Goal: Contribute content: Contribute content

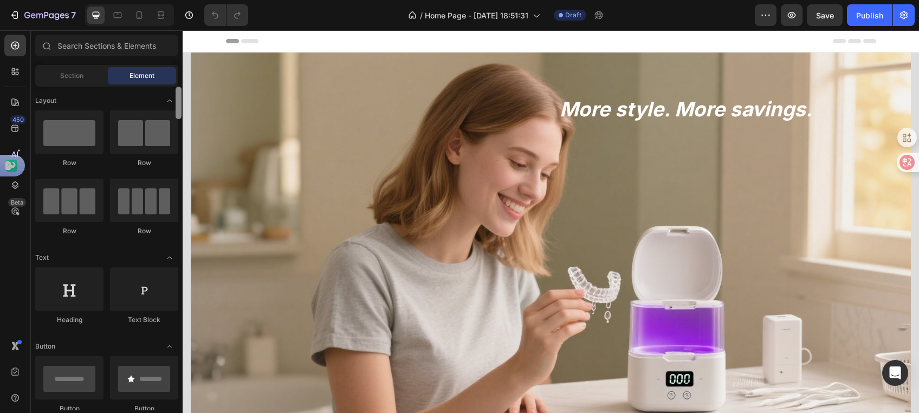
drag, startPoint x: 180, startPoint y: 100, endPoint x: 169, endPoint y: 90, distance: 14.6
click at [169, 90] on div "Layout Row Row Row Row Text Heading Text Block Button Button Button Media Image…" at bounding box center [107, 249] width 152 height 324
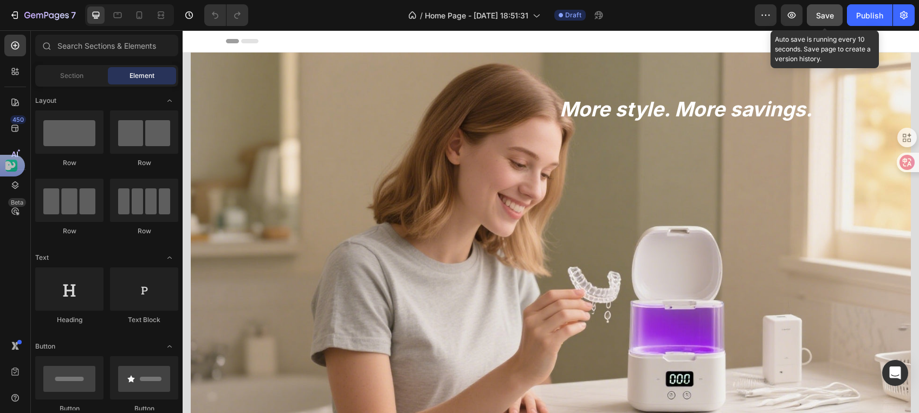
click at [819, 14] on span "Save" at bounding box center [825, 15] width 18 height 9
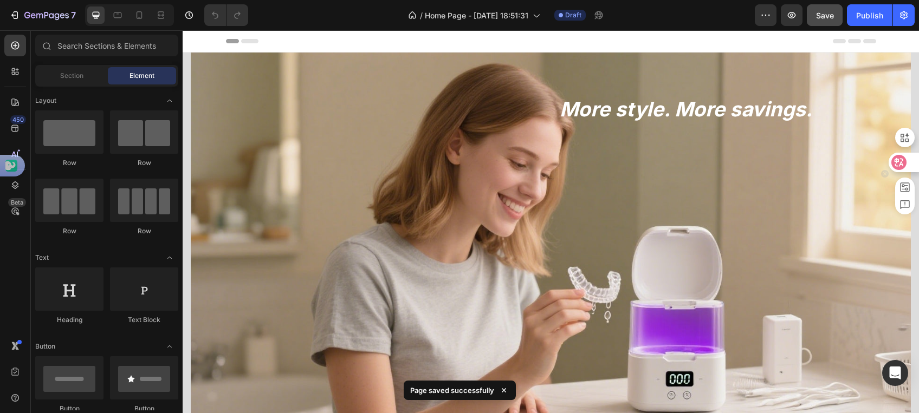
click at [900, 162] on icon at bounding box center [898, 162] width 11 height 11
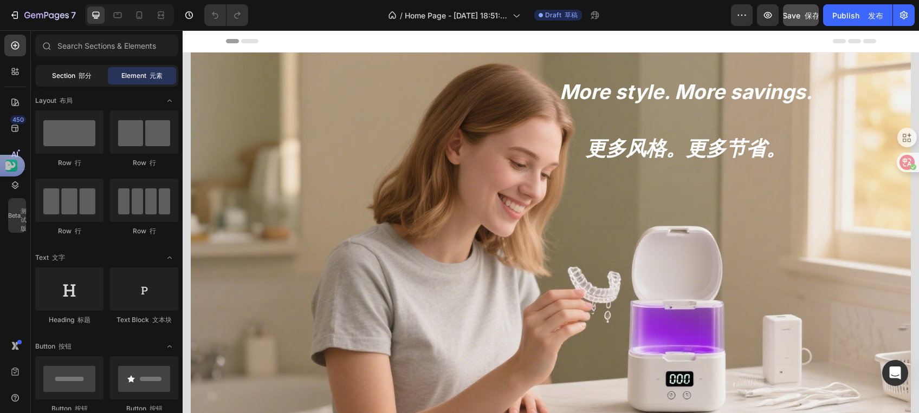
click at [62, 76] on span "Section 部分" at bounding box center [72, 76] width 40 height 10
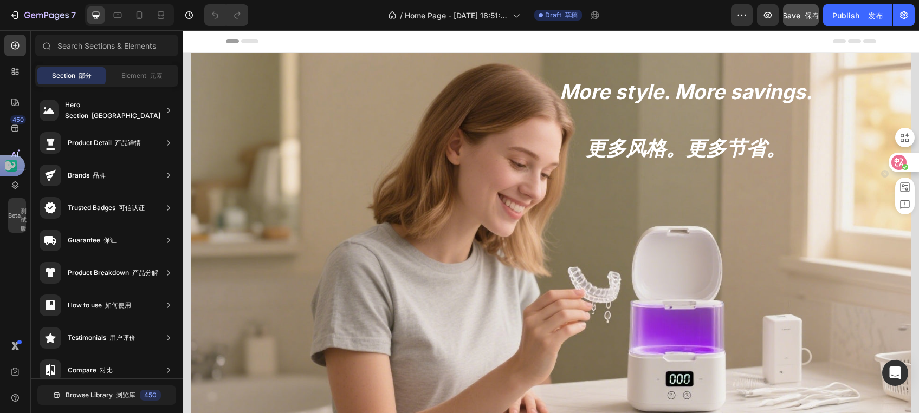
click at [902, 163] on icon at bounding box center [898, 162] width 11 height 11
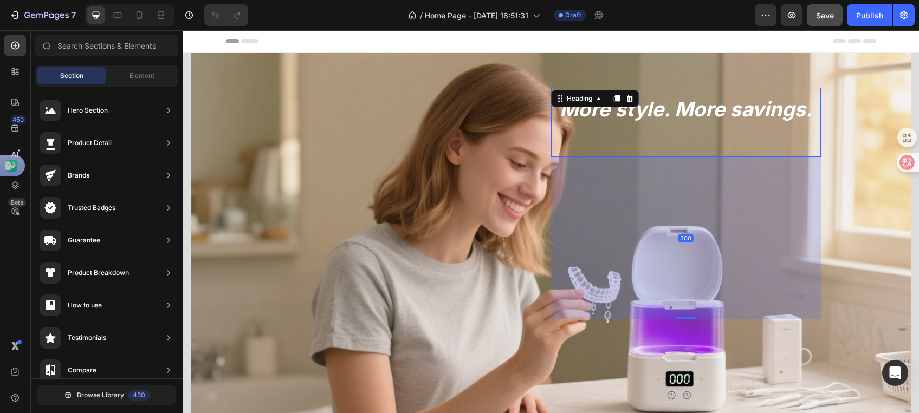
click at [709, 100] on h2 "More style. More savings." at bounding box center [686, 122] width 270 height 69
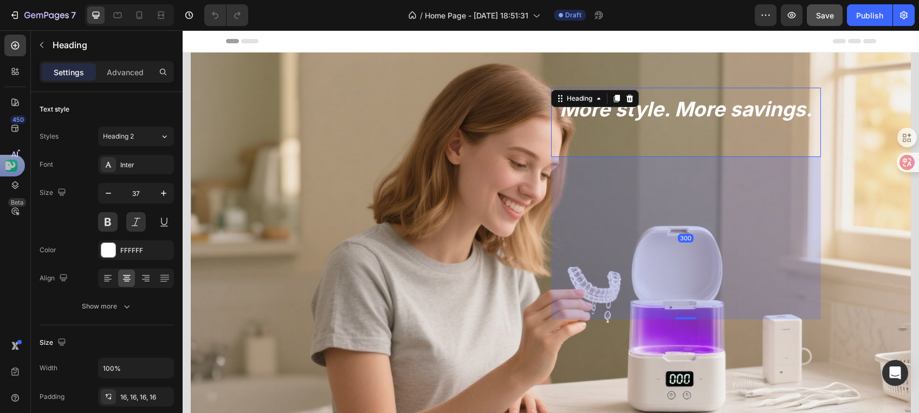
click at [676, 106] on h2 "More style. More savings." at bounding box center [686, 122] width 270 height 69
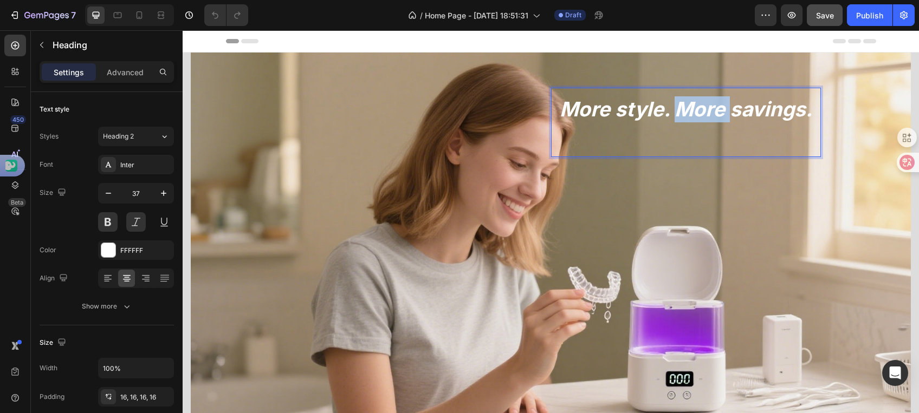
click at [676, 106] on p "More style. More savings." at bounding box center [686, 122] width 252 height 52
click at [574, 101] on p "More style. More savings." at bounding box center [686, 122] width 252 height 52
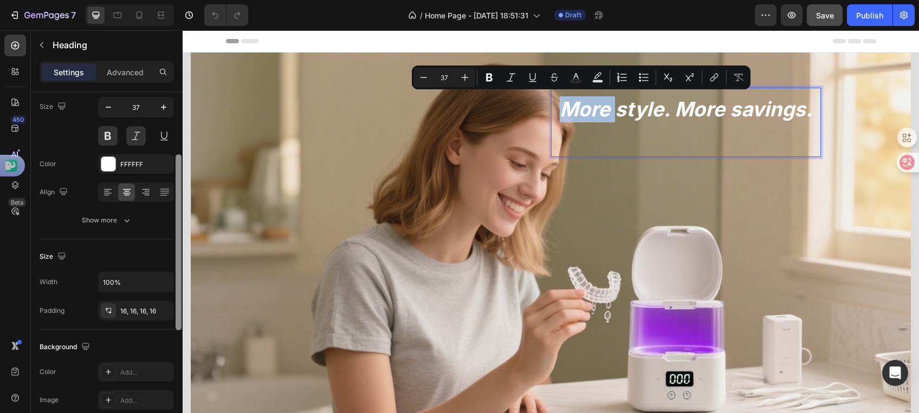
scroll to position [64, 0]
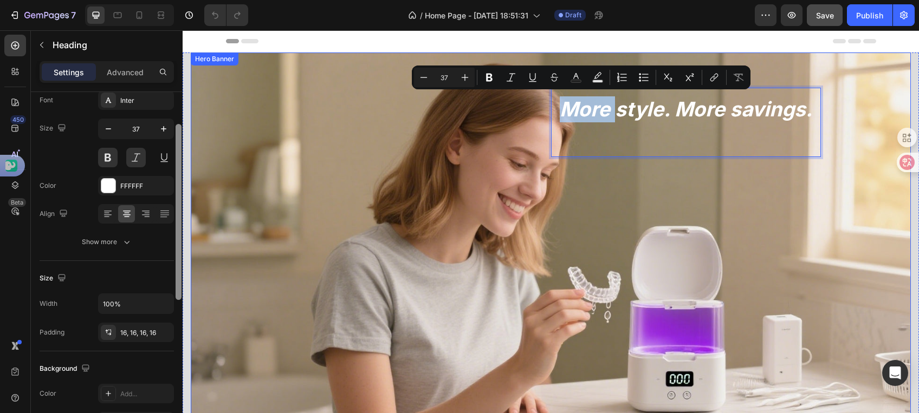
drag, startPoint x: 359, startPoint y: 221, endPoint x: 269, endPoint y: 199, distance: 92.1
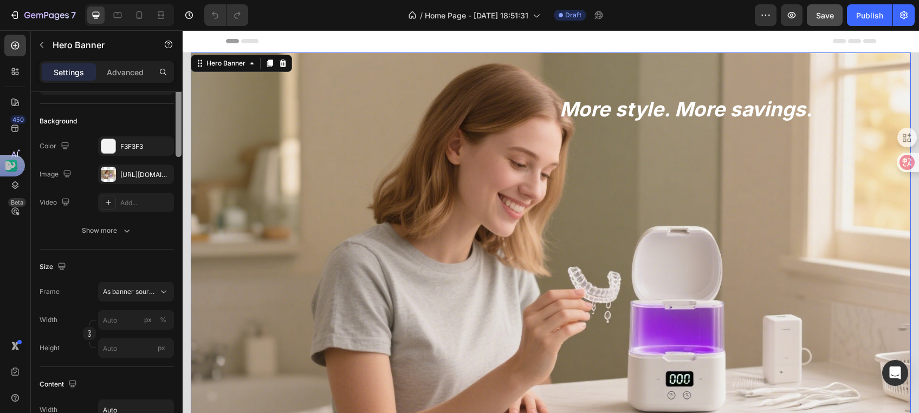
scroll to position [0, 0]
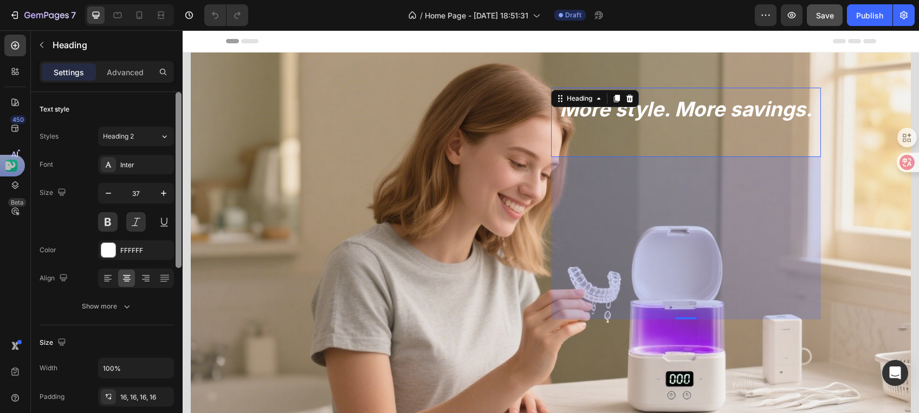
click at [605, 102] on div "More style. More savings. Heading 0" at bounding box center [686, 122] width 270 height 69
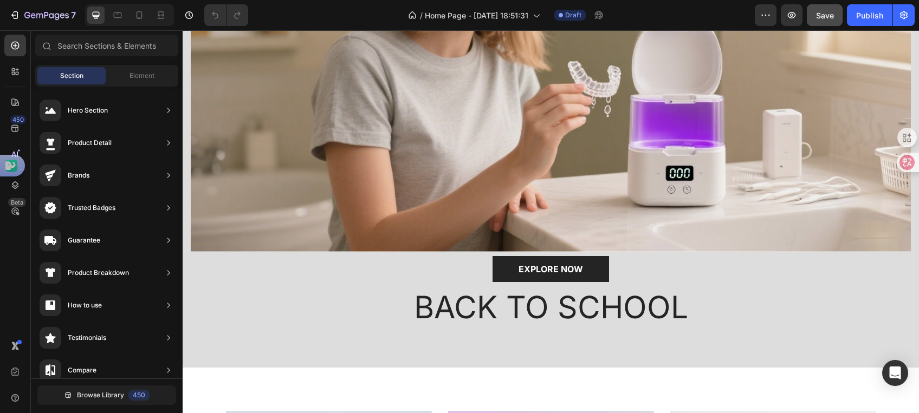
scroll to position [195, 0]
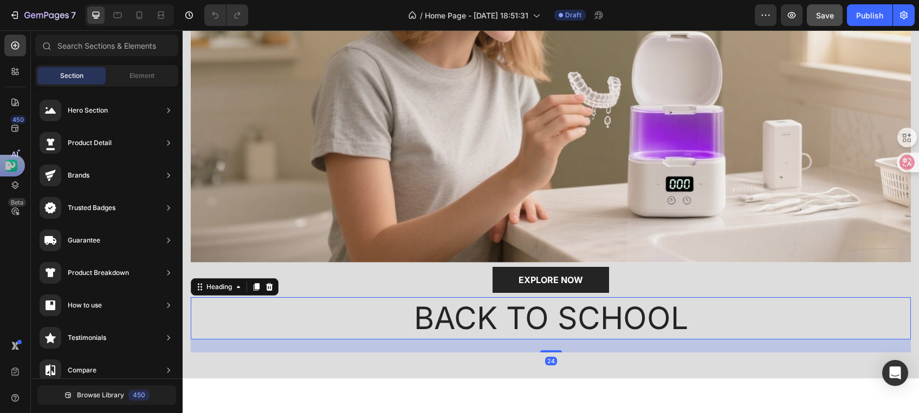
click at [550, 302] on p "BACK TO SCHOOL" at bounding box center [551, 319] width 718 height 40
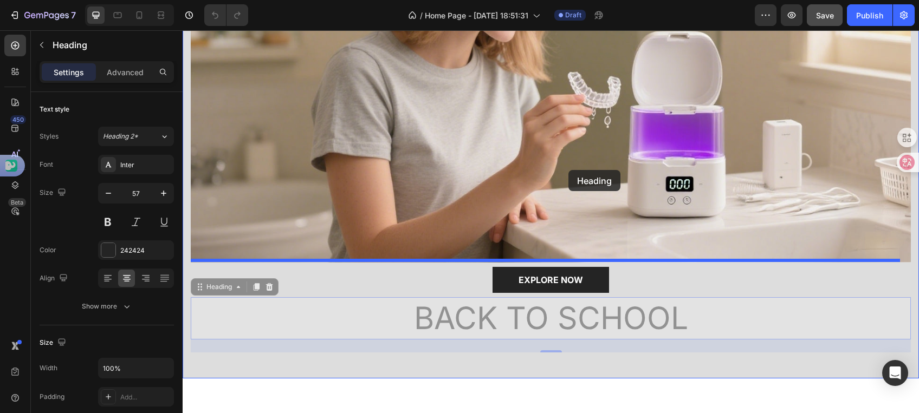
drag, startPoint x: 529, startPoint y: 310, endPoint x: 568, endPoint y: 170, distance: 145.7
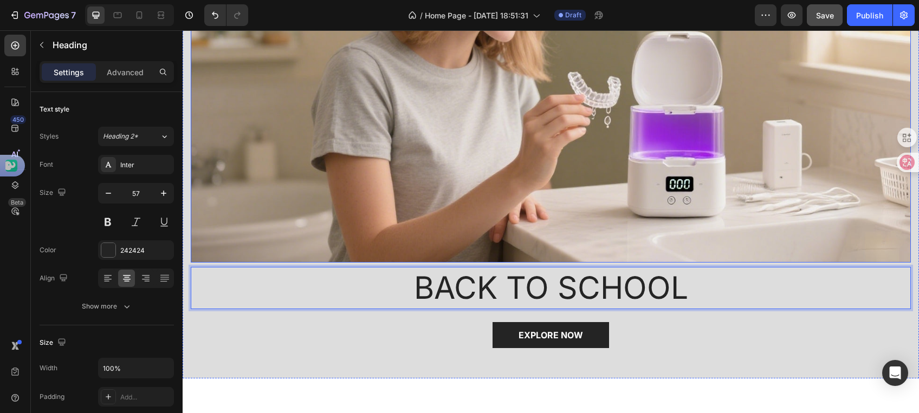
drag, startPoint x: 538, startPoint y: 284, endPoint x: 547, endPoint y: 237, distance: 47.4
click at [452, 282] on p "BACK TO SCHOOL" at bounding box center [551, 288] width 718 height 40
drag, startPoint x: 777, startPoint y: 270, endPoint x: 766, endPoint y: 232, distance: 39.4
click at [776, 230] on div "More style. More savings. Heading Hero Banner BACK TO SCHOOL Heading 24 EXPLORE…" at bounding box center [551, 105] width 720 height 495
click at [719, 290] on p "BACK TO SCHOOL" at bounding box center [551, 288] width 718 height 40
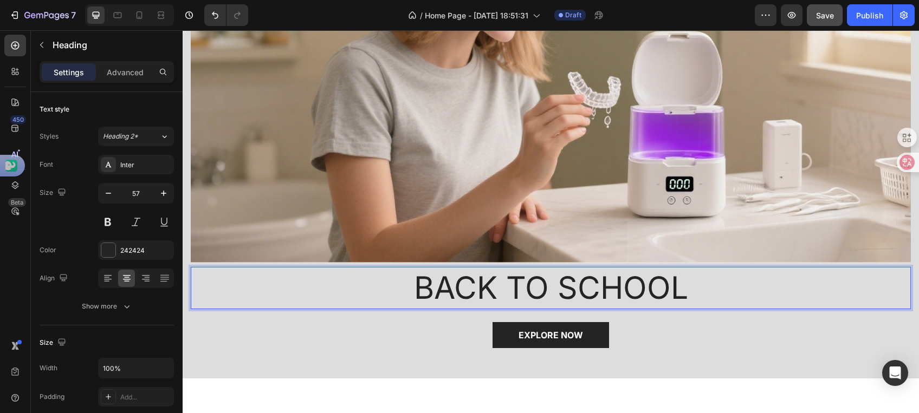
click at [719, 290] on p "BACK TO SCHOOL" at bounding box center [551, 288] width 718 height 40
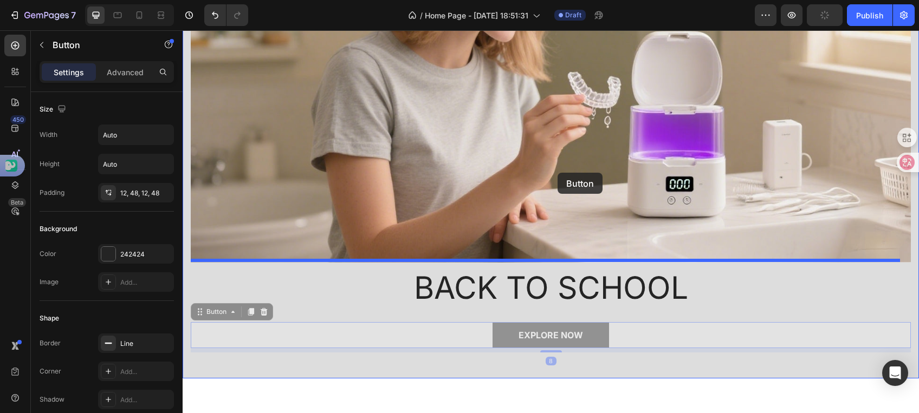
drag, startPoint x: 561, startPoint y: 333, endPoint x: 558, endPoint y: 173, distance: 160.4
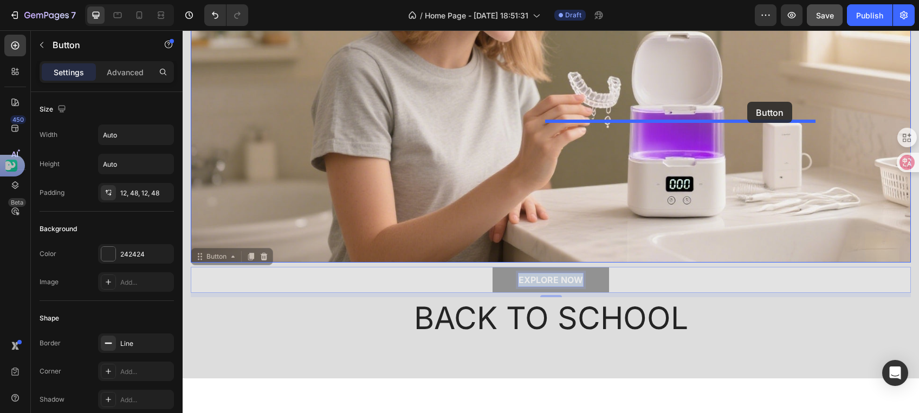
drag, startPoint x: 554, startPoint y: 269, endPoint x: 747, endPoint y: 102, distance: 255.1
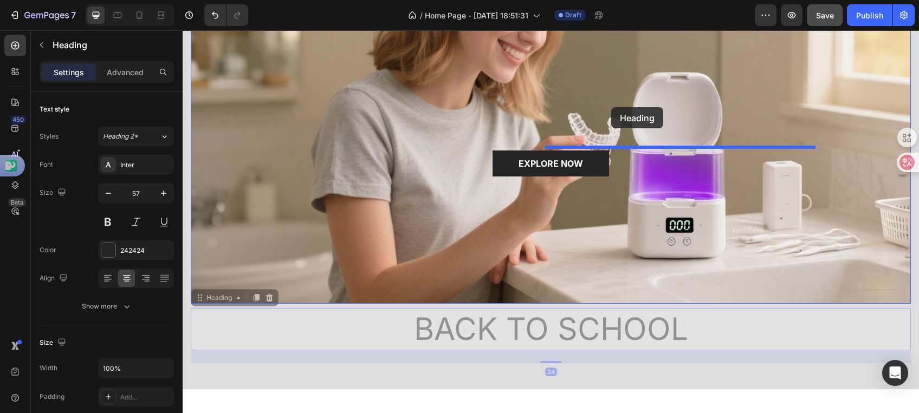
scroll to position [128, 0]
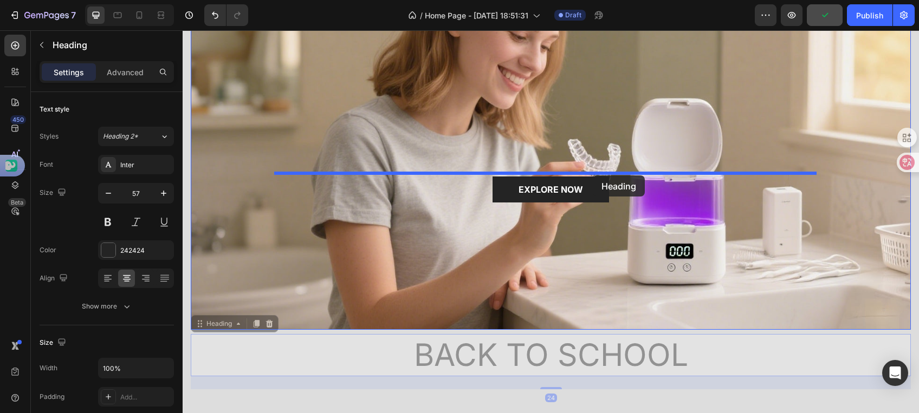
drag, startPoint x: 557, startPoint y: 268, endPoint x: 593, endPoint y: 176, distance: 99.3
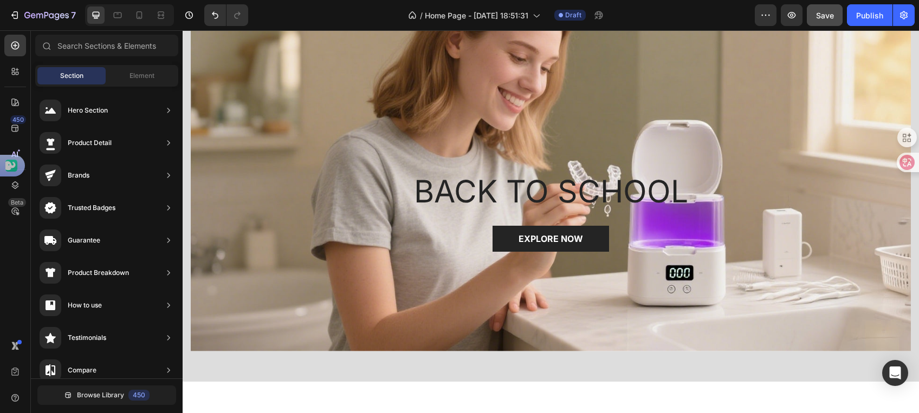
scroll to position [0, 0]
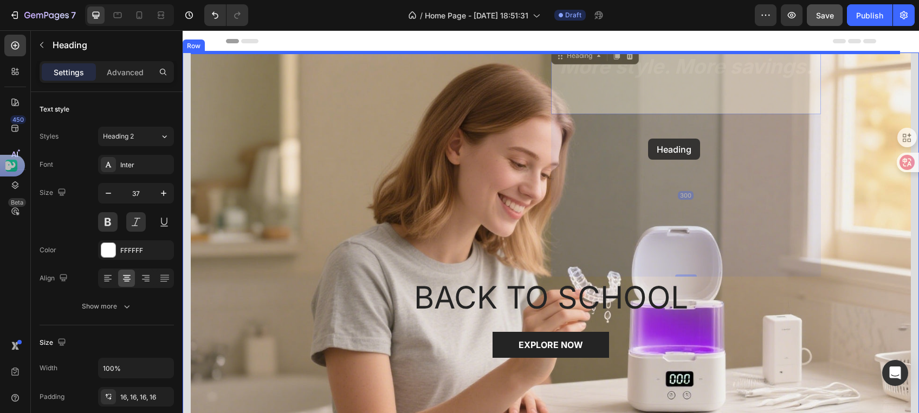
drag, startPoint x: 646, startPoint y: 64, endPoint x: 648, endPoint y: 139, distance: 74.8
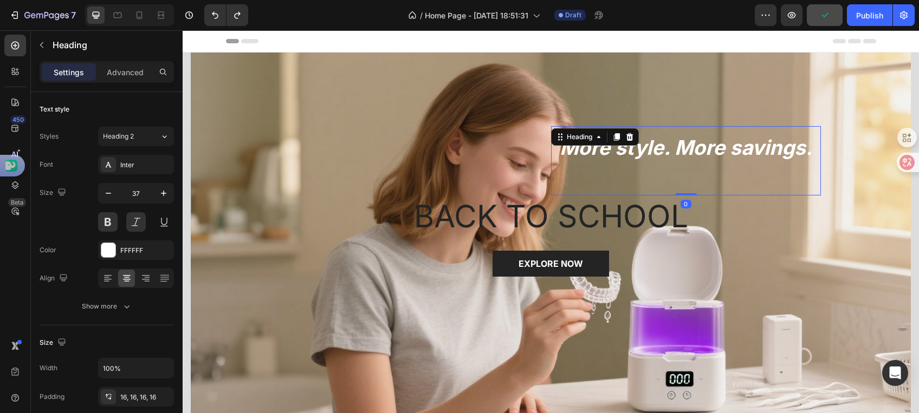
drag, startPoint x: 681, startPoint y: 273, endPoint x: 665, endPoint y: 94, distance: 178.9
click at [665, 94] on div "More style. More savings. Heading 0 BACK TO SCHOOL Heading EXPLORE NOW Button" at bounding box center [551, 255] width 720 height 405
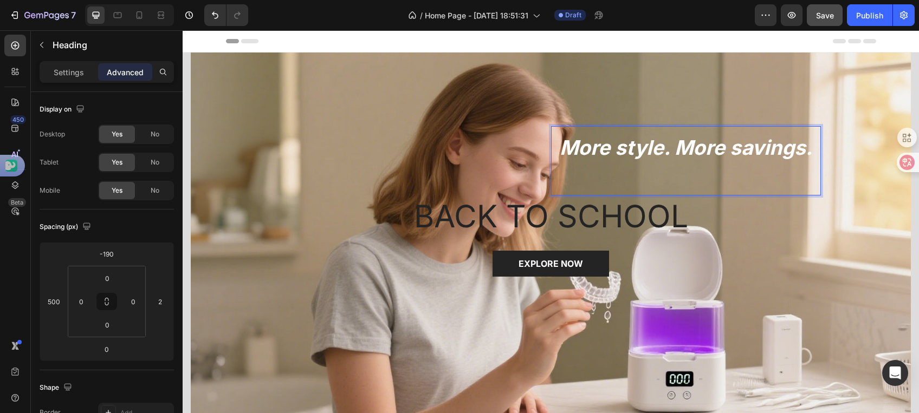
click at [560, 140] on p "More style. More savings." at bounding box center [686, 161] width 252 height 52
click at [562, 150] on p "More style. More savings." at bounding box center [686, 161] width 252 height 52
click at [560, 150] on p "More style. More savings." at bounding box center [686, 161] width 252 height 52
drag, startPoint x: 572, startPoint y: 145, endPoint x: 685, endPoint y: 139, distance: 113.9
click at [685, 139] on p "More style. More savings." at bounding box center [686, 161] width 252 height 52
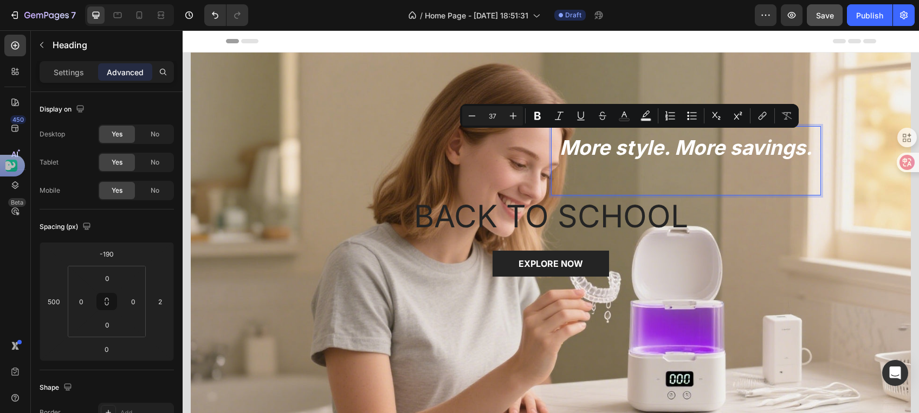
click at [560, 145] on p "More style. More savings." at bounding box center [686, 161] width 252 height 52
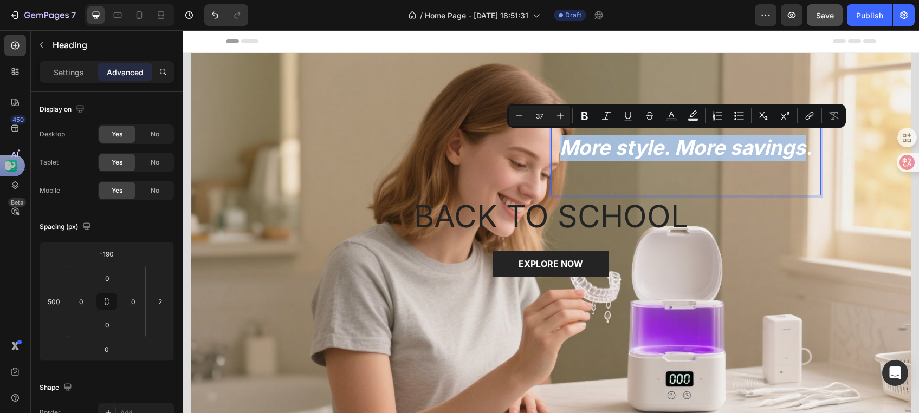
drag, startPoint x: 556, startPoint y: 145, endPoint x: 765, endPoint y: 146, distance: 208.6
click at [765, 146] on p "More style. More savings." at bounding box center [686, 161] width 252 height 52
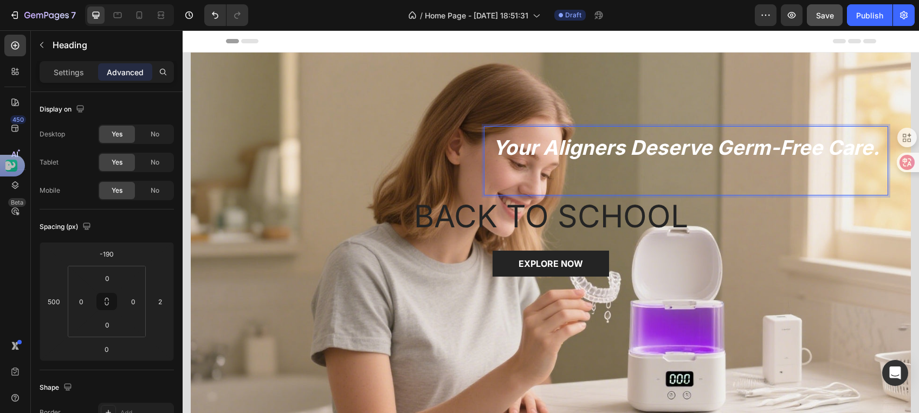
click at [874, 152] on h2 "Your Aligners Deserve Germ-Free Care ." at bounding box center [686, 160] width 404 height 69
click at [712, 146] on strong "Your Aligners Deserve Germ-Free Care" at bounding box center [686, 147] width 380 height 24
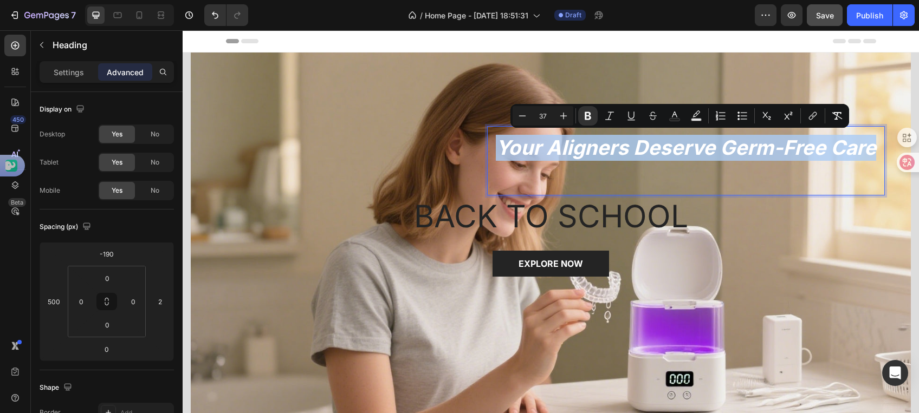
drag, startPoint x: 494, startPoint y: 141, endPoint x: 813, endPoint y: 131, distance: 319.3
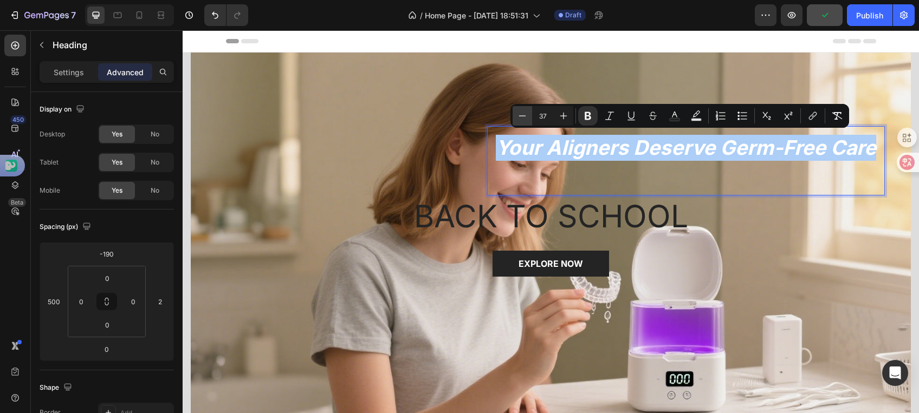
click at [520, 121] on button "Minus" at bounding box center [523, 116] width 20 height 20
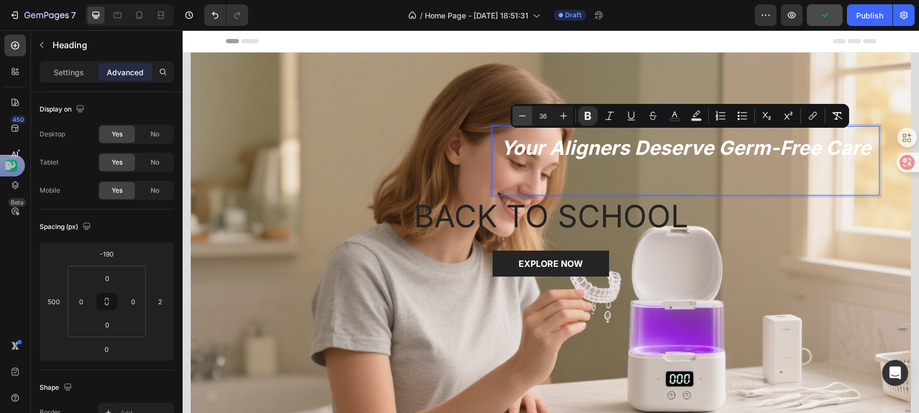
click at [520, 121] on button "Minus" at bounding box center [523, 116] width 20 height 20
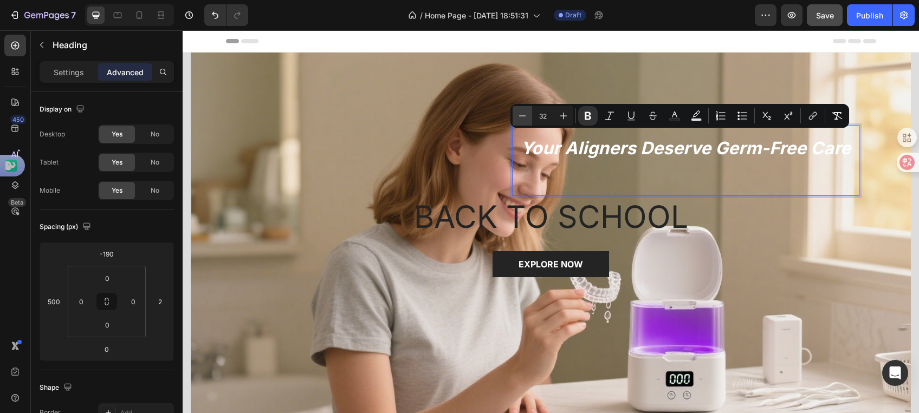
click at [520, 121] on button "Minus" at bounding box center [523, 116] width 20 height 20
type input "30"
click at [709, 191] on h2 "Your Aligners Deserve Germ-Free Care" at bounding box center [685, 161] width 325 height 70
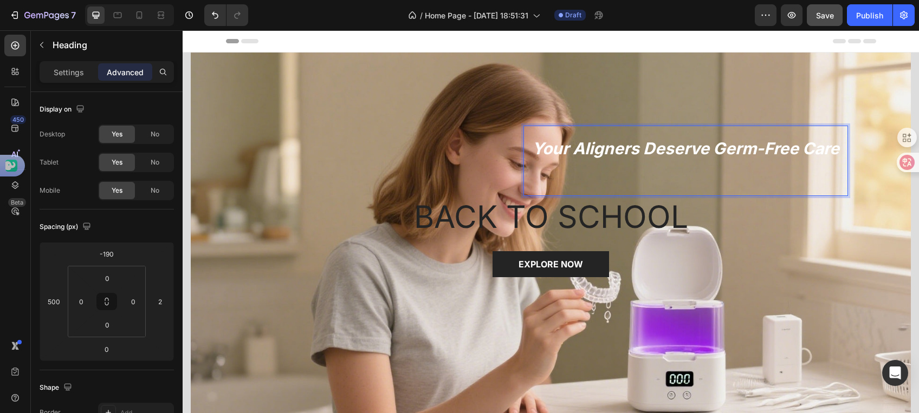
click at [540, 171] on p "Your Aligners Deserve Germ-Free Care" at bounding box center [685, 160] width 307 height 53
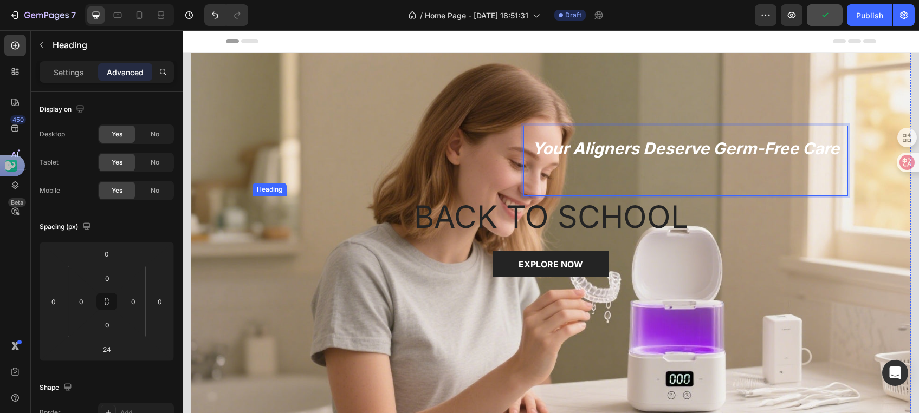
click at [511, 215] on p "BACK TO SCHOOL" at bounding box center [551, 217] width 594 height 40
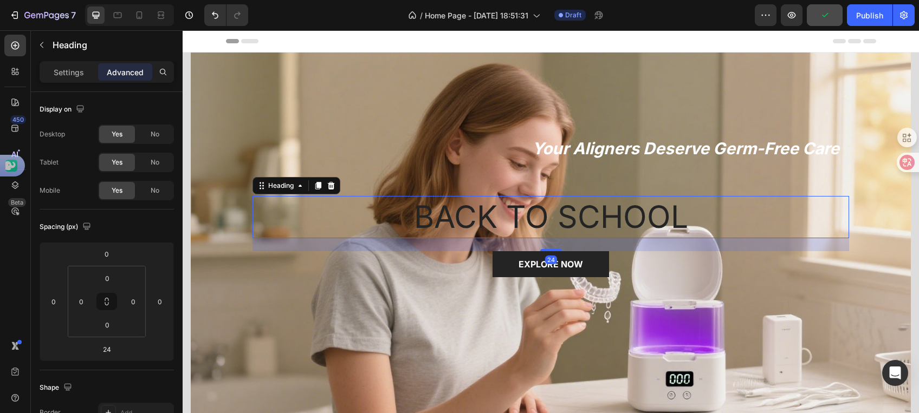
click at [392, 209] on p "BACK TO SCHOOL" at bounding box center [551, 217] width 594 height 40
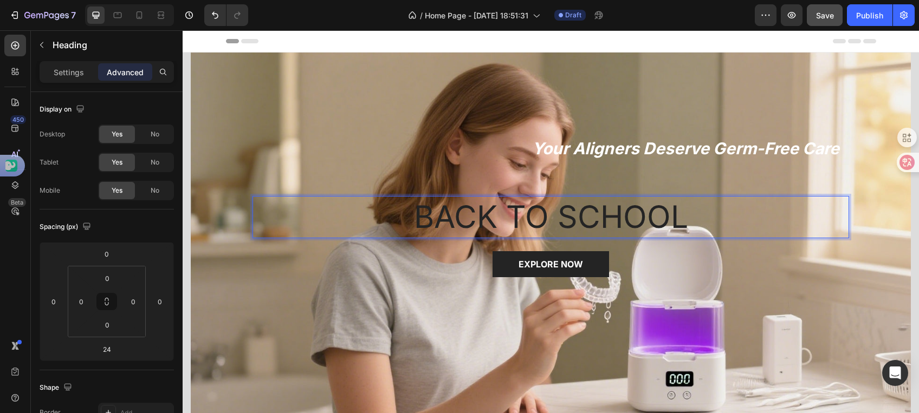
click at [677, 212] on p "BACK TO SCHOOL" at bounding box center [551, 217] width 594 height 40
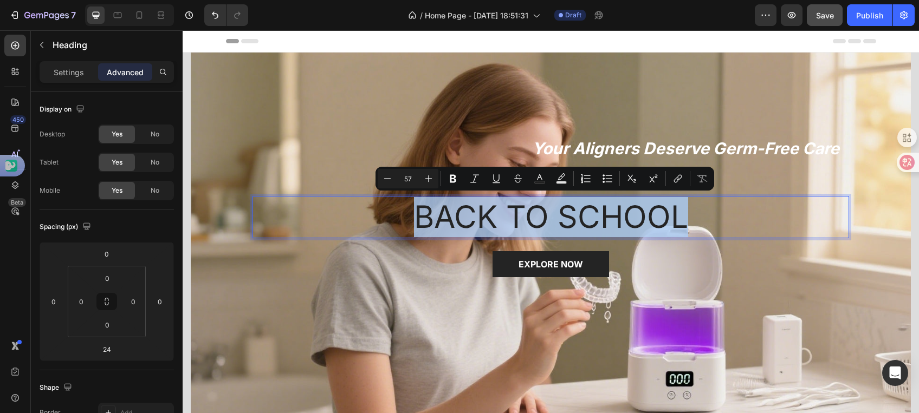
drag, startPoint x: 680, startPoint y: 210, endPoint x: 397, endPoint y: 226, distance: 283.8
click at [397, 226] on p "BACK TO SCHOOL" at bounding box center [551, 217] width 594 height 40
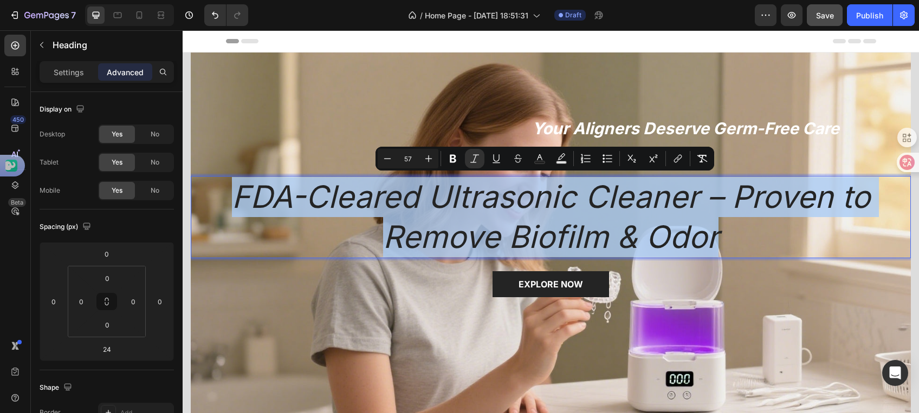
drag, startPoint x: 229, startPoint y: 189, endPoint x: 725, endPoint y: 232, distance: 498.2
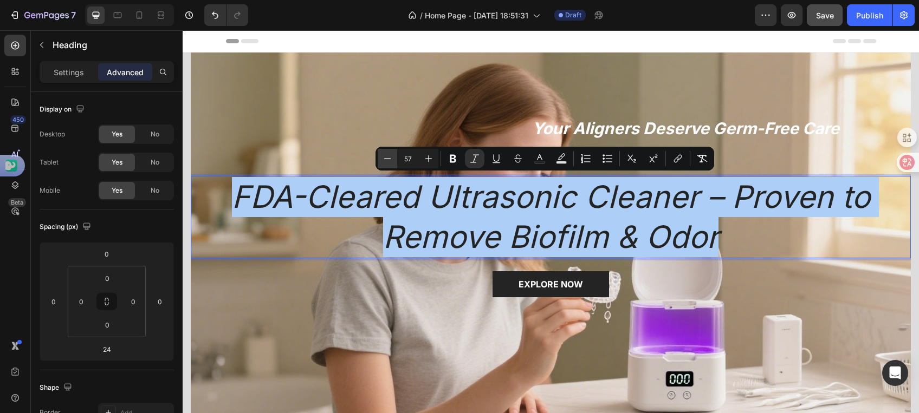
drag, startPoint x: 413, startPoint y: 160, endPoint x: 397, endPoint y: 159, distance: 16.3
click at [397, 159] on div "Minus 57 Plus" at bounding box center [408, 159] width 61 height 20
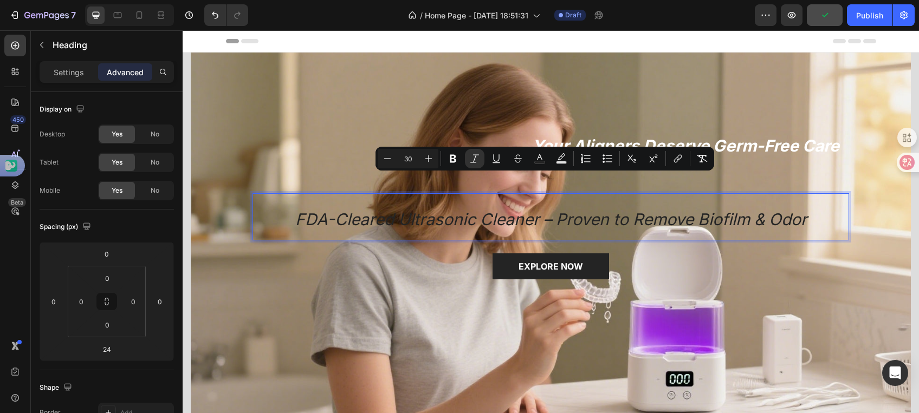
drag, startPoint x: 414, startPoint y: 163, endPoint x: 397, endPoint y: 163, distance: 16.8
click at [397, 163] on input "30" at bounding box center [408, 158] width 22 height 13
click at [588, 158] on icon "Editor contextual toolbar" at bounding box center [587, 158] width 7 height 1
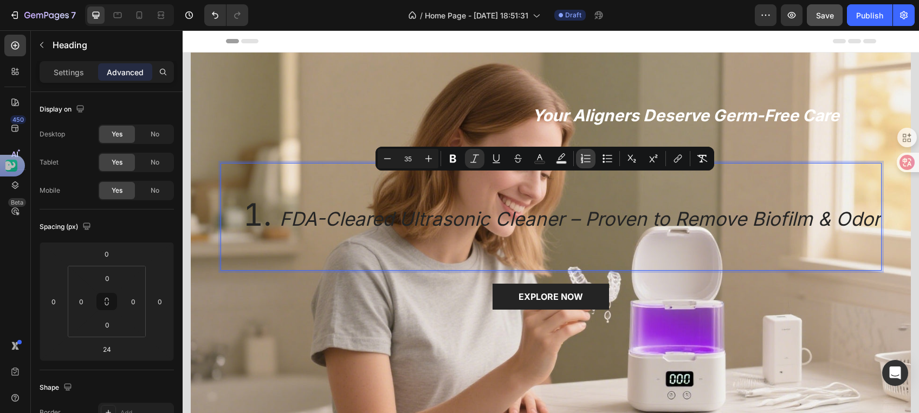
click at [588, 158] on icon "Editor contextual toolbar" at bounding box center [587, 158] width 7 height 1
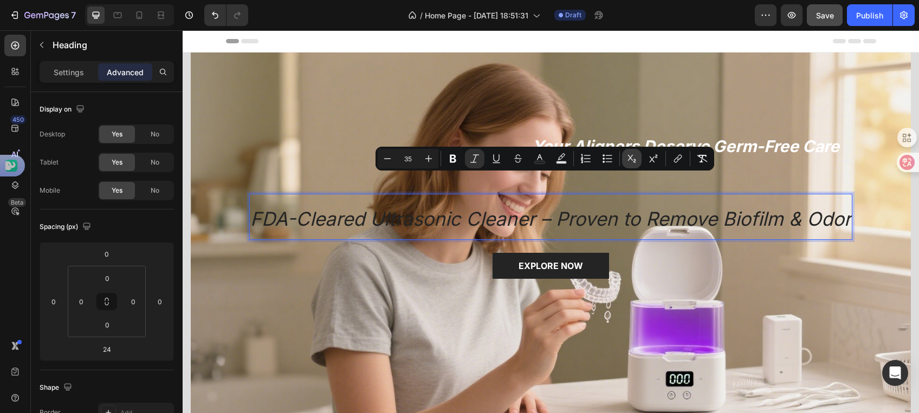
click at [631, 160] on icon "Editor contextual toolbar" at bounding box center [631, 158] width 11 height 11
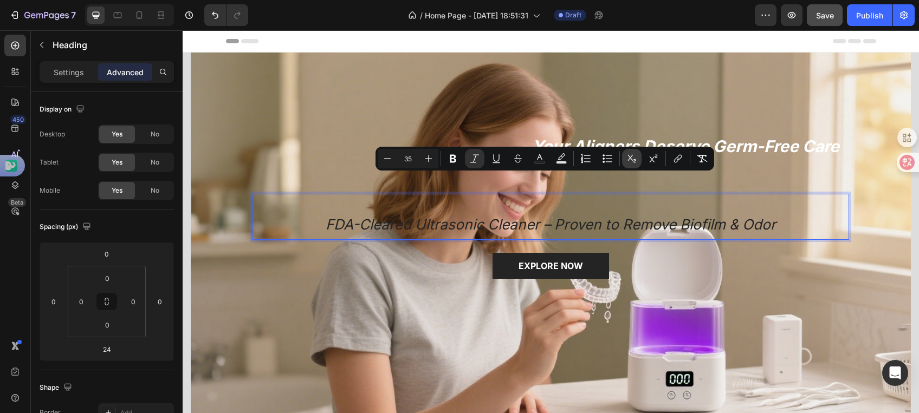
click at [631, 160] on icon "Editor contextual toolbar" at bounding box center [631, 158] width 11 height 11
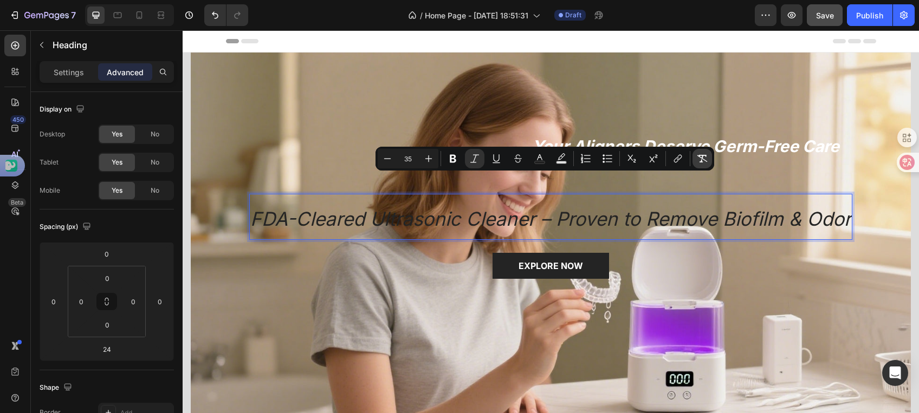
click at [701, 160] on icon "Editor contextual toolbar" at bounding box center [702, 158] width 11 height 11
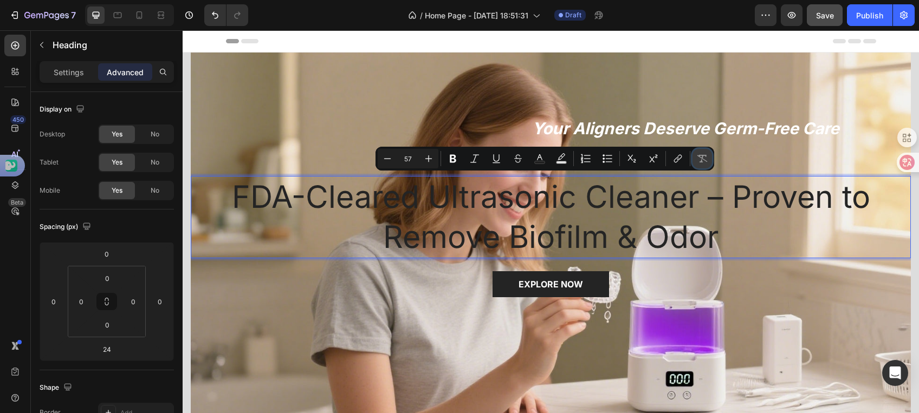
click at [701, 160] on icon "Editor contextual toolbar" at bounding box center [702, 159] width 10 height 8
click at [678, 157] on icon "Editor contextual toolbar" at bounding box center [677, 158] width 11 height 11
click at [707, 151] on button "Remove Format" at bounding box center [702, 159] width 20 height 20
click at [704, 165] on button "Remove Format" at bounding box center [702, 159] width 20 height 20
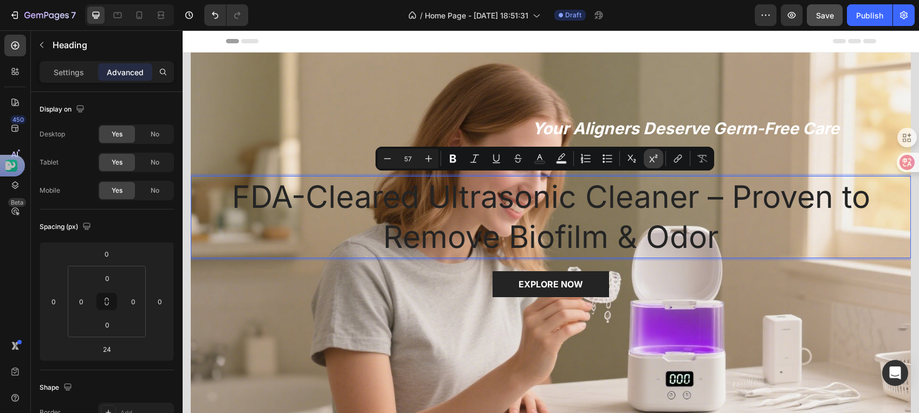
click at [650, 157] on icon "Editor contextual toolbar" at bounding box center [654, 158] width 8 height 8
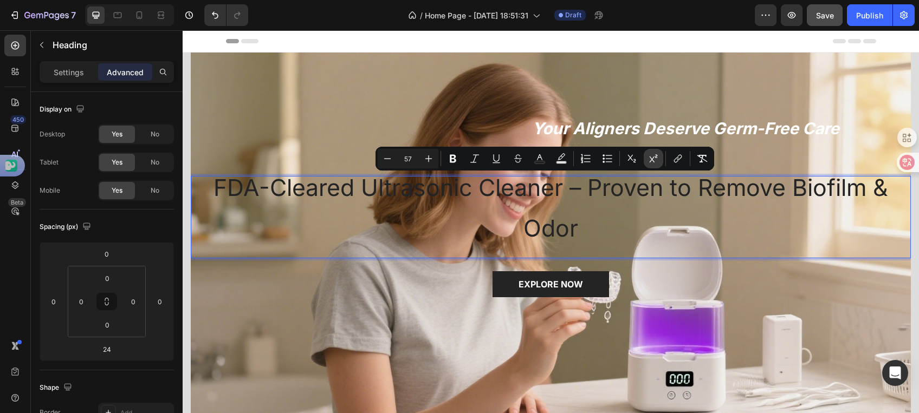
click at [650, 157] on icon "Editor contextual toolbar" at bounding box center [654, 158] width 8 height 8
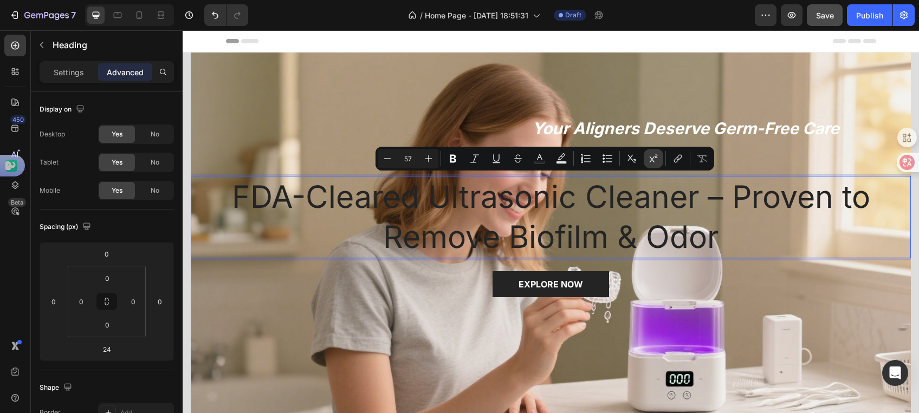
click at [650, 157] on icon "Editor contextual toolbar" at bounding box center [654, 158] width 8 height 8
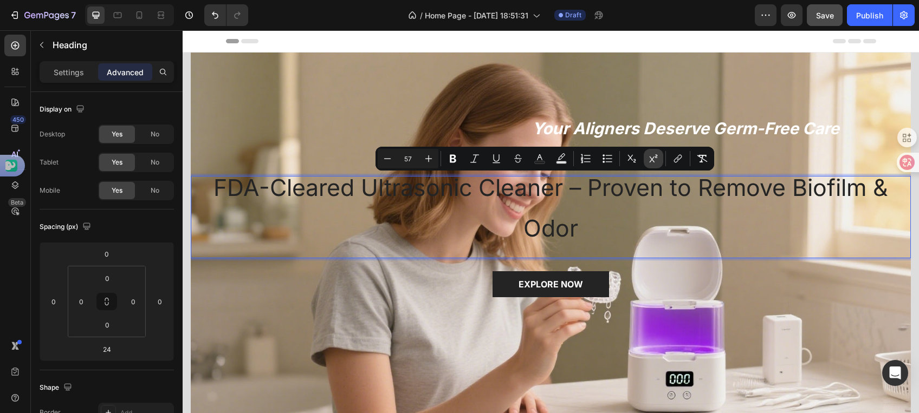
click at [650, 157] on icon "Editor contextual toolbar" at bounding box center [654, 158] width 8 height 8
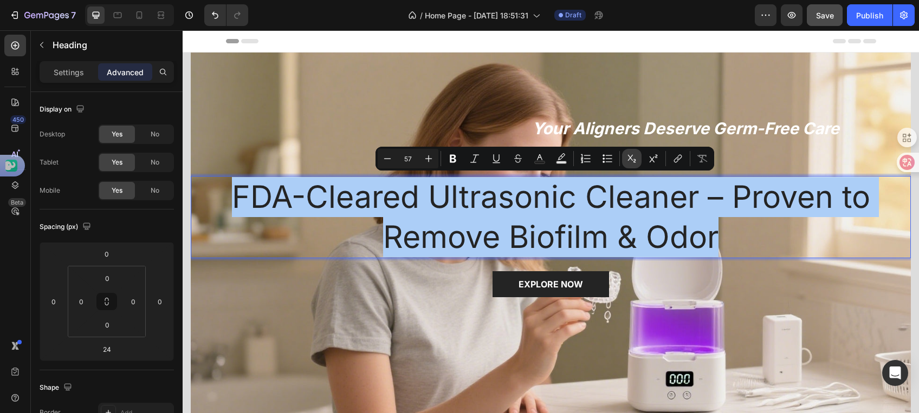
click at [628, 155] on icon "Editor contextual toolbar" at bounding box center [631, 158] width 11 height 11
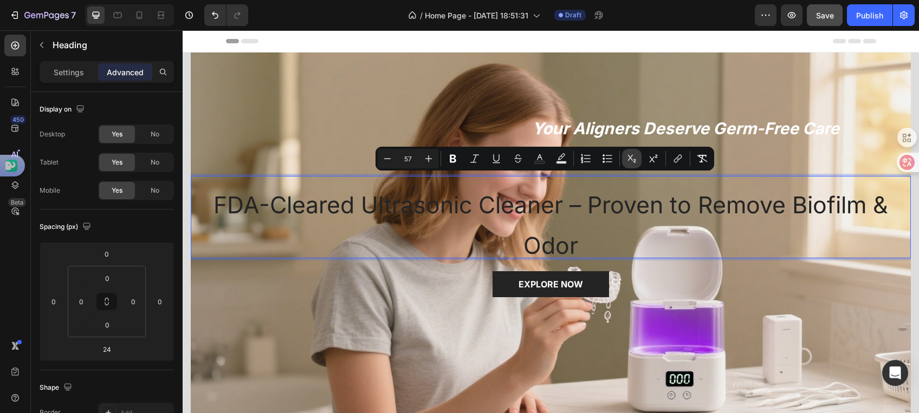
click at [628, 155] on icon "Editor contextual toolbar" at bounding box center [631, 158] width 11 height 11
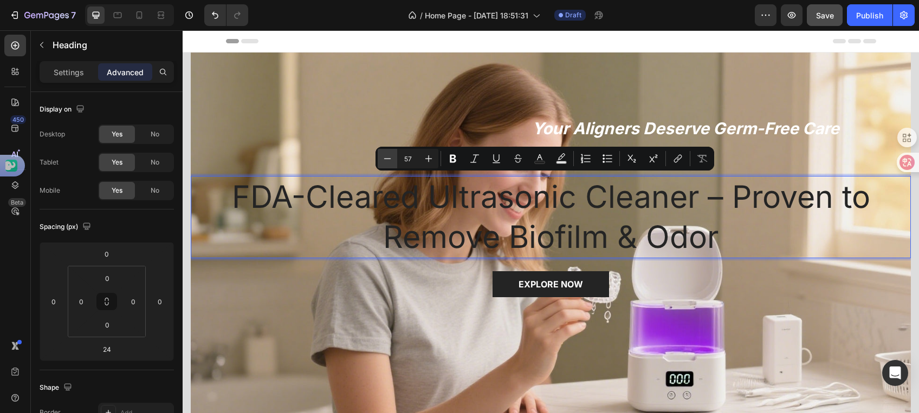
click at [383, 160] on icon "Editor contextual toolbar" at bounding box center [387, 158] width 11 height 11
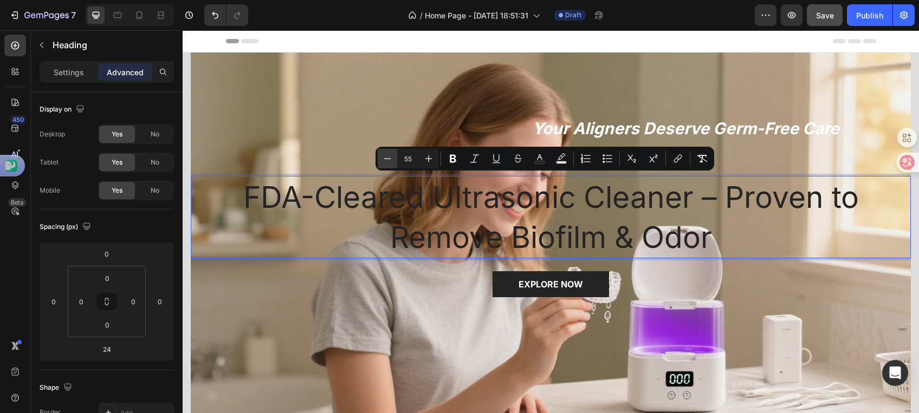
click at [383, 160] on icon "Editor contextual toolbar" at bounding box center [387, 158] width 11 height 11
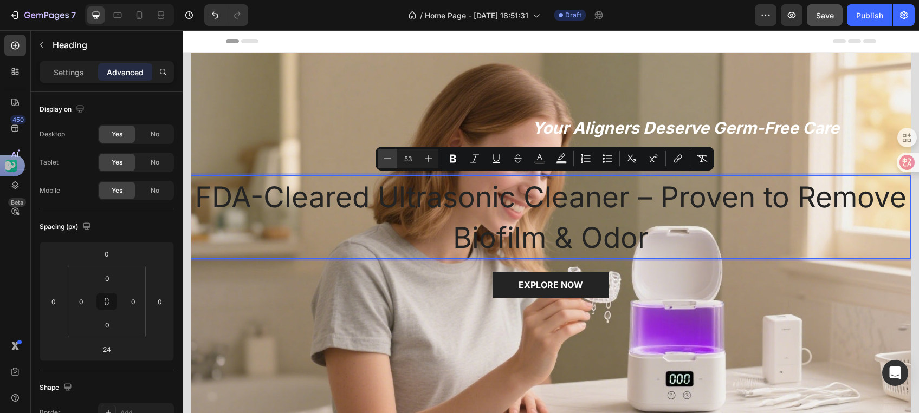
click at [383, 160] on icon "Editor contextual toolbar" at bounding box center [387, 158] width 11 height 11
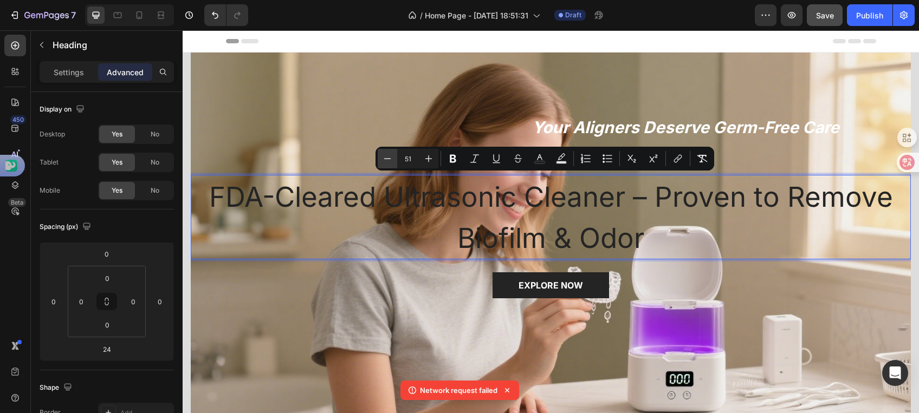
click at [383, 160] on icon "Editor contextual toolbar" at bounding box center [387, 158] width 11 height 11
type input "50"
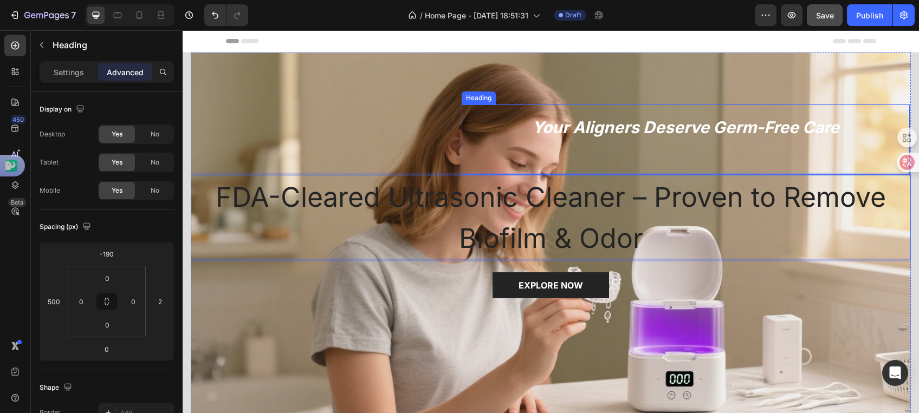
click at [755, 142] on p "⁠⁠⁠⁠⁠⁠⁠ Your Aligners Deserve Germ-Free Care" at bounding box center [685, 139] width 431 height 53
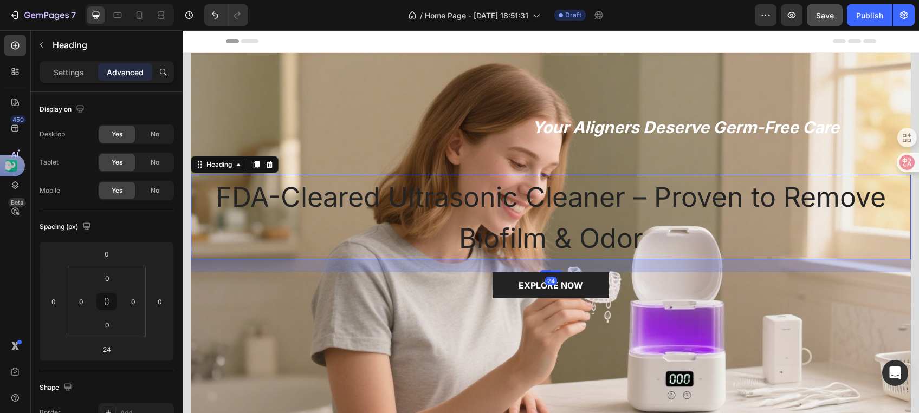
click at [655, 223] on p "⁠⁠⁠⁠⁠⁠⁠ FDA-Cleared Ultrasonic Cleaner – Proven to Remove Biofilm & Odor" at bounding box center [551, 217] width 718 height 82
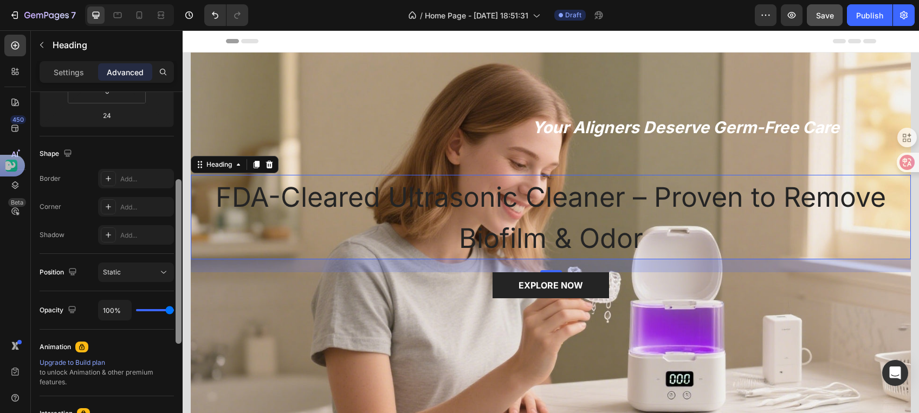
scroll to position [242, 0]
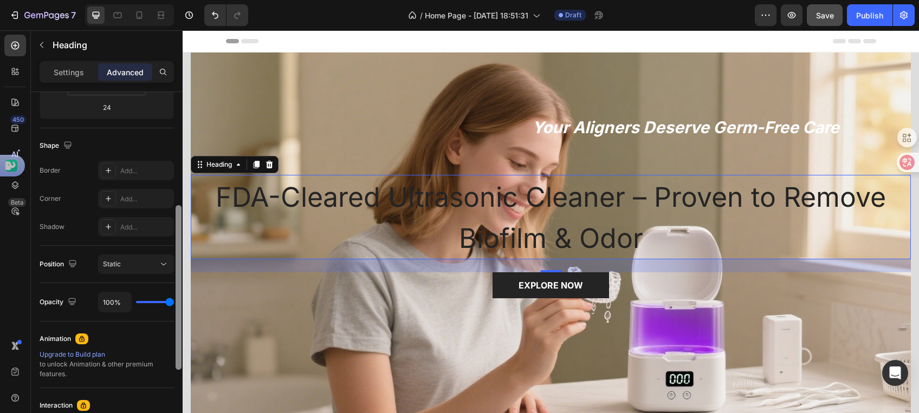
drag, startPoint x: 178, startPoint y: 146, endPoint x: 179, endPoint y: 260, distance: 113.8
click at [179, 260] on div at bounding box center [179, 287] width 6 height 165
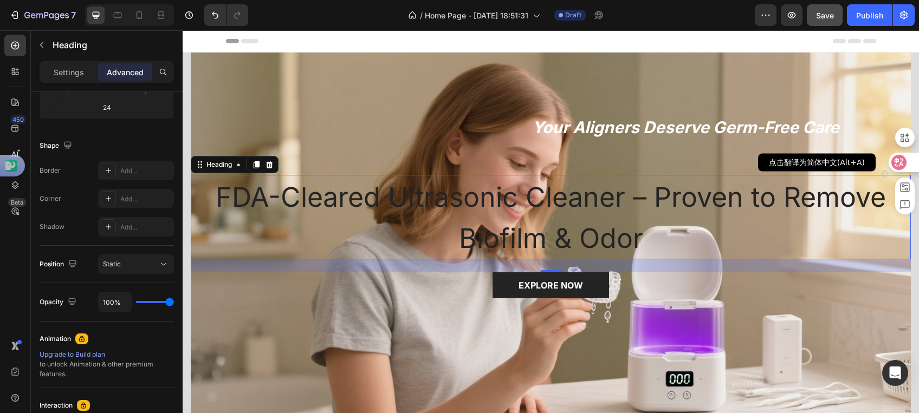
click at [902, 160] on icon at bounding box center [899, 162] width 9 height 9
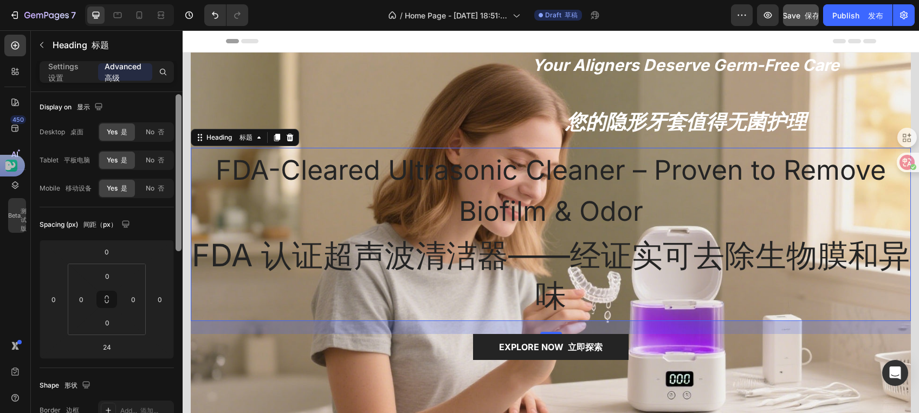
scroll to position [0, 0]
drag, startPoint x: 179, startPoint y: 238, endPoint x: 180, endPoint y: 120, distance: 118.7
click at [180, 120] on div at bounding box center [179, 170] width 6 height 157
click at [70, 78] on p "Settings 设置" at bounding box center [68, 72] width 41 height 23
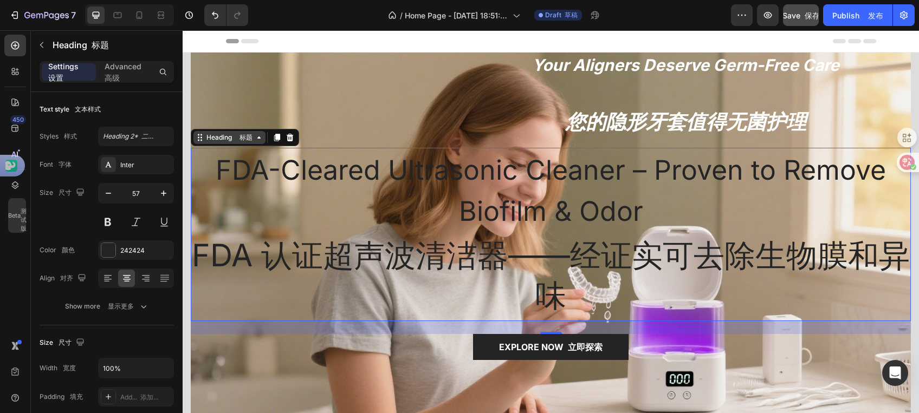
click at [221, 138] on div "Heading 标题" at bounding box center [229, 138] width 50 height 10
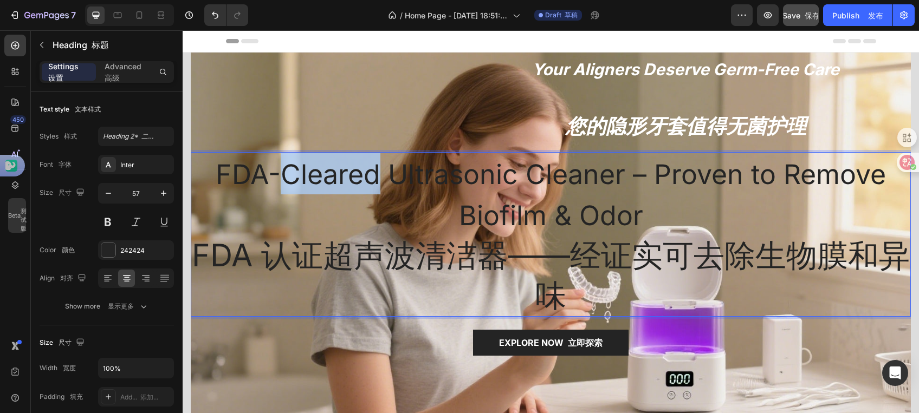
click at [302, 188] on p "FDA-Cleared Ultrasonic Cleaner – Proven to Remove Biofilm & Odor FDA 认证超声波清洁器——…" at bounding box center [551, 234] width 718 height 163
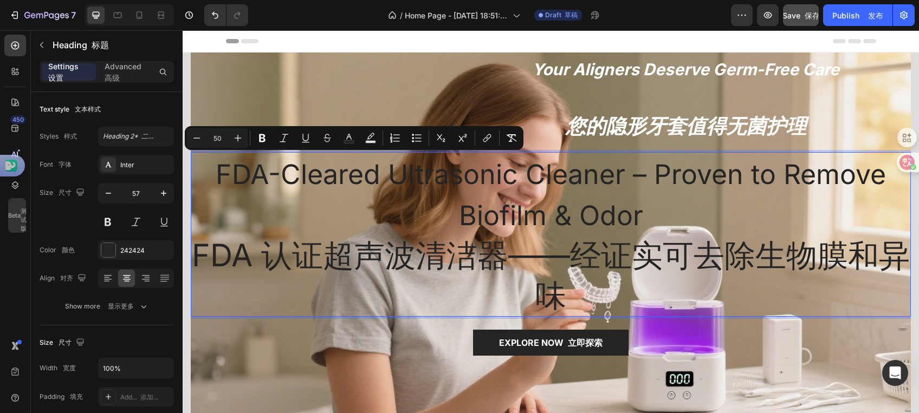
click at [261, 212] on p "FDA-Cleared Ultrasonic Cleaner – Proven to Remove Biofilm & Odor FDA 认证超声波清洁器——…" at bounding box center [551, 234] width 718 height 163
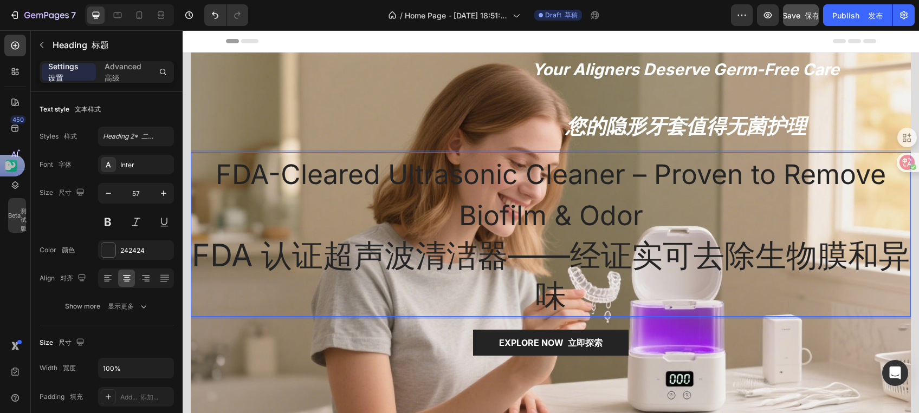
click at [340, 294] on p "FDA-Cleared Ultrasonic Cleaner – Proven to Remove Biofilm & Odor FDA 认证超声波清洁器——…" at bounding box center [551, 234] width 718 height 163
click at [339, 294] on p "FDA-Cleared Ultrasonic Cleaner – Proven to Remove Biofilm & Odor FDA 认证超声波清洁器——…" at bounding box center [551, 234] width 718 height 163
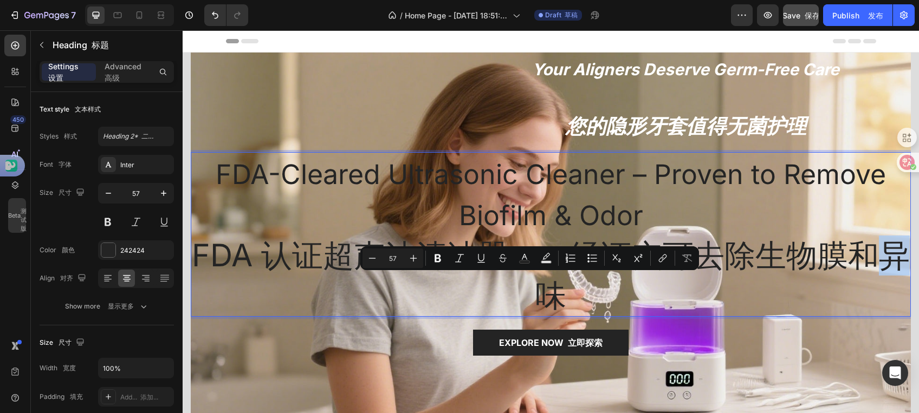
click at [301, 290] on p "FDA-Cleared Ultrasonic Cleaner – Proven to Remove Biofilm & Odor FDA 认证超声波清洁器——…" at bounding box center [551, 234] width 718 height 163
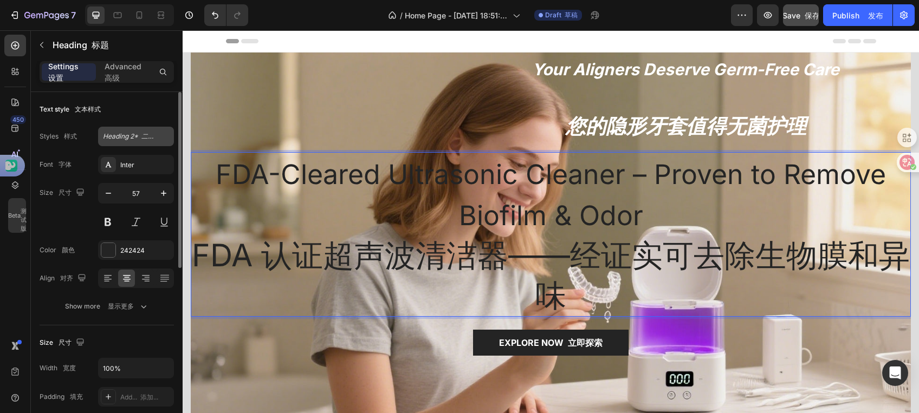
click at [122, 132] on span "Heading 2* 二级标题*" at bounding box center [129, 137] width 53 height 10
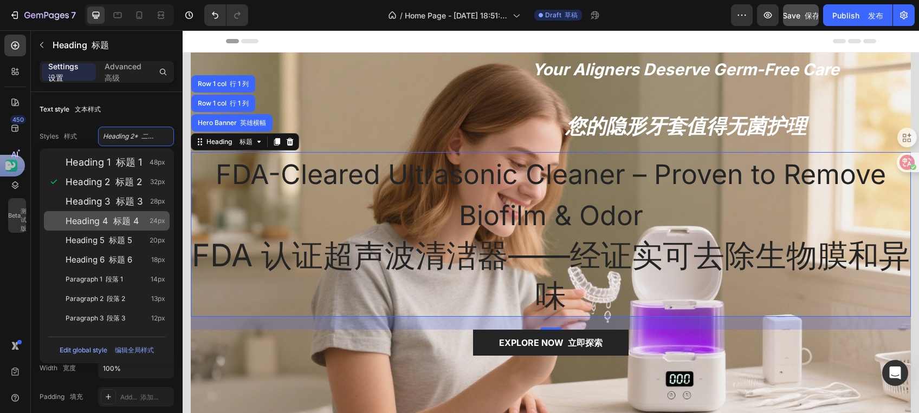
click at [117, 217] on font "标题 4" at bounding box center [125, 221] width 25 height 11
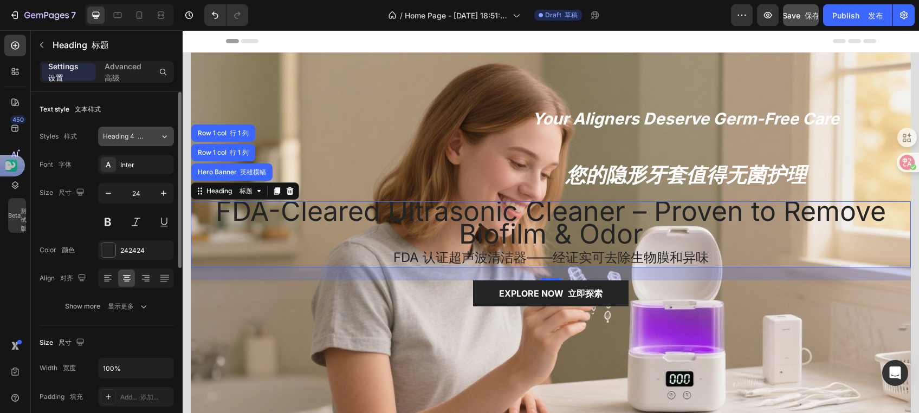
click at [140, 135] on font at bounding box center [138, 136] width 9 height 8
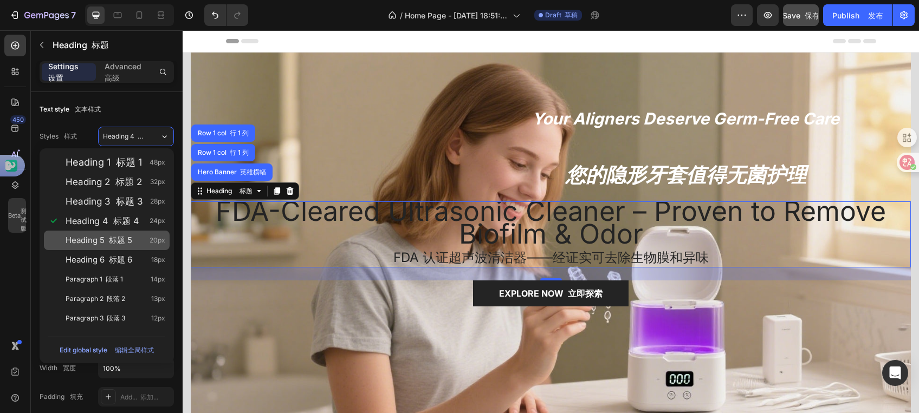
click at [132, 239] on font "标题 5" at bounding box center [120, 240] width 23 height 10
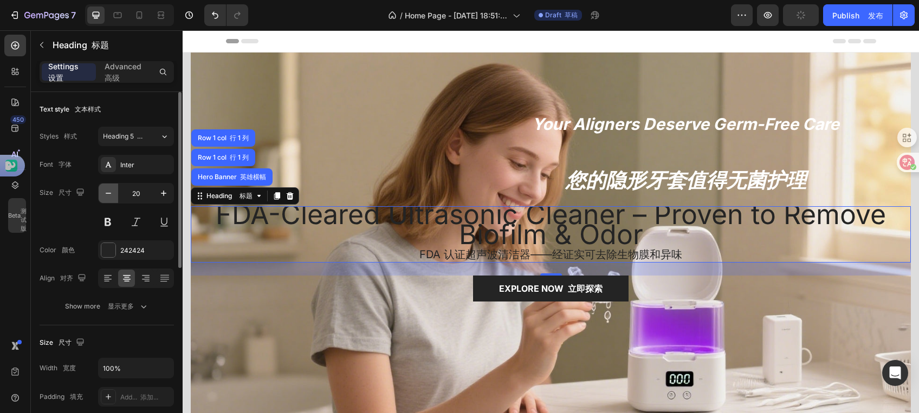
click at [106, 195] on icon "button" at bounding box center [108, 193] width 11 height 11
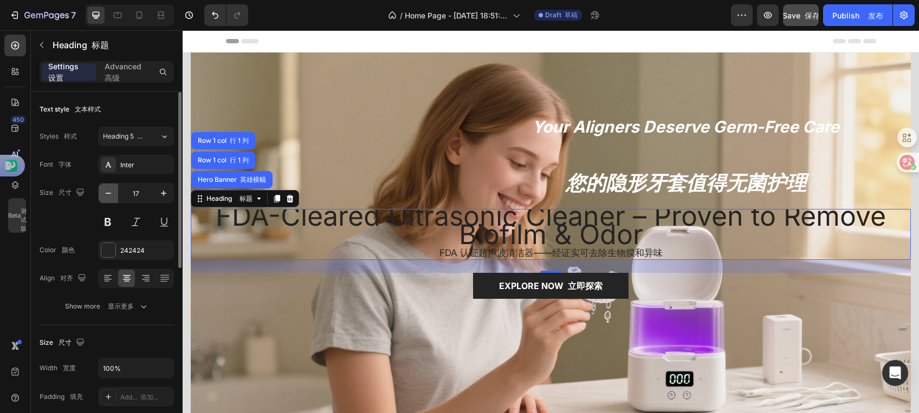
click at [106, 195] on icon "button" at bounding box center [108, 193] width 11 height 11
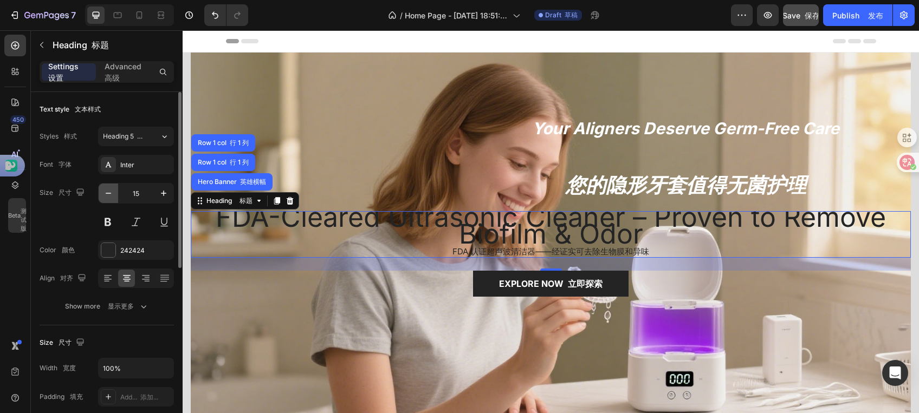
click at [106, 195] on icon "button" at bounding box center [108, 193] width 11 height 11
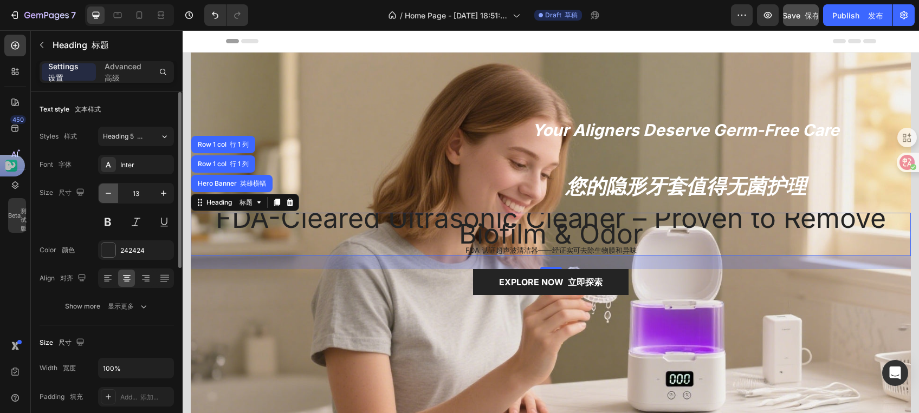
click at [106, 195] on icon "button" at bounding box center [108, 193] width 11 height 11
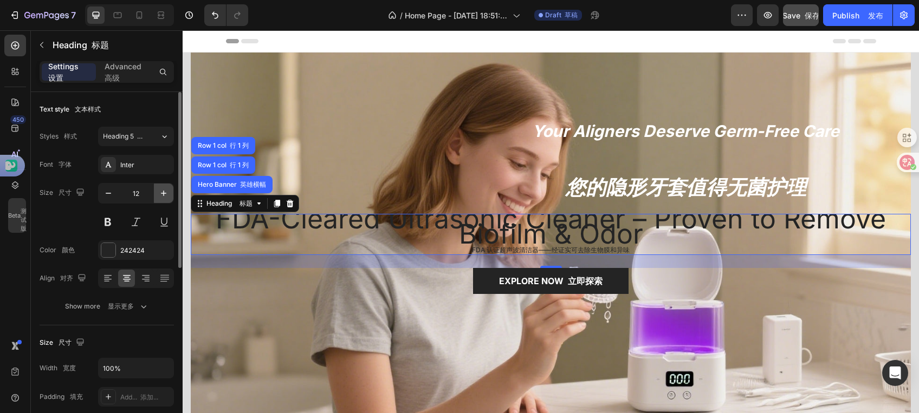
click at [165, 189] on icon "button" at bounding box center [163, 193] width 11 height 11
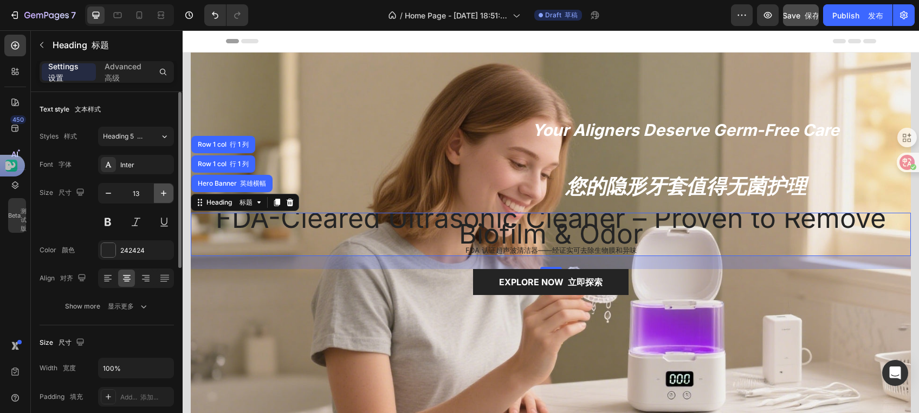
click at [165, 189] on icon "button" at bounding box center [163, 193] width 11 height 11
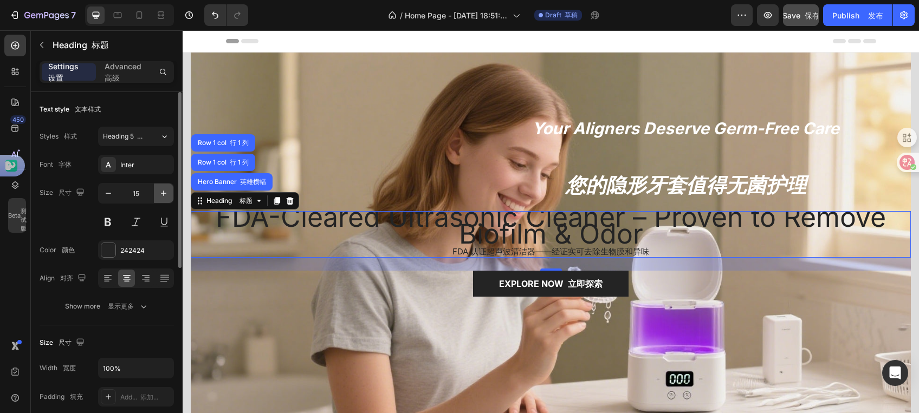
click at [165, 189] on icon "button" at bounding box center [163, 193] width 11 height 11
click at [164, 189] on icon "button" at bounding box center [163, 193] width 11 height 11
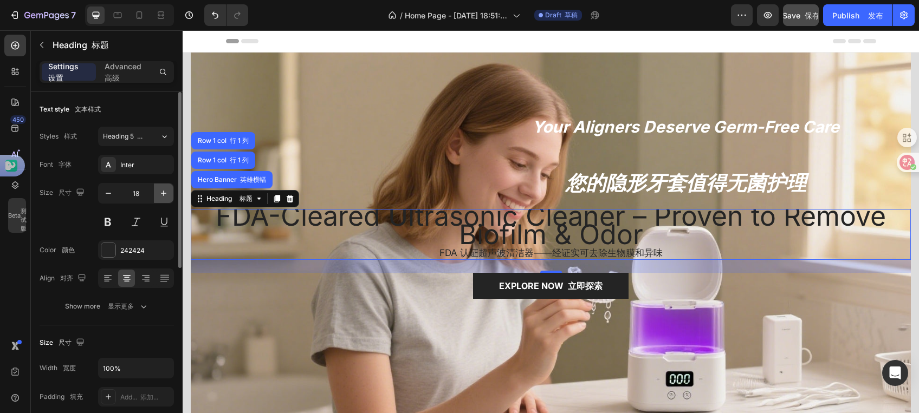
click at [164, 189] on icon "button" at bounding box center [163, 193] width 11 height 11
type input "19"
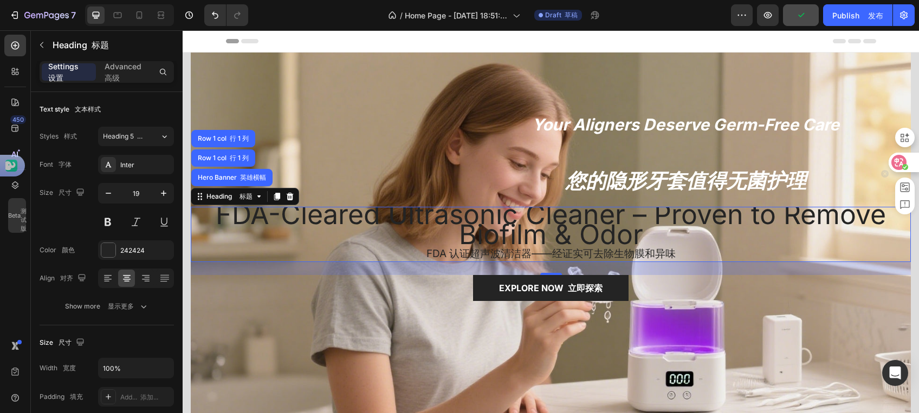
click at [904, 164] on circle at bounding box center [905, 167] width 6 height 6
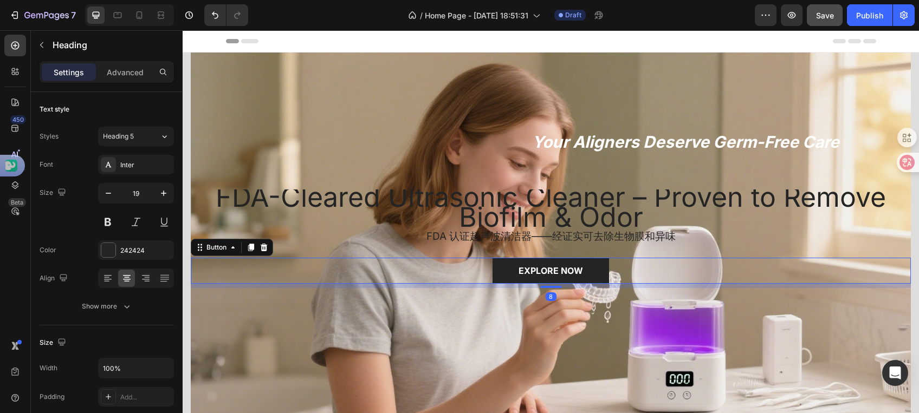
click at [362, 274] on div "EXPLORE NOW Button 8" at bounding box center [551, 271] width 720 height 26
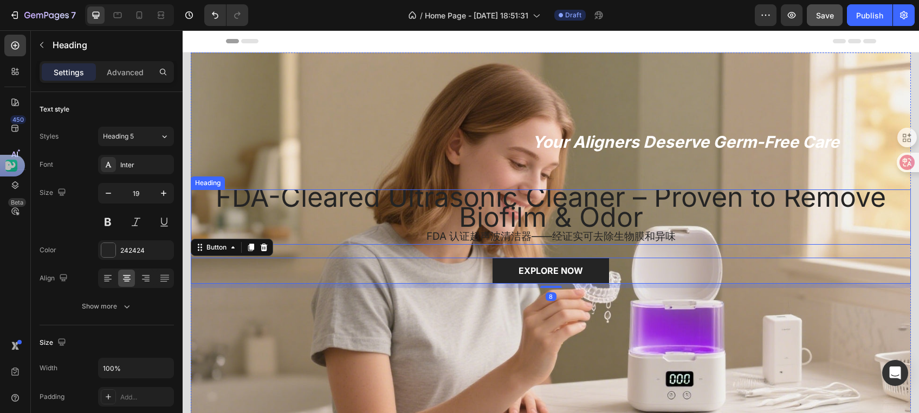
click at [413, 234] on h2 "FDA-Cleared Ultrasonic Cleaner – Proven to Remove Biofilm & Odor FDA 认证超声波清洁器——…" at bounding box center [551, 217] width 720 height 55
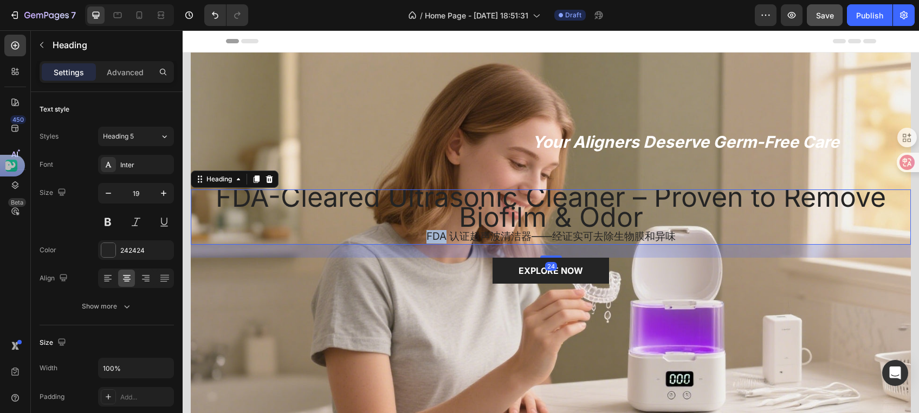
click at [414, 234] on h2 "FDA-Cleared Ultrasonic Cleaner – Proven to Remove Biofilm & Odor FDA 认证超声波清洁器——…" at bounding box center [551, 217] width 720 height 55
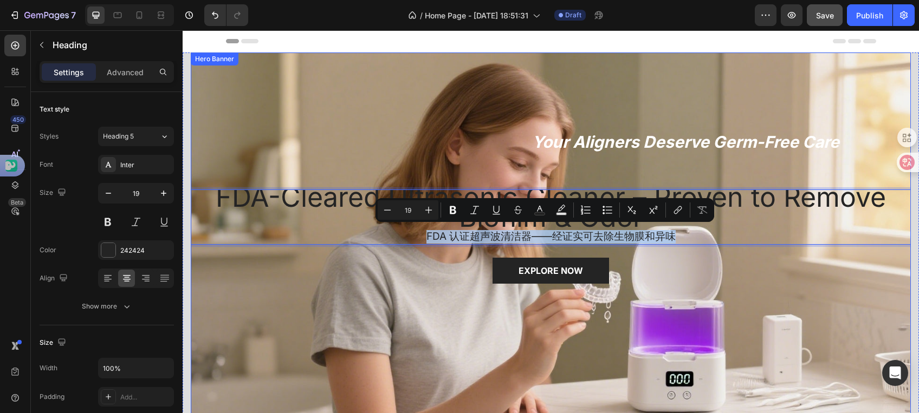
drag, startPoint x: 668, startPoint y: 236, endPoint x: 404, endPoint y: 247, distance: 263.5
click at [404, 247] on div "⁠⁠⁠⁠⁠⁠⁠ Your Aligners Deserve Germ-Free Care Heading FDA-Cleared Ultrasonic Cle…" at bounding box center [551, 255] width 720 height 66
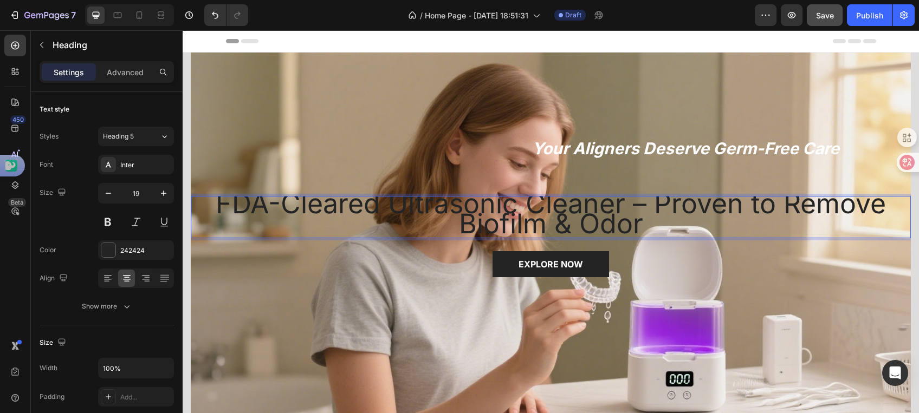
scroll to position [2, 0]
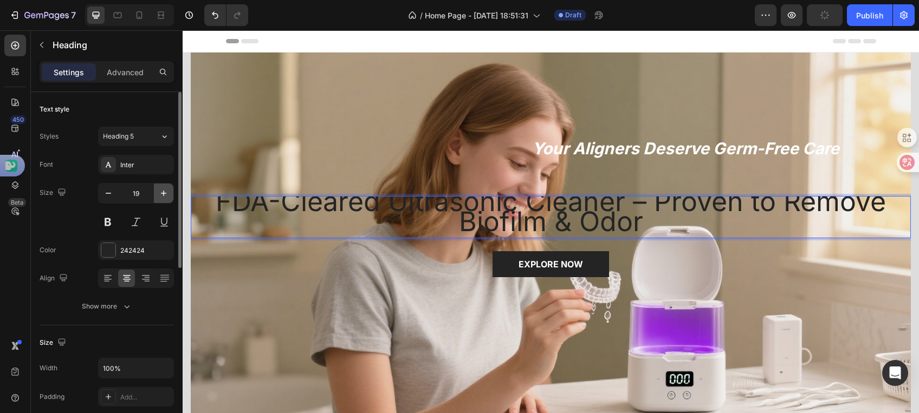
click at [159, 193] on icon "button" at bounding box center [163, 193] width 11 height 11
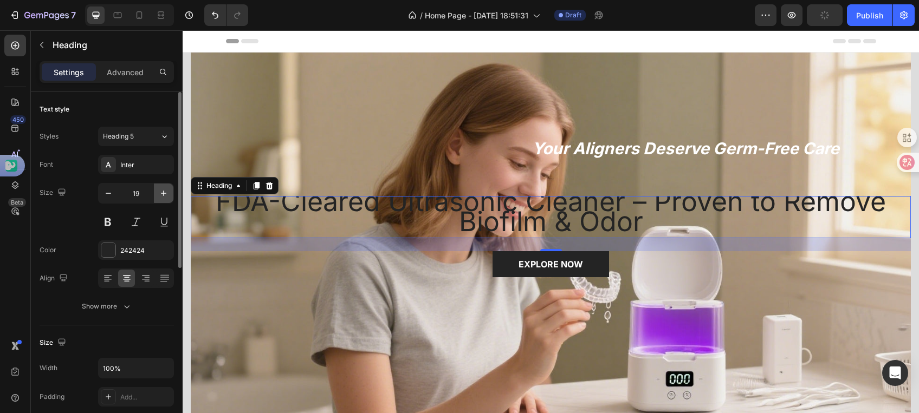
click at [159, 193] on icon "button" at bounding box center [163, 193] width 11 height 11
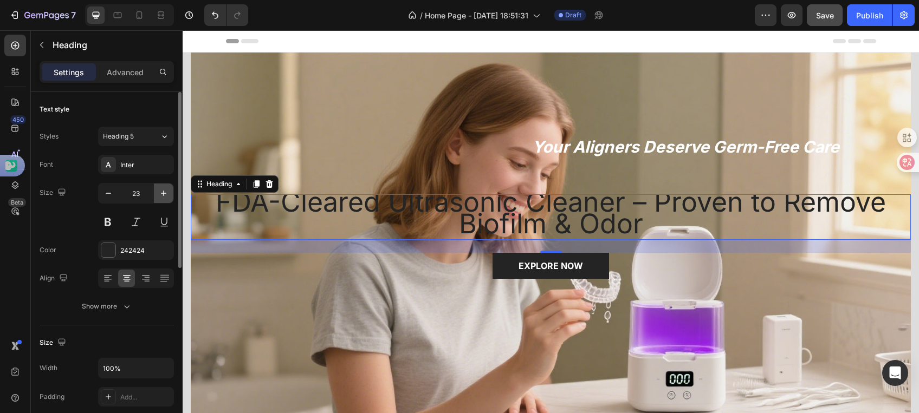
click at [159, 193] on icon "button" at bounding box center [163, 193] width 11 height 11
click at [131, 145] on button "Heading 5" at bounding box center [136, 137] width 76 height 20
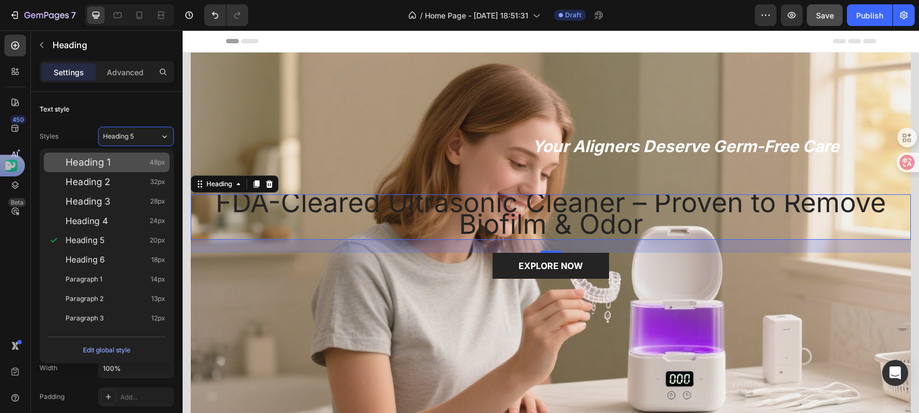
click at [134, 166] on div "Heading 1 48px" at bounding box center [116, 162] width 100 height 11
type input "48"
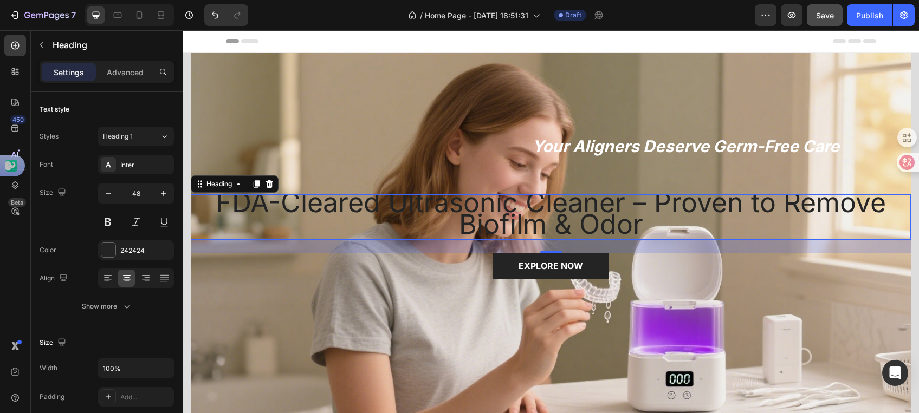
scroll to position [0, 0]
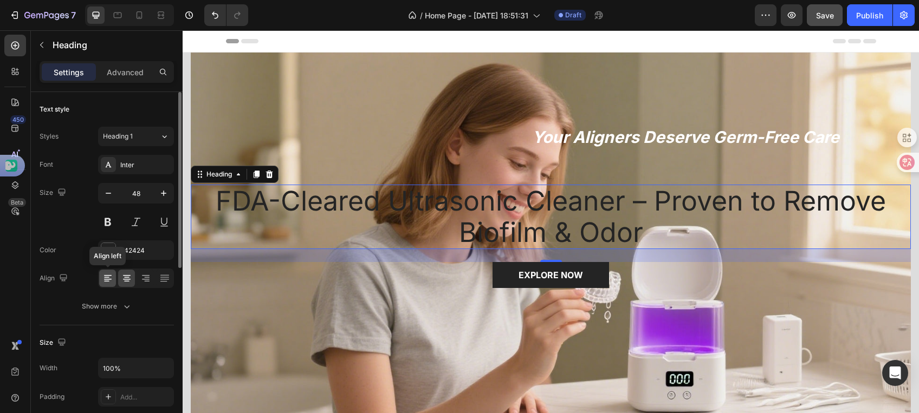
click at [108, 281] on icon at bounding box center [106, 281] width 5 height 1
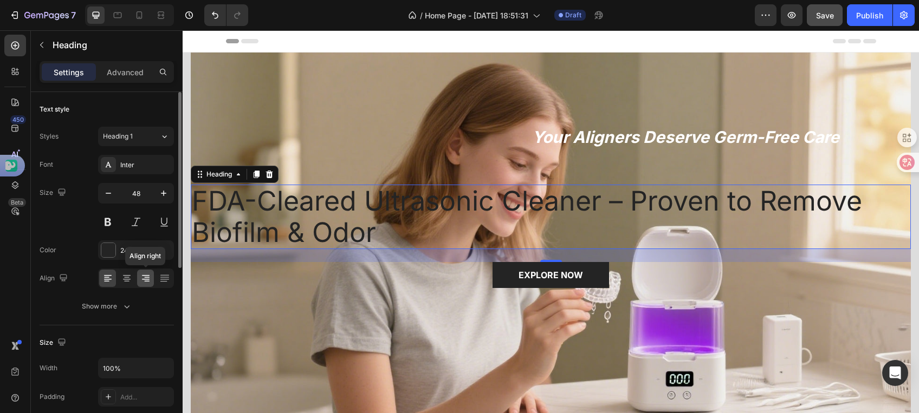
click at [147, 279] on icon at bounding box center [146, 279] width 8 height 1
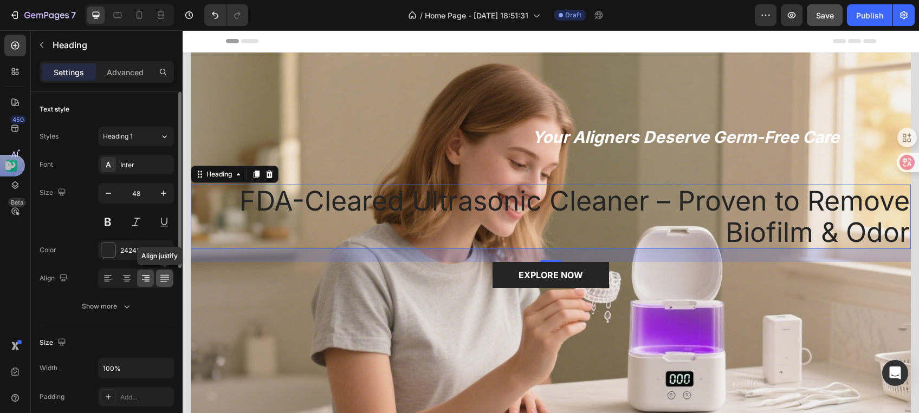
click at [158, 277] on div at bounding box center [164, 278] width 17 height 17
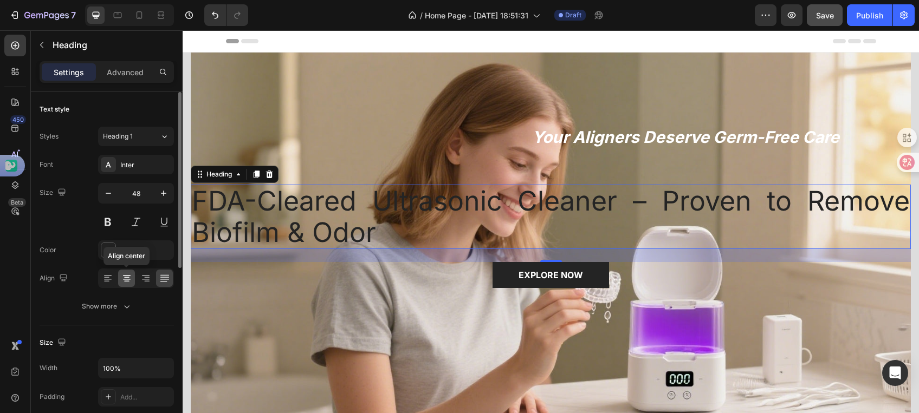
click at [130, 283] on div at bounding box center [126, 278] width 17 height 17
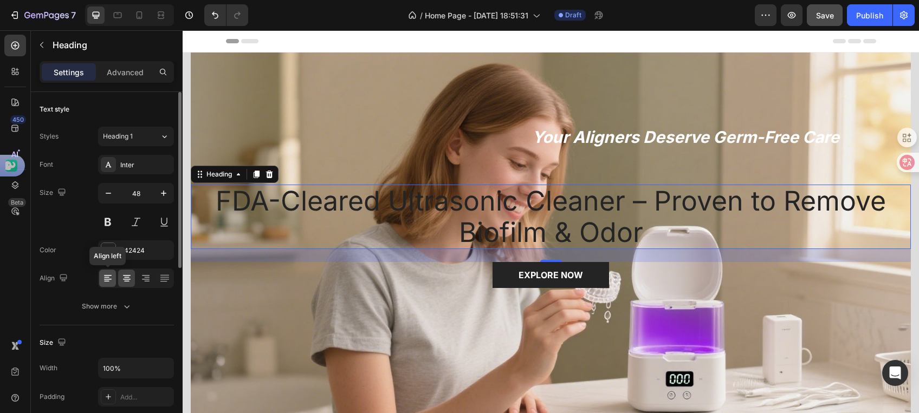
click at [106, 279] on icon at bounding box center [108, 279] width 8 height 1
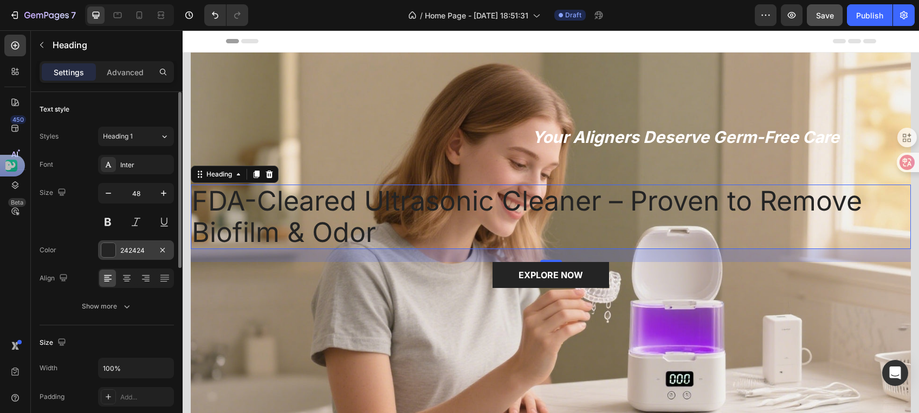
click at [129, 249] on div "242424" at bounding box center [135, 251] width 31 height 10
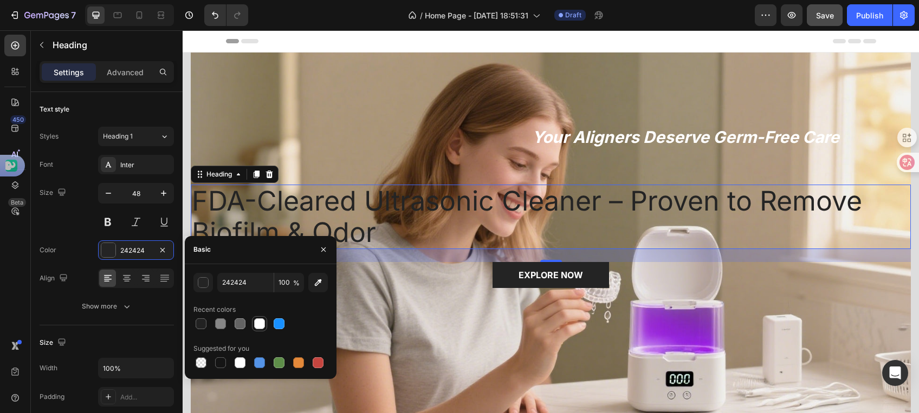
click at [259, 321] on div at bounding box center [259, 324] width 11 height 11
type input "FFFFFF"
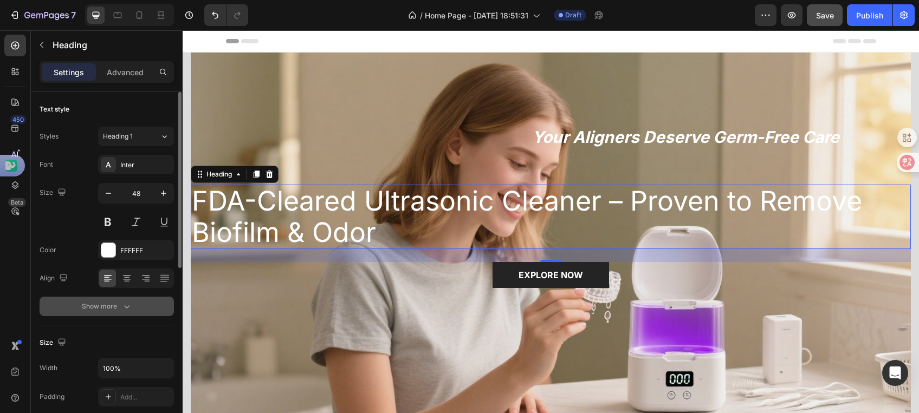
click at [121, 308] on icon "button" at bounding box center [126, 306] width 11 height 11
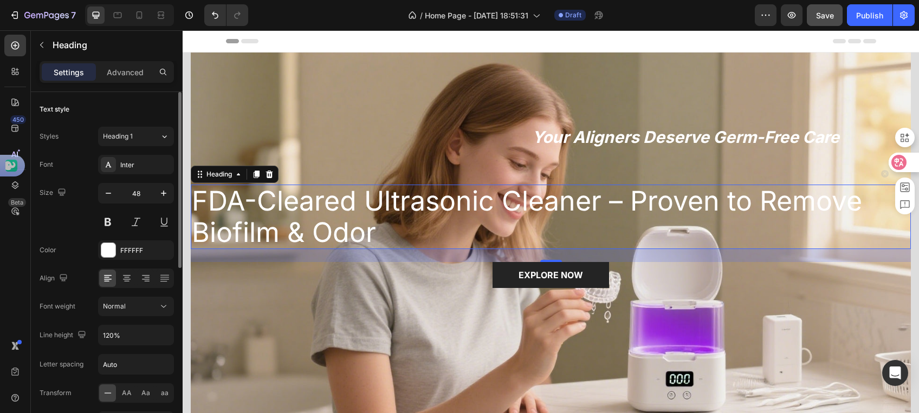
click at [903, 159] on icon at bounding box center [898, 162] width 11 height 11
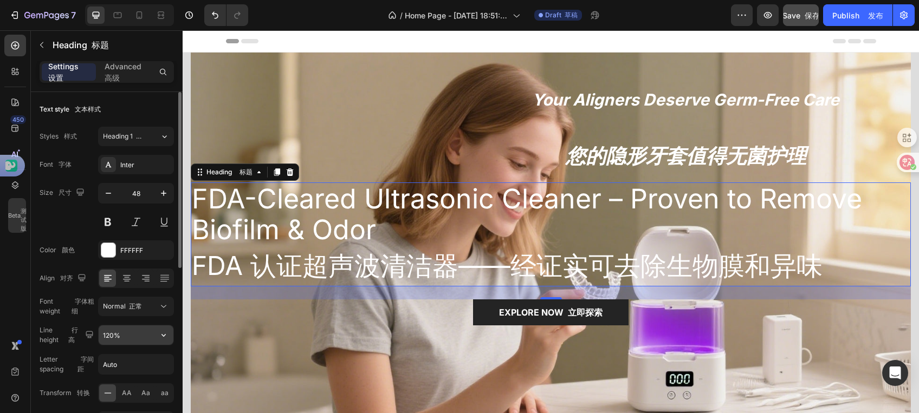
click at [131, 336] on input "120%" at bounding box center [136, 336] width 75 height 20
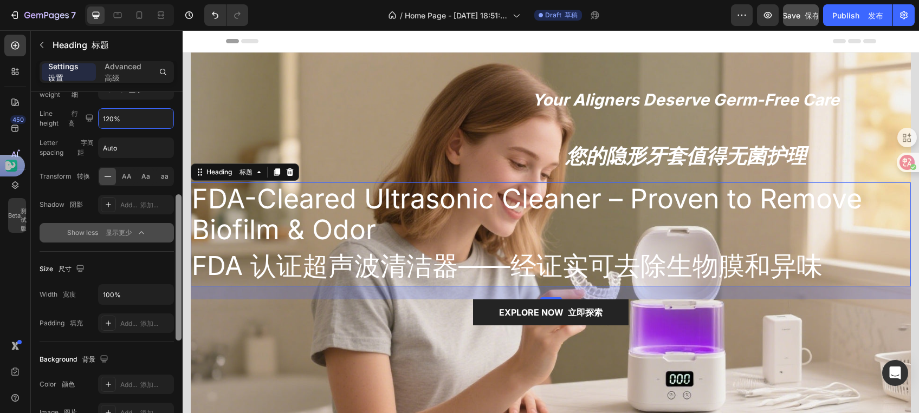
scroll to position [232, 0]
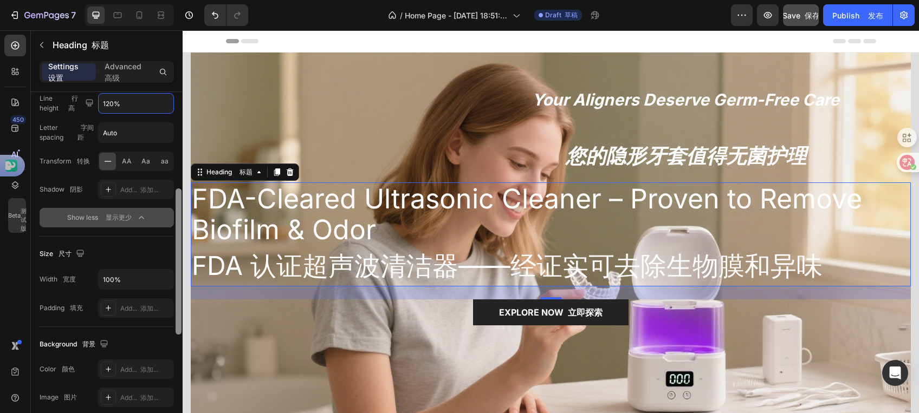
drag, startPoint x: 177, startPoint y: 252, endPoint x: 174, endPoint y: 368, distance: 116.5
click at [174, 368] on div at bounding box center [178, 268] width 8 height 352
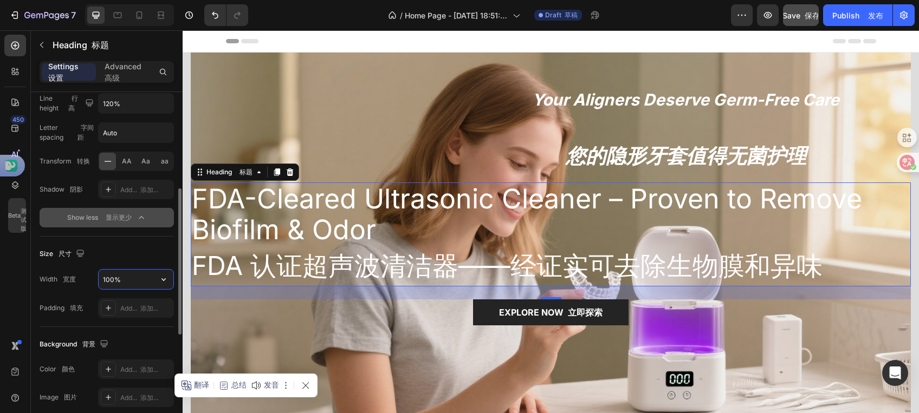
click at [144, 283] on input "100%" at bounding box center [136, 280] width 75 height 20
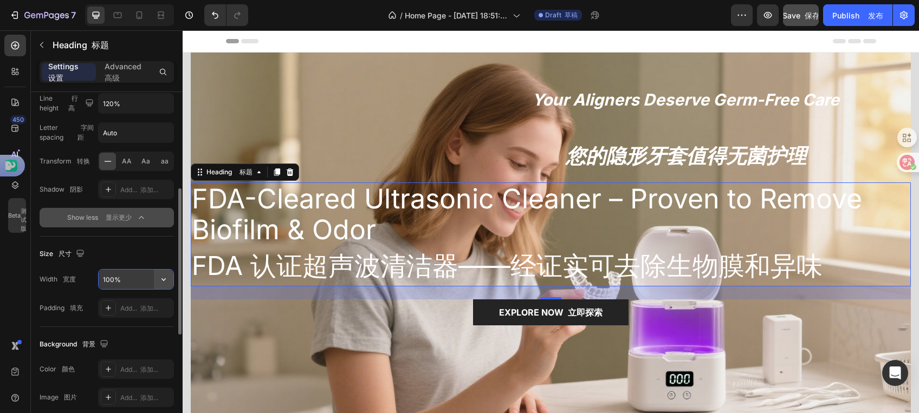
click at [167, 282] on icon "button" at bounding box center [163, 279] width 11 height 11
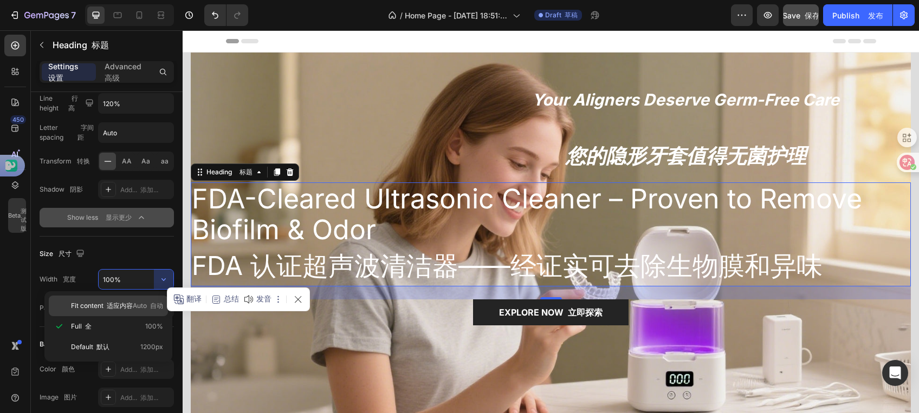
click at [134, 309] on span "Auto 自动" at bounding box center [148, 306] width 30 height 10
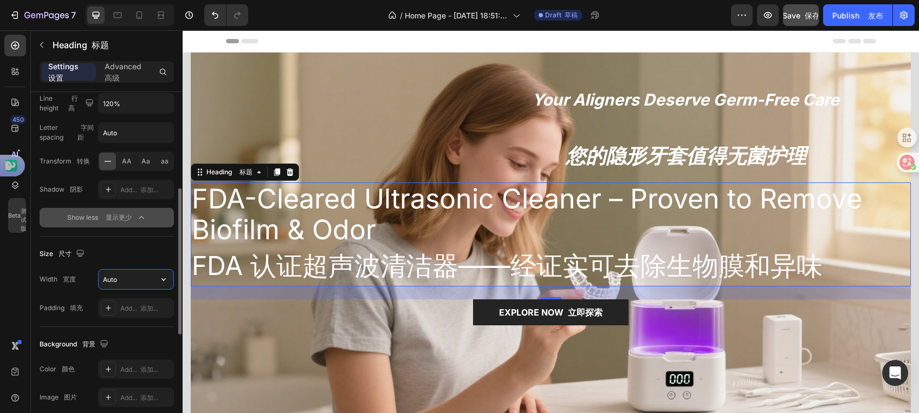
click at [134, 282] on input "Auto" at bounding box center [136, 280] width 75 height 20
click at [171, 280] on button "button" at bounding box center [164, 280] width 20 height 20
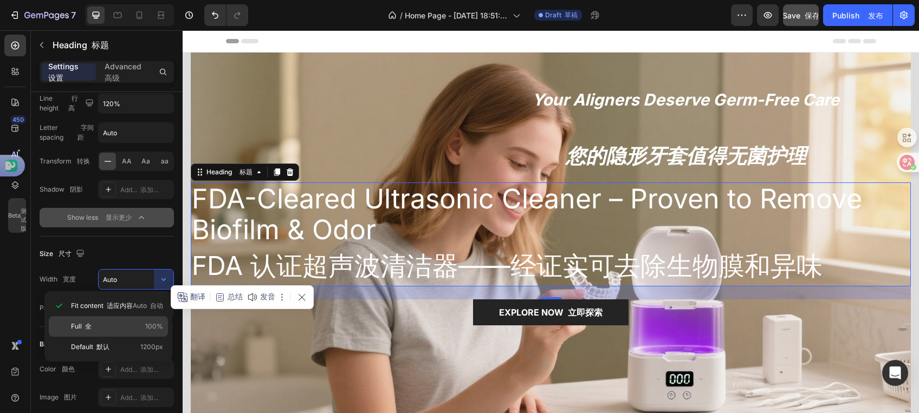
click at [134, 322] on p "Full 全 100%" at bounding box center [117, 327] width 92 height 10
type input "100%"
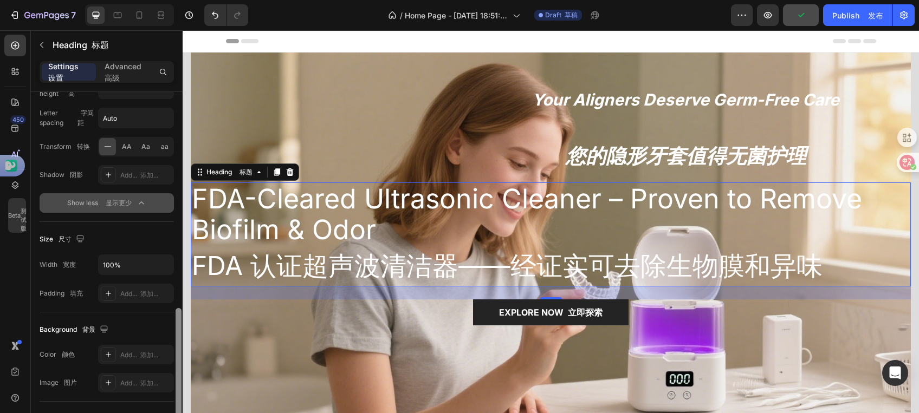
scroll to position [327, 0]
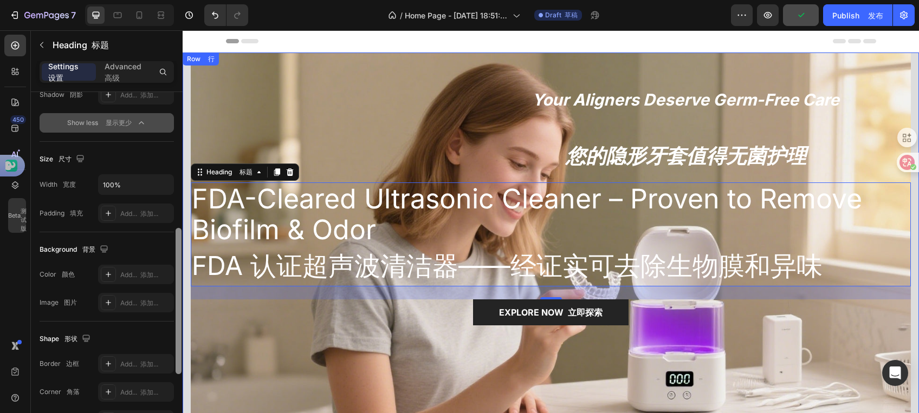
drag, startPoint x: 361, startPoint y: 255, endPoint x: 187, endPoint y: 277, distance: 175.9
click at [235, 172] on div "Heading 标题" at bounding box center [229, 172] width 50 height 10
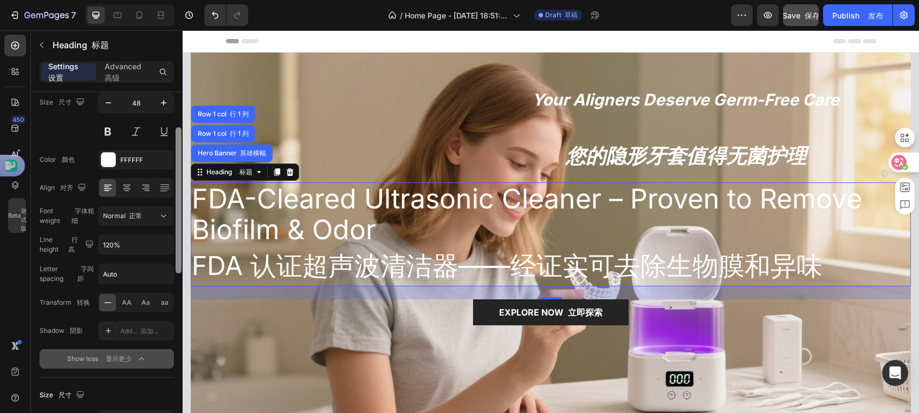
scroll to position [89, 0]
click at [899, 165] on icon at bounding box center [898, 162] width 15 height 15
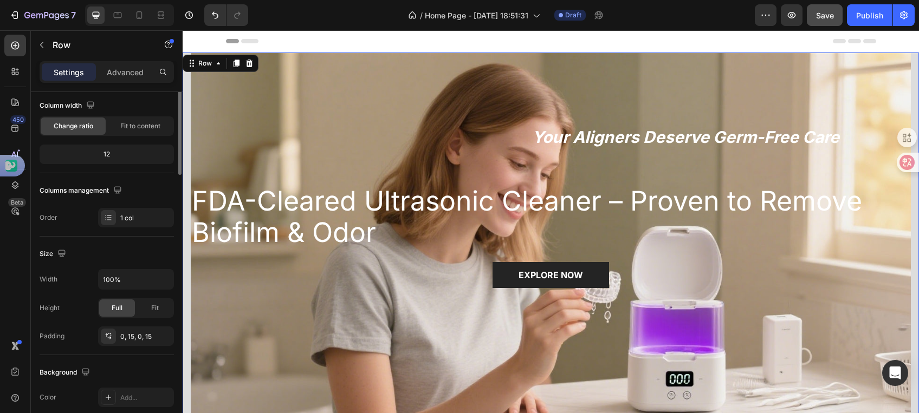
scroll to position [0, 0]
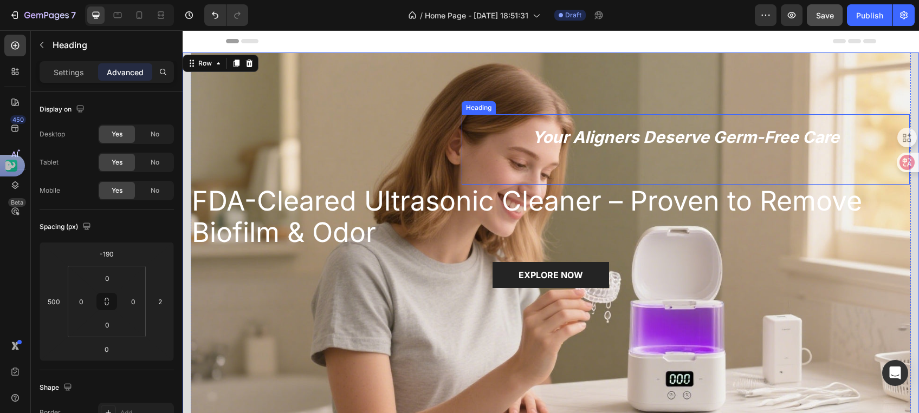
click at [588, 127] on strong "Your Aligners Deserve Germ-Free Care" at bounding box center [685, 137] width 307 height 20
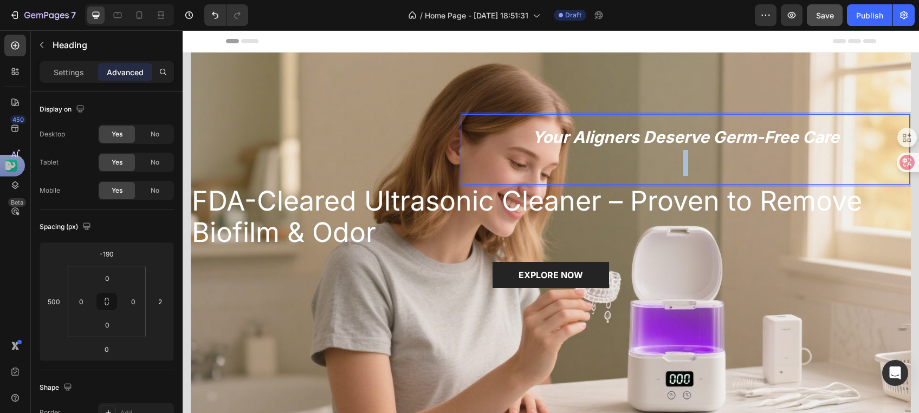
click at [558, 151] on p "Your Aligners Deserve Germ-Free Care" at bounding box center [685, 149] width 431 height 53
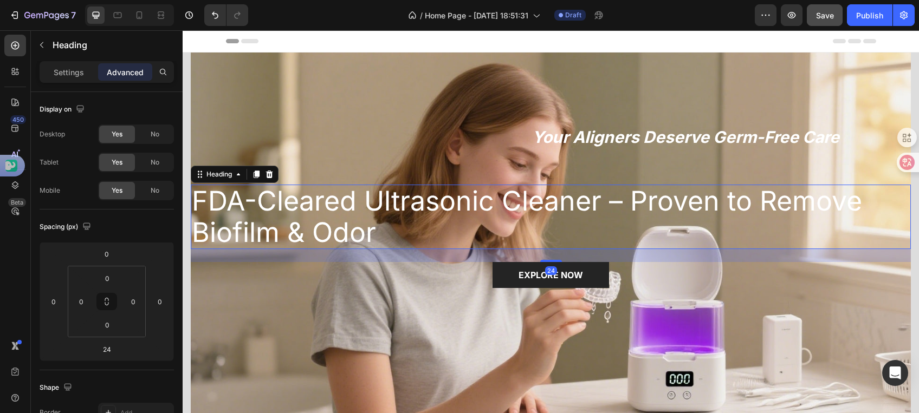
click at [533, 185] on span "FDA-Cleared Ultrasonic Cleaner – Proven to Remove Biofilm & Odor" at bounding box center [527, 217] width 670 height 64
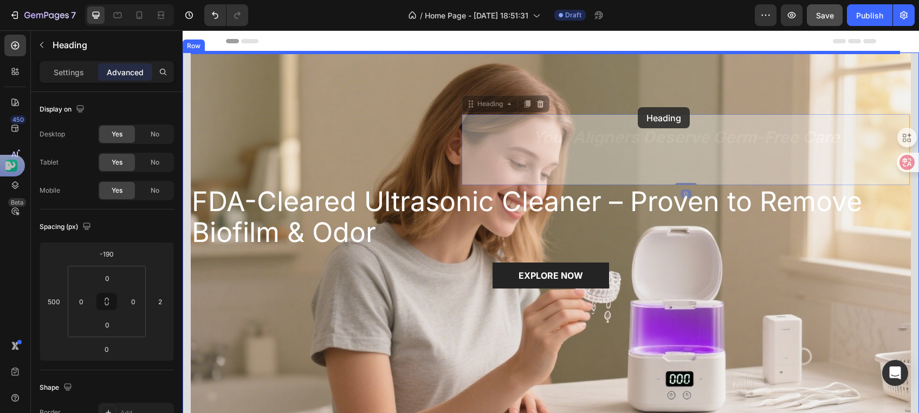
drag, startPoint x: 640, startPoint y: 147, endPoint x: 638, endPoint y: 107, distance: 39.6
type input "16"
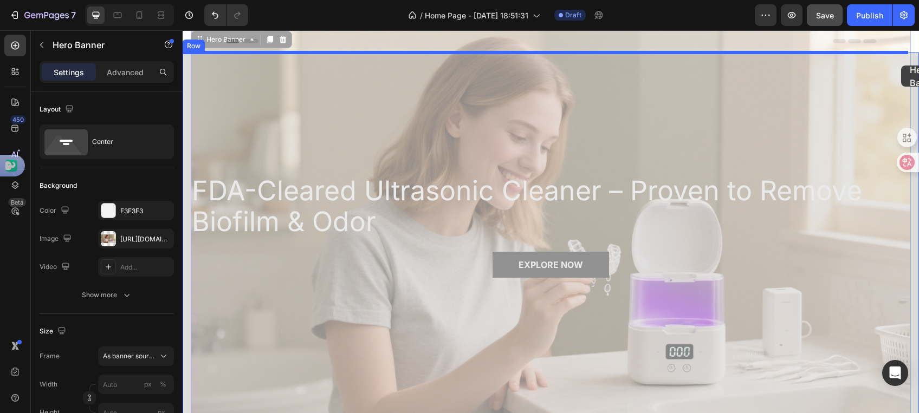
drag, startPoint x: 899, startPoint y: 76, endPoint x: 901, endPoint y: 66, distance: 10.5
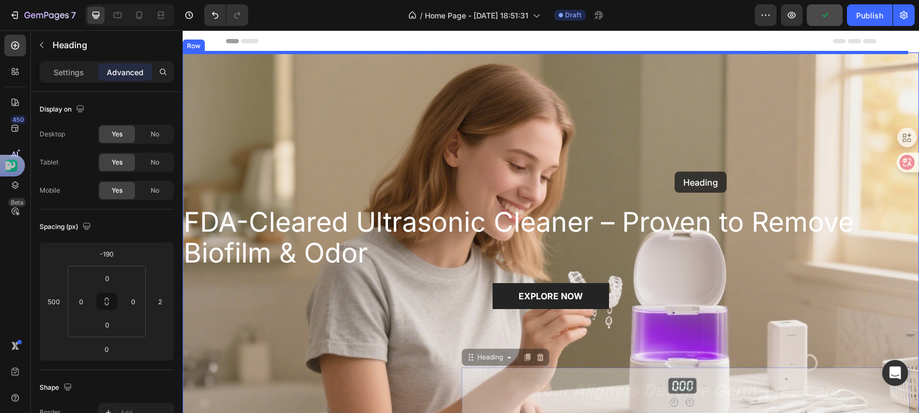
drag, startPoint x: 691, startPoint y: 379, endPoint x: 675, endPoint y: 172, distance: 207.6
type input "8"
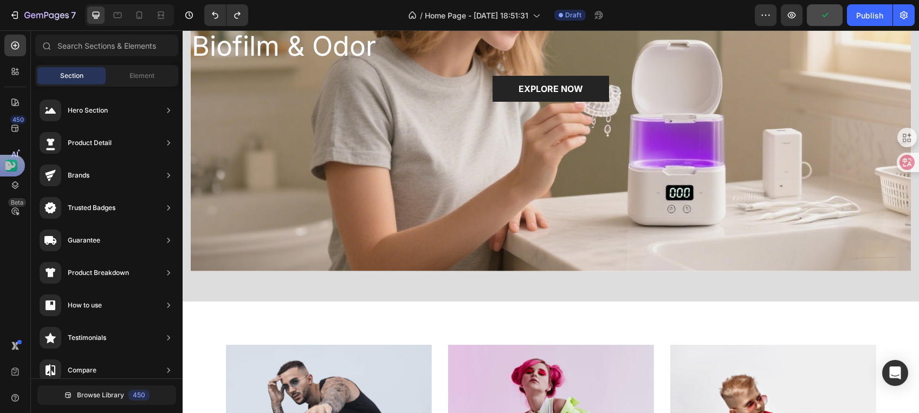
scroll to position [237, 0]
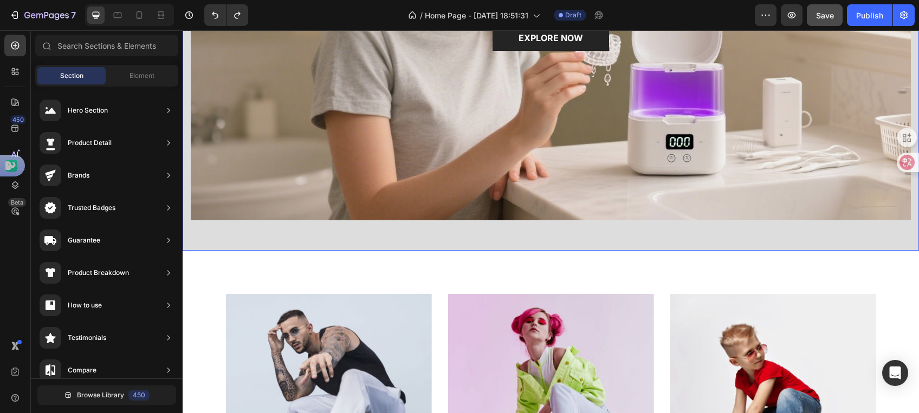
click at [498, 232] on div "Your Aligners Deserve Germ-Free Care Heading FDA-Cleared Ultrasonic Cleaner – P…" at bounding box center [551, 33] width 736 height 436
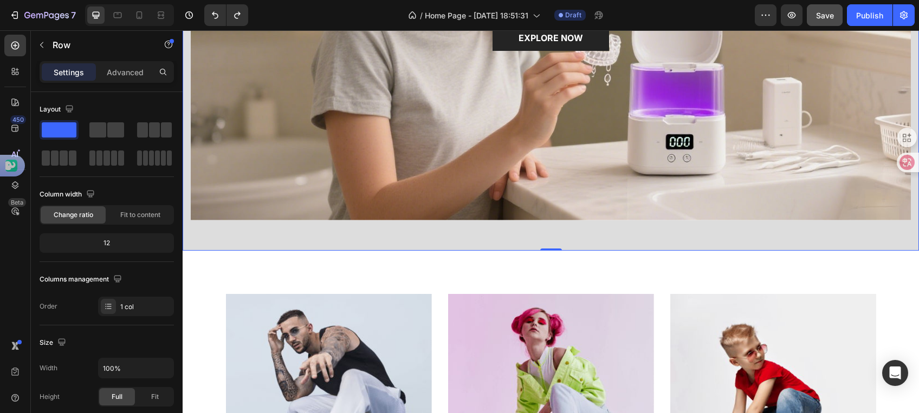
click at [498, 232] on div "Your Aligners Deserve Germ-Free Care Heading FDA-Cleared Ultrasonic Cleaner – P…" at bounding box center [551, 33] width 736 height 436
drag, startPoint x: 543, startPoint y: 243, endPoint x: 548, endPoint y: 221, distance: 22.3
click at [548, 221] on div "Your Aligners Deserve Germ-Free Care Heading FDA-Cleared Ultrasonic Cleaner – P…" at bounding box center [551, 33] width 736 height 436
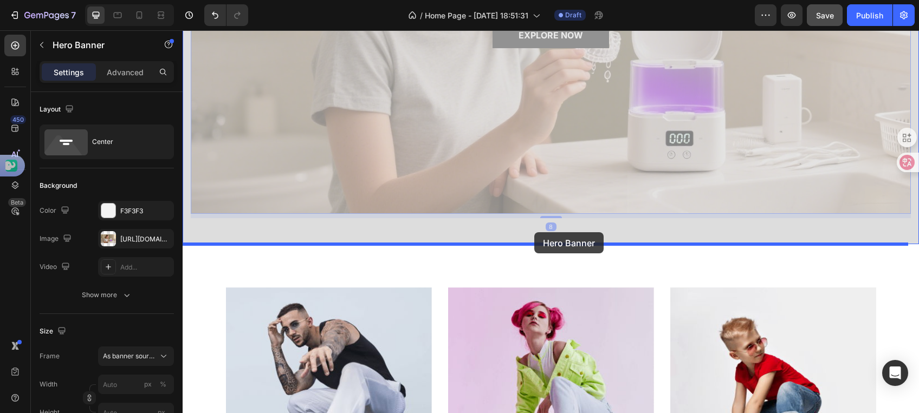
drag, startPoint x: 539, startPoint y: 193, endPoint x: 534, endPoint y: 232, distance: 39.3
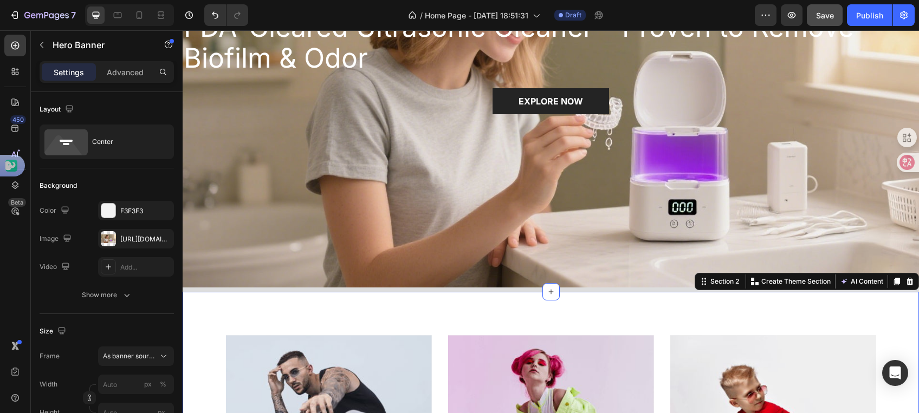
click at [556, 207] on div "Overlay" at bounding box center [551, 81] width 736 height 414
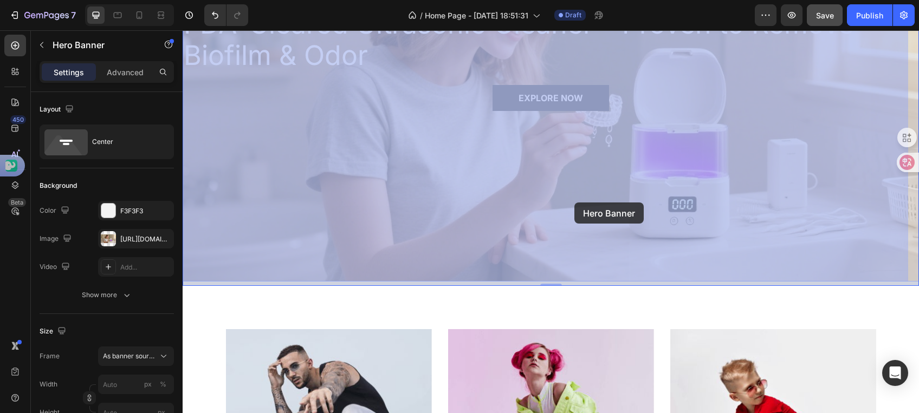
drag, startPoint x: 563, startPoint y: 204, endPoint x: 574, endPoint y: 203, distance: 11.0
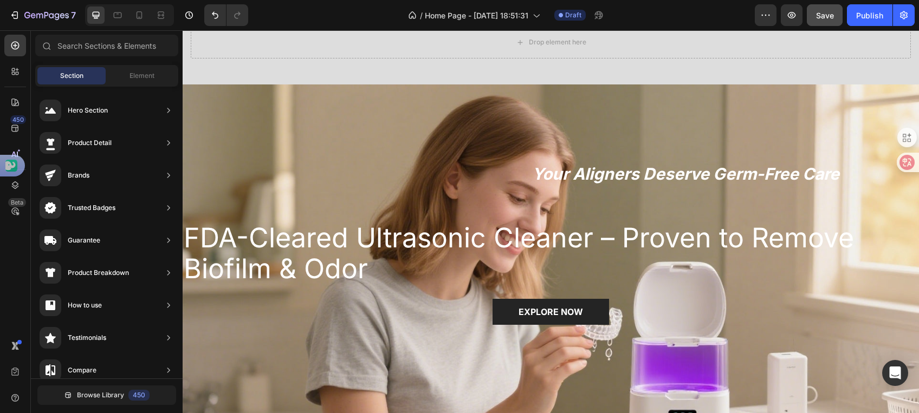
scroll to position [0, 0]
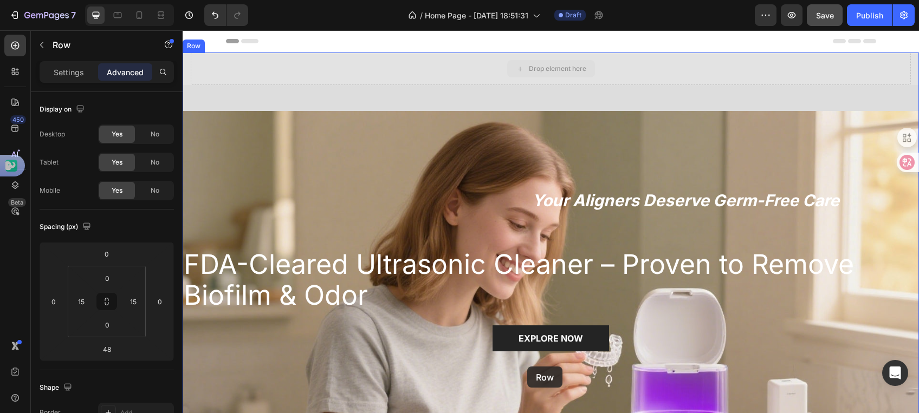
drag, startPoint x: 624, startPoint y: 61, endPoint x: 527, endPoint y: 367, distance: 320.6
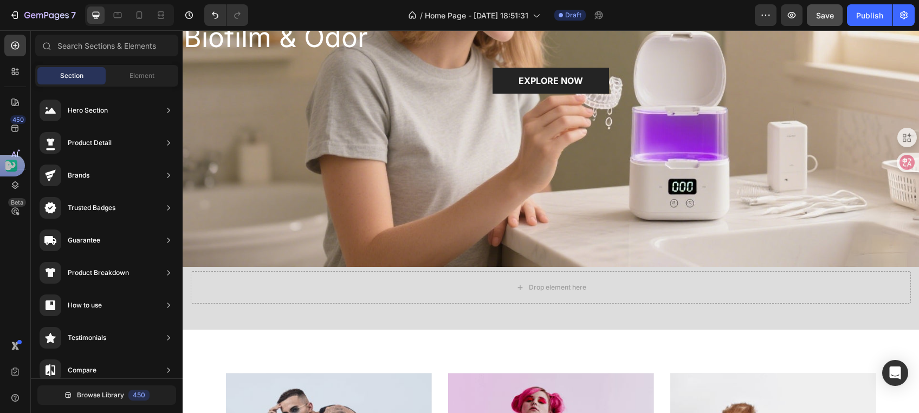
scroll to position [217, 0]
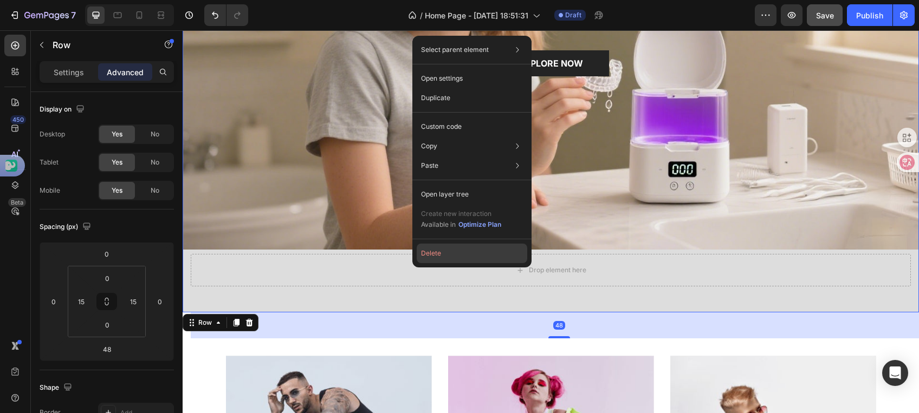
click at [422, 254] on button "Delete" at bounding box center [472, 254] width 111 height 20
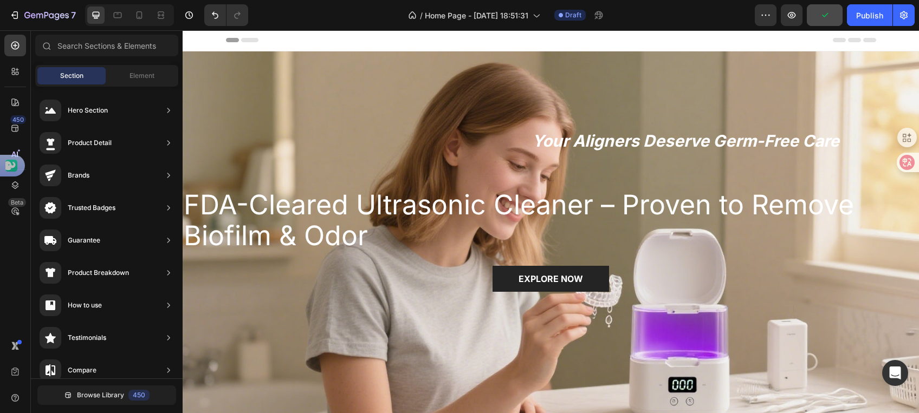
scroll to position [0, 0]
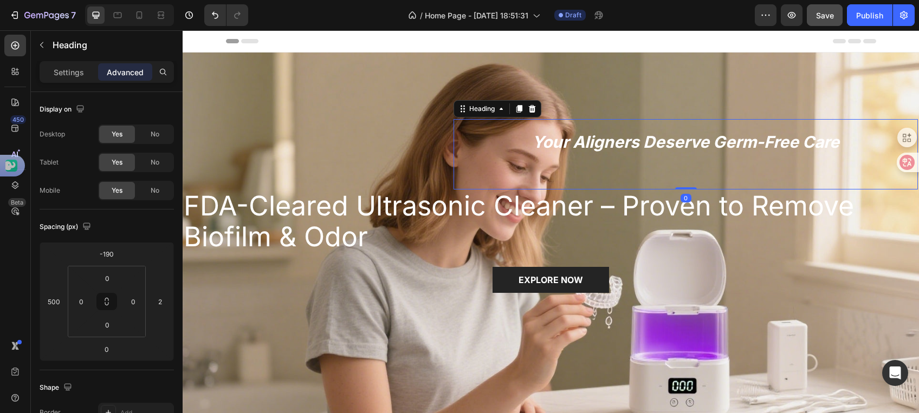
click at [575, 139] on strong "Your Aligners Deserve Germ-Free Care" at bounding box center [685, 142] width 307 height 20
click at [302, 208] on span "FDA-Cleared Ultrasonic Cleaner – Proven to Remove Biofilm & Odor" at bounding box center [519, 222] width 670 height 64
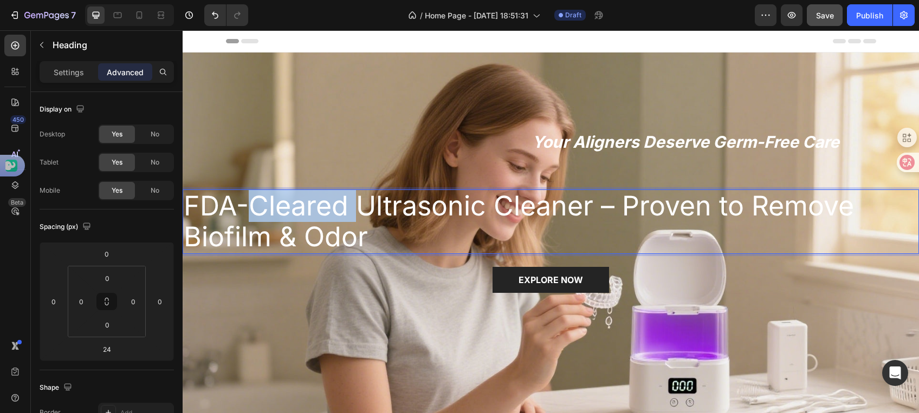
click at [302, 208] on span "FDA-Cleared Ultrasonic Cleaner – Proven to Remove Biofilm & Odor" at bounding box center [519, 222] width 670 height 64
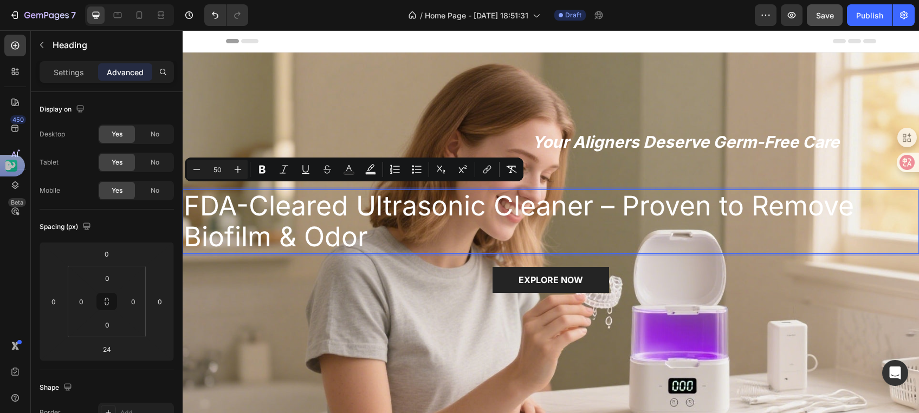
click at [388, 249] on p "FDA-Cleared Ultrasonic Cleaner – Proven to Remove Biofilm & Odor" at bounding box center [551, 222] width 734 height 62
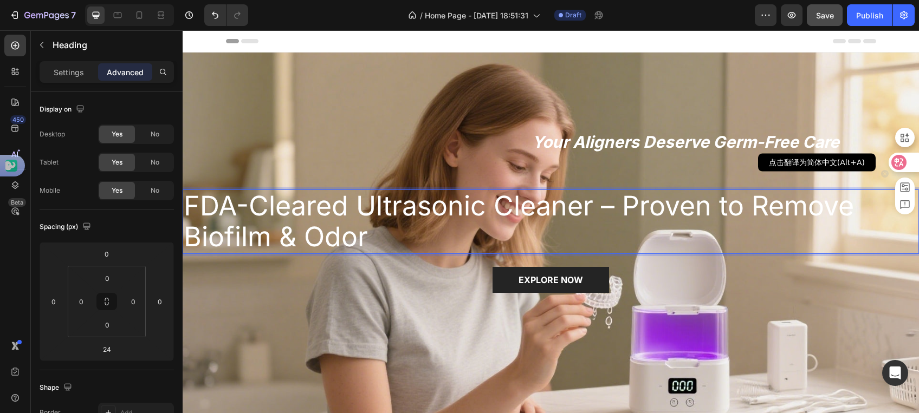
click at [899, 163] on icon at bounding box center [898, 162] width 11 height 11
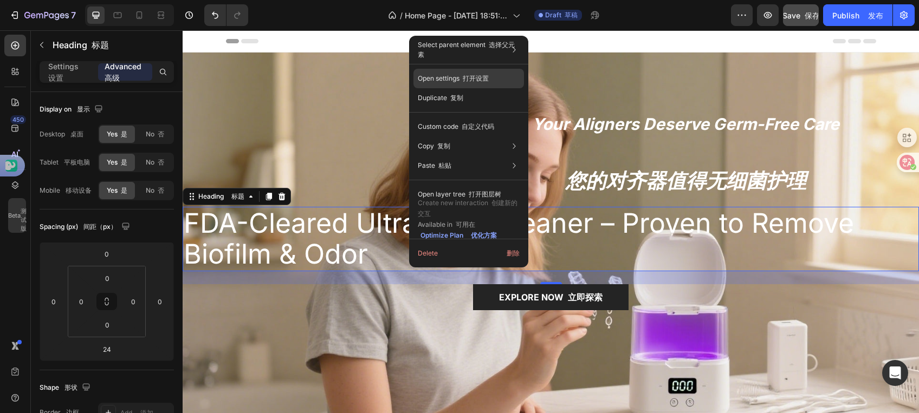
click at [453, 85] on div "Open settings 打开设置" at bounding box center [468, 79] width 111 height 20
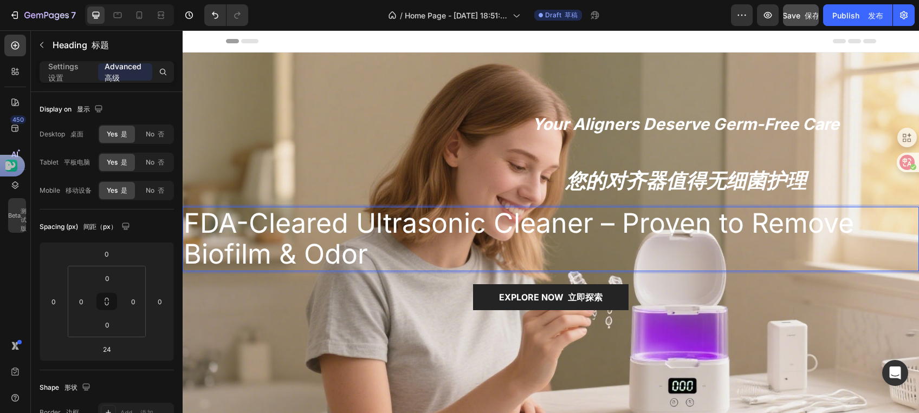
drag, startPoint x: 286, startPoint y: 209, endPoint x: 253, endPoint y: 228, distance: 38.4
click at [253, 228] on span "FDA-Cleared Ultrasonic Cleaner – Proven to Remove Biofilm & Odor" at bounding box center [519, 239] width 670 height 64
drag, startPoint x: 412, startPoint y: 234, endPoint x: 372, endPoint y: 231, distance: 40.8
click at [372, 231] on span "FDA-Cleared Ultrasonic Cleaner – Proven to Remove Biofilm & Odor" at bounding box center [519, 239] width 670 height 64
click at [392, 248] on p "FDA-Cleared Ultrasonic Cleaner – Proven to Remove Biofilm & Odor" at bounding box center [551, 239] width 734 height 62
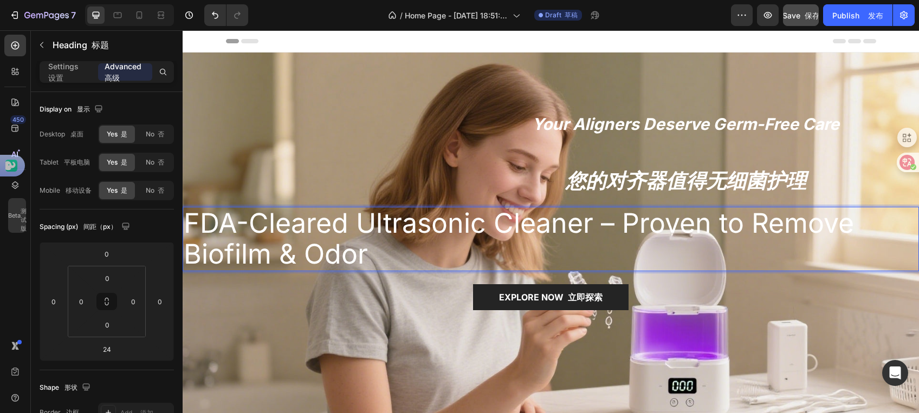
click at [392, 248] on p "FDA-Cleared Ultrasonic Cleaner – Proven to Remove Biofilm & Odor" at bounding box center [551, 239] width 734 height 62
drag, startPoint x: 395, startPoint y: 245, endPoint x: 378, endPoint y: 251, distance: 18.3
click at [378, 251] on p "FDA-Cleared Ultrasonic Cleaner – Proven to Remove Biofilm & Odor" at bounding box center [551, 239] width 734 height 62
click at [437, 207] on span "FDA-Cleared Ultrasonic Cleaner – Proven to Remove Biofilm & Odor" at bounding box center [519, 239] width 670 height 64
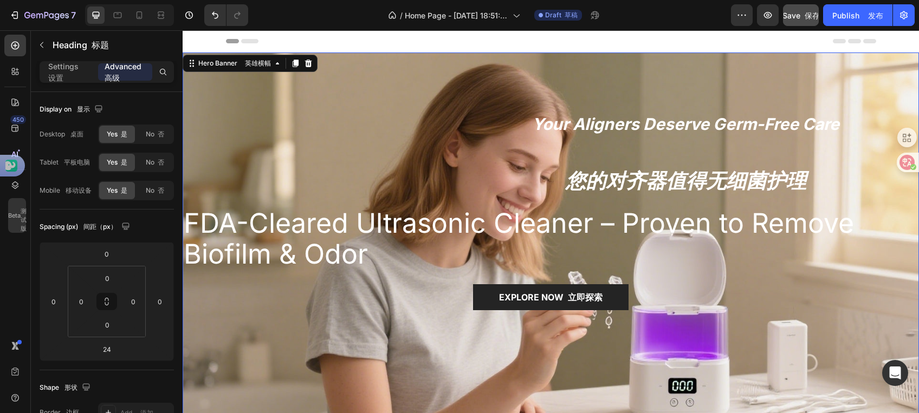
click at [450, 204] on div "Your Aligners Deserve Germ-Free Care 您的对齐器值得无细菌护理 Heading 标题 ⁠⁠⁠⁠⁠⁠⁠ FDA-Cleare…" at bounding box center [551, 259] width 736 height 110
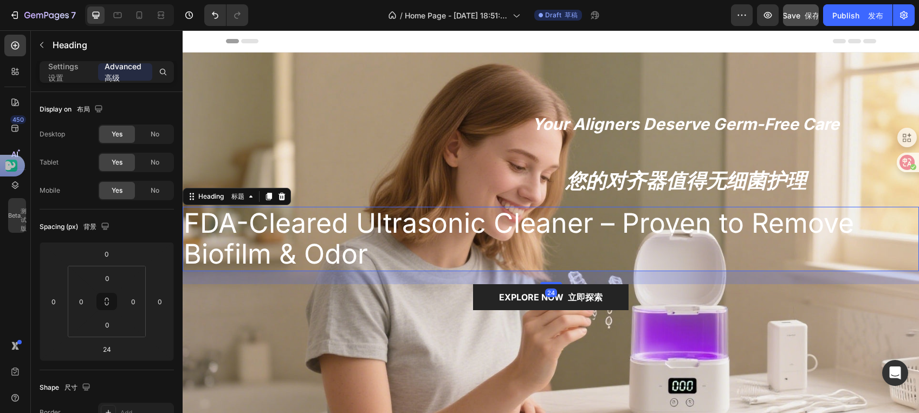
click at [470, 239] on p "⁠⁠⁠⁠⁠⁠⁠ FDA-Cleared Ultrasonic Cleaner – Proven to Remove Biofilm & Odor" at bounding box center [551, 239] width 734 height 62
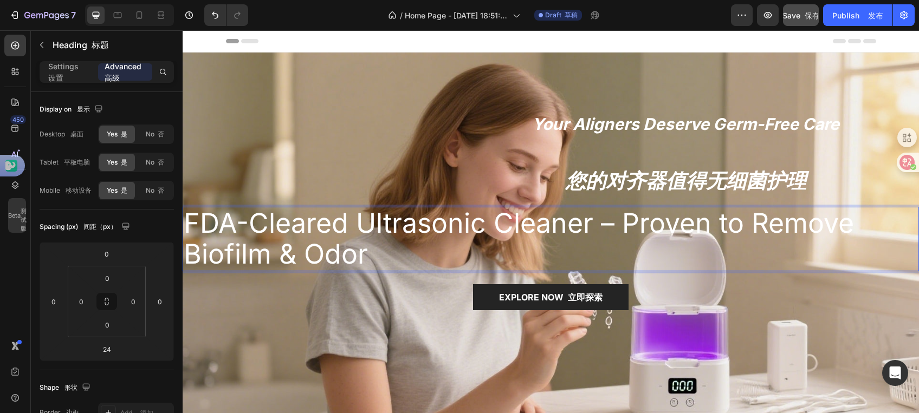
click at [470, 239] on p "FDA-Cleared Ultrasonic Cleaner – Proven to Remove Biofilm & Odor" at bounding box center [551, 239] width 734 height 62
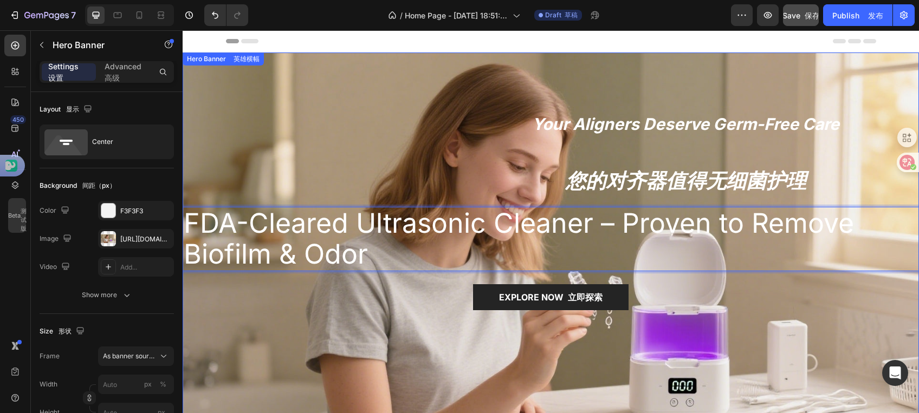
click at [213, 204] on div "Your Aligners Deserve Germ-Free Care 您的对齐器值得无细菌护理 Heading 标题 FDA-Cleared Ultras…" at bounding box center [551, 259] width 736 height 110
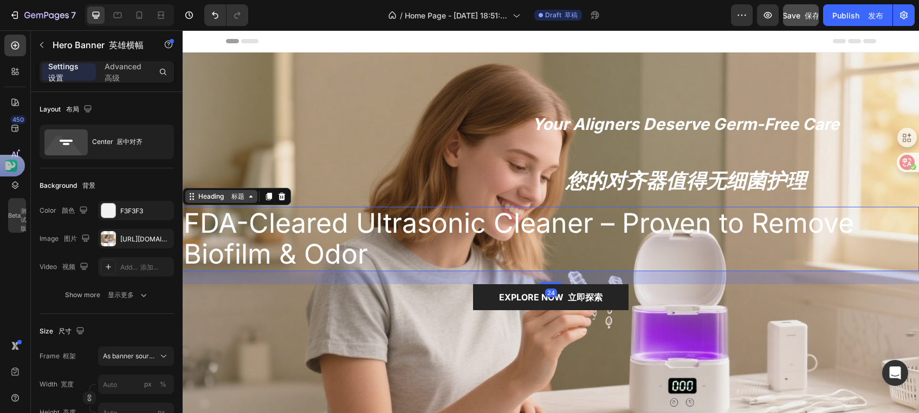
click at [203, 197] on div "Heading 标题" at bounding box center [221, 197] width 50 height 10
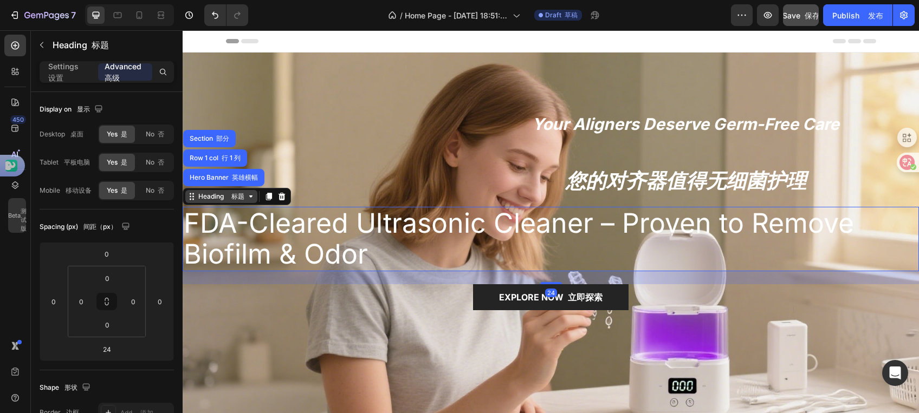
click at [251, 192] on icon at bounding box center [251, 196] width 9 height 9
click at [249, 195] on icon at bounding box center [251, 196] width 9 height 9
click at [192, 197] on icon at bounding box center [191, 196] width 9 height 9
click at [194, 196] on icon at bounding box center [191, 196] width 9 height 9
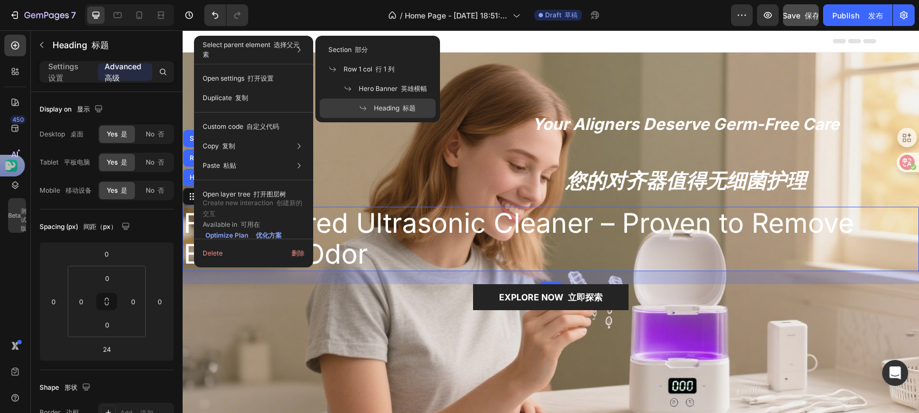
click at [261, 50] on p "Select parent element 选择父元素" at bounding box center [254, 50] width 102 height 20
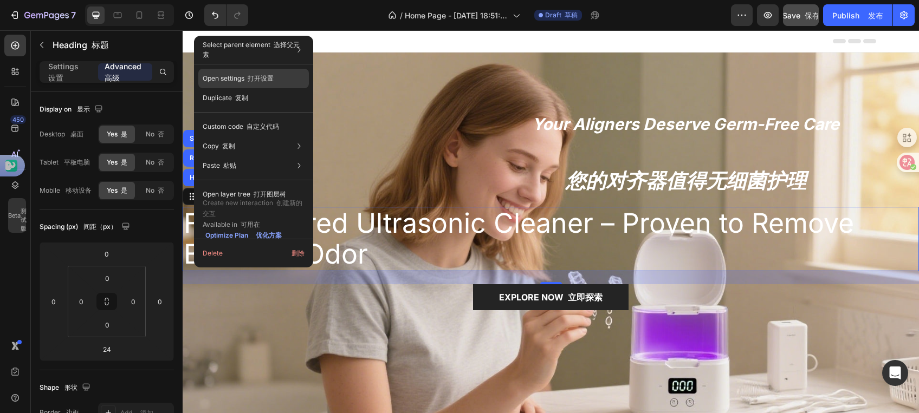
click at [263, 74] on p "Open settings 打开设置" at bounding box center [238, 79] width 71 height 10
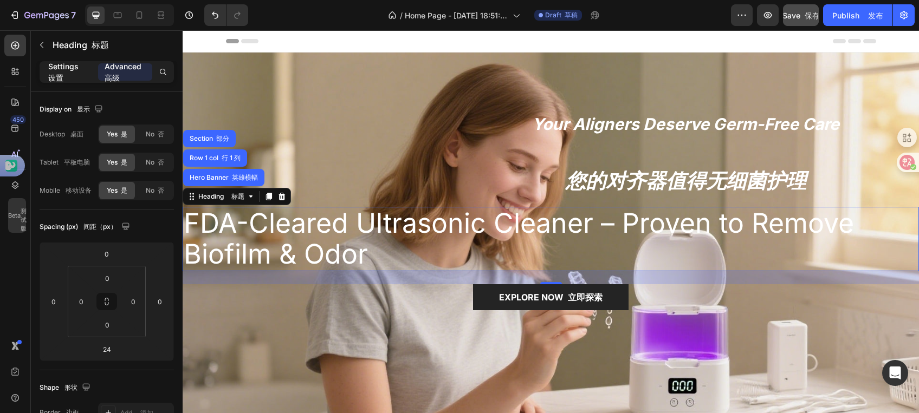
click at [72, 70] on p "Settings 设置" at bounding box center [68, 72] width 41 height 23
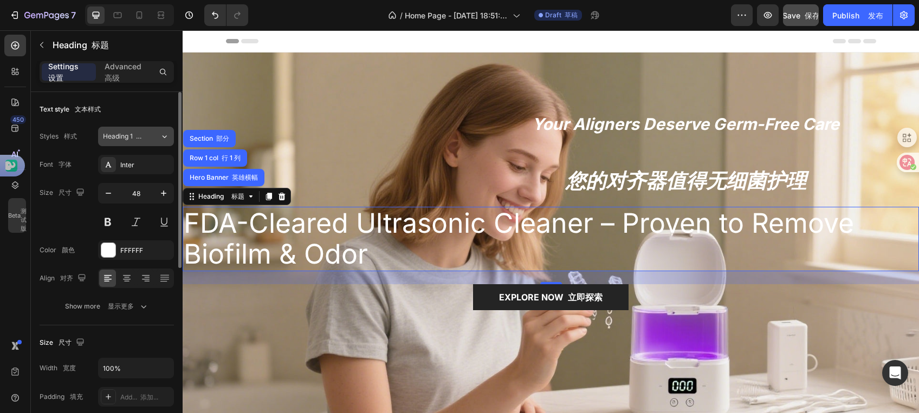
click at [137, 137] on font "标题 1" at bounding box center [143, 136] width 21 height 8
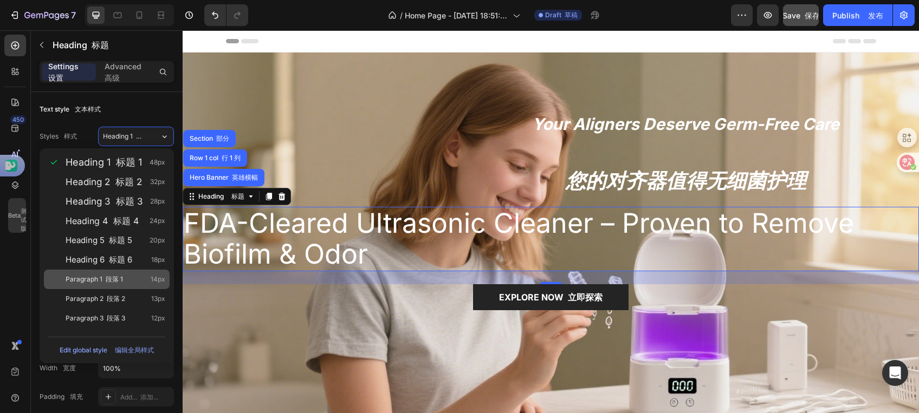
click at [99, 282] on span "Paragraph 1 段落 1" at bounding box center [94, 279] width 57 height 11
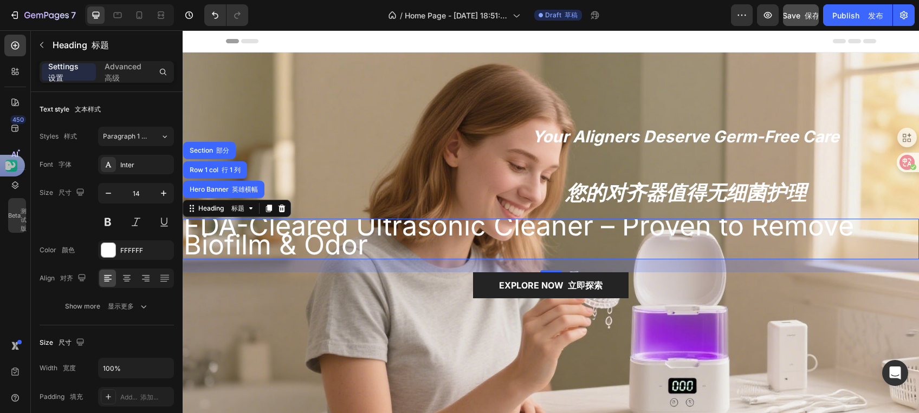
drag, startPoint x: 118, startPoint y: 136, endPoint x: 108, endPoint y: 179, distance: 44.0
click at [118, 138] on span "Paragraph 1 段落 1" at bounding box center [125, 137] width 44 height 10
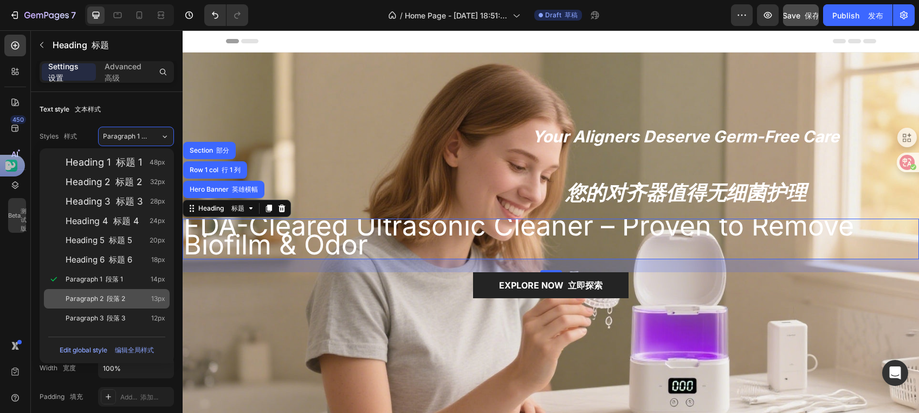
click at [102, 296] on span "Paragraph 2 段落 2" at bounding box center [96, 299] width 60 height 11
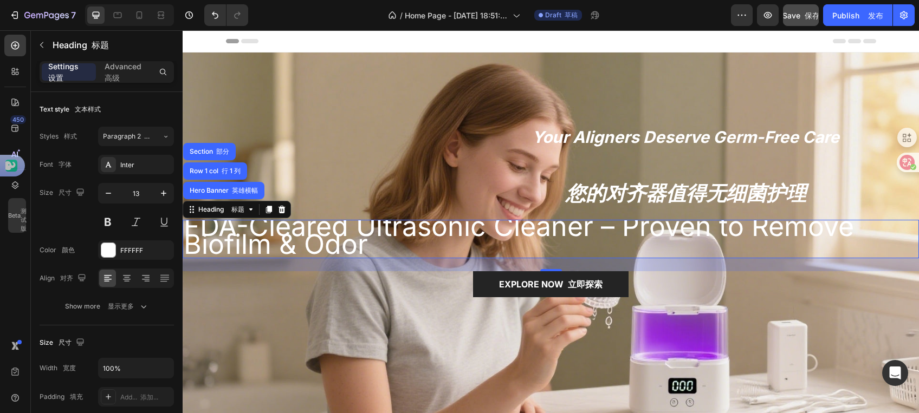
drag, startPoint x: 137, startPoint y: 137, endPoint x: 130, endPoint y: 165, distance: 28.9
click at [137, 138] on span "Paragraph 2 段落 2" at bounding box center [126, 137] width 47 height 10
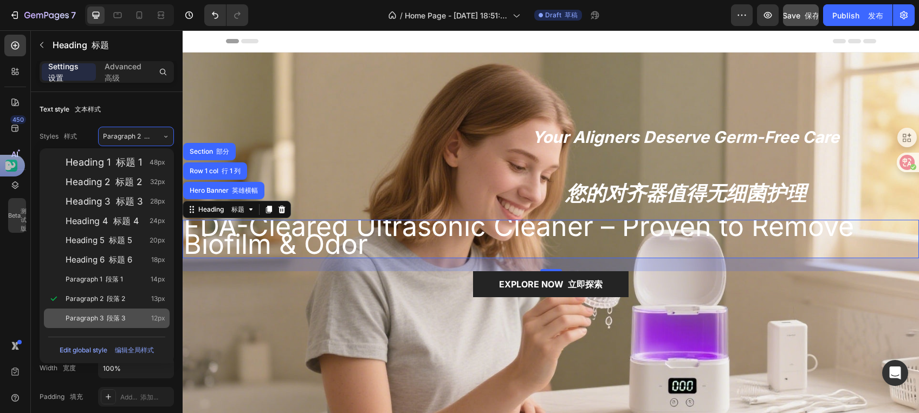
click at [109, 320] on font "段落 3" at bounding box center [116, 318] width 18 height 8
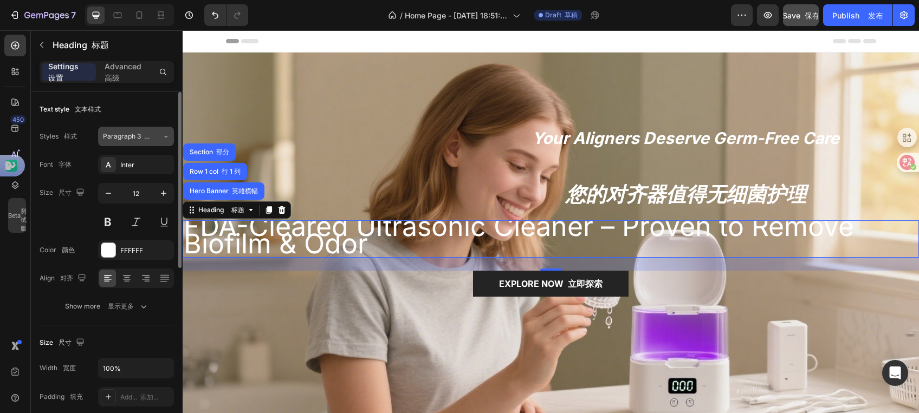
click at [151, 140] on div "Paragraph 3 段落 3" at bounding box center [133, 137] width 60 height 10
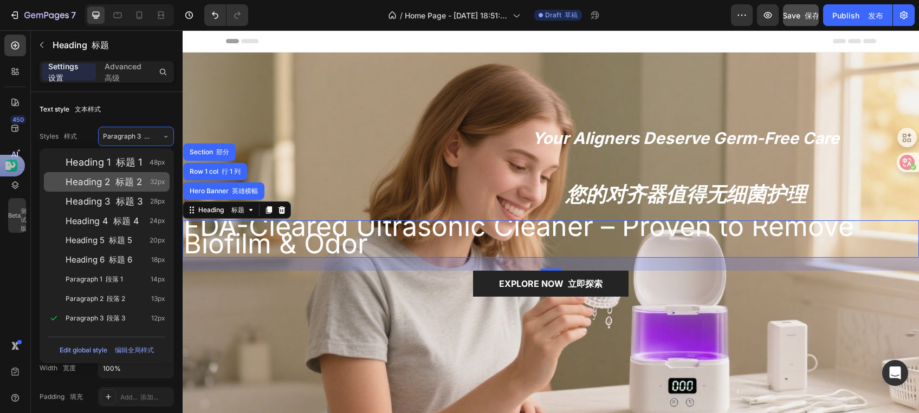
click at [135, 175] on div "Heading 2 标题 2 32px" at bounding box center [107, 182] width 126 height 20
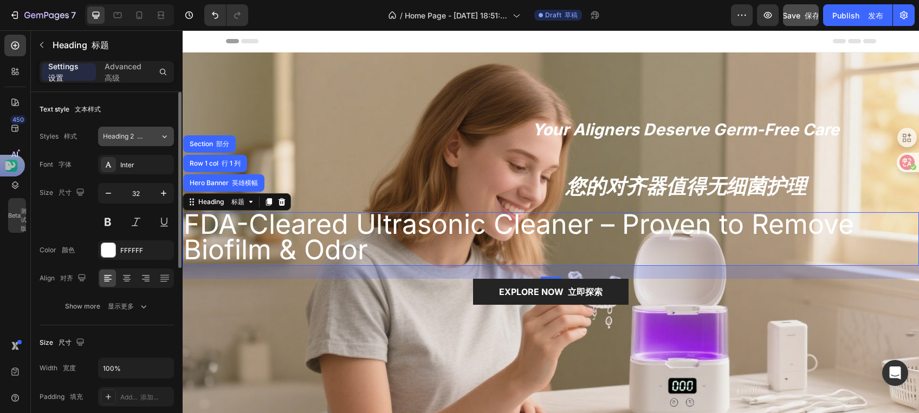
click at [151, 132] on div "Heading 2 标题 2" at bounding box center [131, 137] width 57 height 10
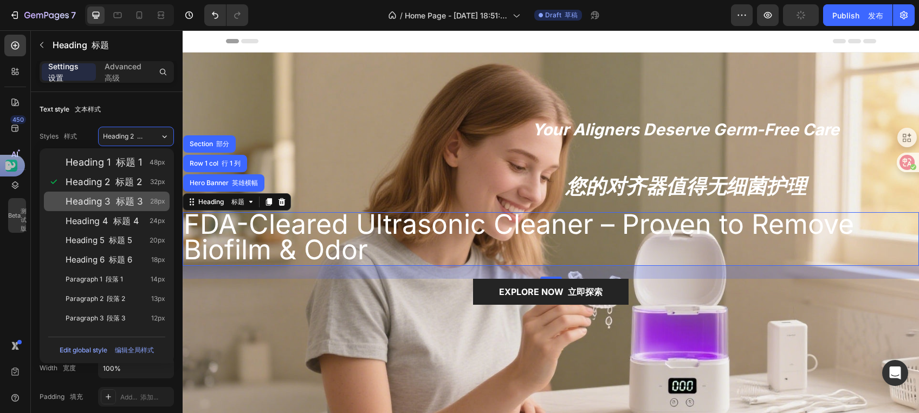
click at [121, 197] on font "标题 3" at bounding box center [129, 201] width 27 height 11
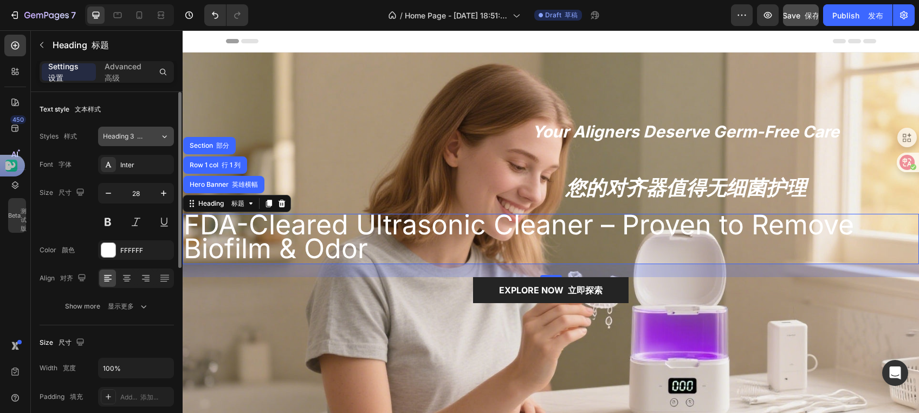
click at [138, 132] on span "Heading 3 标题 3" at bounding box center [125, 137] width 44 height 10
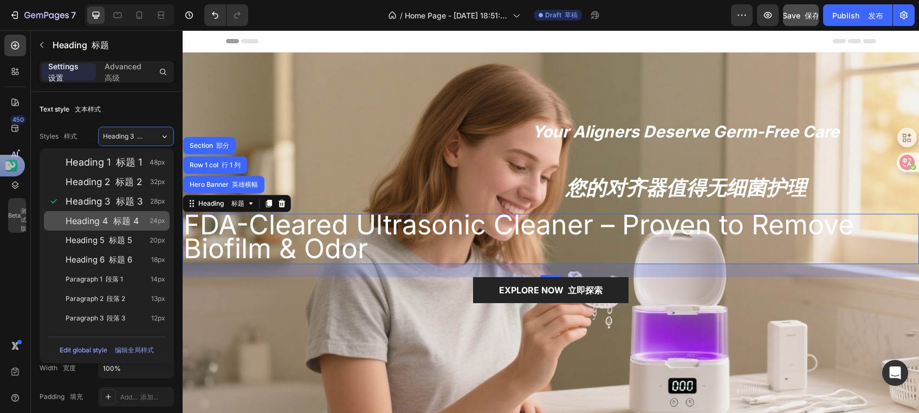
click at [109, 225] on font at bounding box center [110, 221] width 5 height 11
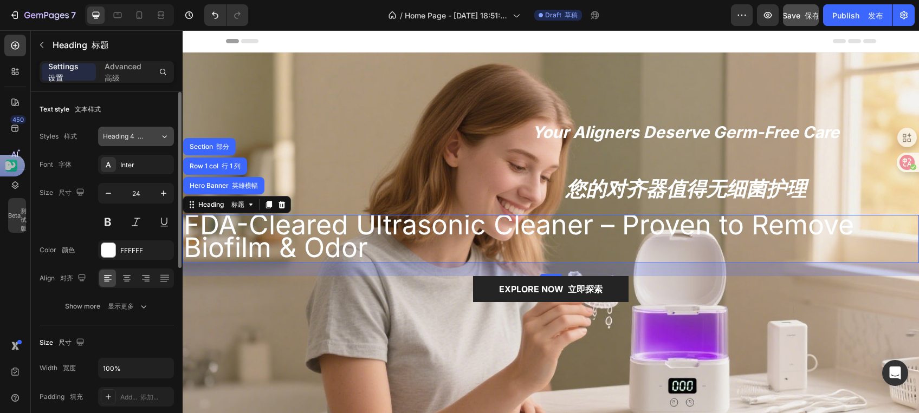
click at [129, 139] on span "Heading 4 标题 4" at bounding box center [125, 137] width 44 height 10
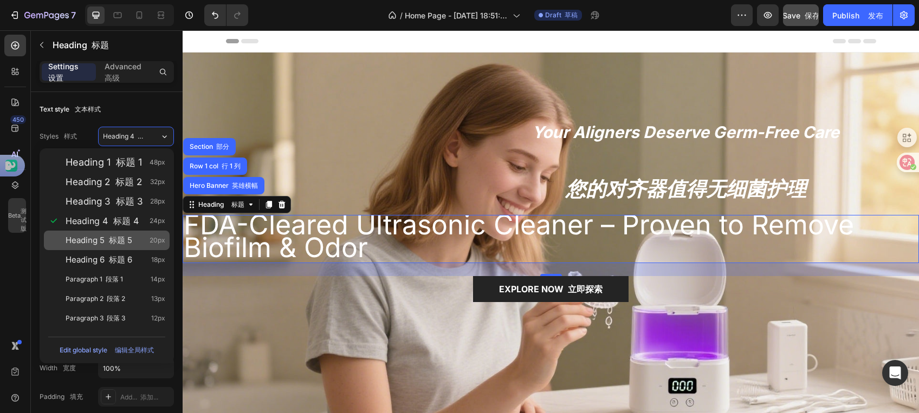
click at [99, 239] on span "Heading 5 标题 5" at bounding box center [99, 240] width 67 height 11
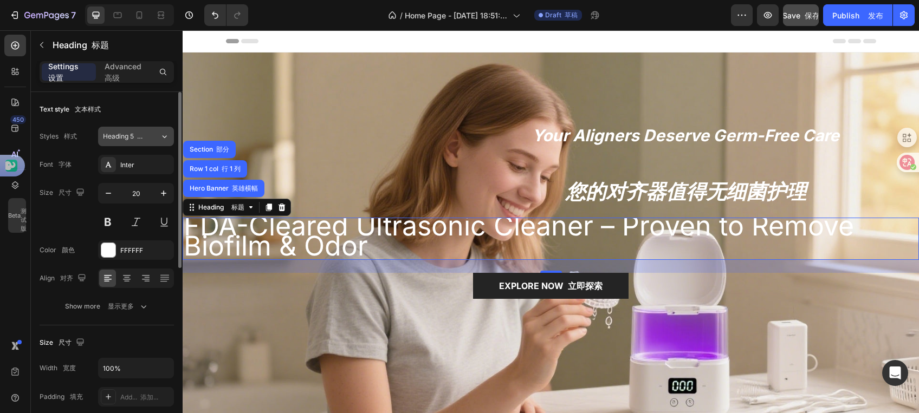
click at [134, 143] on button "Heading 5 标题 5" at bounding box center [136, 137] width 76 height 20
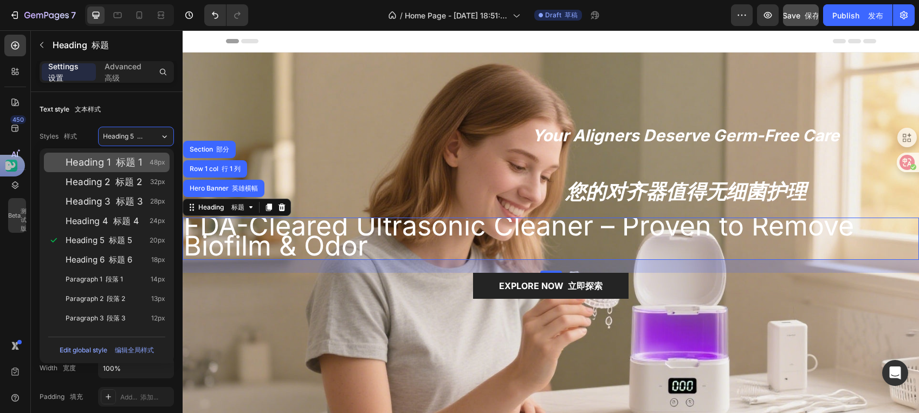
click at [135, 164] on font "标题 1" at bounding box center [129, 162] width 26 height 11
type input "48"
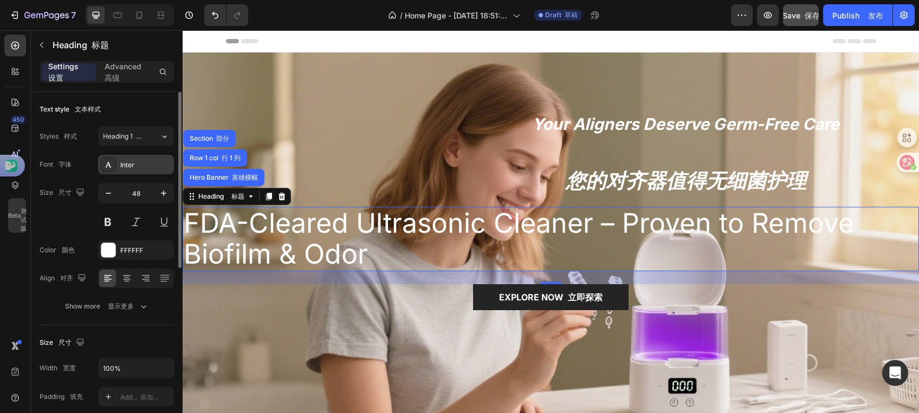
click at [126, 162] on div "Inter" at bounding box center [145, 165] width 51 height 10
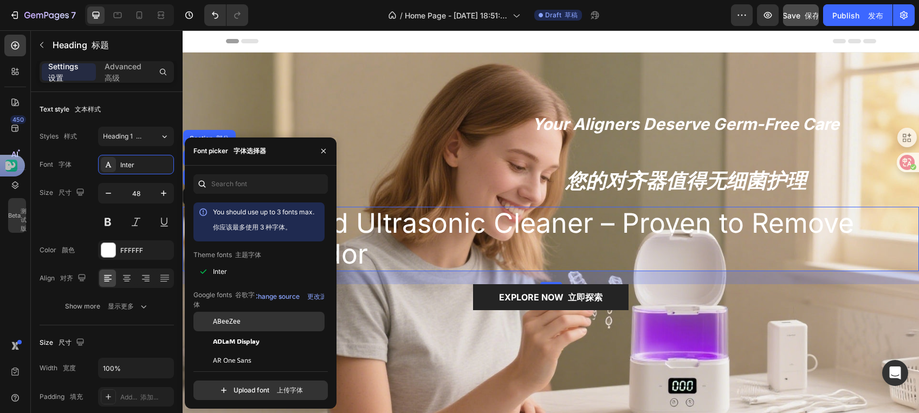
click at [223, 323] on span "ABeeZee" at bounding box center [227, 322] width 28 height 10
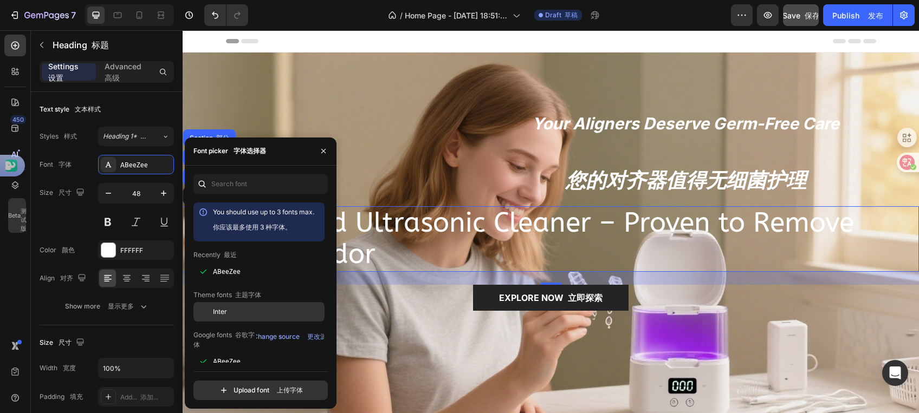
click at [215, 314] on span "Inter" at bounding box center [220, 312] width 14 height 10
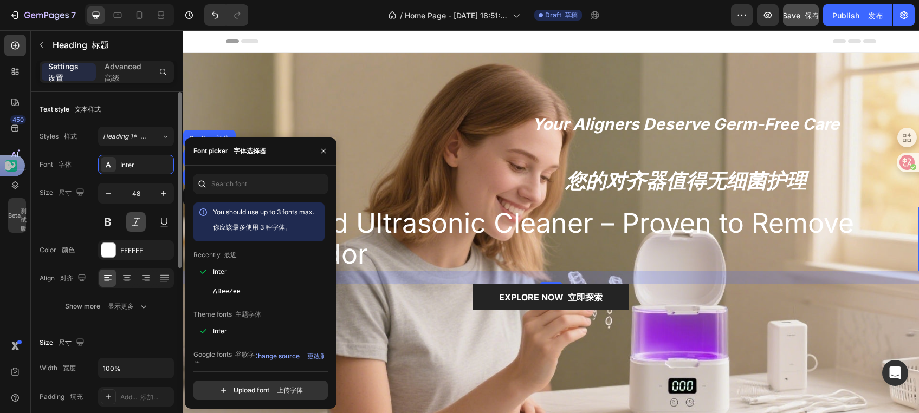
click at [135, 220] on button at bounding box center [136, 222] width 20 height 20
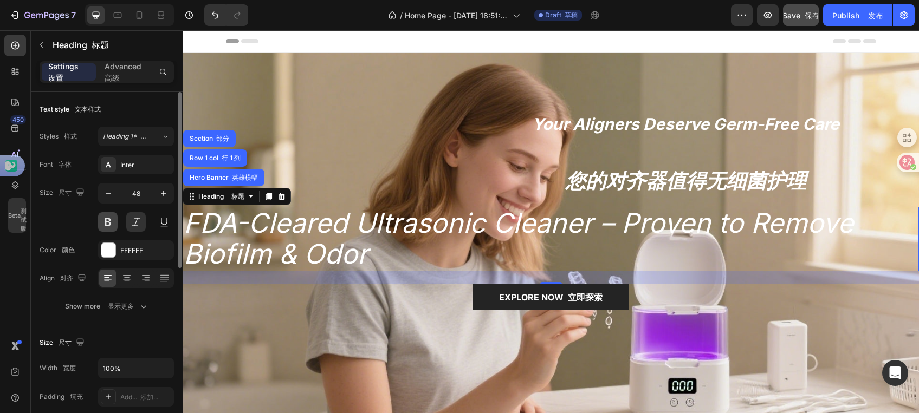
click at [114, 222] on button at bounding box center [108, 222] width 20 height 20
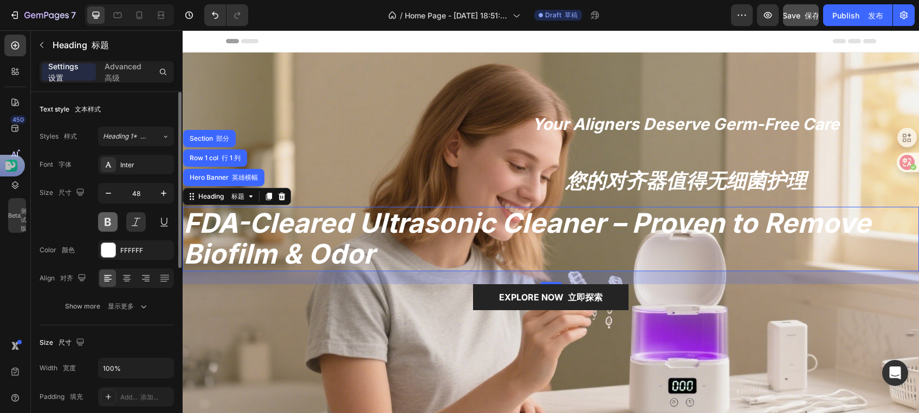
click at [114, 222] on button at bounding box center [108, 222] width 20 height 20
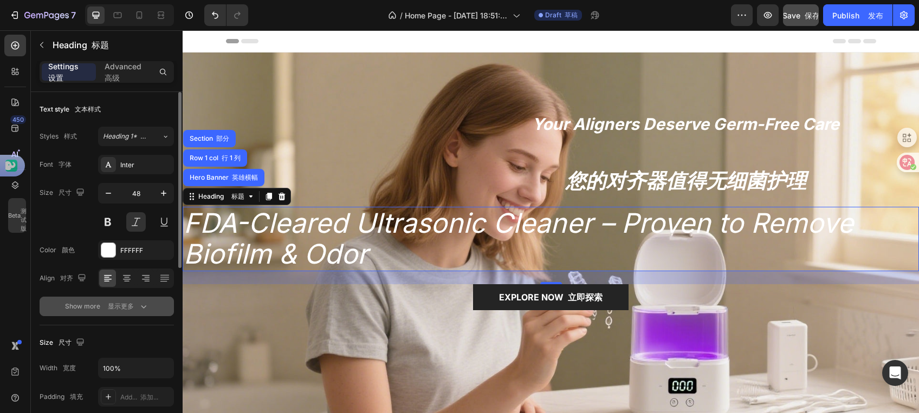
click at [141, 307] on icon "button" at bounding box center [143, 306] width 11 height 11
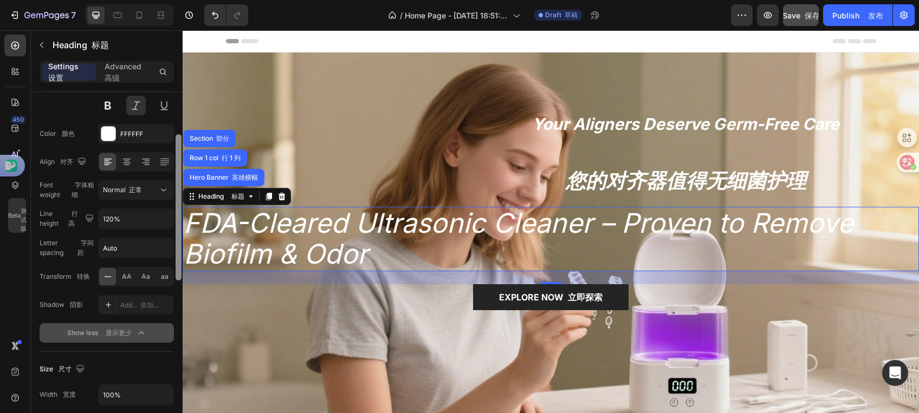
scroll to position [121, 0]
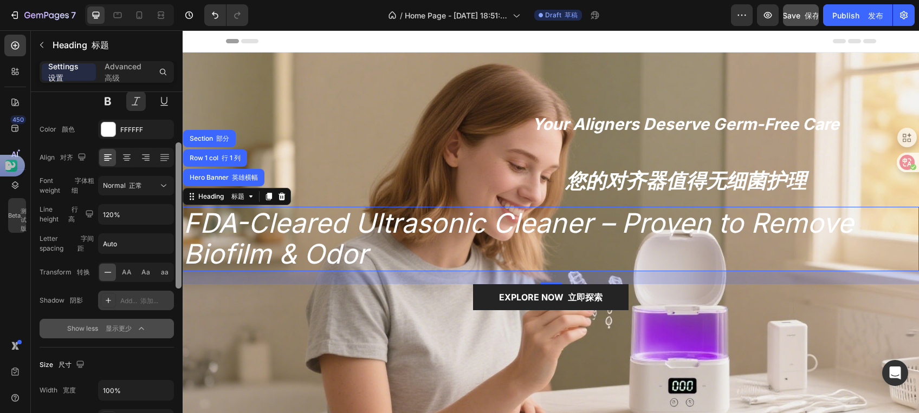
drag, startPoint x: 178, startPoint y: 259, endPoint x: 142, endPoint y: 303, distance: 56.7
click at [180, 319] on div at bounding box center [178, 268] width 8 height 352
click at [122, 278] on div "AA" at bounding box center [126, 272] width 17 height 17
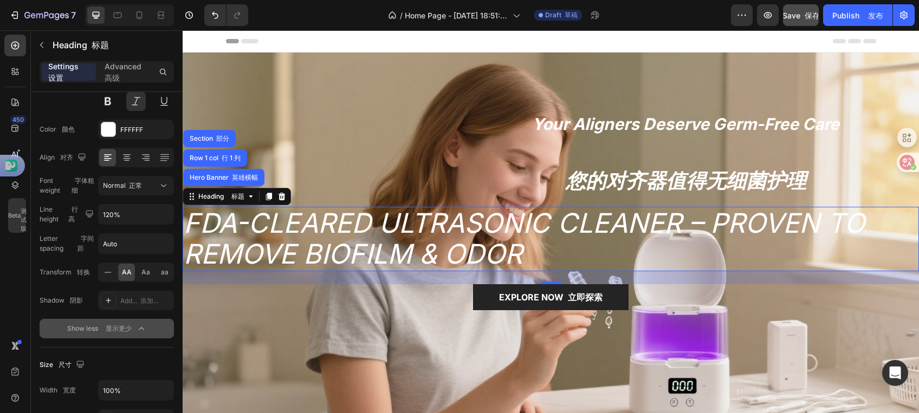
click at [122, 277] on div "AA" at bounding box center [126, 272] width 17 height 17
click at [146, 271] on span "Aa" at bounding box center [145, 273] width 9 height 10
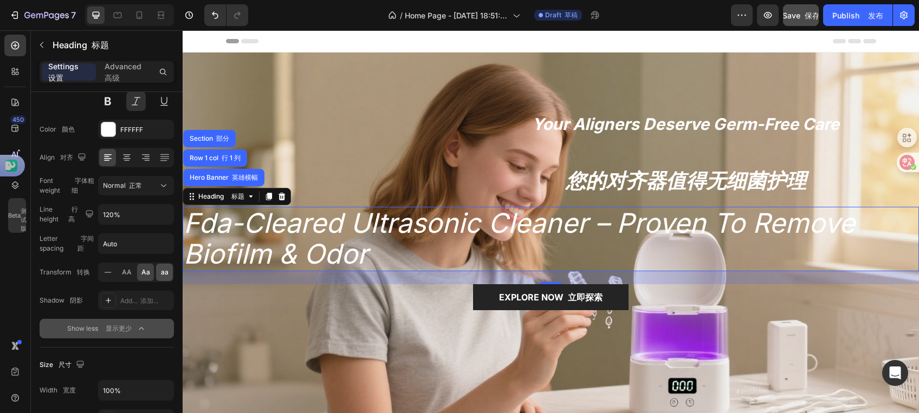
click at [159, 273] on div "aa" at bounding box center [164, 272] width 17 height 17
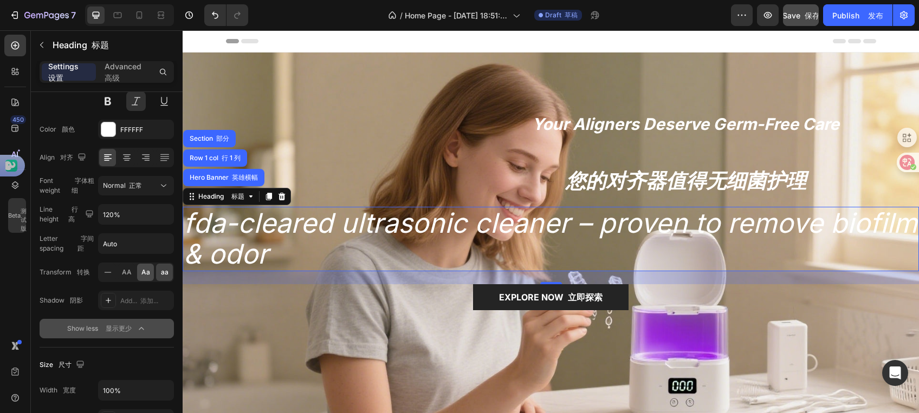
click at [146, 273] on span "Aa" at bounding box center [145, 273] width 9 height 10
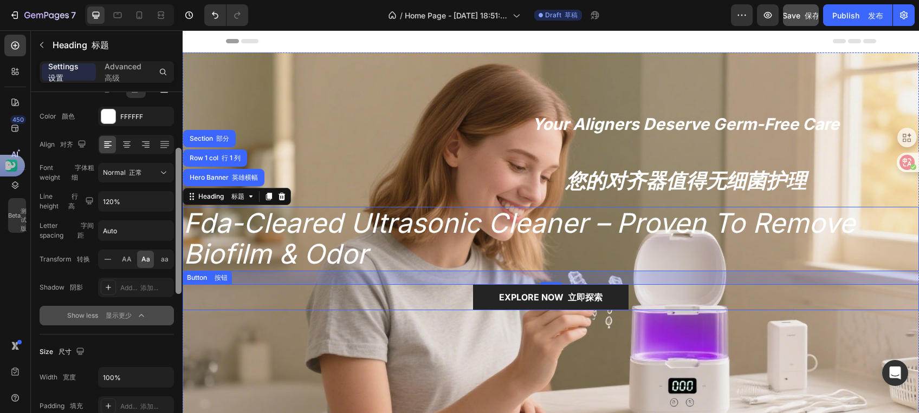
drag, startPoint x: 180, startPoint y: 264, endPoint x: 182, endPoint y: 290, distance: 26.1
click at [182, 290] on div at bounding box center [178, 268] width 8 height 352
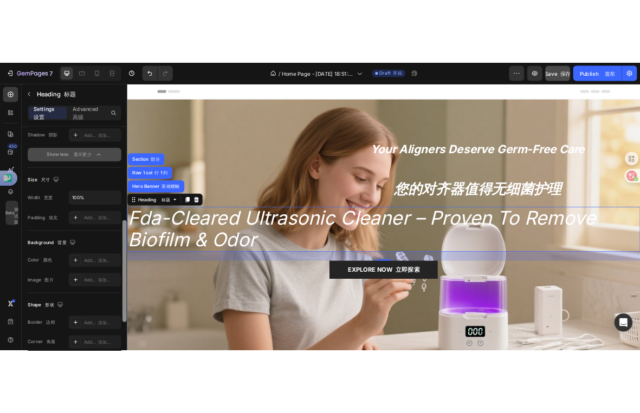
scroll to position [319, 0]
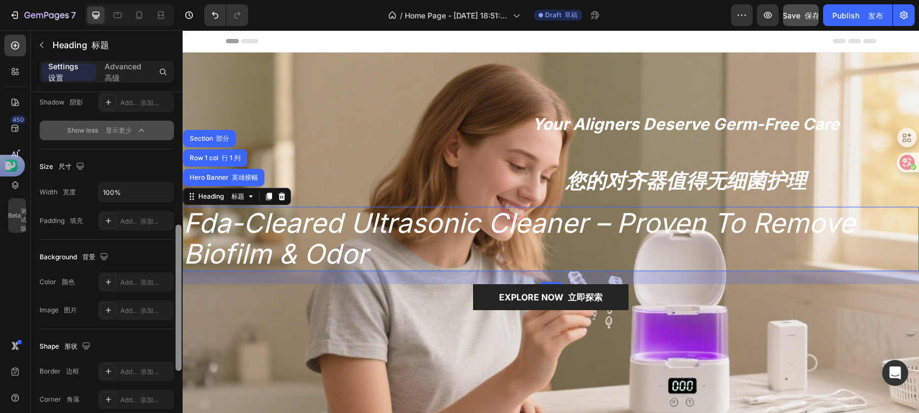
drag, startPoint x: 179, startPoint y: 287, endPoint x: 179, endPoint y: 339, distance: 52.6
click at [179, 339] on div at bounding box center [179, 298] width 6 height 146
click at [147, 192] on input "100%" at bounding box center [136, 193] width 75 height 20
drag, startPoint x: 164, startPoint y: 194, endPoint x: 156, endPoint y: 198, distance: 8.5
click at [163, 194] on icon "button" at bounding box center [163, 192] width 11 height 11
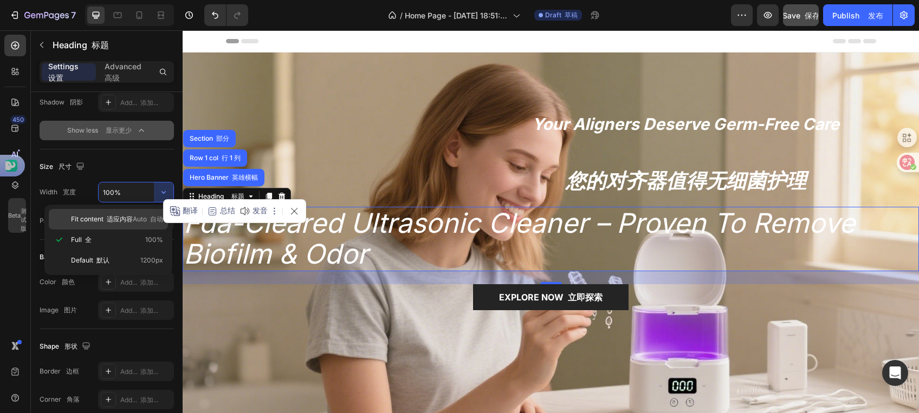
click at [129, 223] on span "Fit content 适应内容" at bounding box center [102, 220] width 62 height 10
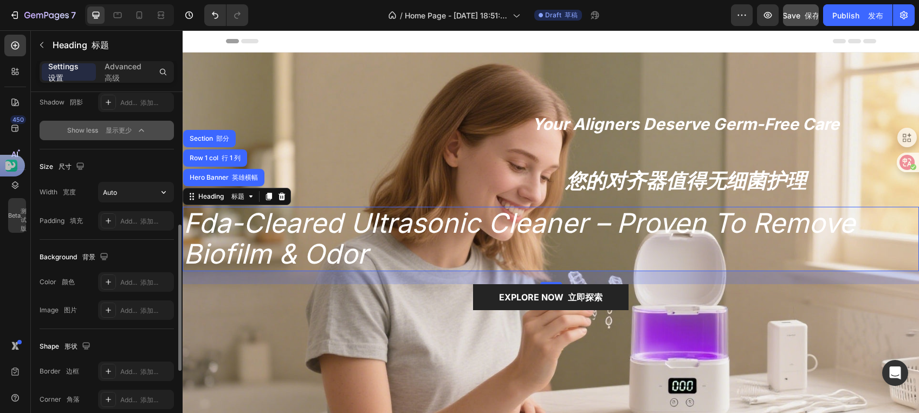
drag, startPoint x: 164, startPoint y: 195, endPoint x: 154, endPoint y: 204, distance: 13.4
click at [164, 195] on icon "button" at bounding box center [163, 192] width 11 height 11
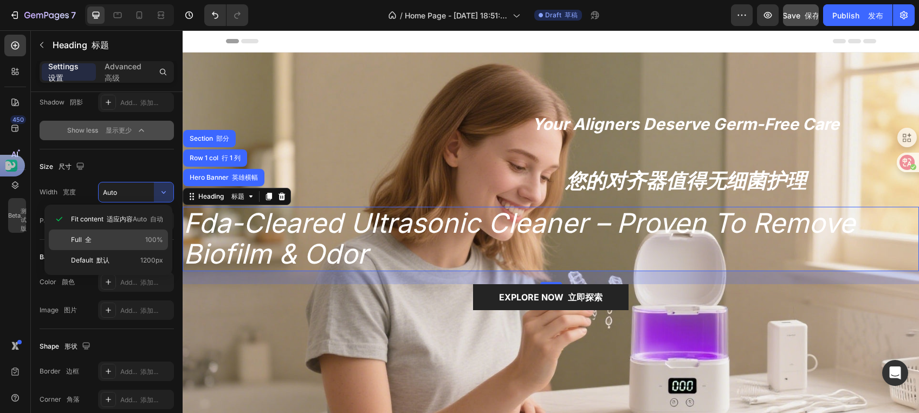
click at [132, 236] on p "Full 全 100%" at bounding box center [117, 240] width 92 height 10
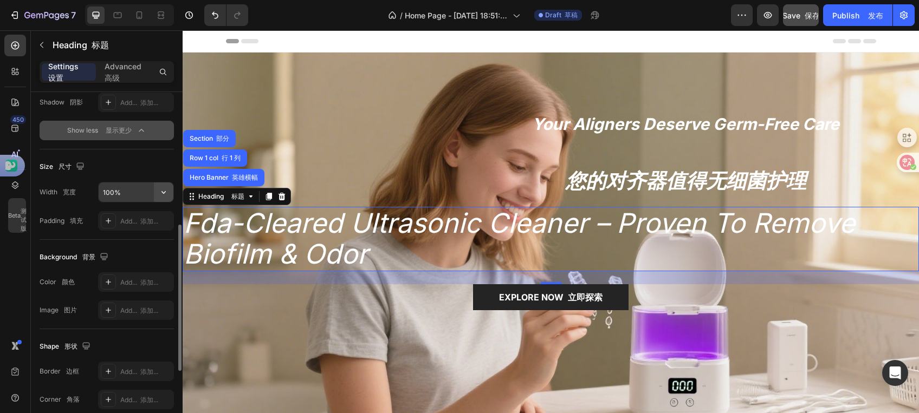
click at [161, 193] on icon "button" at bounding box center [163, 192] width 11 height 11
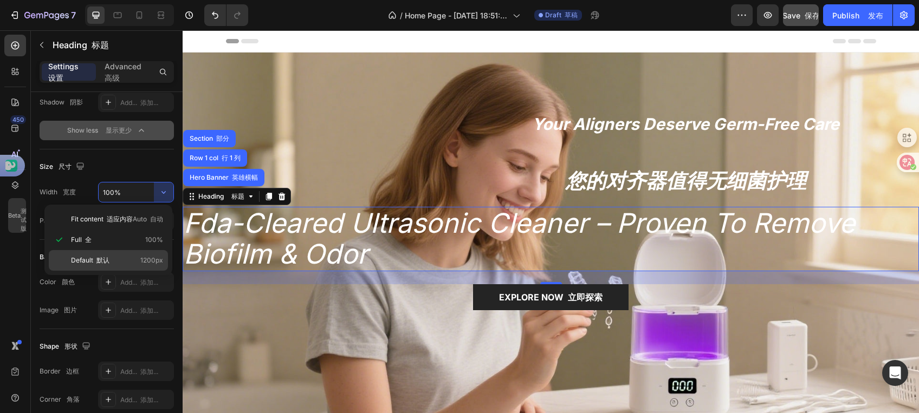
click at [116, 256] on p "Default 默认 1200px" at bounding box center [117, 261] width 92 height 10
type input "1200"
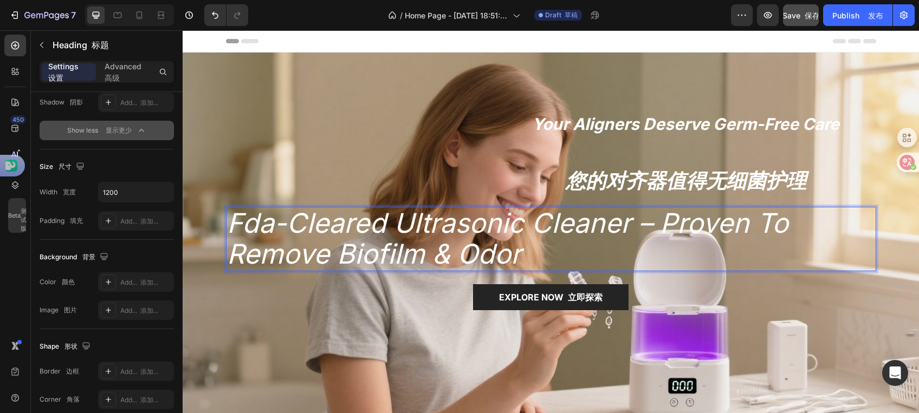
drag, startPoint x: 642, startPoint y: 255, endPoint x: 642, endPoint y: 239, distance: 15.2
click at [642, 239] on p "fda-cleared ultrasonic cleaner – proven to remove biofilm & odor" at bounding box center [551, 239] width 648 height 62
drag, startPoint x: 633, startPoint y: 268, endPoint x: 631, endPoint y: 257, distance: 10.5
click at [631, 257] on p "fda-cleared ultrasonic cleaner – proven to remove biofilm & odor" at bounding box center [551, 239] width 648 height 62
drag, startPoint x: 677, startPoint y: 269, endPoint x: 657, endPoint y: 264, distance: 20.5
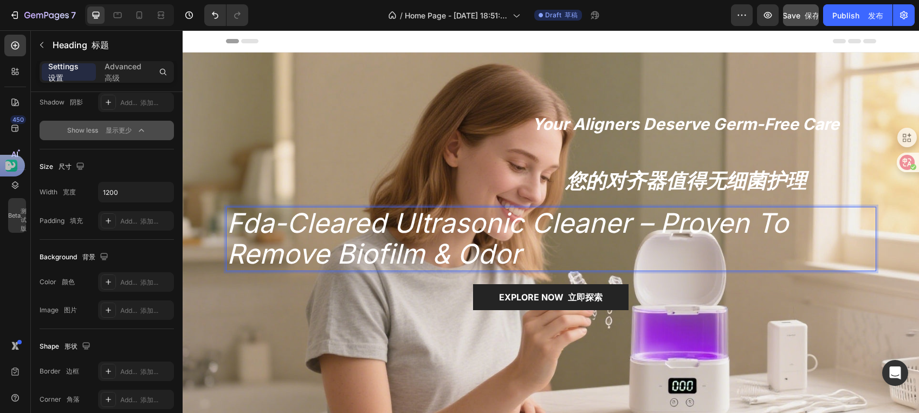
click at [657, 264] on h2 "fda-cleared ultrasonic cleaner – proven to remove biofilm & odor" at bounding box center [551, 239] width 650 height 64
click at [521, 221] on span "fda-cleared ultrasonic cleaner – proven to remove biofilm & odor" at bounding box center [507, 239] width 561 height 64
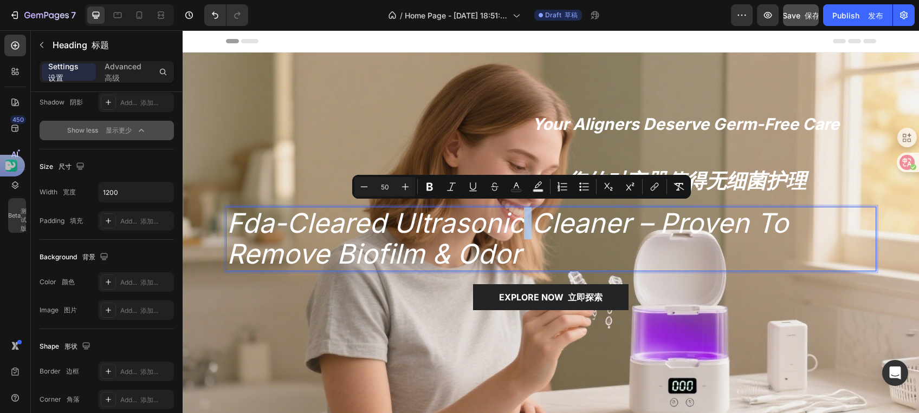
click at [528, 232] on span "fda-cleared ultrasonic cleaner – proven to remove biofilm & odor" at bounding box center [507, 239] width 561 height 64
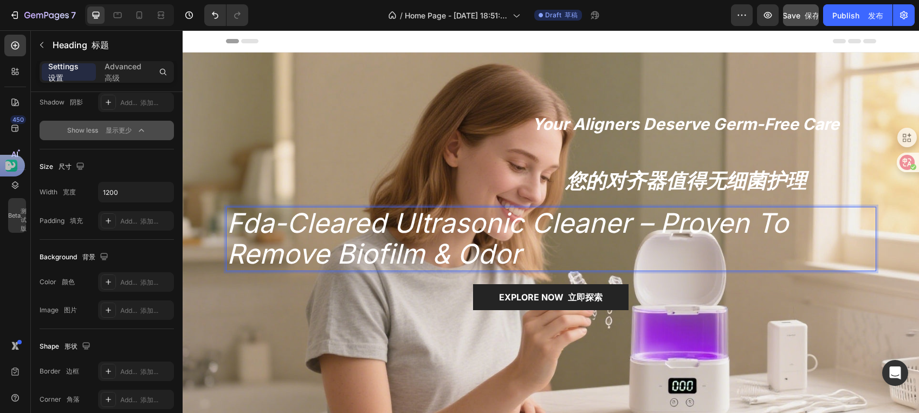
click at [650, 219] on span "fda-cleared ultrasonic cleaner – proven to remove biofilm & odor" at bounding box center [507, 239] width 561 height 64
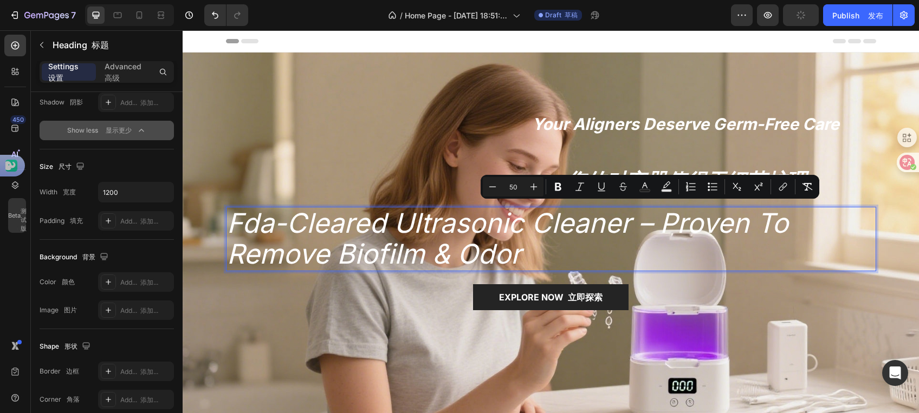
click at [628, 225] on span "fda-cleared ultrasonic cleaner – proven to remove biofilm & odor" at bounding box center [507, 239] width 561 height 64
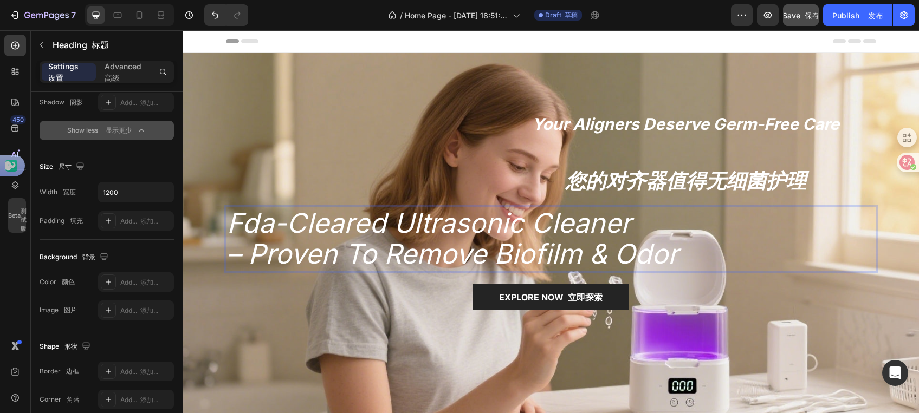
click at [238, 251] on span "– proven to remove biofilm & odor" at bounding box center [452, 254] width 451 height 33
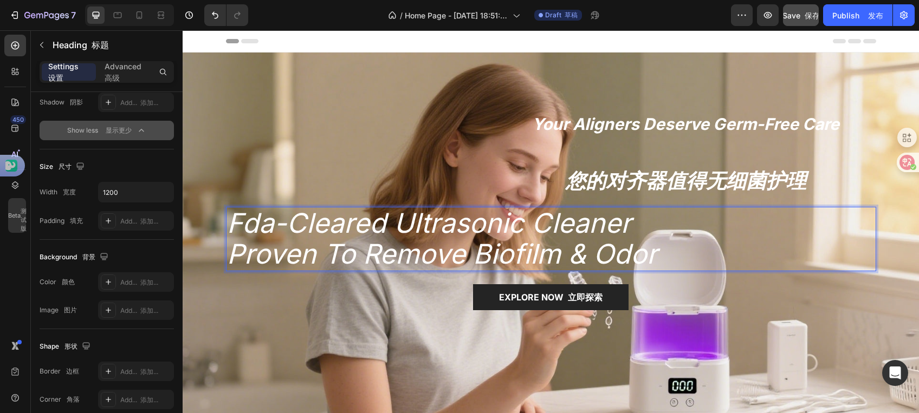
click at [232, 247] on span "proven to remove biofilm & odor" at bounding box center [442, 254] width 430 height 33
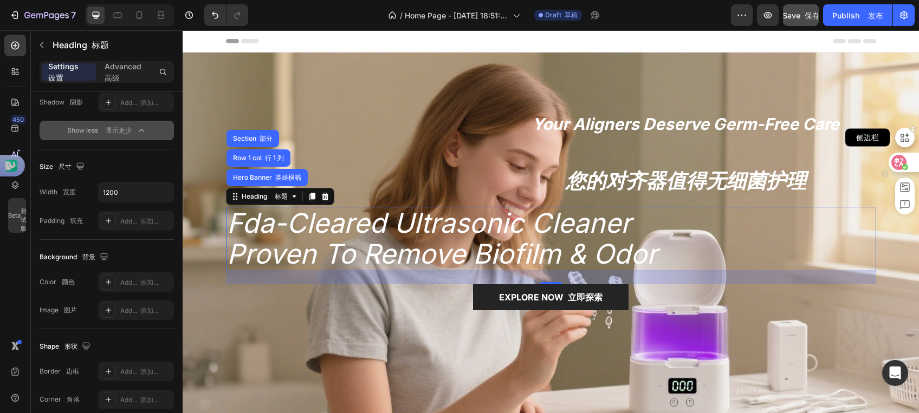
click at [903, 134] on icon at bounding box center [904, 137] width 9 height 9
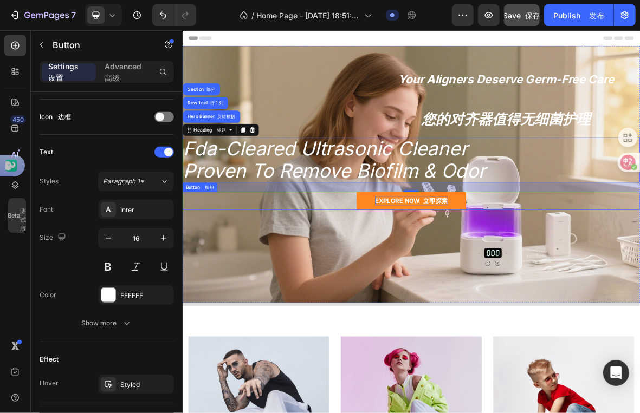
click at [482, 268] on div "EXPLORE NOW 立即探索" at bounding box center [507, 273] width 103 height 13
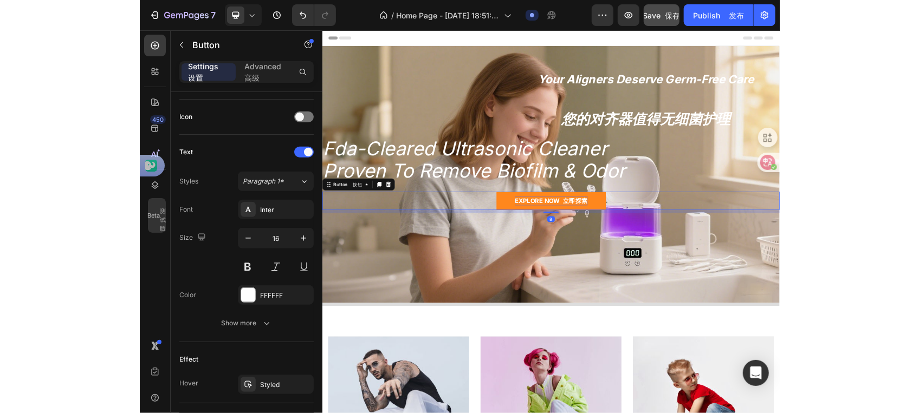
scroll to position [0, 0]
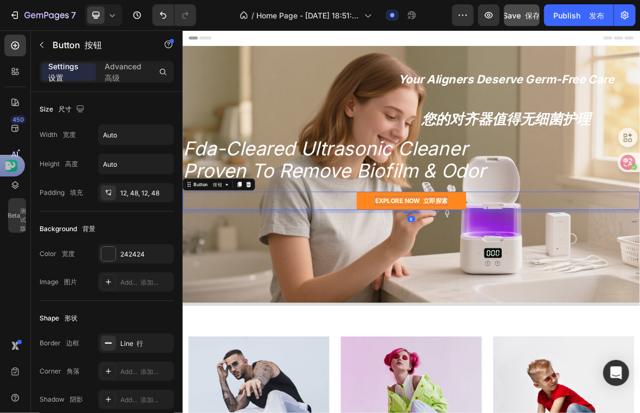
click at [482, 268] on div "EXPLORE NOW 立即探索" at bounding box center [507, 273] width 103 height 13
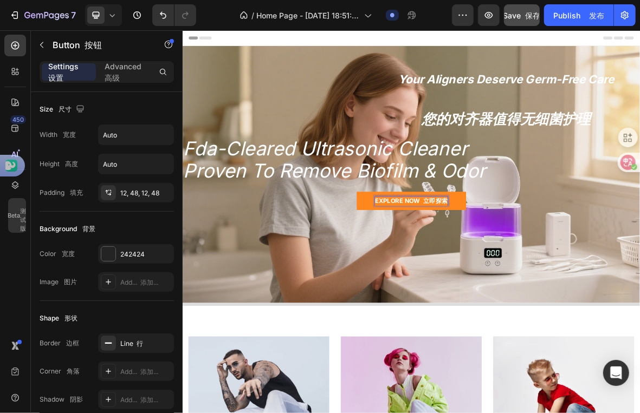
click at [482, 268] on p "EXPLORE NOW 立即探索" at bounding box center [507, 273] width 103 height 13
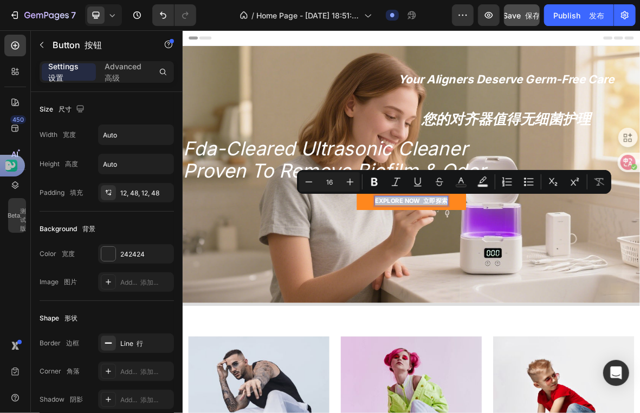
drag, startPoint x: 552, startPoint y: 270, endPoint x: 444, endPoint y: 276, distance: 107.5
click at [444, 276] on link "EXPLORE NOW 立即探索" at bounding box center [507, 273] width 155 height 26
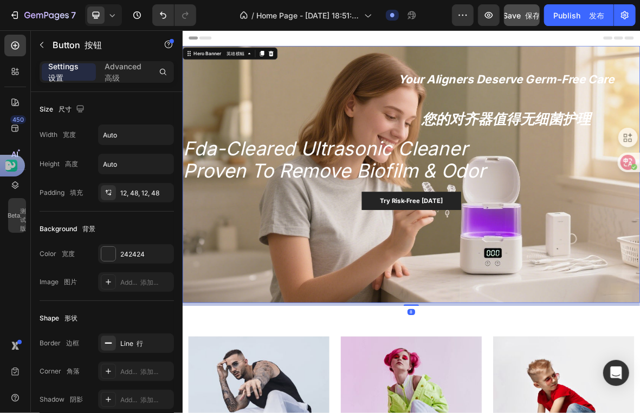
click at [508, 328] on div "Overlay" at bounding box center [507, 236] width 650 height 366
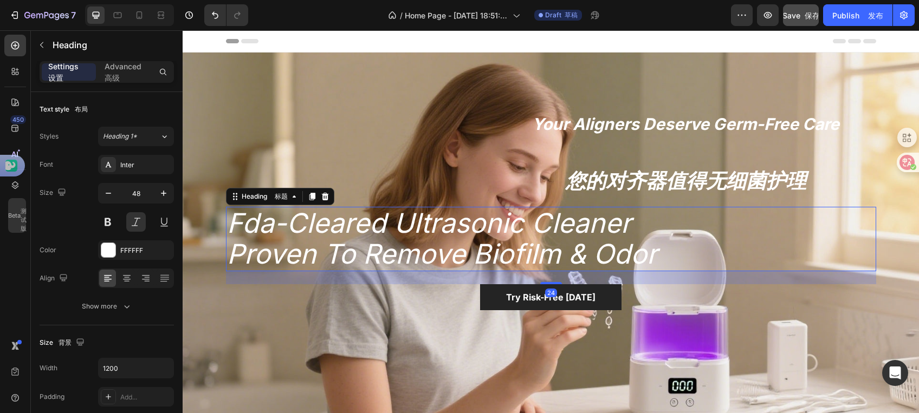
click at [870, 223] on h2 "⁠⁠⁠⁠⁠⁠⁠ fda-cleared ultrasonic cleaner proven to remove biofilm & odor" at bounding box center [551, 239] width 650 height 64
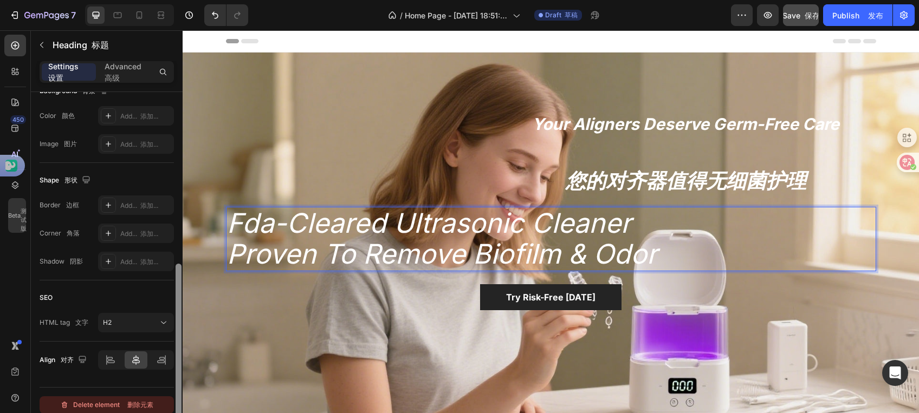
scroll to position [351, 0]
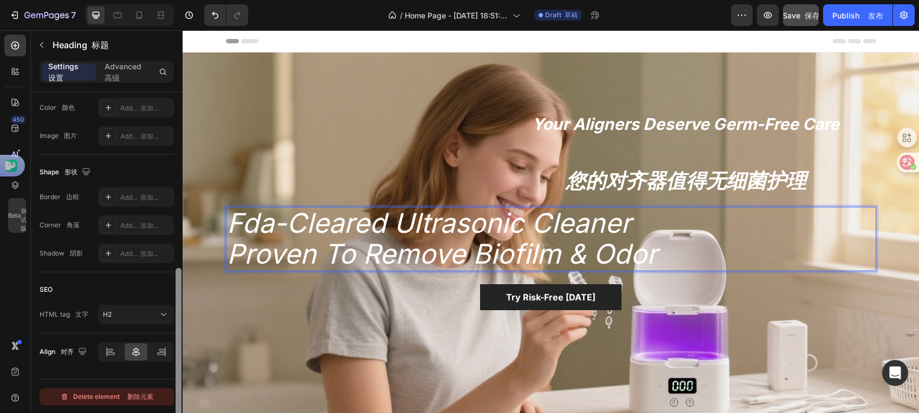
drag, startPoint x: 179, startPoint y: 216, endPoint x: 164, endPoint y: 403, distance: 187.6
click at [164, 403] on div "Text style 文本样式 Styles 样式 Heading 1* 标题 1* Font 字体 Inter Size 尺寸 48 Color 颜色 FF…" at bounding box center [107, 268] width 152 height 352
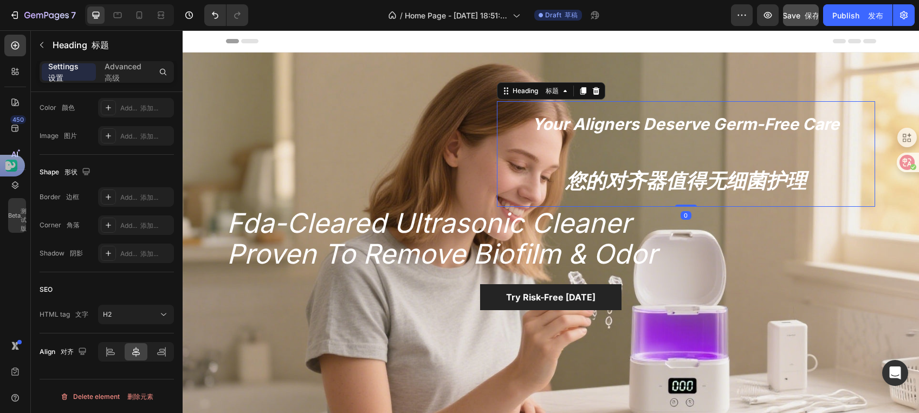
click at [633, 142] on h2 "Your Aligners Deserve Germ-Free Care 您的对齐器值得无细菌护理" at bounding box center [686, 153] width 378 height 105
click at [633, 141] on h2 "Your Aligners Deserve Germ-Free Care 您的对齐器值得无细菌护理" at bounding box center [686, 153] width 378 height 105
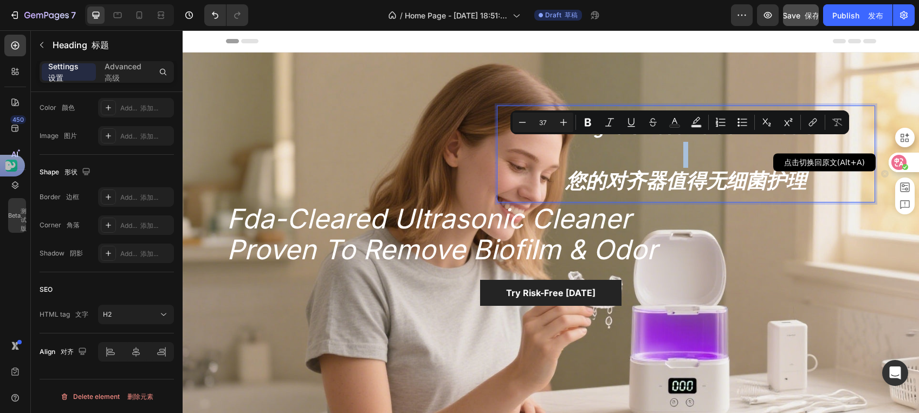
click at [895, 159] on icon at bounding box center [899, 162] width 9 height 9
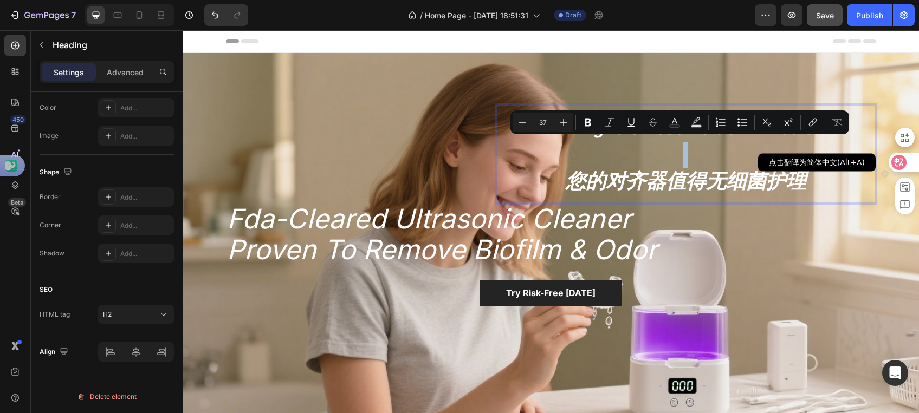
click at [897, 163] on icon at bounding box center [898, 162] width 11 height 11
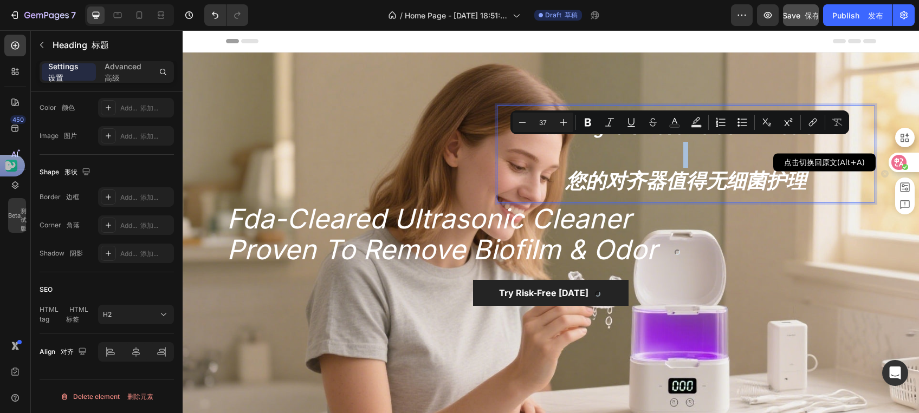
click at [897, 162] on icon at bounding box center [899, 162] width 9 height 9
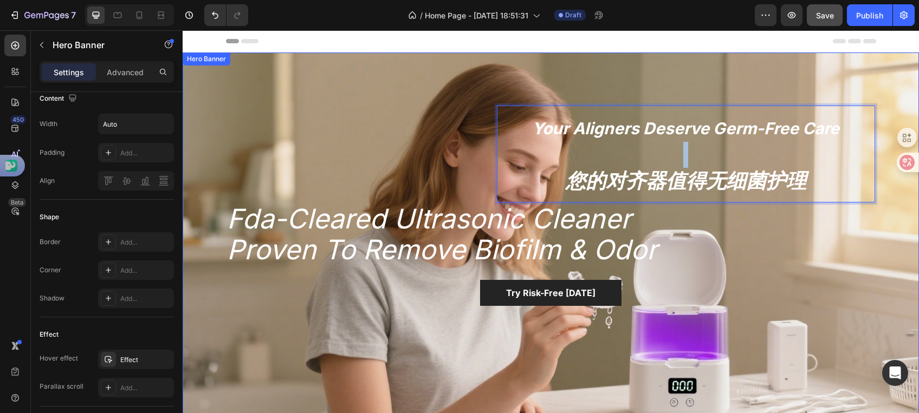
click at [312, 152] on div "Overlay" at bounding box center [551, 260] width 736 height 414
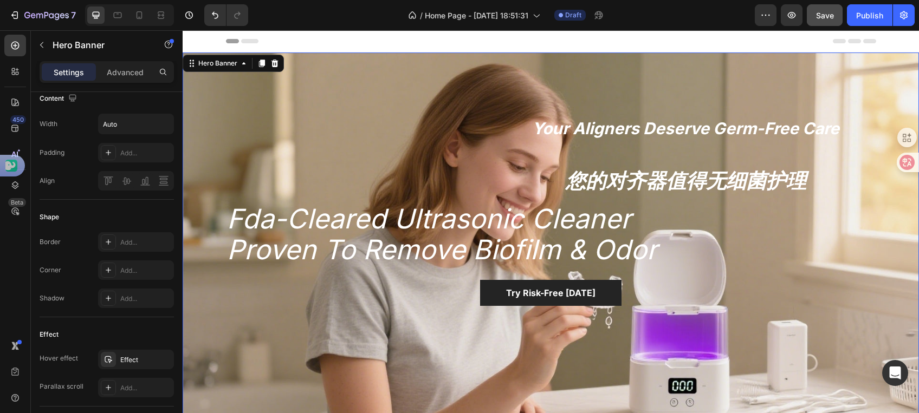
scroll to position [0, 0]
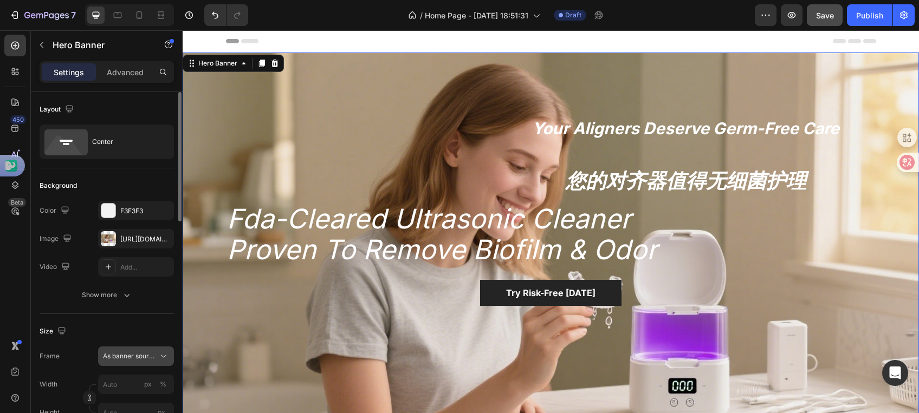
click at [126, 357] on span "As banner source" at bounding box center [129, 357] width 53 height 10
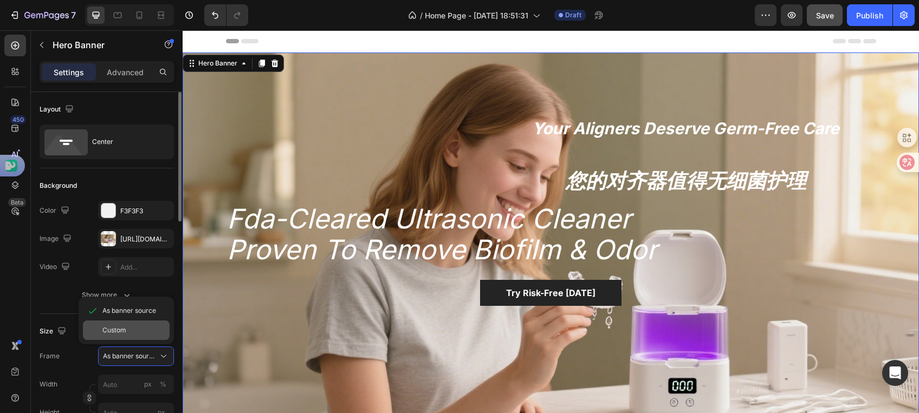
click at [119, 334] on span "Custom" at bounding box center [114, 331] width 24 height 10
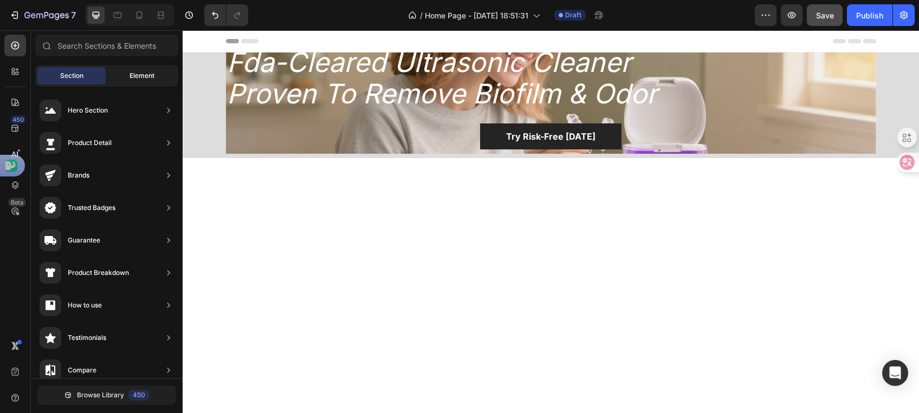
click at [138, 74] on span "Element" at bounding box center [141, 76] width 25 height 10
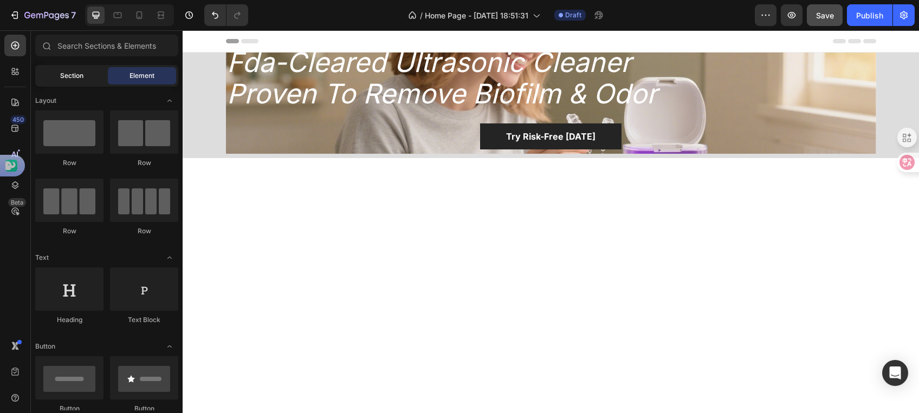
click at [82, 83] on div "Section" at bounding box center [71, 75] width 68 height 17
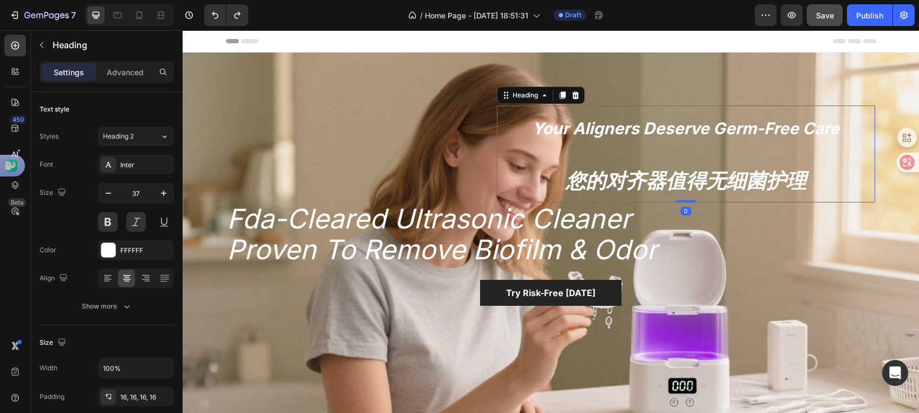
click at [597, 161] on p "⁠⁠⁠⁠⁠⁠⁠ Your Aligners Deserve Germ-Free Care 您的对齐器值得无细菌护理" at bounding box center [686, 153] width 361 height 79
drag, startPoint x: 678, startPoint y: 197, endPoint x: 673, endPoint y: 184, distance: 14.4
click at [673, 184] on div "⁠⁠⁠⁠⁠⁠⁠ Your Aligners Deserve Germ-Free Care 您的对齐器值得无细菌护理 Heading 0" at bounding box center [686, 154] width 378 height 96
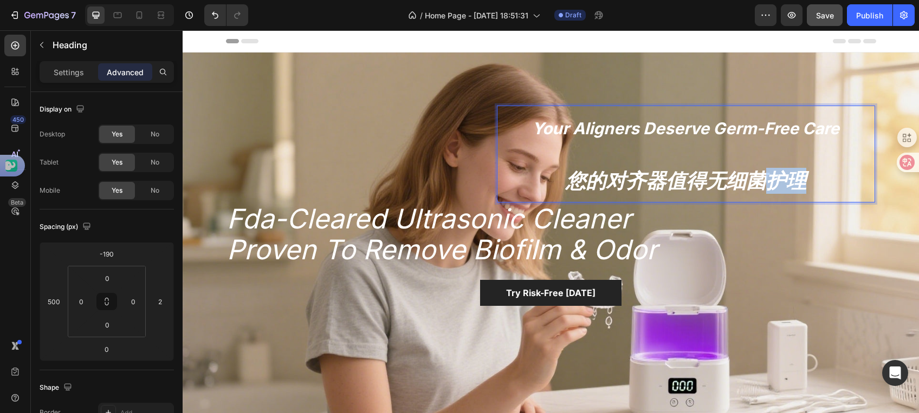
drag, startPoint x: 770, startPoint y: 177, endPoint x: 782, endPoint y: 178, distance: 11.4
click at [772, 177] on p "Your Aligners Deserve Germ-Free Care 您的对齐器值得无细菌护理" at bounding box center [686, 153] width 361 height 79
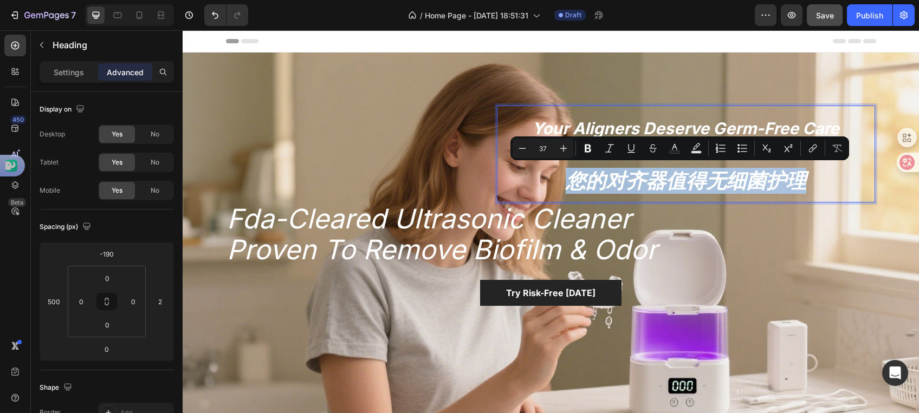
drag, startPoint x: 561, startPoint y: 175, endPoint x: 809, endPoint y: 206, distance: 250.1
click at [809, 209] on div "Your Aligners Deserve Germ-Free Care 您的对齐器值得无细菌护理 Heading 0 ⁠⁠⁠⁠⁠⁠⁠ fda-cleared…" at bounding box center [551, 259] width 650 height 101
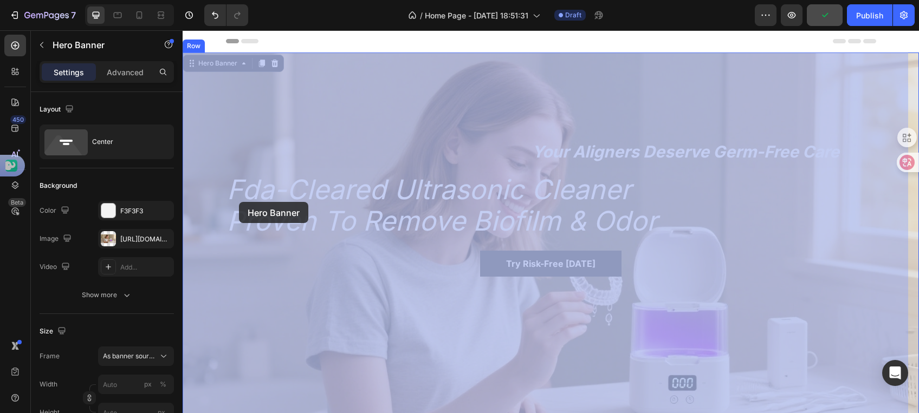
drag, startPoint x: 220, startPoint y: 200, endPoint x: 239, endPoint y: 202, distance: 19.0
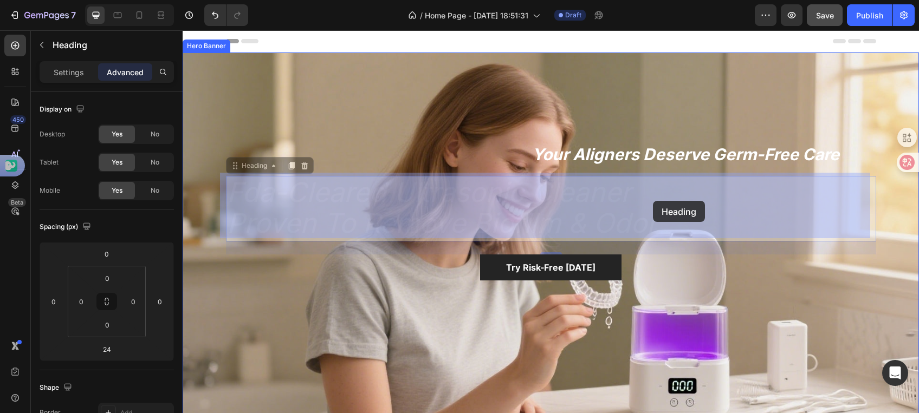
drag, startPoint x: 656, startPoint y: 219, endPoint x: 653, endPoint y: 201, distance: 18.2
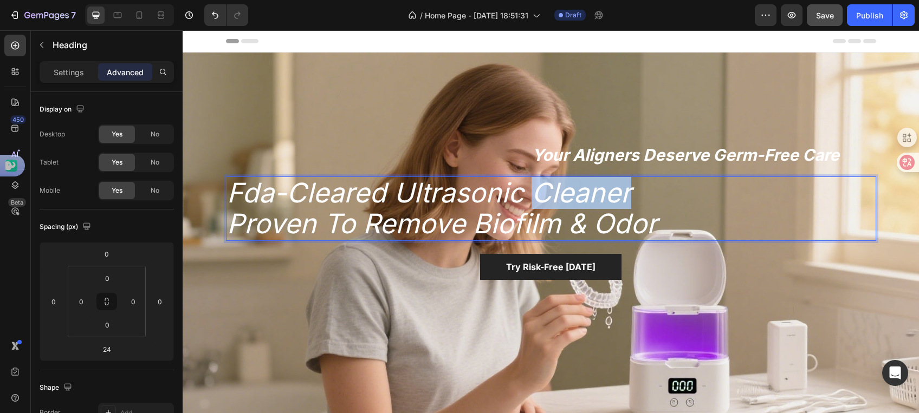
click at [611, 199] on span "fda-cleared ultrasonic cleaner" at bounding box center [429, 193] width 404 height 33
click at [632, 214] on span "proven to remove biofilm & odor" at bounding box center [442, 224] width 430 height 33
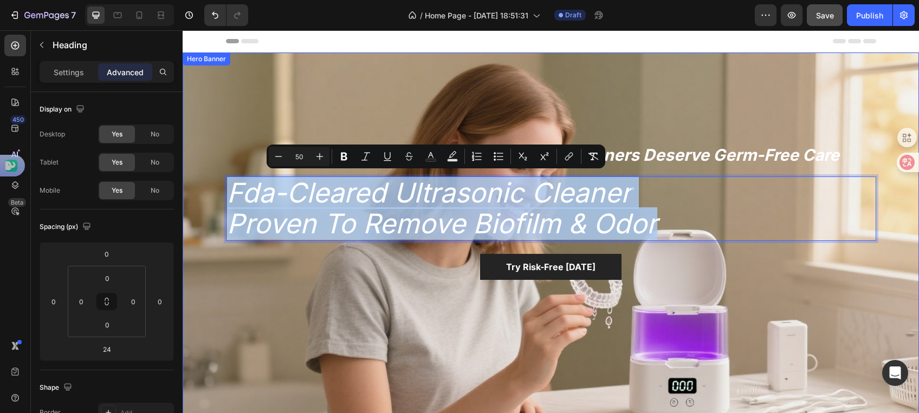
drag, startPoint x: 665, startPoint y: 225, endPoint x: 215, endPoint y: 161, distance: 454.2
click at [215, 161] on div "⁠⁠⁠⁠⁠⁠⁠ Your Aligners Deserve Germ-Free Care Heading fda-cleared ultrasonic cle…" at bounding box center [551, 260] width 736 height 414
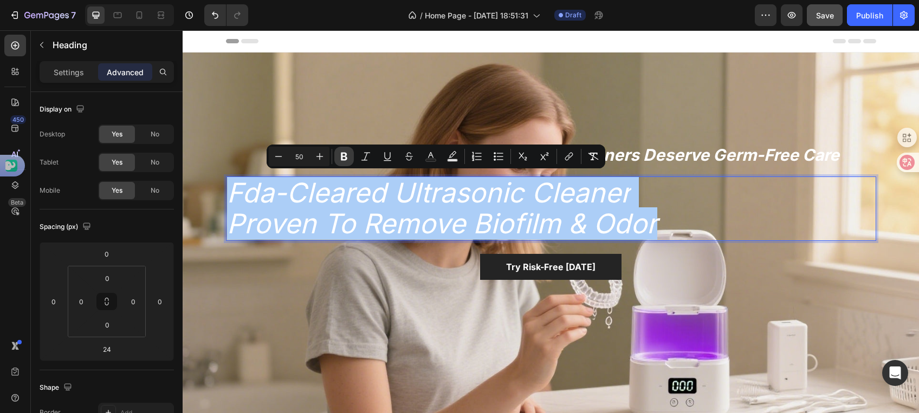
click at [340, 151] on icon "Editor contextual toolbar" at bounding box center [344, 156] width 11 height 11
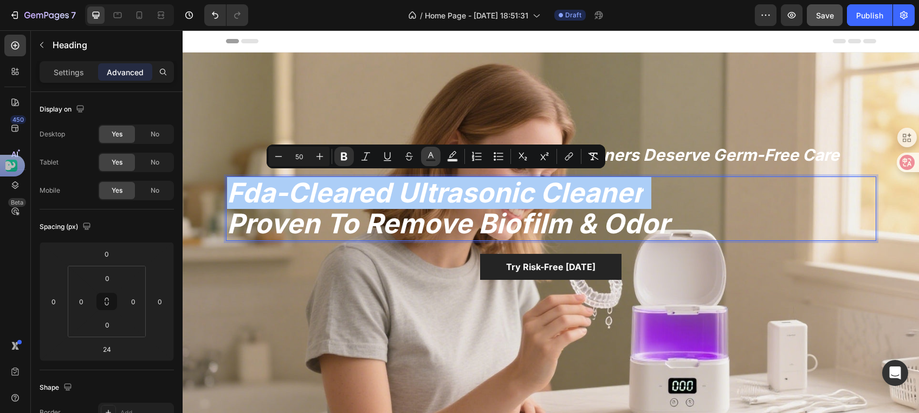
click at [436, 156] on icon "Editor contextual toolbar" at bounding box center [430, 156] width 11 height 11
type input "FFFFFF"
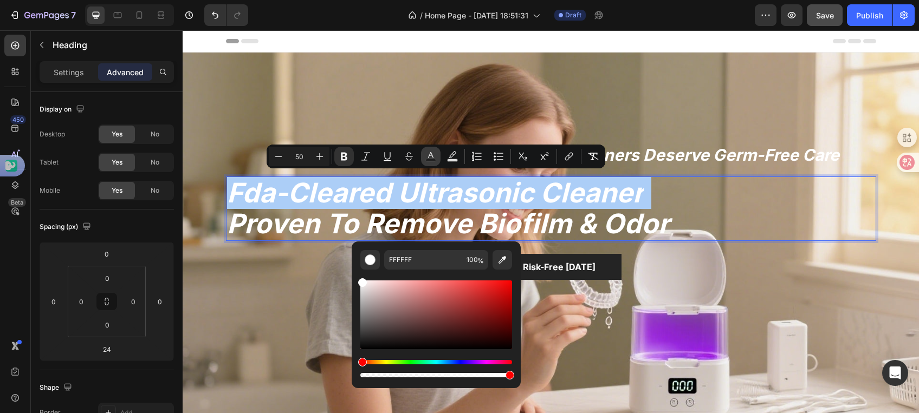
click at [435, 156] on icon "Editor contextual toolbar" at bounding box center [430, 156] width 11 height 11
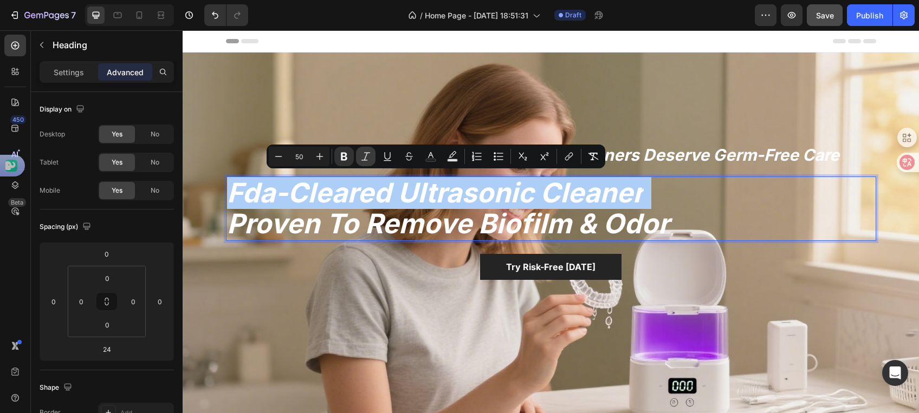
click at [364, 155] on icon "Editor contextual toolbar" at bounding box center [365, 156] width 11 height 11
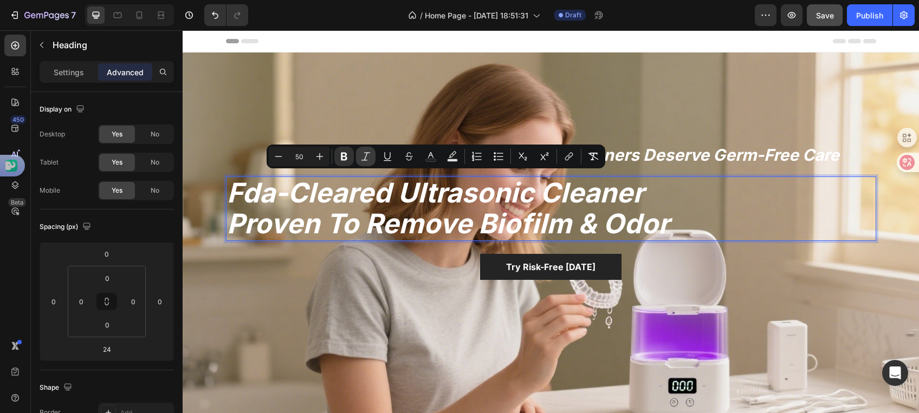
click at [364, 159] on icon "Editor contextual toolbar" at bounding box center [365, 156] width 9 height 8
click at [343, 155] on icon "Editor contextual toolbar" at bounding box center [344, 156] width 11 height 11
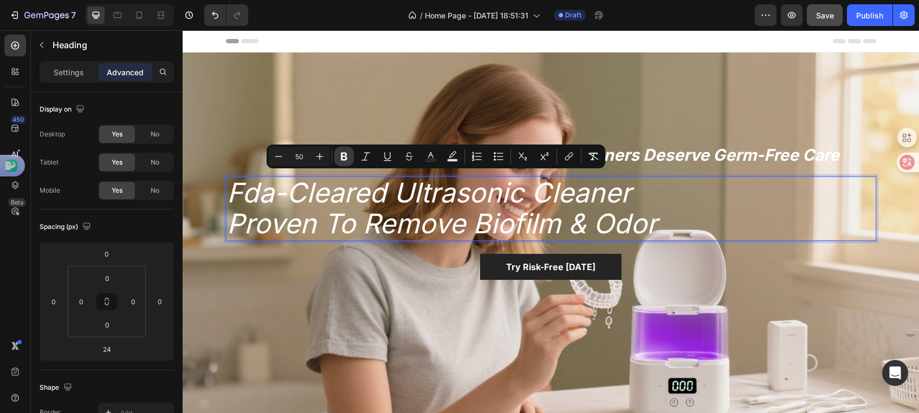
click at [343, 155] on icon "Editor contextual toolbar" at bounding box center [344, 156] width 11 height 11
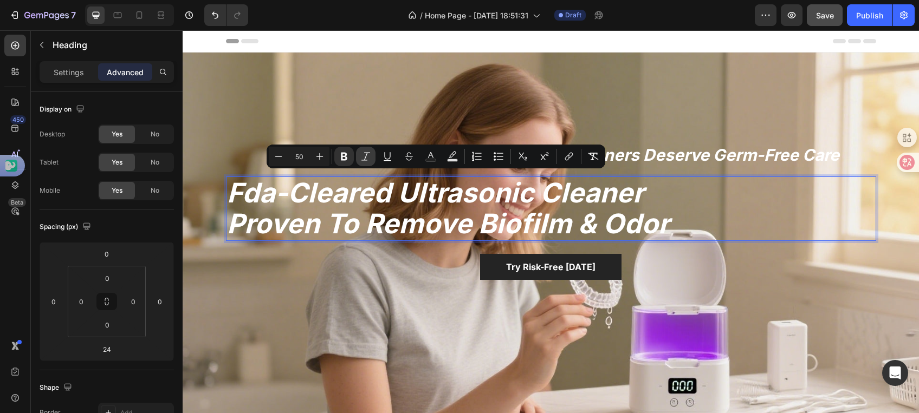
click at [366, 164] on button "Italic" at bounding box center [366, 157] width 20 height 20
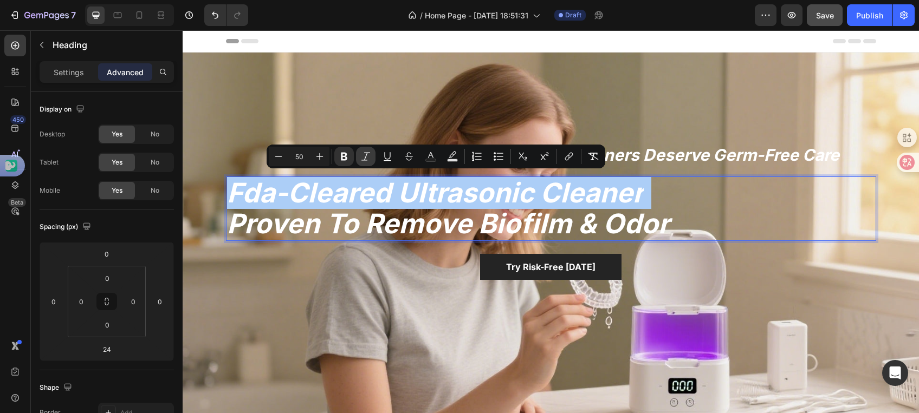
drag, startPoint x: 367, startPoint y: 158, endPoint x: 364, endPoint y: 166, distance: 9.0
click at [365, 164] on button "Italic" at bounding box center [366, 157] width 20 height 20
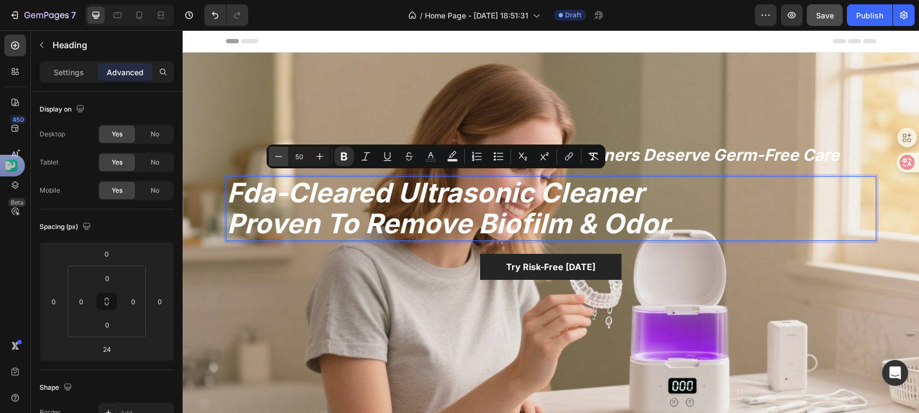
click at [279, 160] on icon "Editor contextual toolbar" at bounding box center [278, 156] width 11 height 11
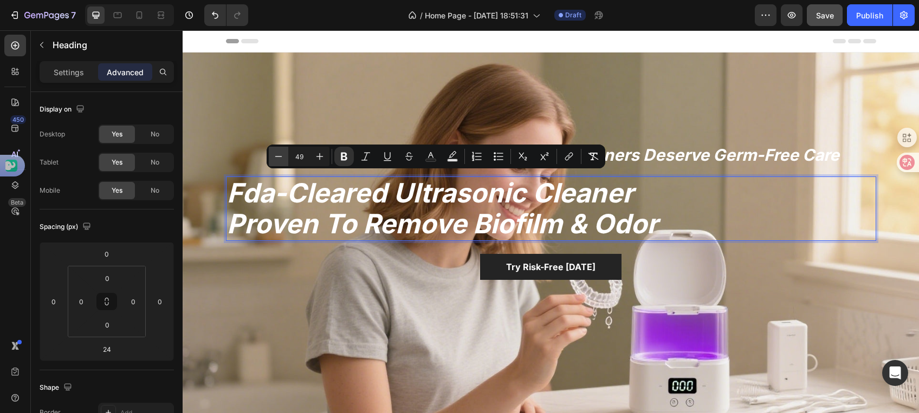
click at [279, 161] on icon "Editor contextual toolbar" at bounding box center [278, 156] width 11 height 11
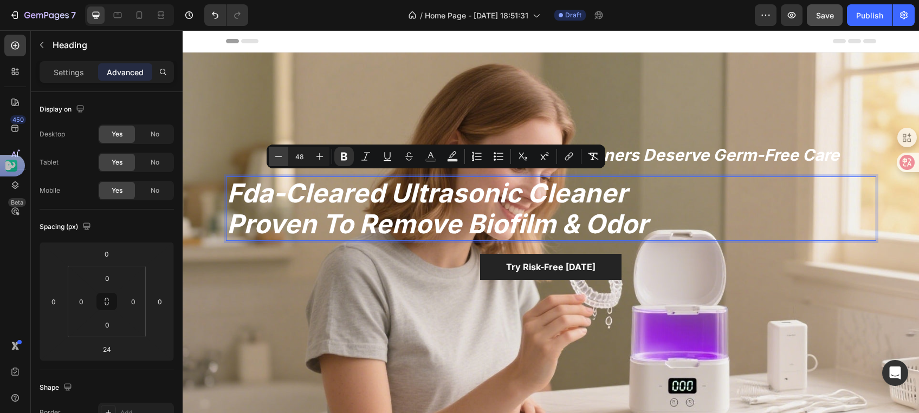
click at [280, 162] on button "Minus" at bounding box center [279, 157] width 20 height 20
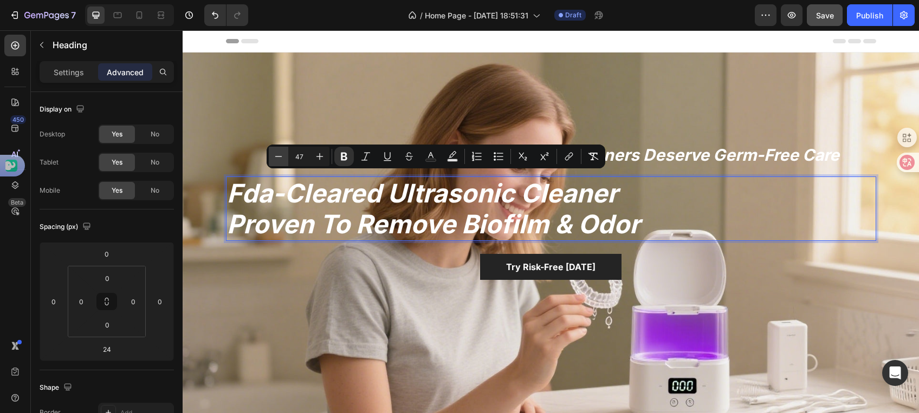
click at [280, 161] on button "Minus" at bounding box center [279, 157] width 20 height 20
click at [281, 162] on button "Minus" at bounding box center [279, 157] width 20 height 20
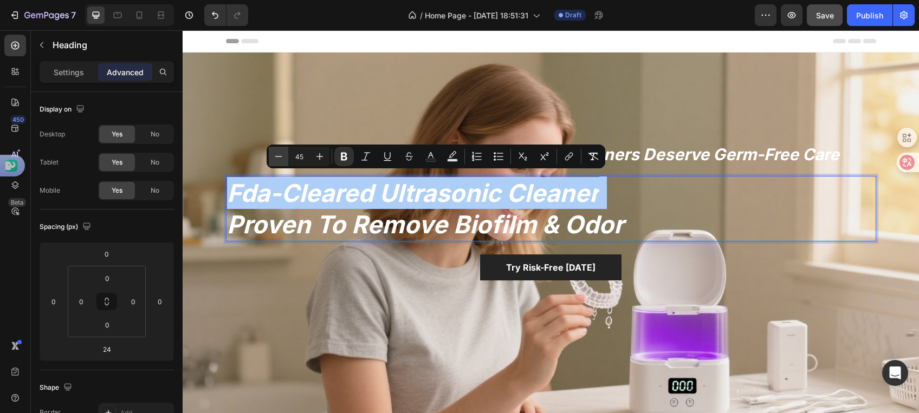
click at [281, 162] on button "Minus" at bounding box center [279, 157] width 20 height 20
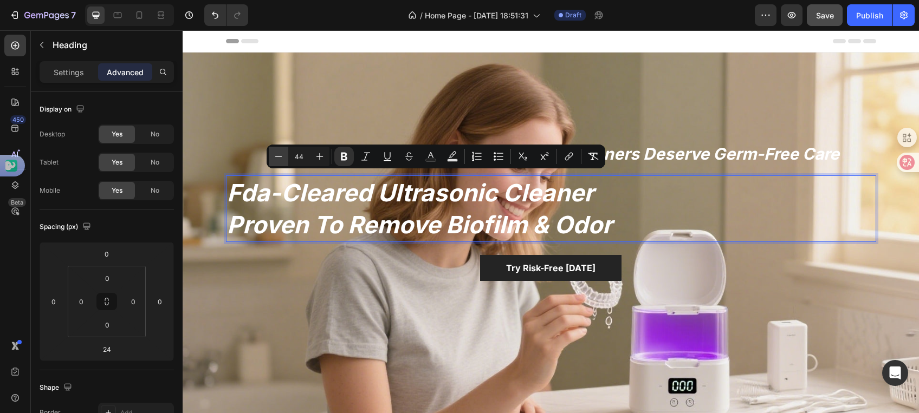
click at [281, 161] on button "Minus" at bounding box center [279, 157] width 20 height 20
click at [281, 161] on icon "Editor contextual toolbar" at bounding box center [278, 156] width 11 height 11
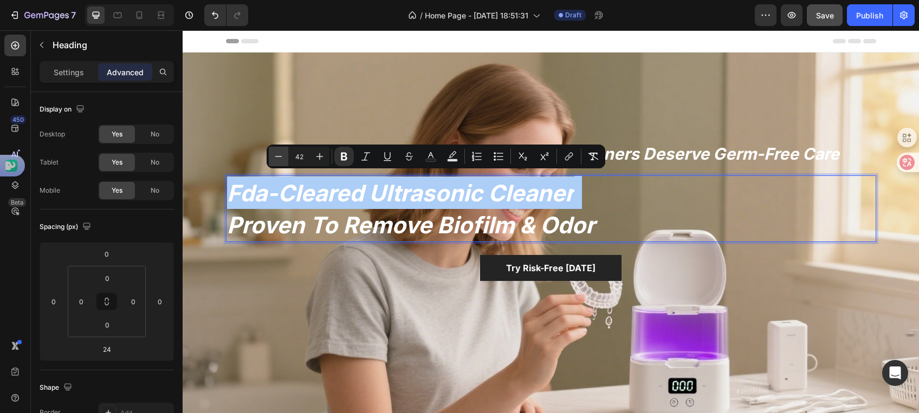
click at [281, 161] on icon "Editor contextual toolbar" at bounding box center [278, 156] width 11 height 11
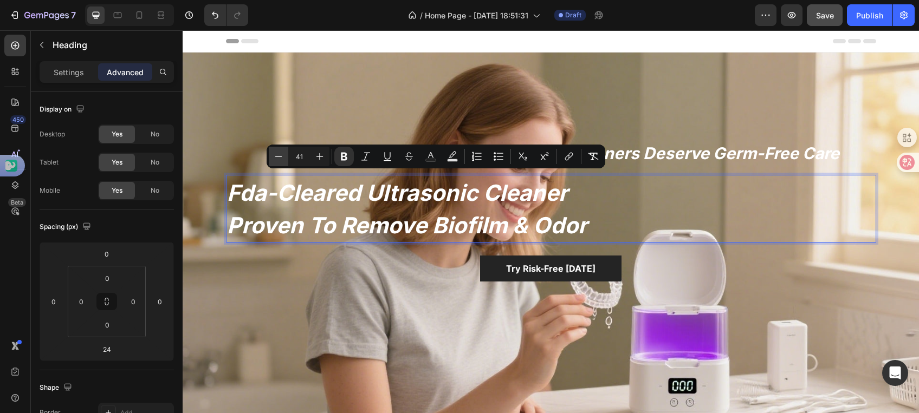
click at [281, 162] on button "Minus" at bounding box center [279, 157] width 20 height 20
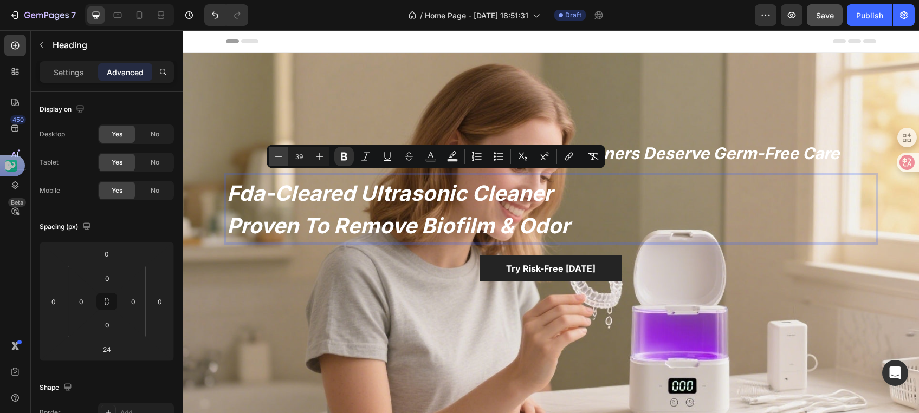
click at [281, 162] on button "Minus" at bounding box center [279, 157] width 20 height 20
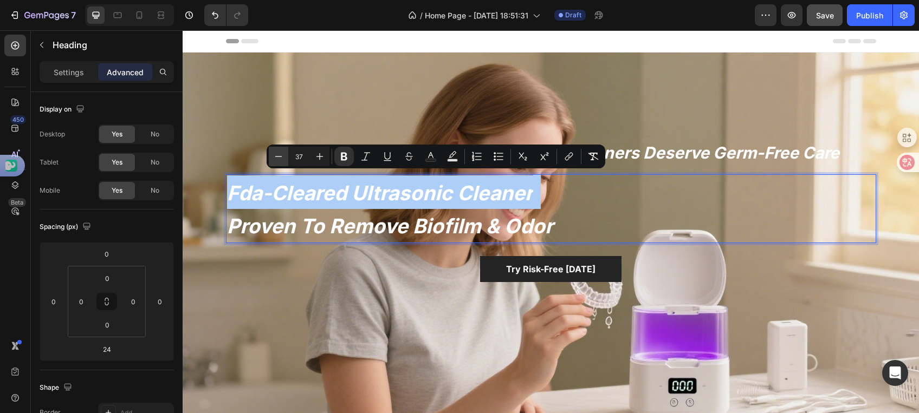
click at [281, 162] on button "Minus" at bounding box center [279, 157] width 20 height 20
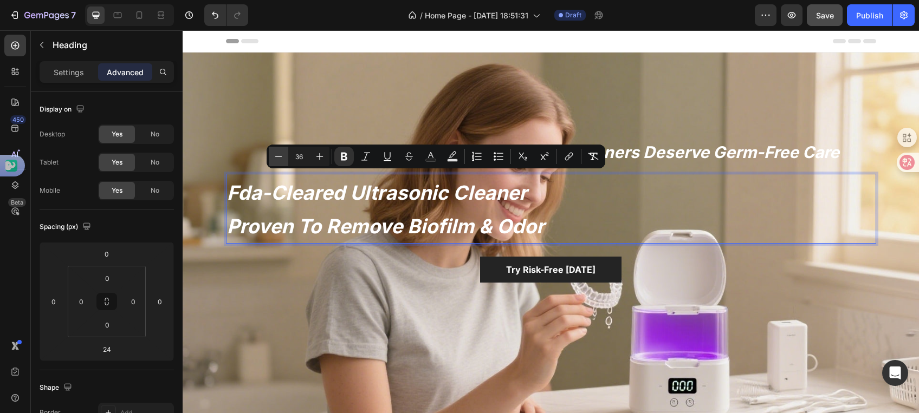
click at [281, 162] on button "Minus" at bounding box center [279, 157] width 20 height 20
click at [281, 163] on button "Minus" at bounding box center [279, 157] width 20 height 20
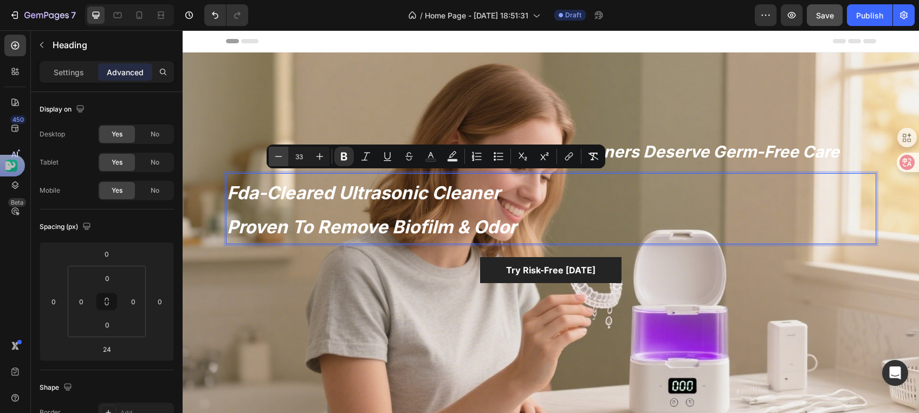
click at [281, 163] on button "Minus" at bounding box center [279, 157] width 20 height 20
click at [280, 163] on button "Minus" at bounding box center [279, 157] width 20 height 20
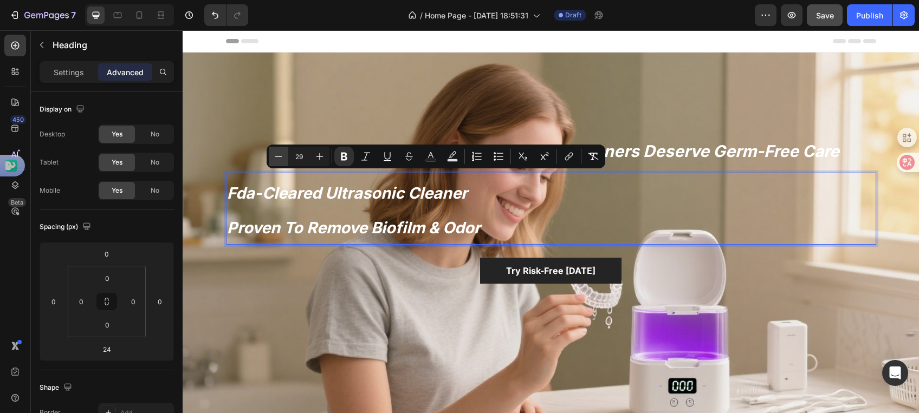
click at [280, 163] on button "Minus" at bounding box center [279, 157] width 20 height 20
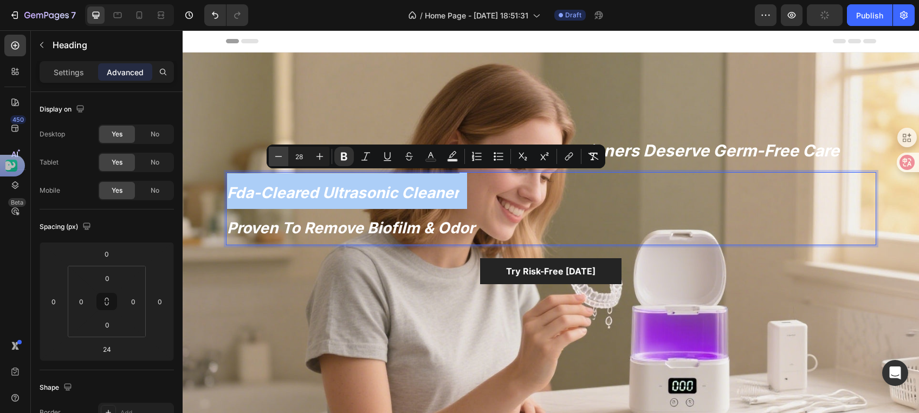
click at [280, 163] on button "Minus" at bounding box center [279, 157] width 20 height 20
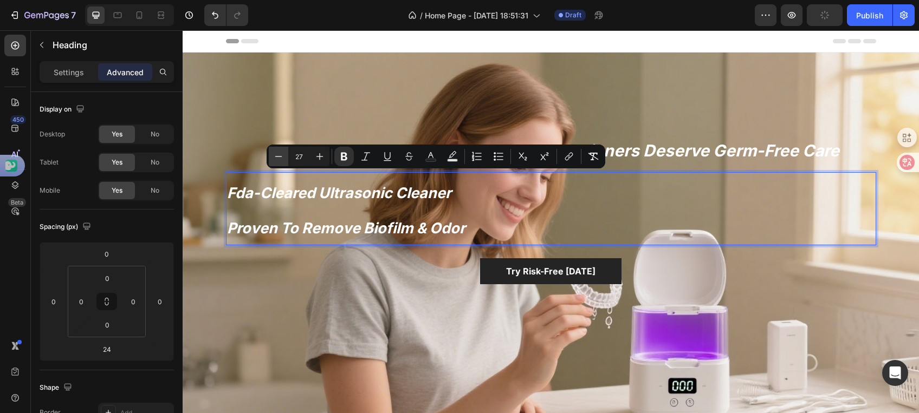
click at [280, 163] on button "Minus" at bounding box center [279, 157] width 20 height 20
type input "26"
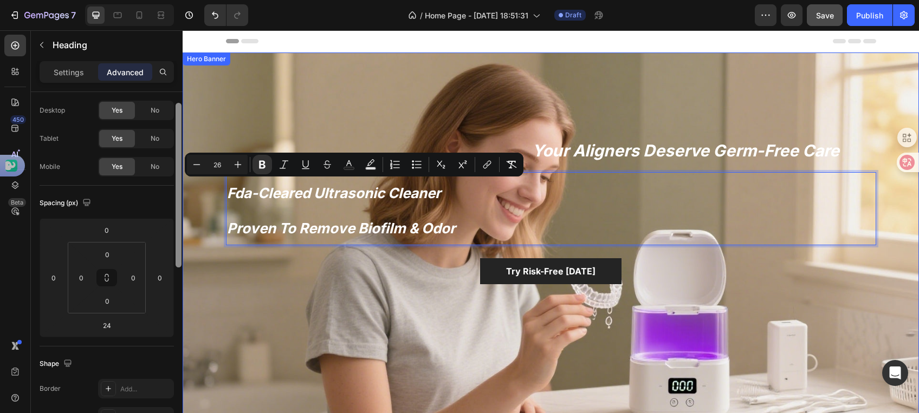
drag, startPoint x: 361, startPoint y: 155, endPoint x: 339, endPoint y: 191, distance: 41.6
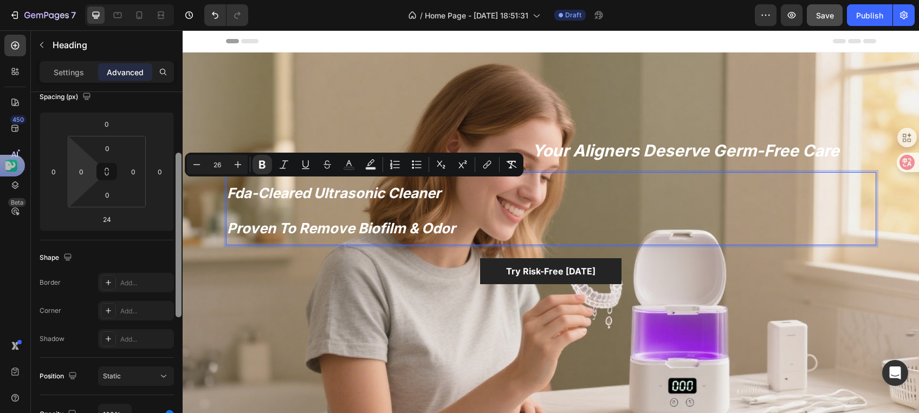
scroll to position [128, 0]
click at [89, 0] on html "7 / Home Page - [DATE] 18:51:31 Draft Preview Save Publish 450 Beta Sections(18…" at bounding box center [459, 0] width 919 height 0
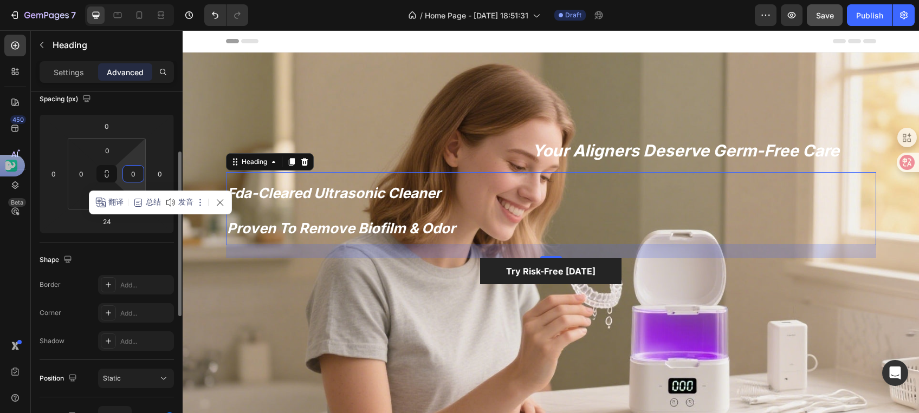
click at [134, 176] on input "0" at bounding box center [133, 174] width 16 height 16
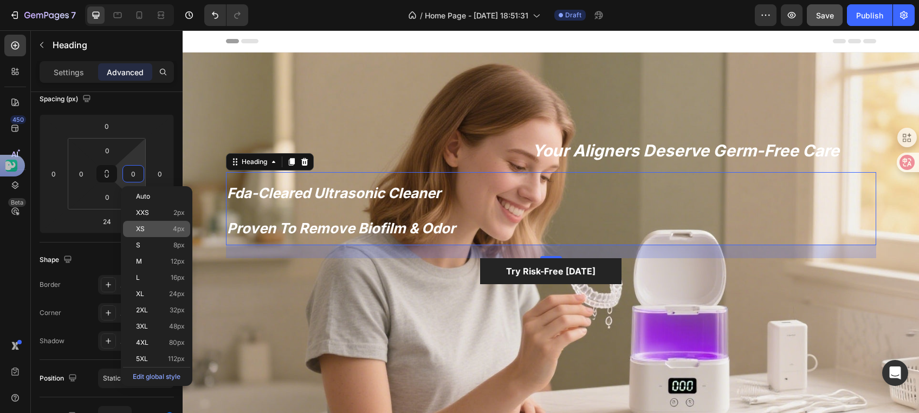
click at [172, 236] on div "XS 4px" at bounding box center [156, 229] width 67 height 16
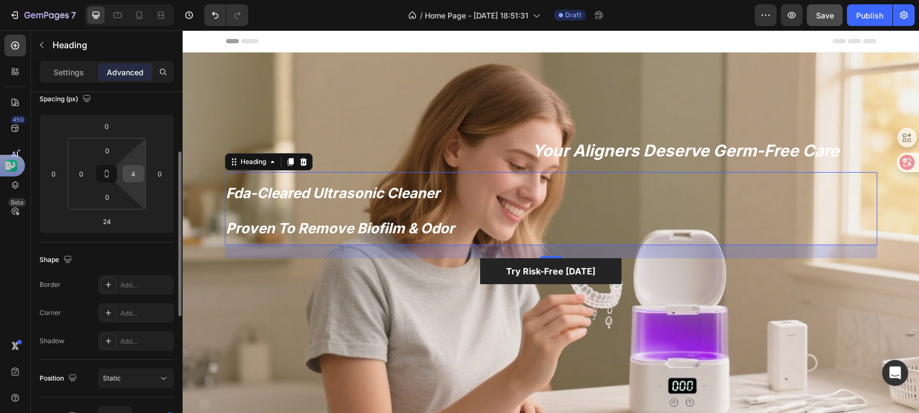
click at [133, 179] on input "4" at bounding box center [133, 174] width 16 height 16
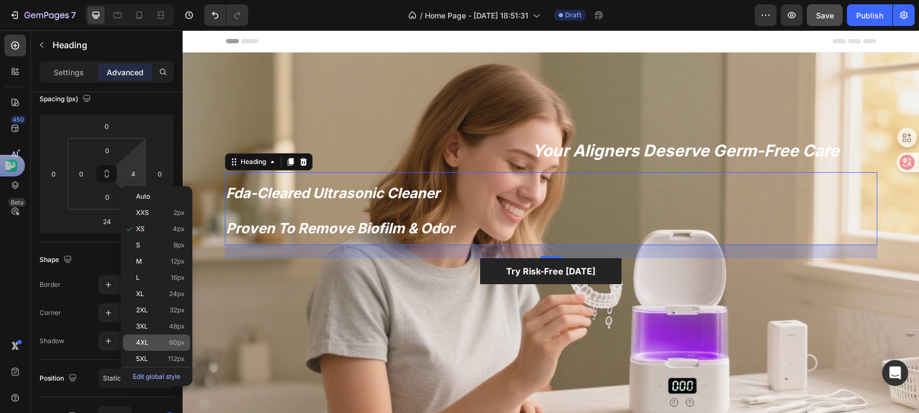
click at [146, 342] on span "4XL" at bounding box center [142, 343] width 12 height 8
type input "80"
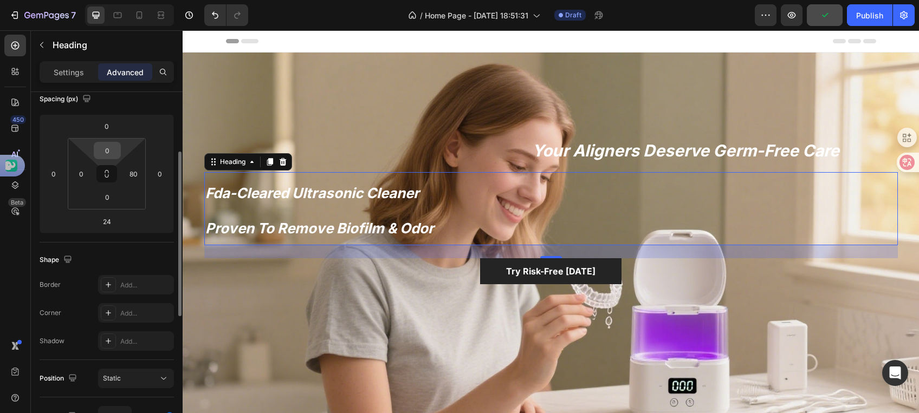
click at [104, 156] on input "0" at bounding box center [107, 150] width 22 height 16
type input "2"
click at [83, 176] on input "0" at bounding box center [81, 174] width 16 height 16
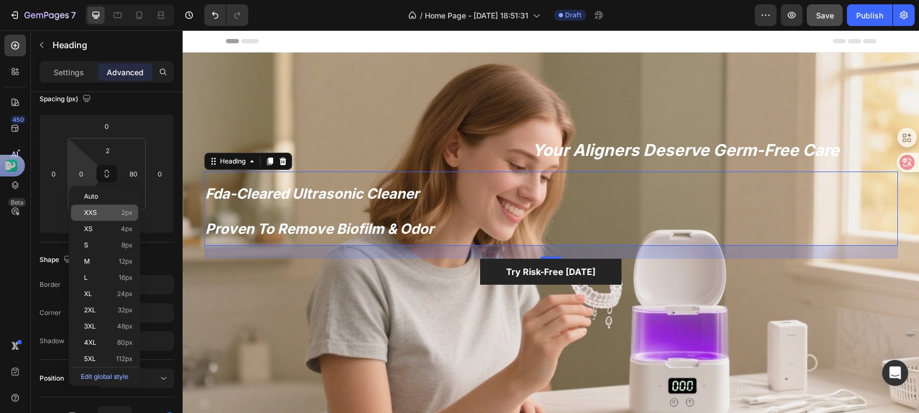
click at [87, 216] on span "XXS" at bounding box center [90, 213] width 13 height 8
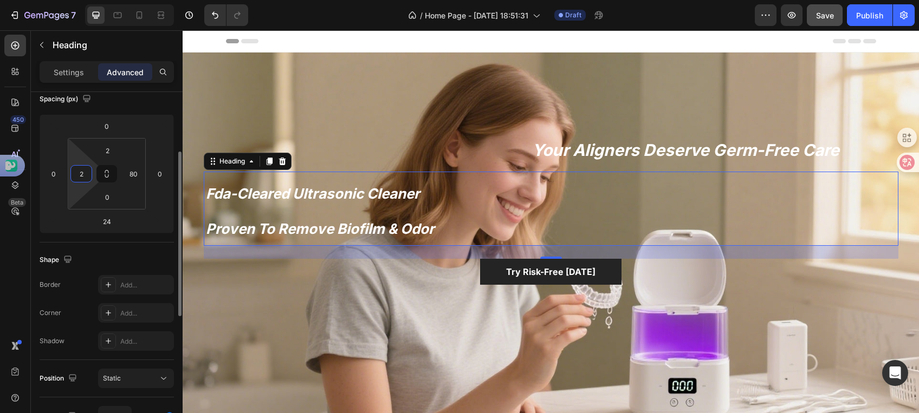
click at [81, 179] on input "2" at bounding box center [81, 174] width 16 height 16
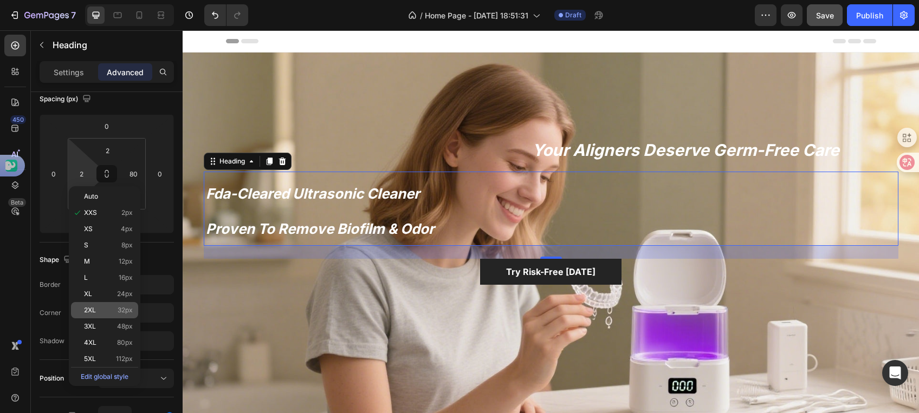
click at [113, 302] on div "2XL 32px" at bounding box center [104, 310] width 67 height 16
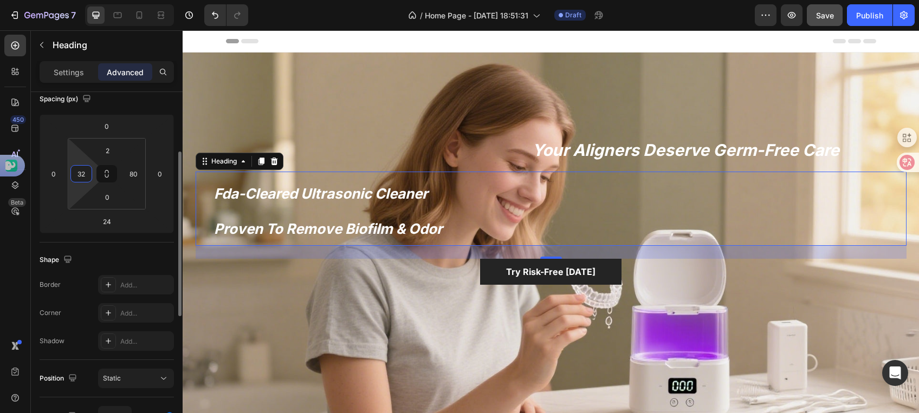
click at [82, 176] on input "32" at bounding box center [81, 174] width 16 height 16
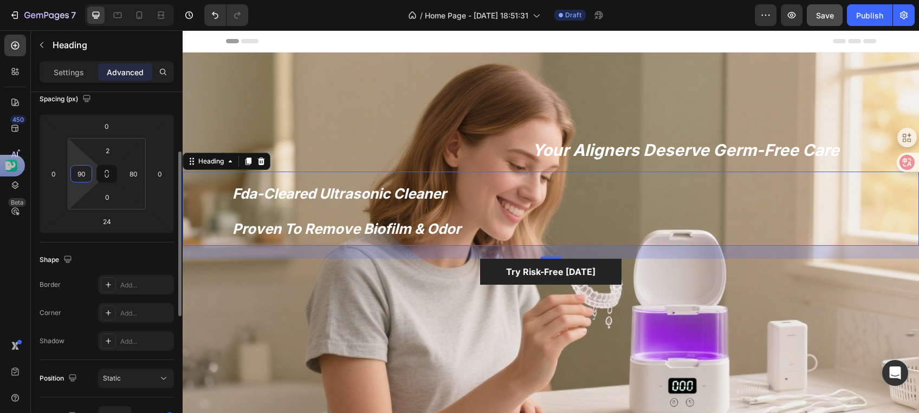
type input "9"
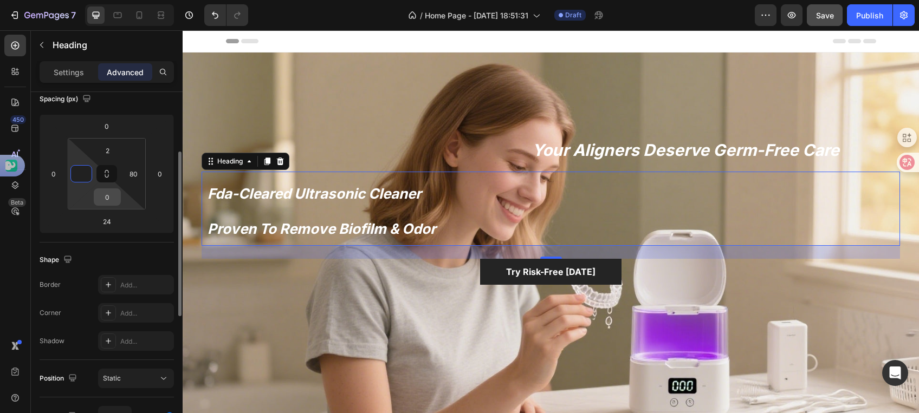
type input "0"
click at [113, 200] on input "0" at bounding box center [107, 197] width 22 height 16
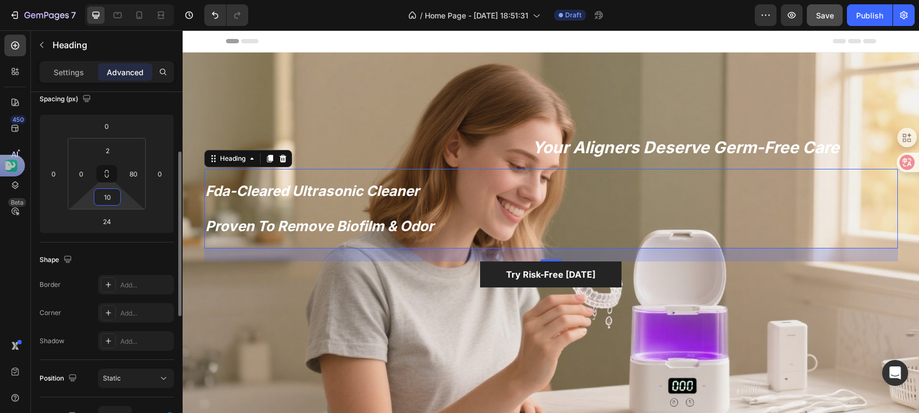
type input "1"
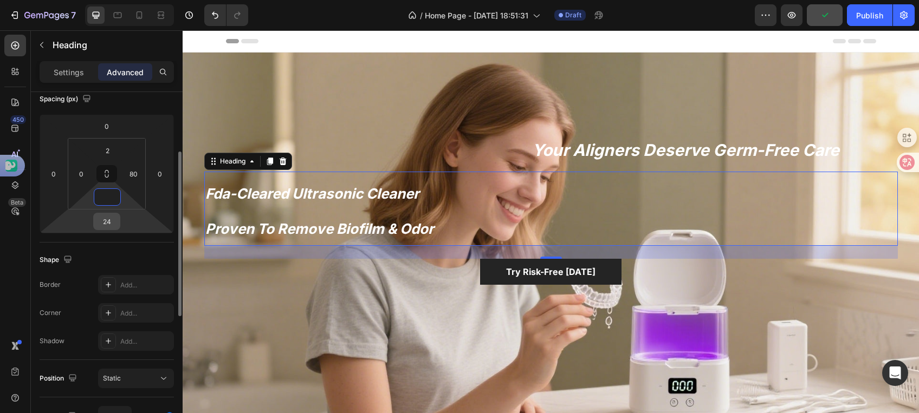
type input "0"
click at [113, 222] on input "24" at bounding box center [107, 221] width 22 height 16
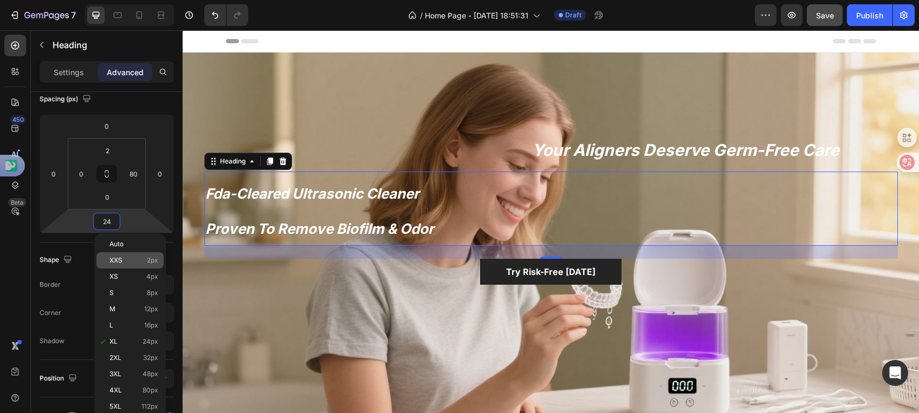
click at [127, 265] on div "XXS 2px" at bounding box center [129, 260] width 67 height 16
type input "2"
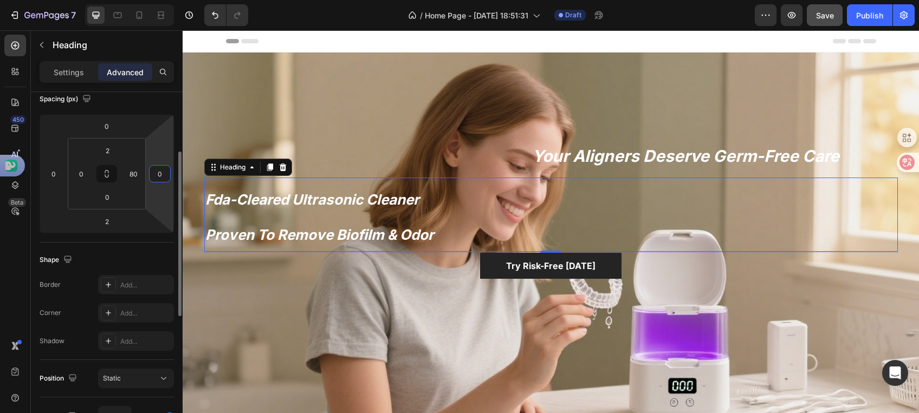
click at [161, 172] on input "0" at bounding box center [160, 174] width 16 height 16
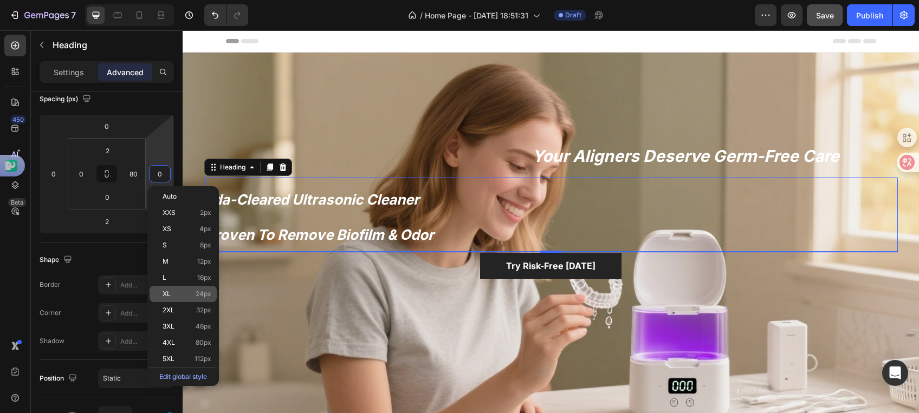
click at [190, 287] on div "XL 24px" at bounding box center [183, 294] width 67 height 16
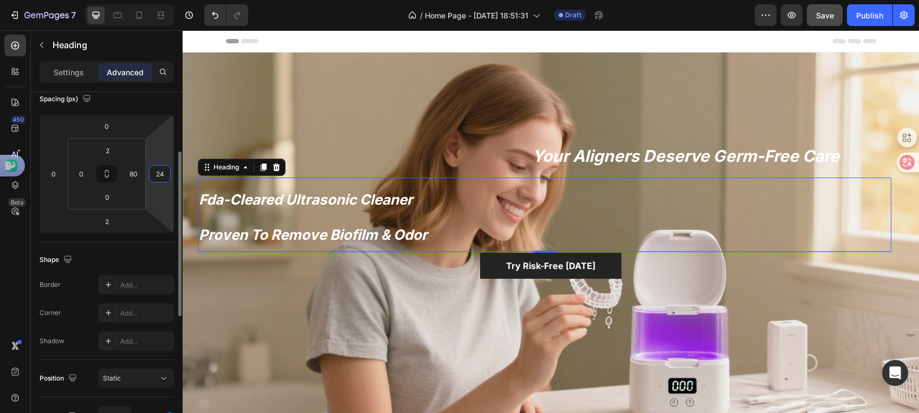
click at [164, 172] on input "24" at bounding box center [160, 174] width 16 height 16
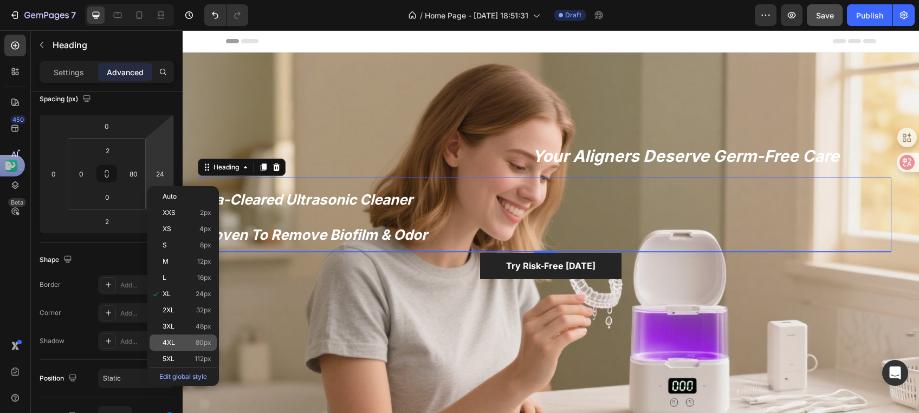
click at [178, 339] on p "4XL 80px" at bounding box center [187, 343] width 49 height 8
type input "80"
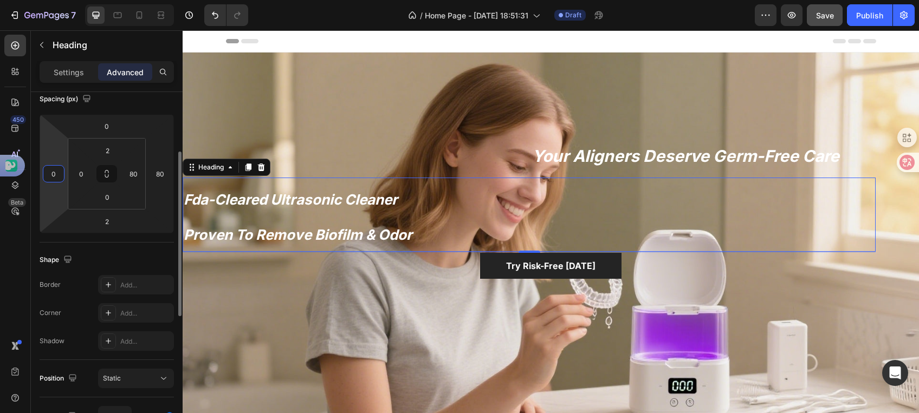
click at [57, 177] on input "0" at bounding box center [54, 174] width 16 height 16
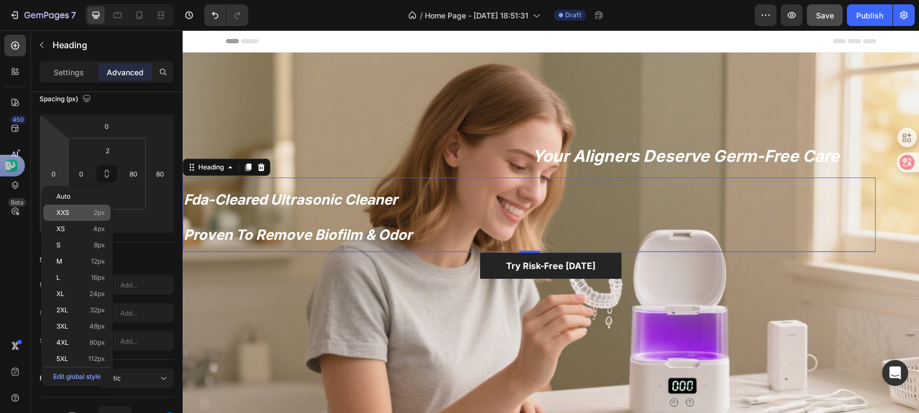
click at [76, 220] on div "XXS 2px" at bounding box center [76, 213] width 67 height 16
type input "2"
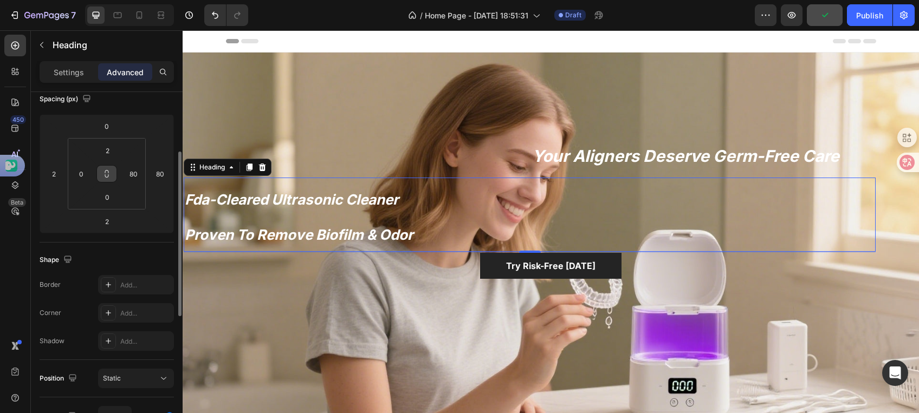
click at [111, 177] on icon at bounding box center [106, 174] width 9 height 9
click at [128, 174] on input "80" at bounding box center [133, 174] width 16 height 16
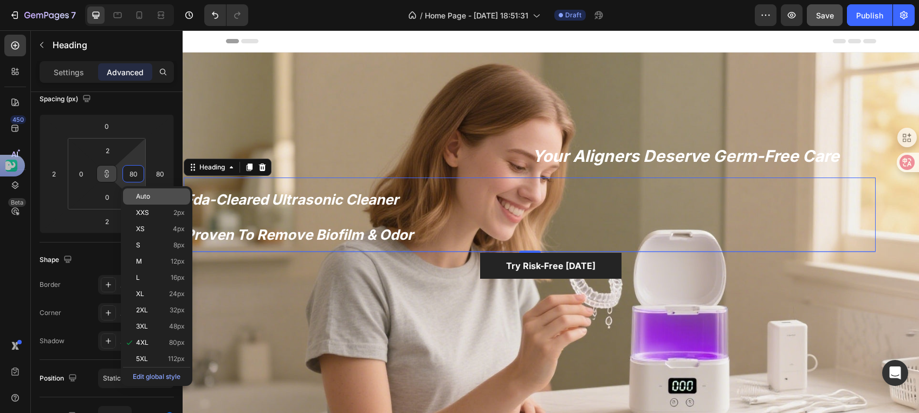
type input "4"
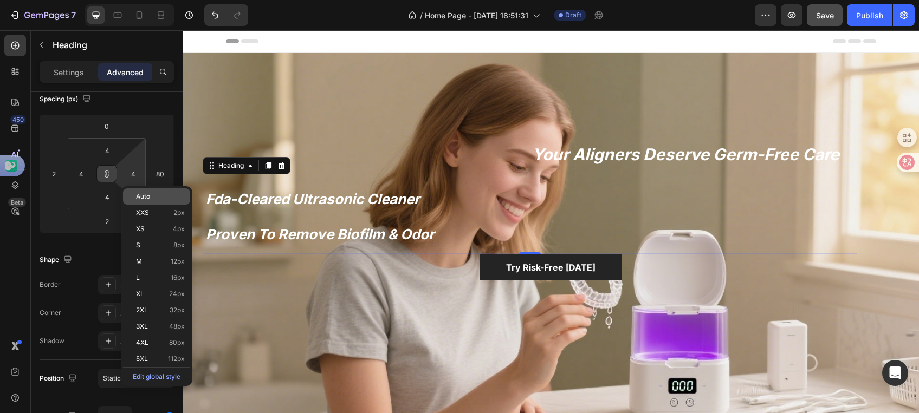
click at [130, 195] on div "Auto" at bounding box center [156, 197] width 67 height 16
type input "Auto"
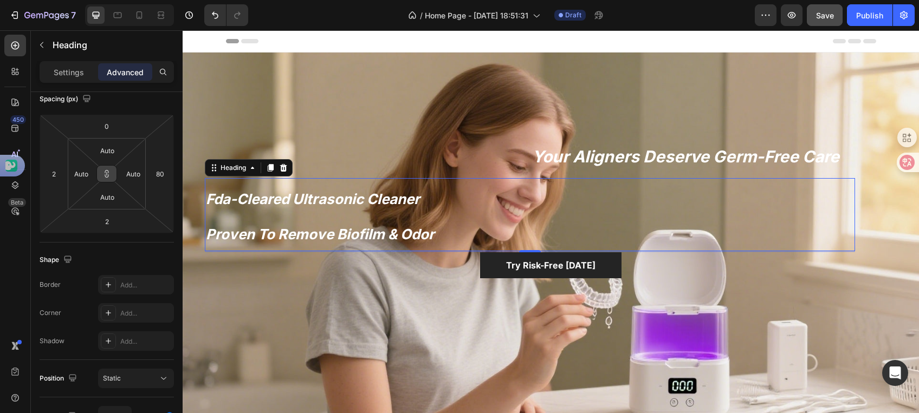
click at [110, 170] on icon at bounding box center [106, 174] width 9 height 9
click at [109, 146] on input "Auto" at bounding box center [107, 150] width 22 height 16
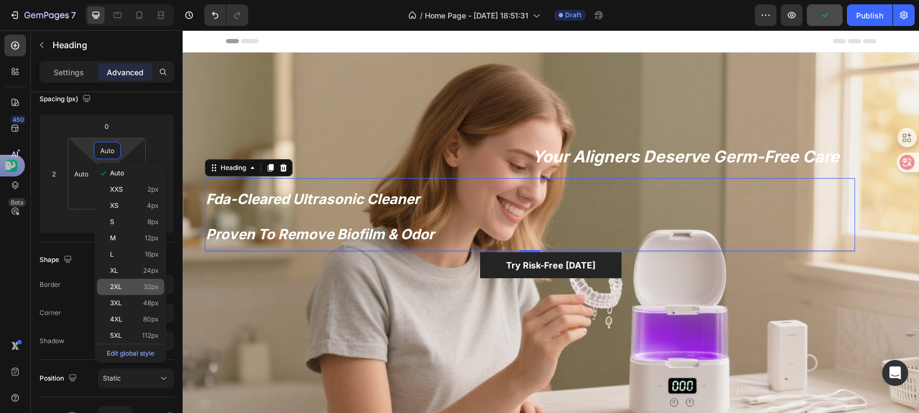
click at [140, 284] on p "2XL 32px" at bounding box center [134, 287] width 49 height 8
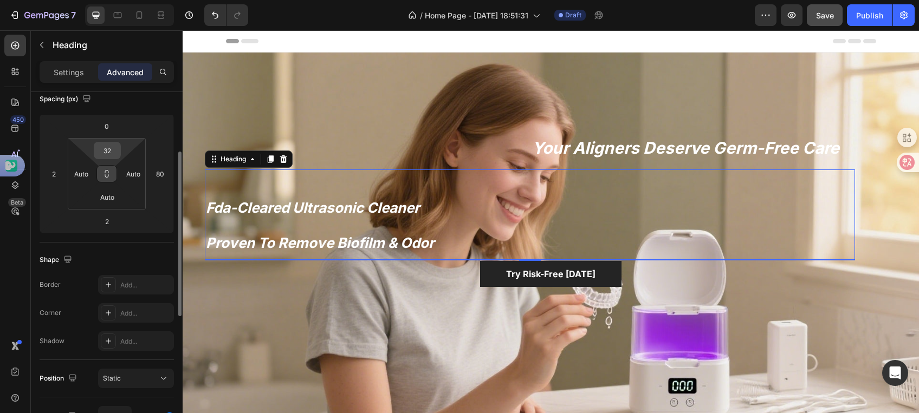
click at [113, 155] on input "32" at bounding box center [107, 150] width 22 height 16
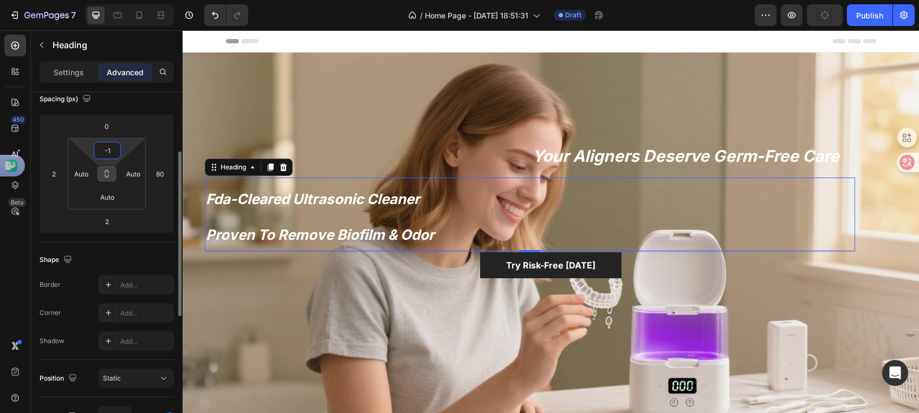
type input "-"
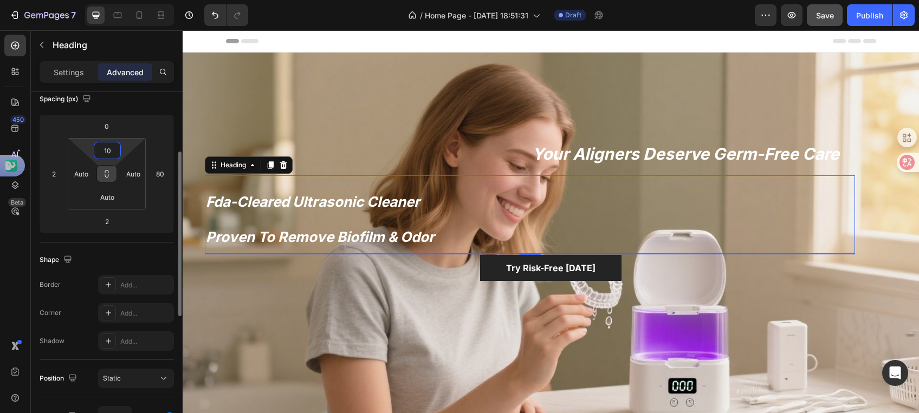
type input "1"
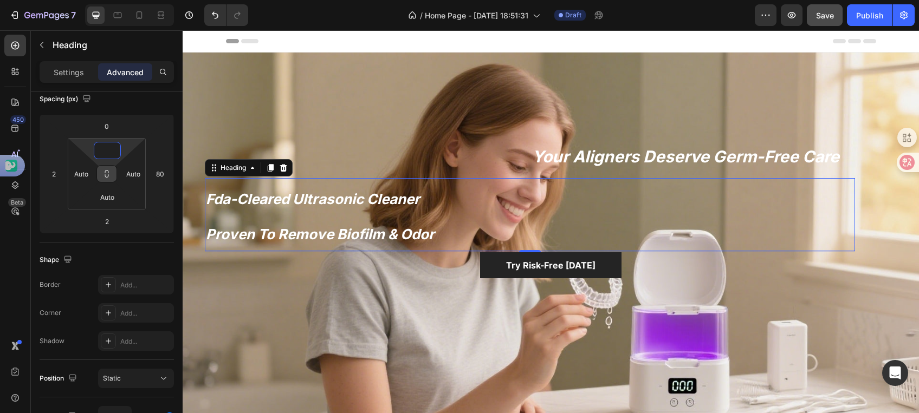
type input "0"
click at [112, 178] on button at bounding box center [106, 173] width 21 height 17
click at [163, 178] on input "80" at bounding box center [160, 174] width 16 height 16
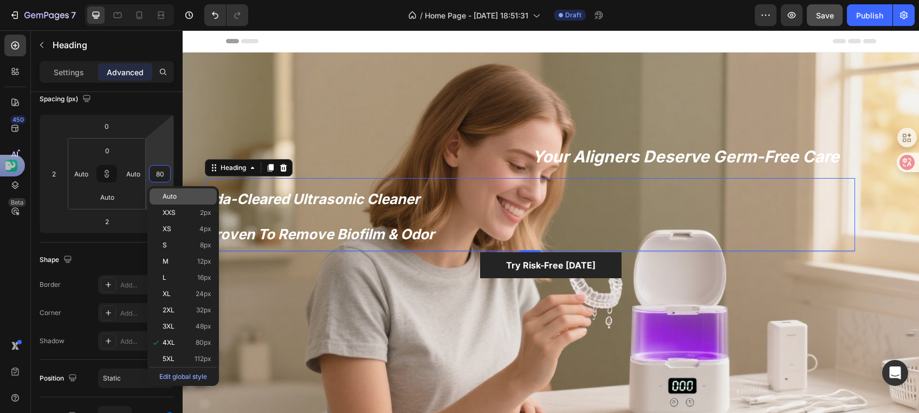
type input "4"
click at [177, 200] on span "Auto" at bounding box center [170, 197] width 14 height 8
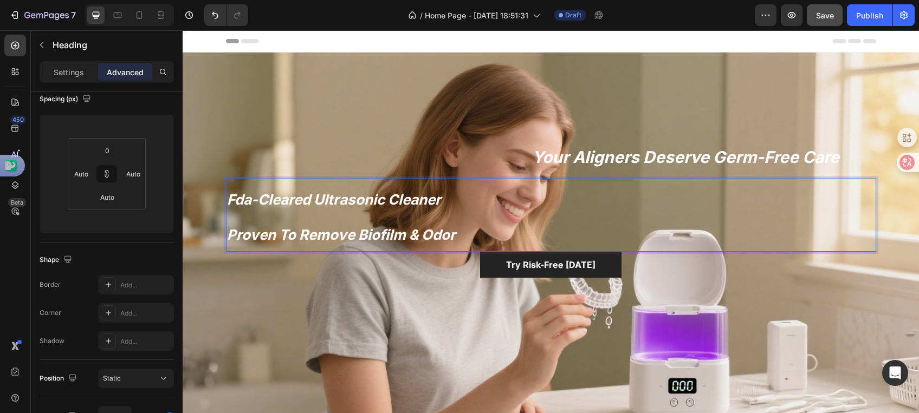
click at [227, 233] on strong "proven to remove biofilm & odor" at bounding box center [341, 234] width 229 height 17
click at [441, 193] on strong "fda-cleared ultrasonic cleaner" at bounding box center [334, 199] width 214 height 17
click at [107, 152] on input "0" at bounding box center [107, 150] width 22 height 16
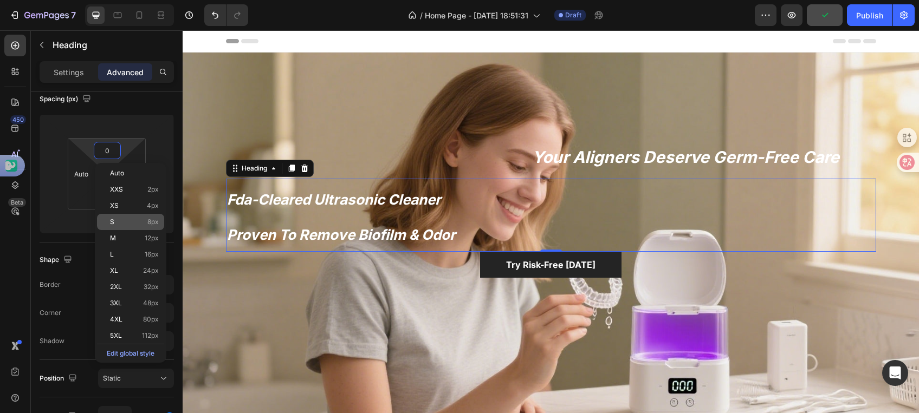
type input "0"
click at [114, 218] on p "S 8px" at bounding box center [134, 222] width 49 height 8
type input "8"
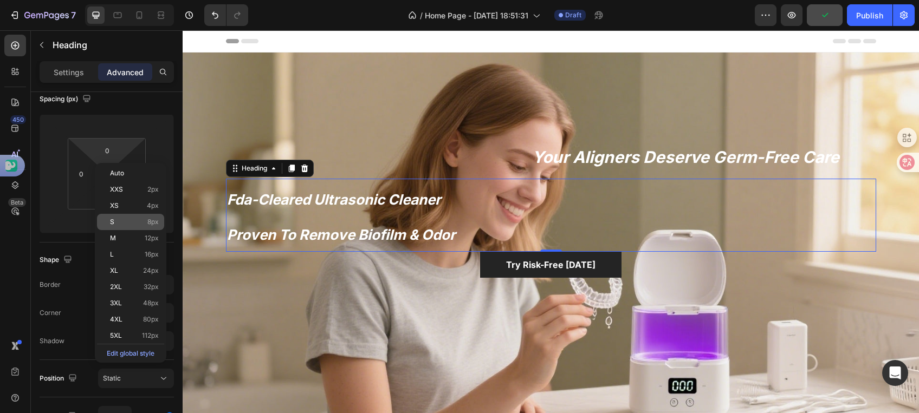
type input "8"
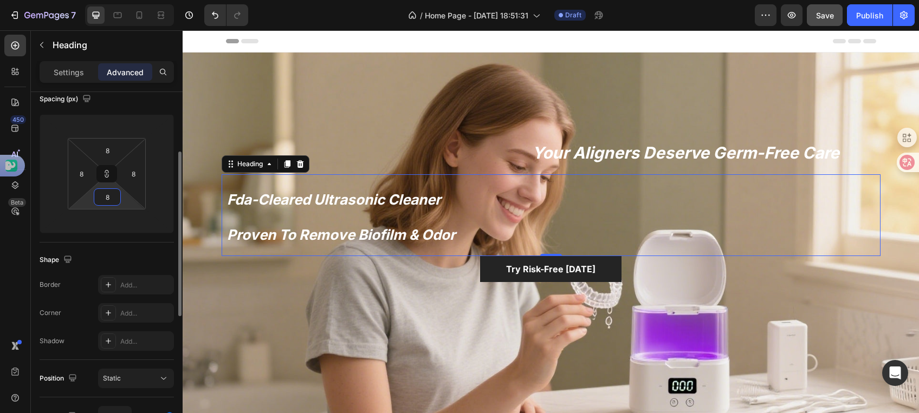
click at [112, 195] on input "8" at bounding box center [107, 197] width 22 height 16
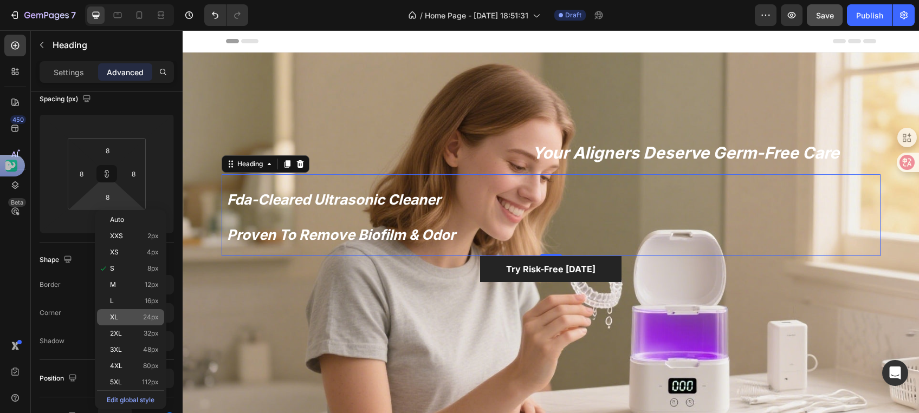
click at [139, 315] on p "XL 24px" at bounding box center [134, 318] width 49 height 8
type input "24"
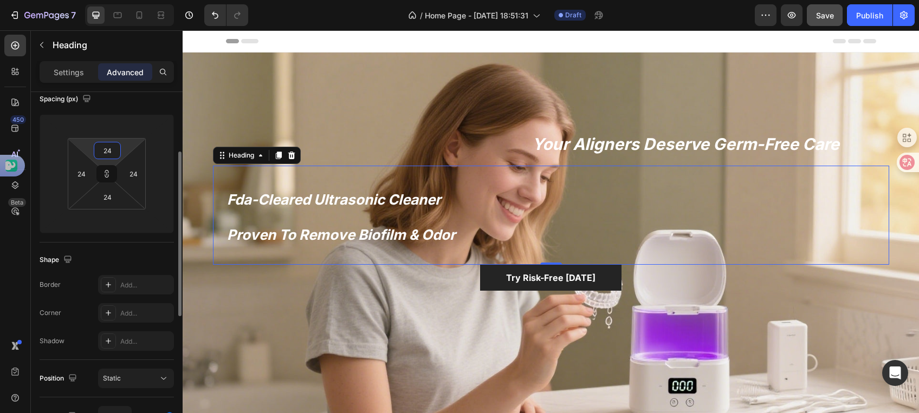
click at [111, 155] on input "24" at bounding box center [107, 150] width 22 height 16
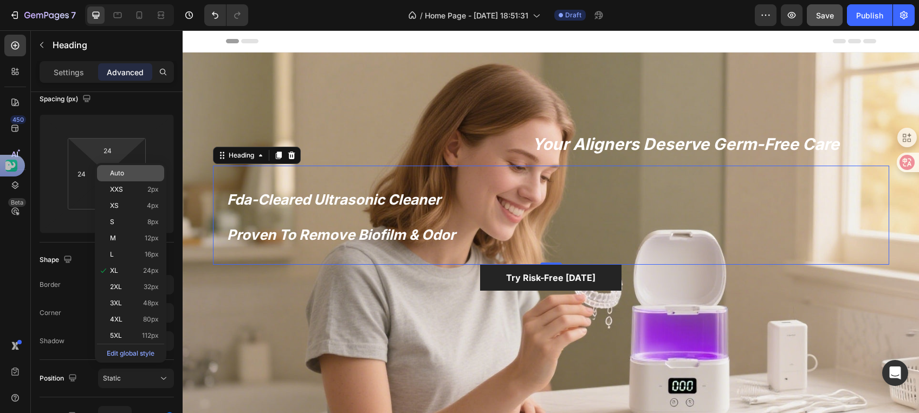
click at [121, 173] on span "Auto" at bounding box center [117, 174] width 14 height 8
type input "Auto"
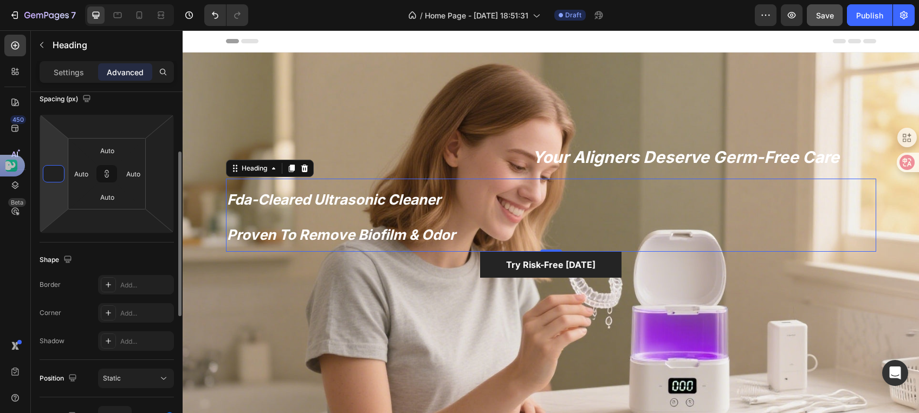
click at [60, 179] on input "number" at bounding box center [54, 174] width 16 height 16
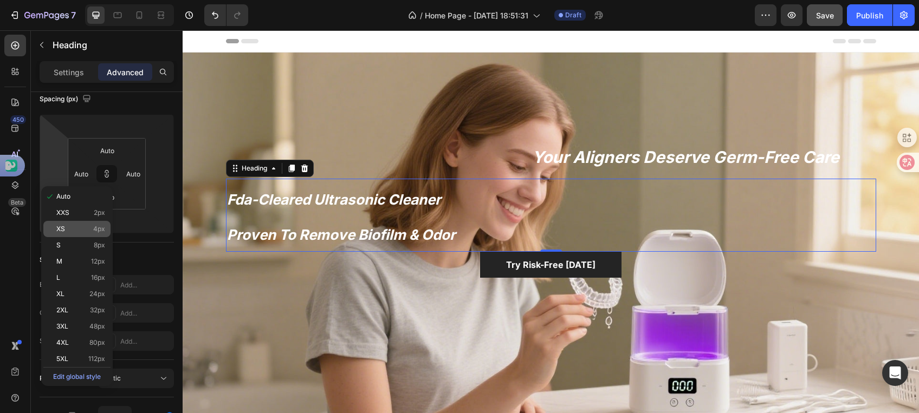
click at [68, 231] on p "XS 4px" at bounding box center [80, 229] width 49 height 8
type input "4"
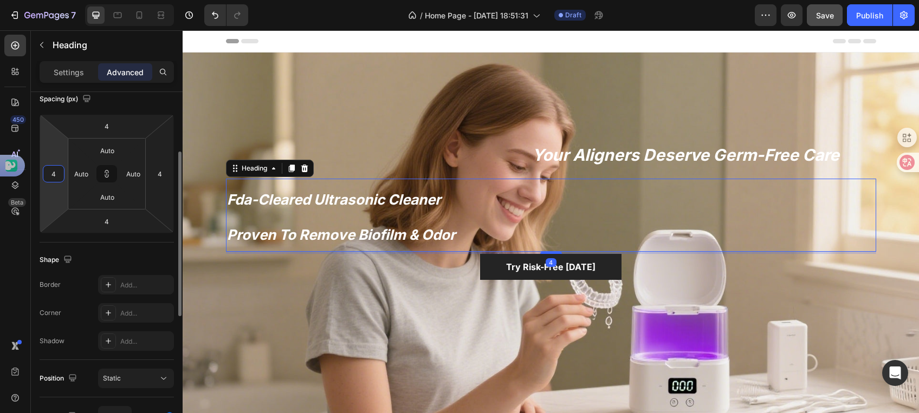
click at [56, 174] on input "4" at bounding box center [54, 174] width 16 height 16
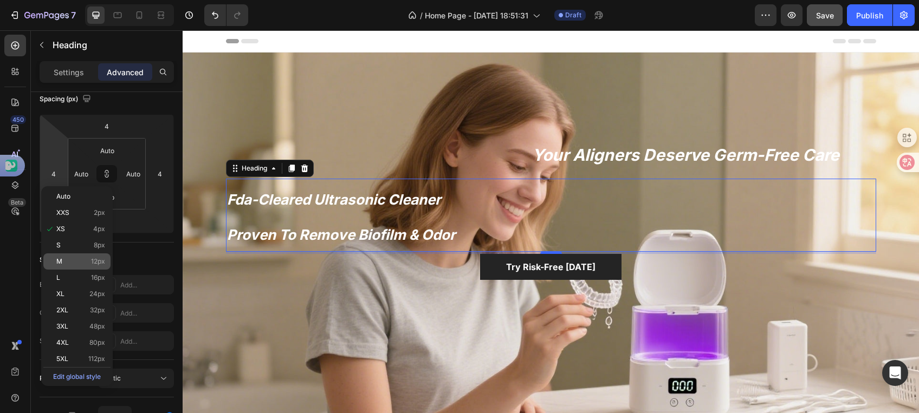
click at [73, 262] on p "M 12px" at bounding box center [80, 262] width 49 height 8
type input "12"
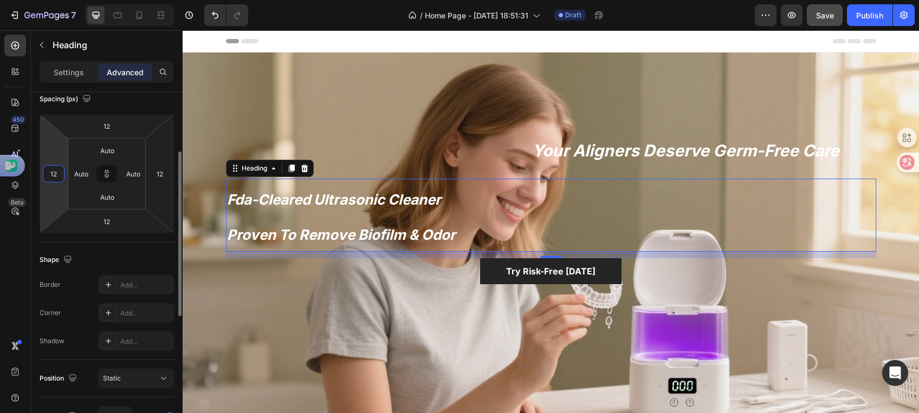
click at [54, 172] on input "12" at bounding box center [54, 174] width 16 height 16
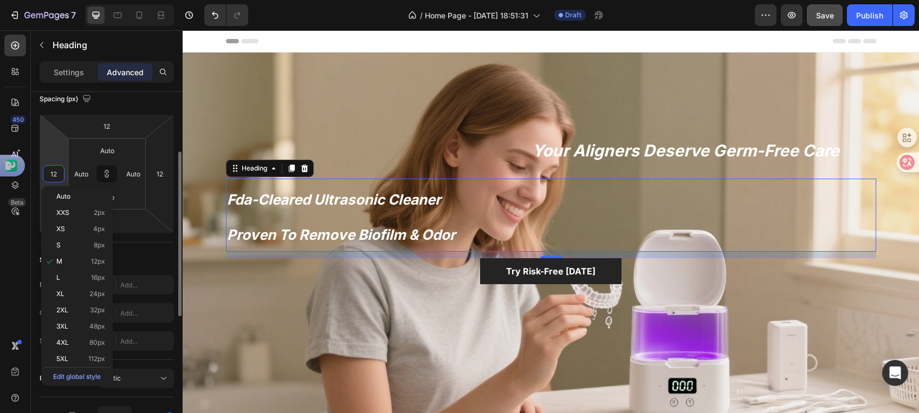
type input "2"
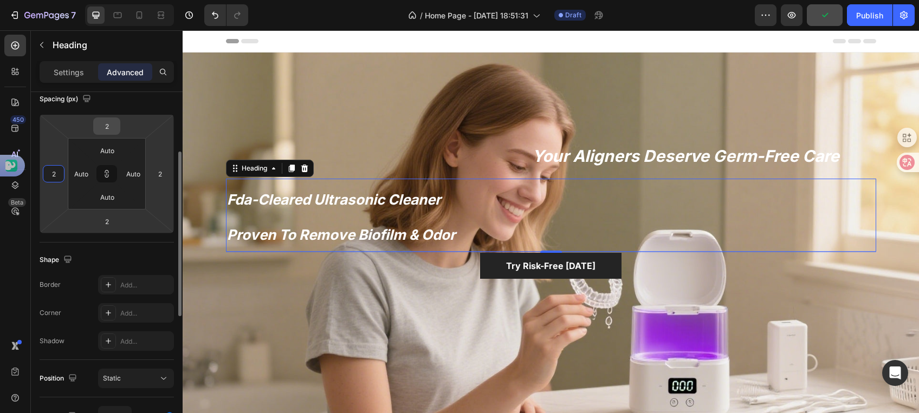
type input "2"
click at [117, 126] on input "2" at bounding box center [107, 126] width 22 height 16
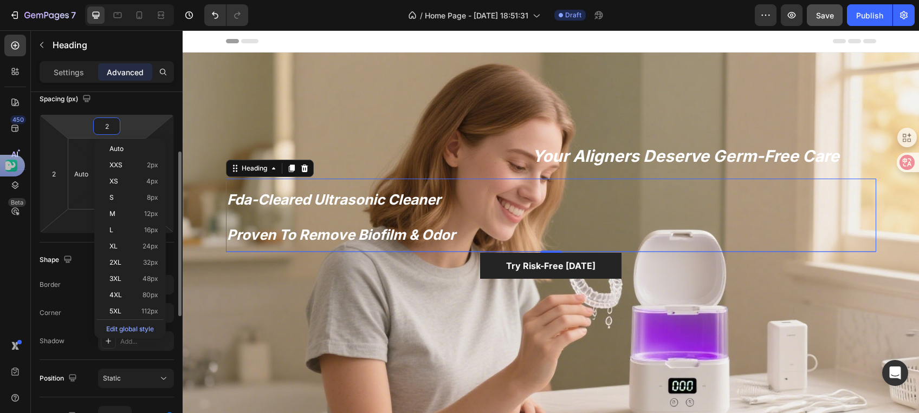
type input "0"
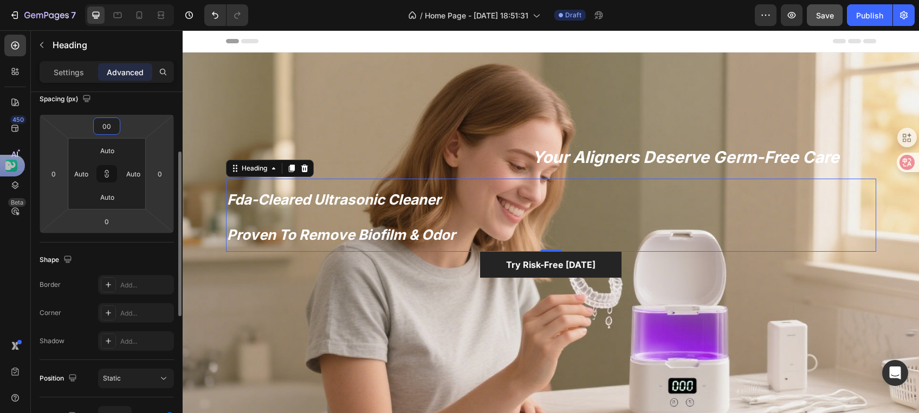
type input "0"
type input "-1"
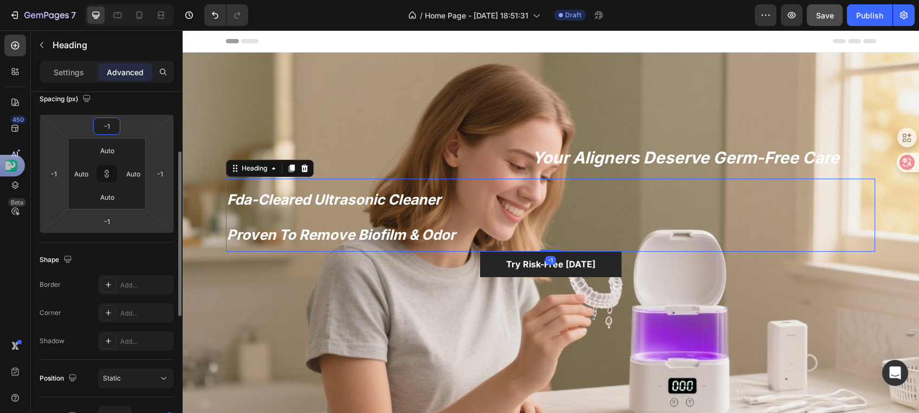
type input "-10"
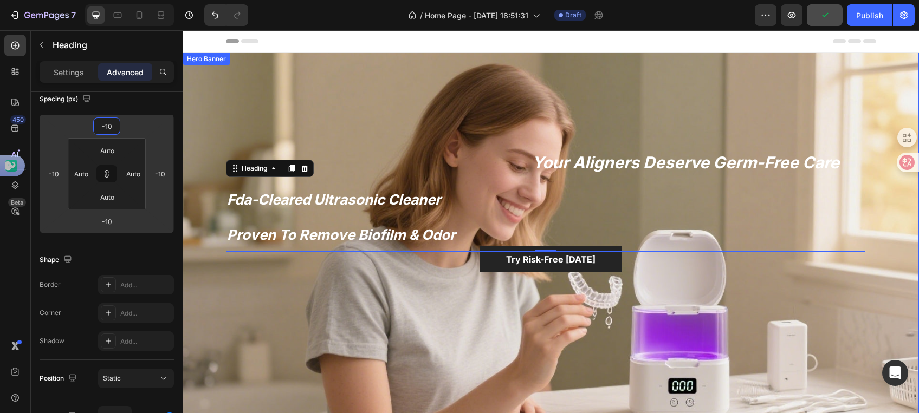
click at [628, 128] on div "Overlay" at bounding box center [551, 260] width 736 height 414
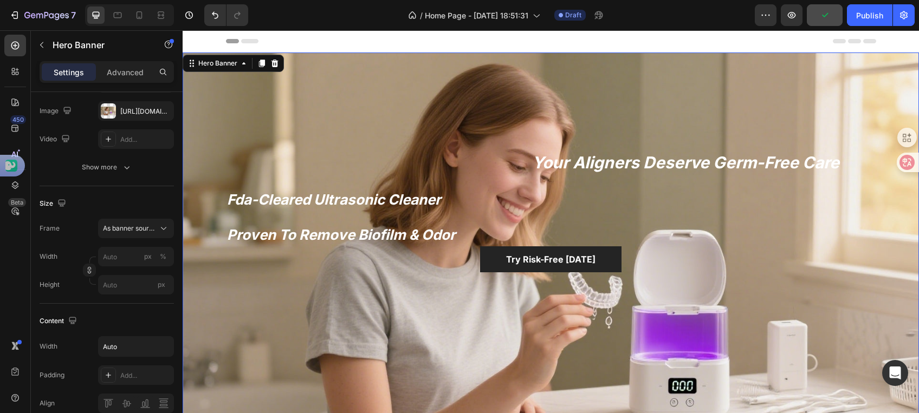
scroll to position [0, 0]
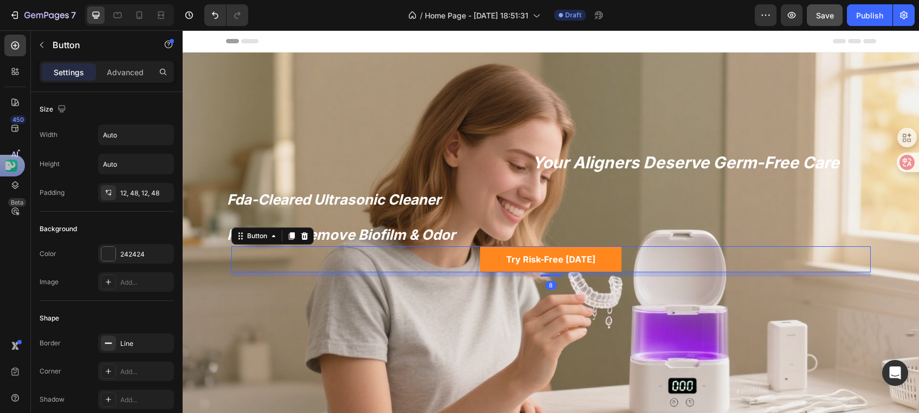
click at [600, 259] on link "Try Risk-Free [DATE]" at bounding box center [550, 260] width 141 height 26
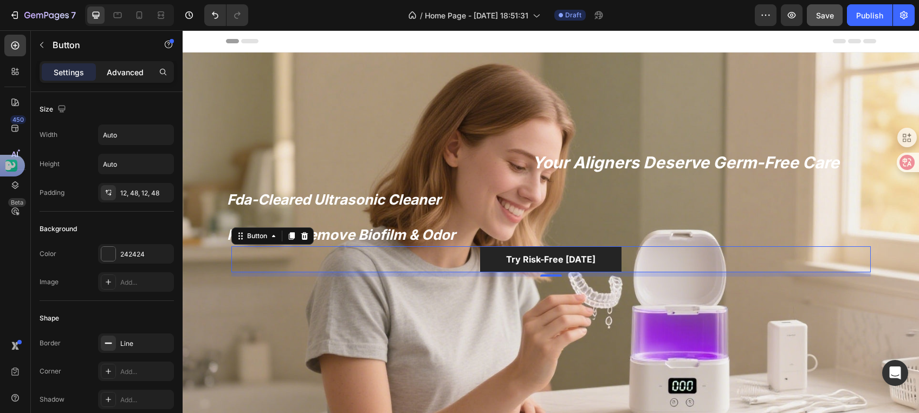
click at [129, 73] on p "Advanced" at bounding box center [125, 72] width 37 height 11
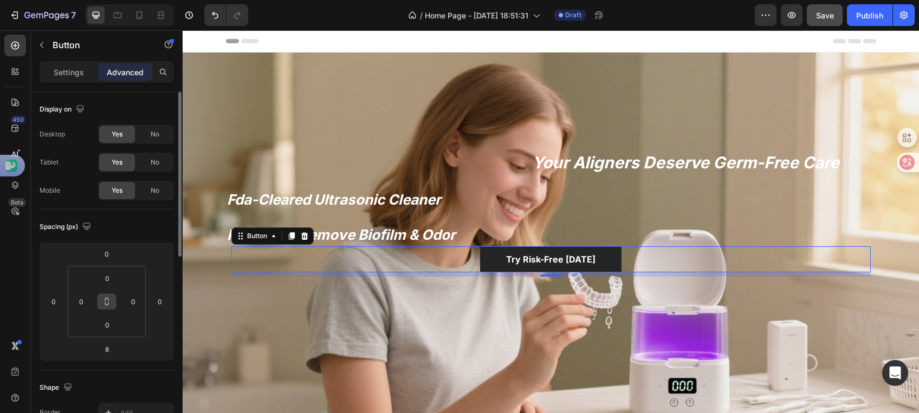
click at [109, 306] on icon at bounding box center [106, 301] width 9 height 9
click at [110, 305] on icon at bounding box center [106, 301] width 9 height 9
drag, startPoint x: 86, startPoint y: 306, endPoint x: 93, endPoint y: 299, distance: 10.0
click at [86, 304] on input "0" at bounding box center [81, 302] width 16 height 16
click at [108, 281] on input "0" at bounding box center [107, 278] width 22 height 16
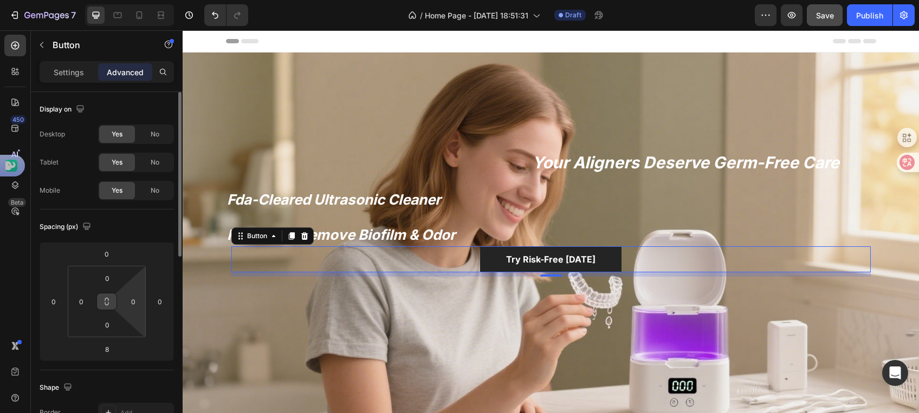
click at [138, 0] on html "7 / Home Page - [DATE] 18:51:31 Draft Preview Save Publish 450 Beta Sections(18…" at bounding box center [459, 0] width 919 height 0
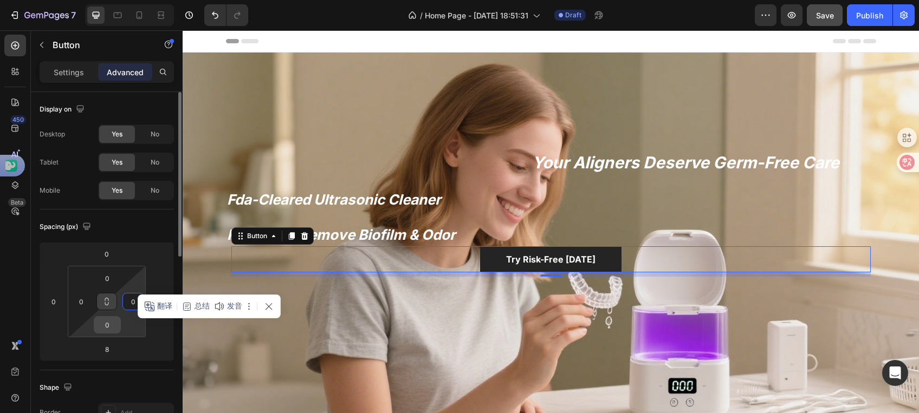
click at [113, 323] on input "0" at bounding box center [107, 325] width 22 height 16
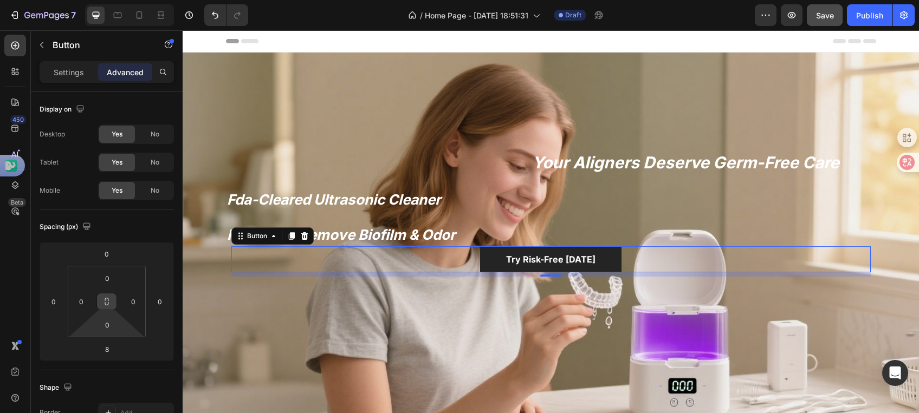
click at [107, 303] on icon at bounding box center [106, 301] width 9 height 9
click at [132, 300] on input "0" at bounding box center [133, 302] width 16 height 16
click at [108, 278] on input "0" at bounding box center [107, 278] width 22 height 16
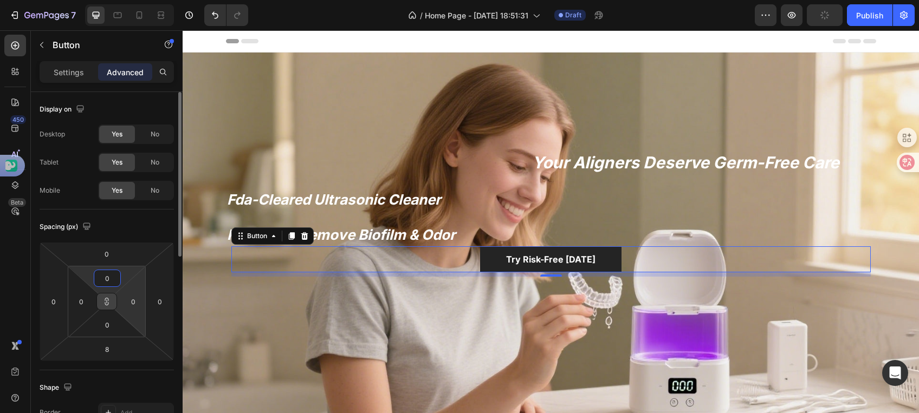
type input "1"
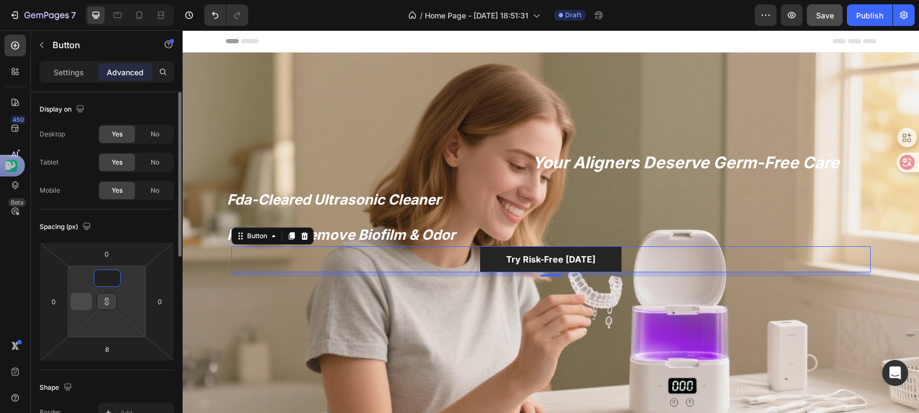
type input "1"
click at [85, 297] on input "1" at bounding box center [81, 302] width 16 height 16
click at [86, 299] on input "0" at bounding box center [81, 302] width 16 height 16
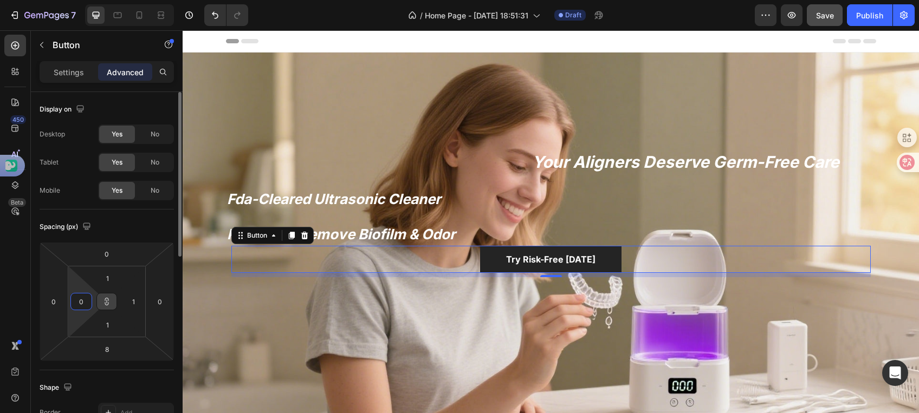
drag, startPoint x: 86, startPoint y: 299, endPoint x: 80, endPoint y: 302, distance: 6.1
click at [80, 302] on input "0" at bounding box center [81, 302] width 16 height 16
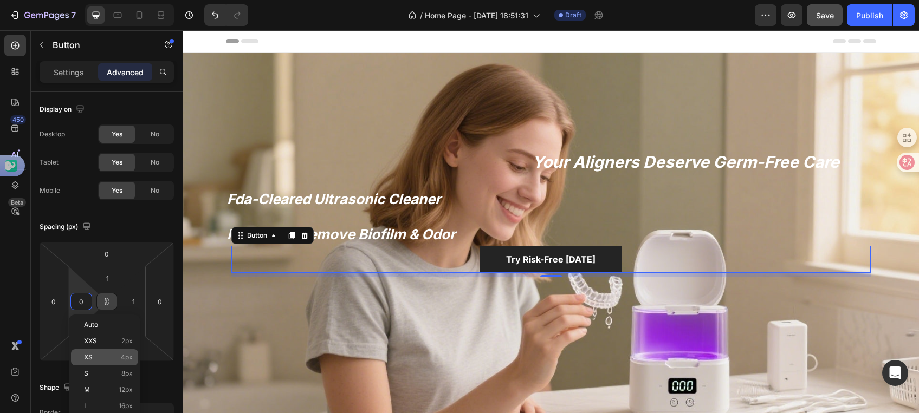
type input "0"
click at [130, 364] on div "XS 4px" at bounding box center [104, 357] width 67 height 16
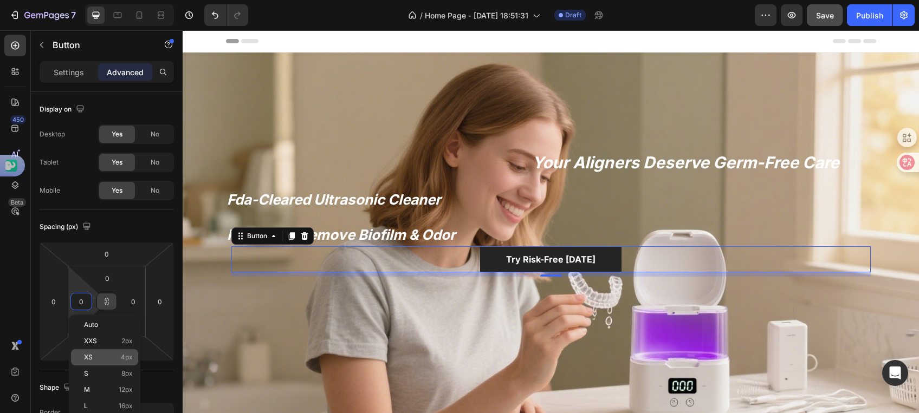
type input "4"
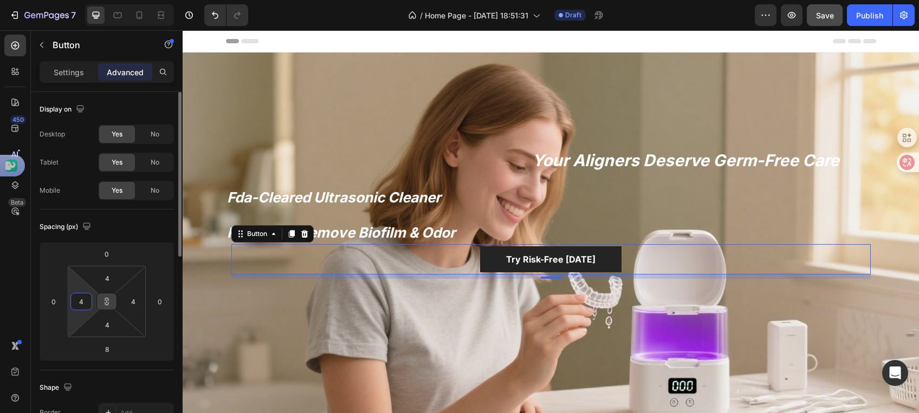
click at [83, 304] on input "4" at bounding box center [81, 302] width 16 height 16
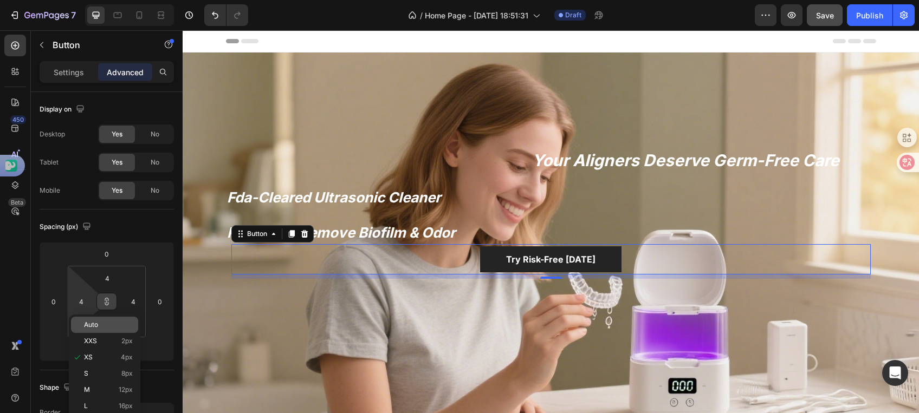
click at [99, 326] on p "Auto" at bounding box center [108, 325] width 49 height 8
type input "Auto"
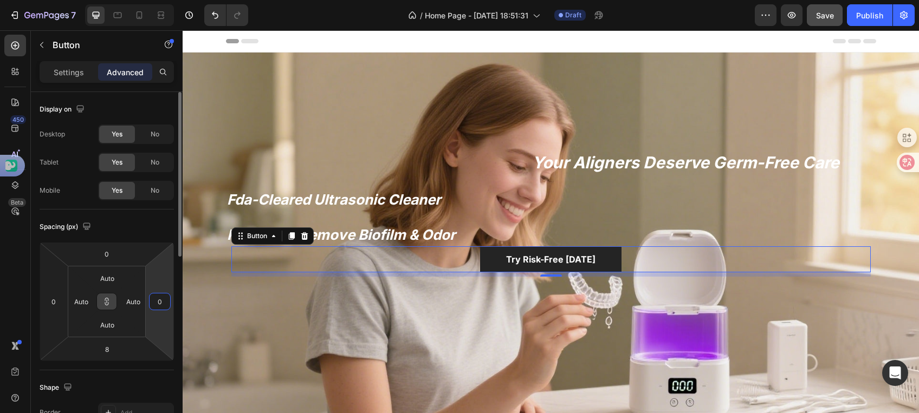
click at [160, 304] on input "0" at bounding box center [160, 302] width 16 height 16
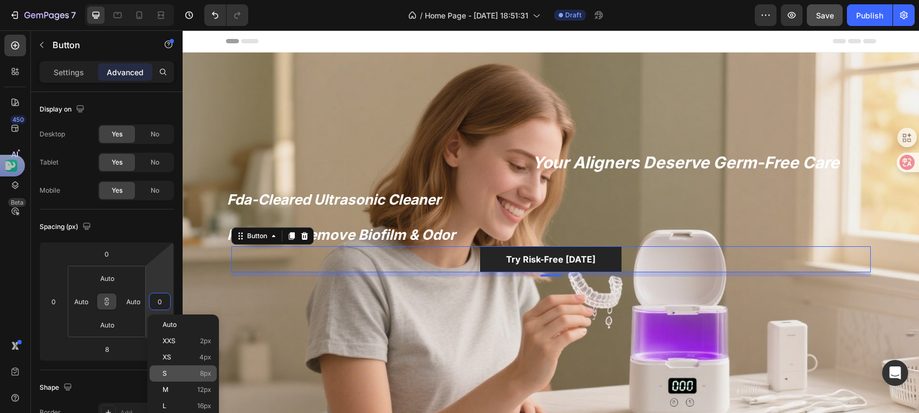
type input "0"
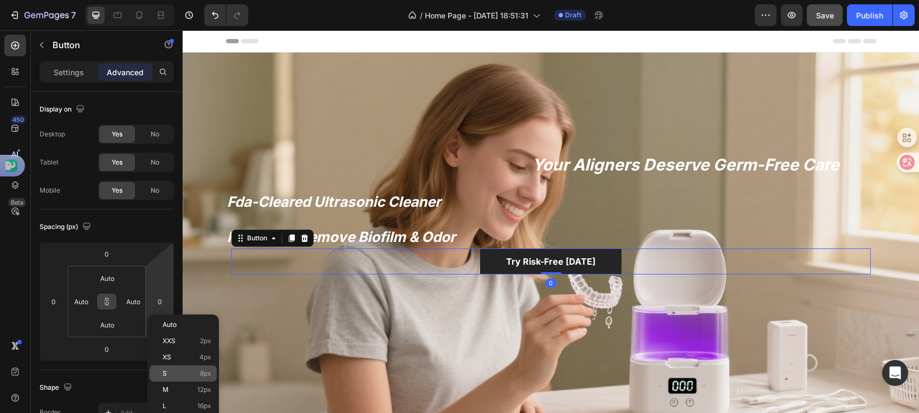
click at [195, 370] on p "S 8px" at bounding box center [187, 374] width 49 height 8
type input "8"
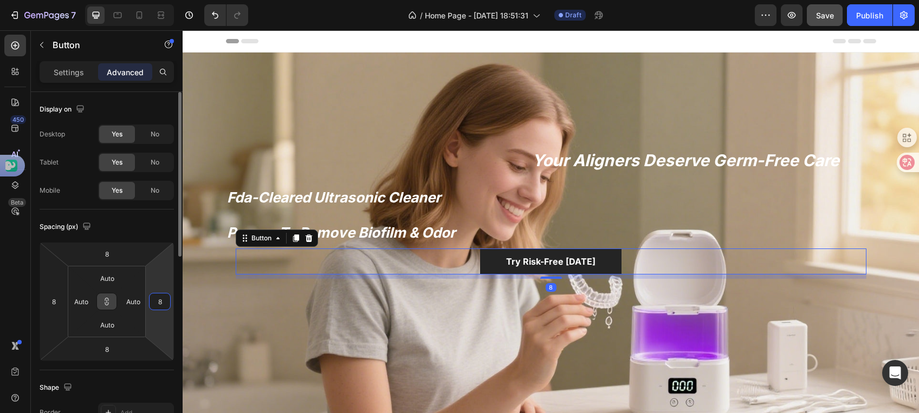
click at [156, 304] on input "8" at bounding box center [160, 302] width 16 height 16
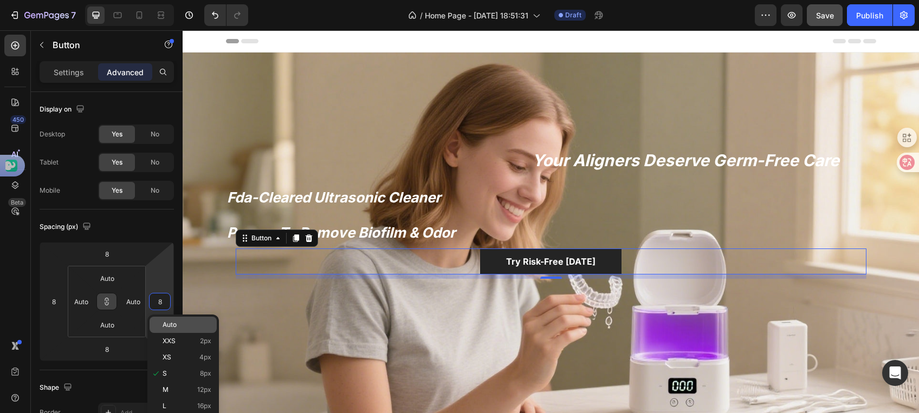
click at [172, 325] on span "Auto" at bounding box center [170, 325] width 14 height 8
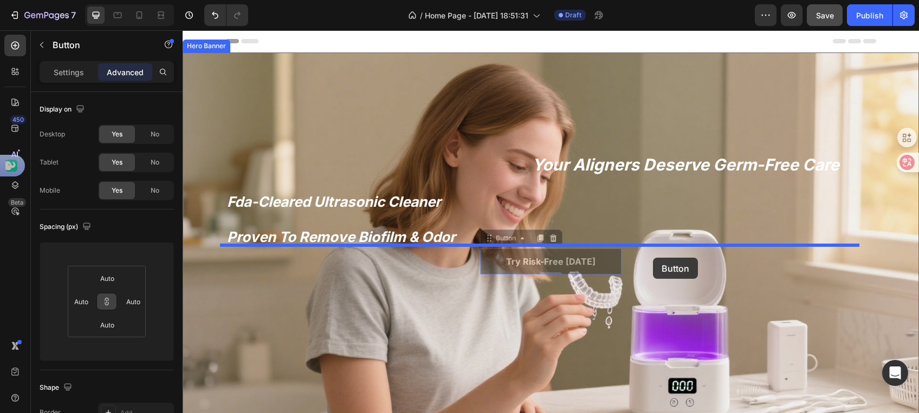
drag, startPoint x: 488, startPoint y: 258, endPoint x: 653, endPoint y: 258, distance: 165.3
drag, startPoint x: 611, startPoint y: 267, endPoint x: 622, endPoint y: 267, distance: 10.8
drag, startPoint x: 611, startPoint y: 263, endPoint x: 663, endPoint y: 261, distance: 52.1
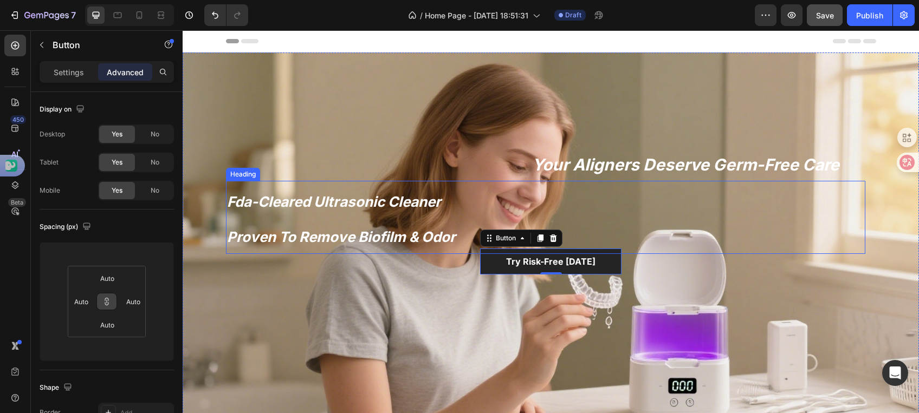
click at [456, 232] on strong "proven to remove biofilm & odor" at bounding box center [341, 237] width 229 height 17
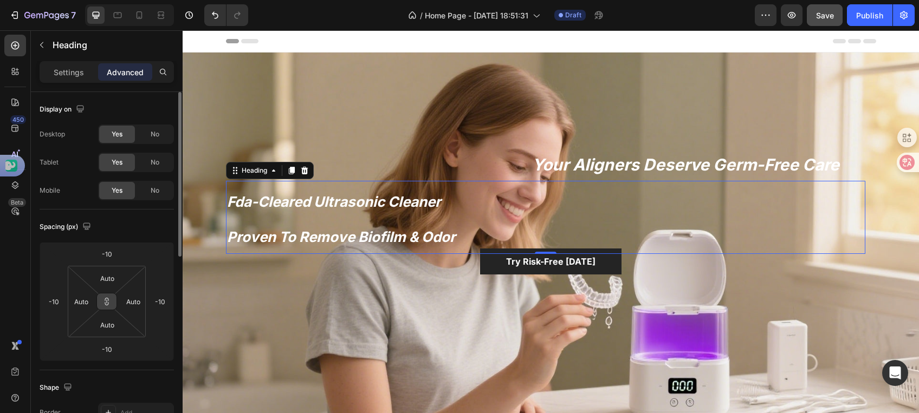
click at [113, 308] on button at bounding box center [106, 301] width 21 height 17
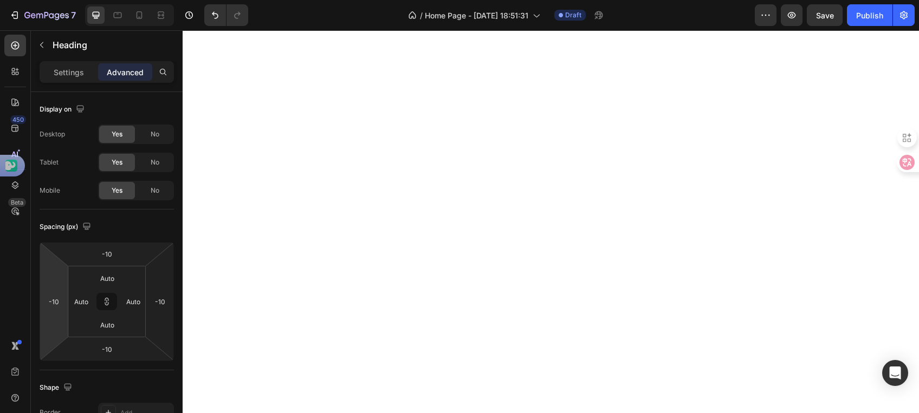
click at [63, 0] on html "7 / Home Page - [DATE] 18:51:31 Draft Preview Save Publish 450 Beta Sections(18…" at bounding box center [459, 0] width 919 height 0
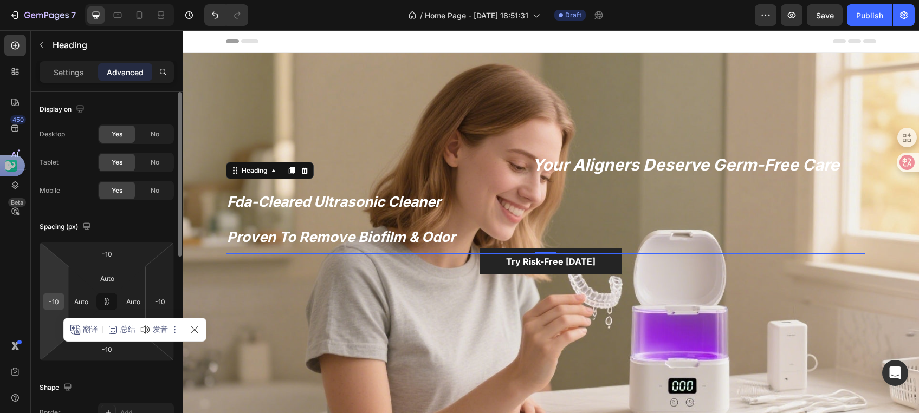
click at [62, 299] on div "-10" at bounding box center [54, 301] width 22 height 17
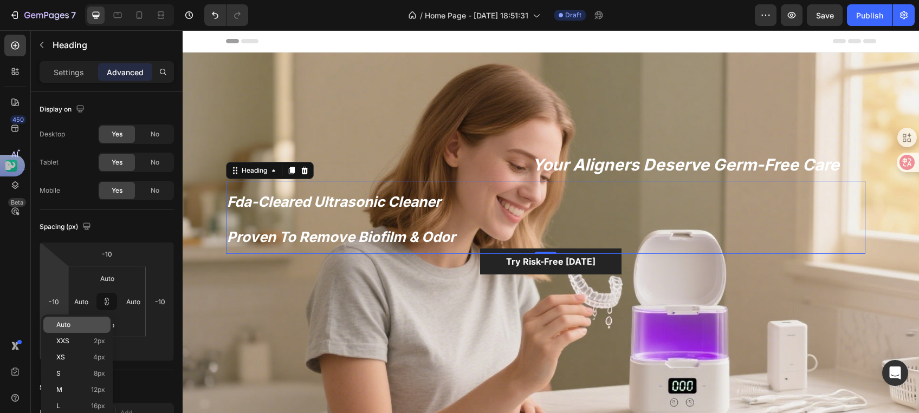
click at [74, 318] on div "Auto" at bounding box center [76, 325] width 67 height 16
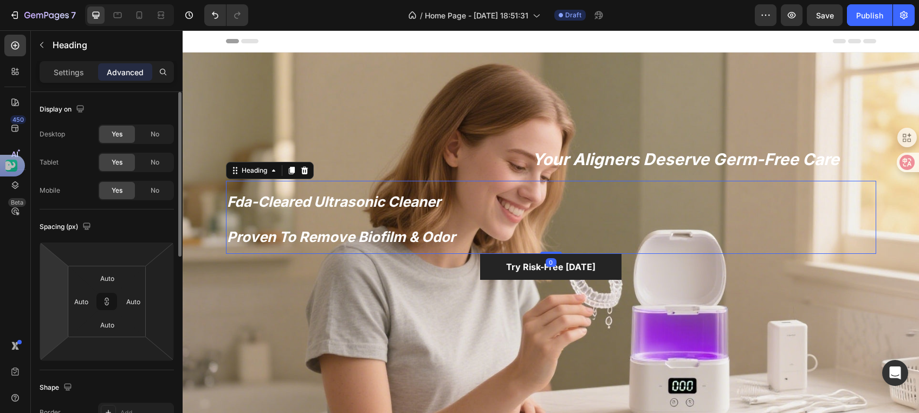
click at [59, 0] on html "7 / Home Page - [DATE] 18:51:31 Draft Preview Save Publish 450 Beta Sections(18…" at bounding box center [459, 0] width 919 height 0
click at [108, 254] on input "number" at bounding box center [107, 254] width 22 height 16
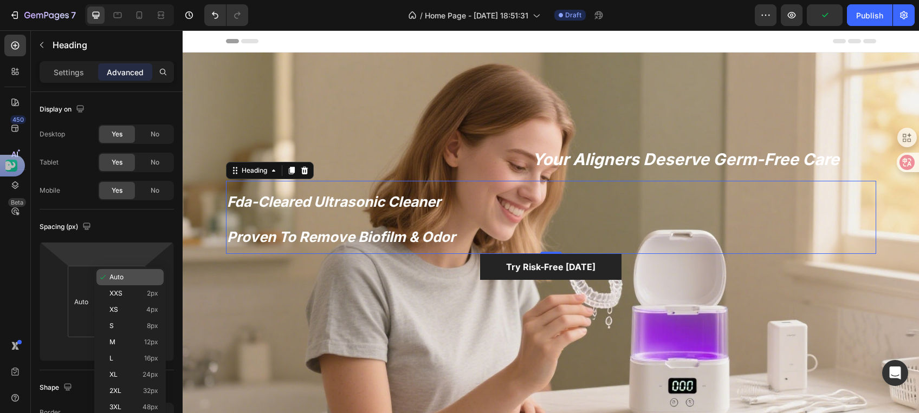
click at [121, 274] on span "Auto" at bounding box center [116, 278] width 14 height 8
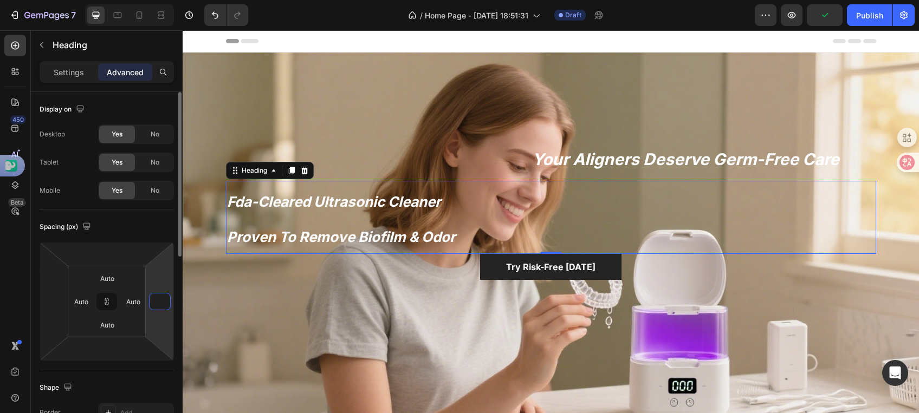
click at [157, 294] on input "number" at bounding box center [160, 302] width 16 height 16
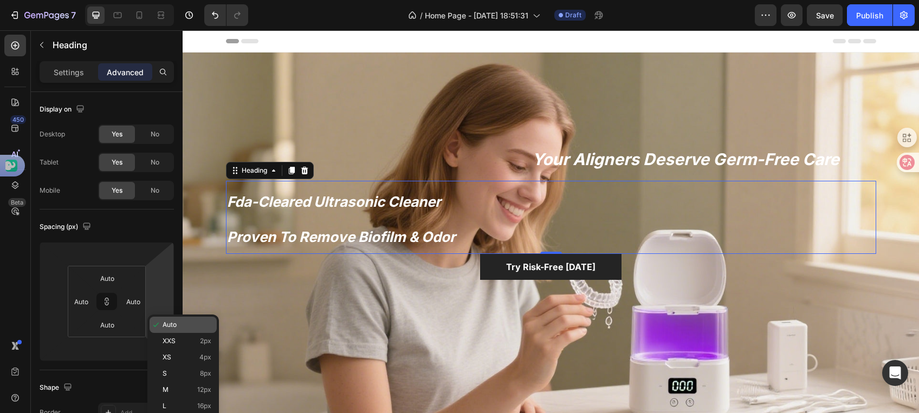
click at [169, 317] on div "Auto" at bounding box center [183, 325] width 67 height 16
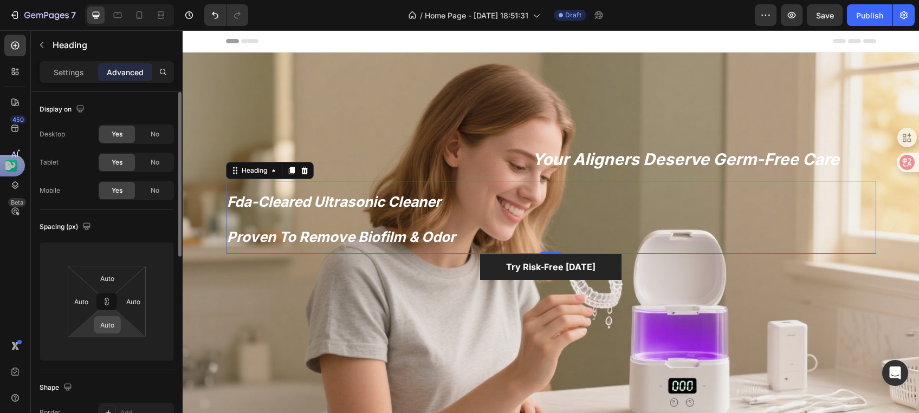
click at [119, 328] on div "Auto" at bounding box center [107, 324] width 27 height 17
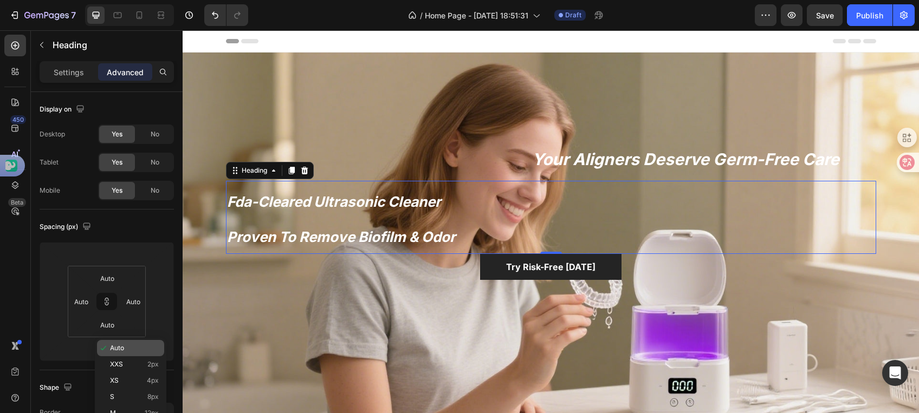
click at [118, 345] on span "Auto" at bounding box center [117, 349] width 14 height 8
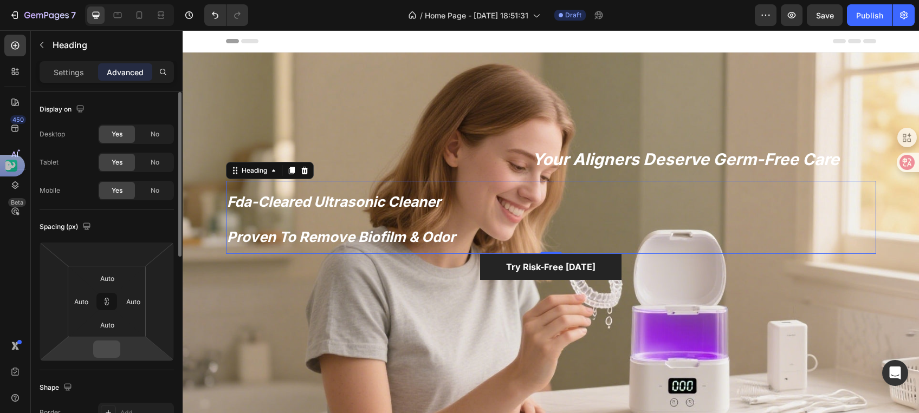
click at [96, 352] on input "number" at bounding box center [107, 349] width 22 height 16
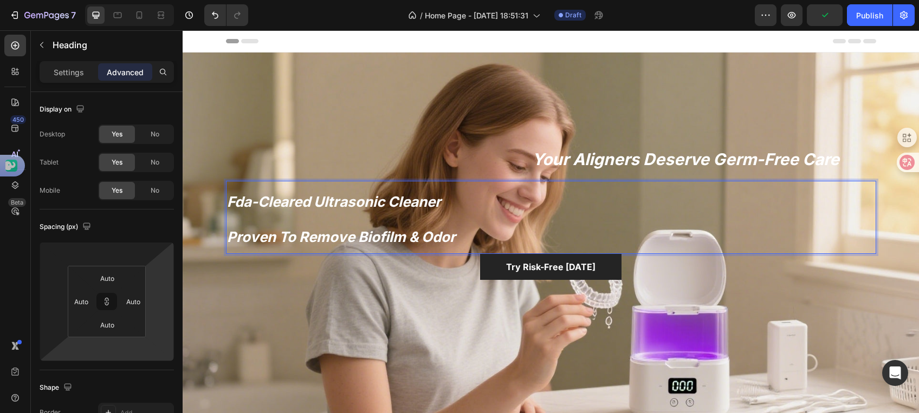
click at [227, 216] on p "fda-cleared ultrasonic cleaner proven to remove biofilm & odor" at bounding box center [551, 217] width 648 height 71
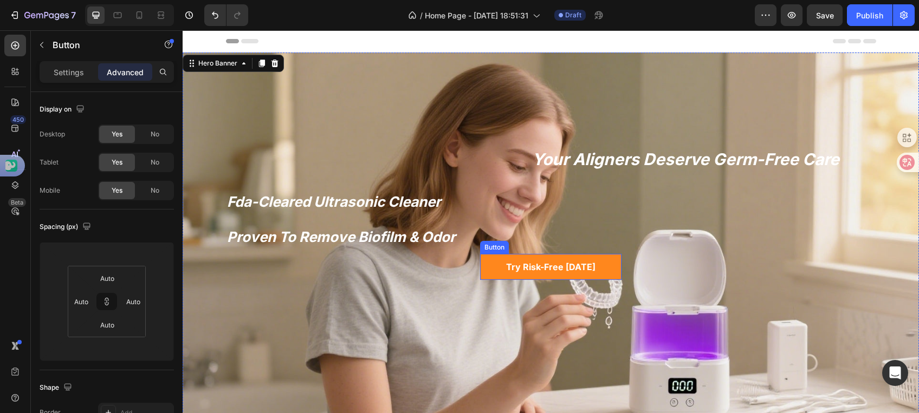
click at [505, 277] on link "Try Risk-Free [DATE]" at bounding box center [550, 267] width 141 height 26
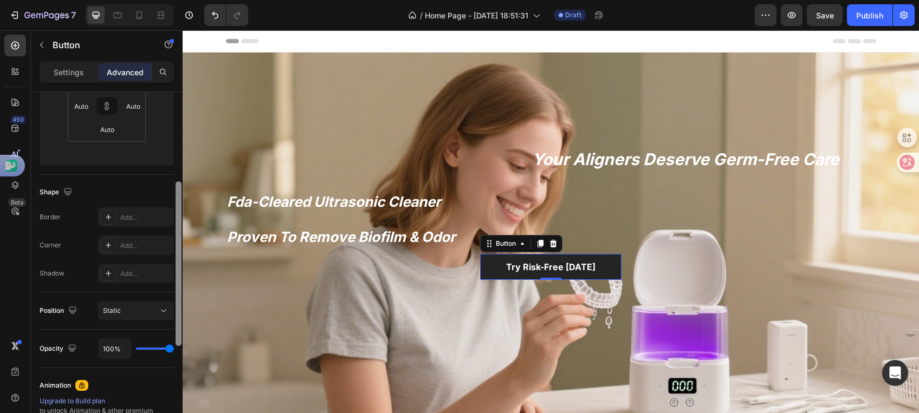
scroll to position [198, 0]
drag, startPoint x: 178, startPoint y: 234, endPoint x: 5, endPoint y: 296, distance: 183.5
click at [178, 327] on div at bounding box center [179, 267] width 6 height 165
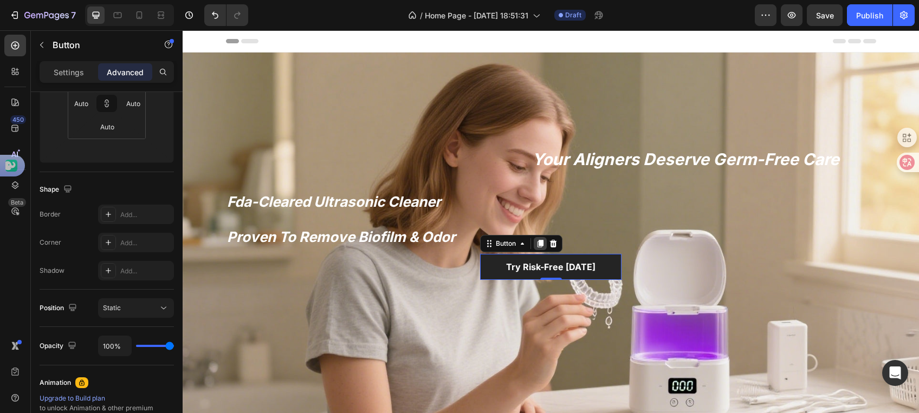
click at [536, 241] on icon at bounding box center [540, 243] width 9 height 9
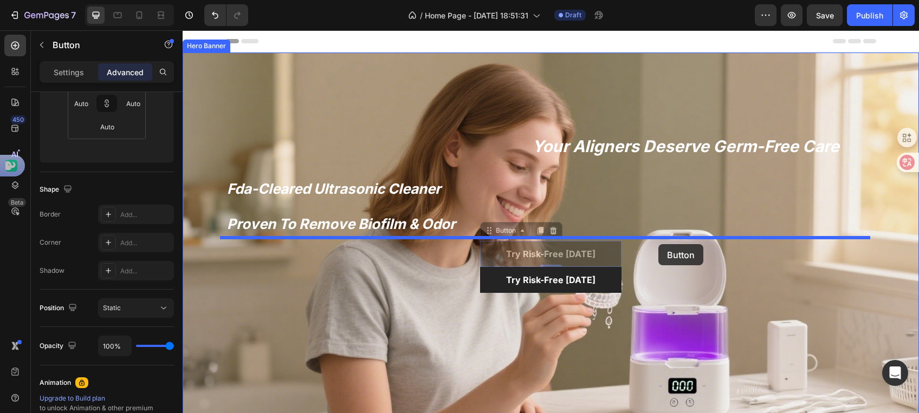
drag, startPoint x: 613, startPoint y: 247, endPoint x: 658, endPoint y: 244, distance: 45.6
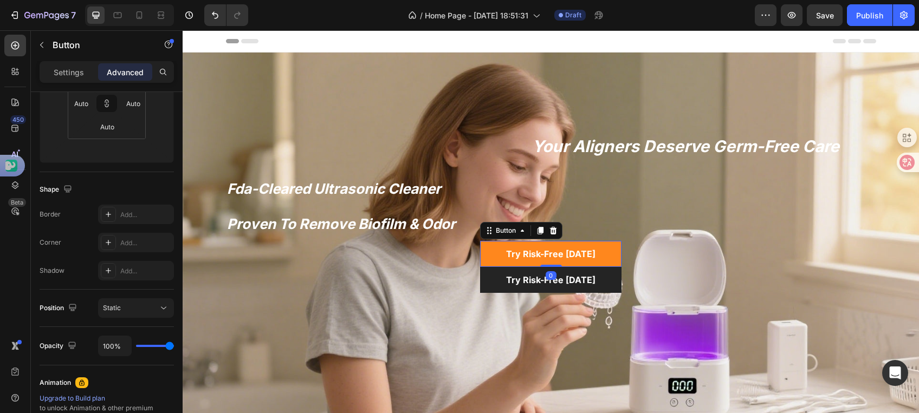
drag, startPoint x: 550, startPoint y: 260, endPoint x: 546, endPoint y: 239, distance: 20.9
click at [546, 241] on div "Try Risk-Free Today Button 0" at bounding box center [550, 254] width 141 height 26
type input "0"
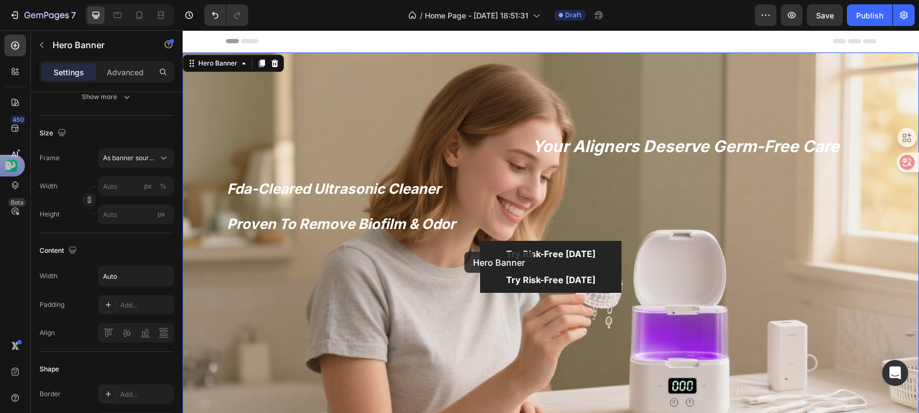
scroll to position [0, 0]
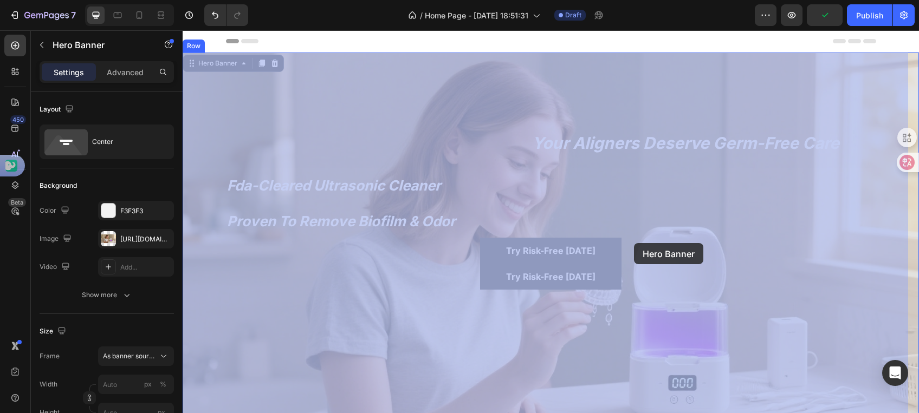
drag, startPoint x: 614, startPoint y: 249, endPoint x: 632, endPoint y: 245, distance: 18.4
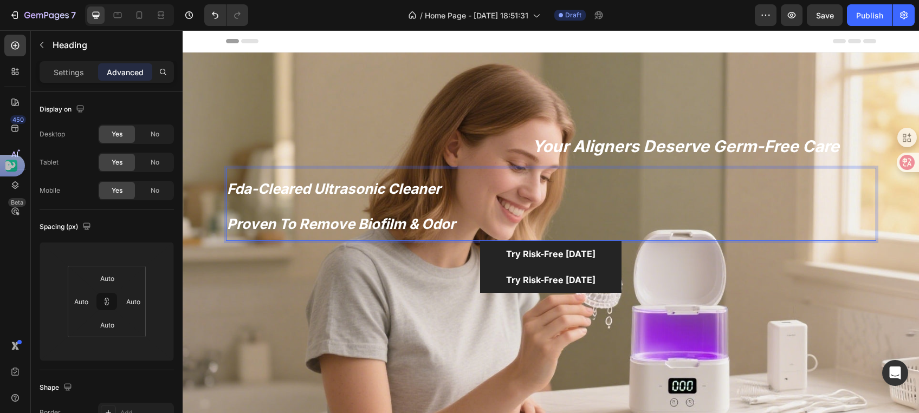
drag, startPoint x: 585, startPoint y: 236, endPoint x: 585, endPoint y: 225, distance: 10.3
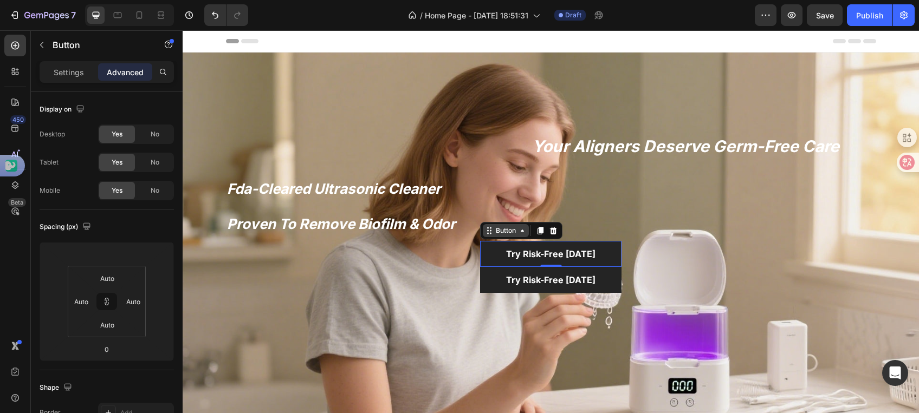
click at [494, 228] on div "Button" at bounding box center [506, 231] width 24 height 10
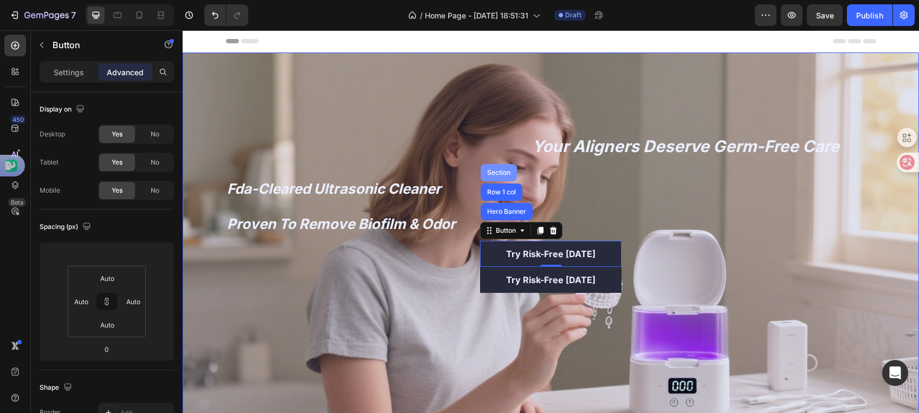
click at [491, 174] on div "Section" at bounding box center [499, 172] width 36 height 17
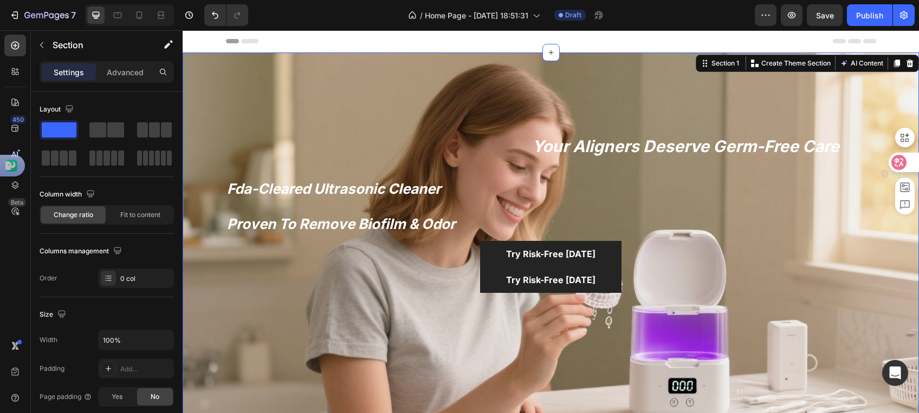
click at [899, 161] on icon at bounding box center [898, 162] width 11 height 11
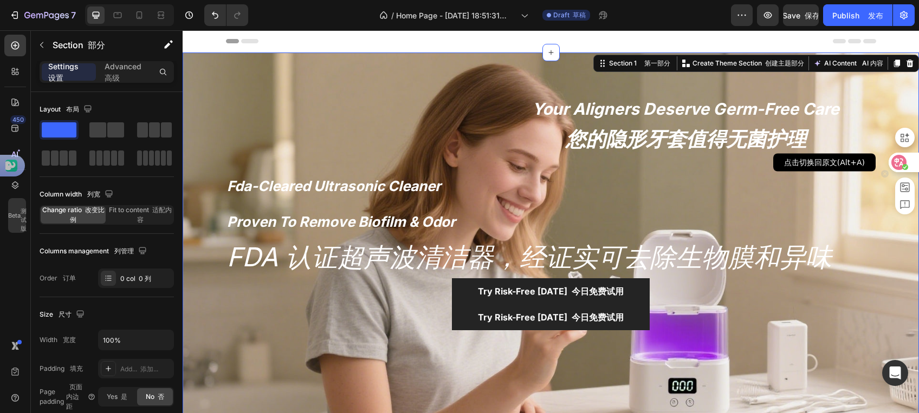
click at [895, 165] on icon at bounding box center [899, 162] width 9 height 9
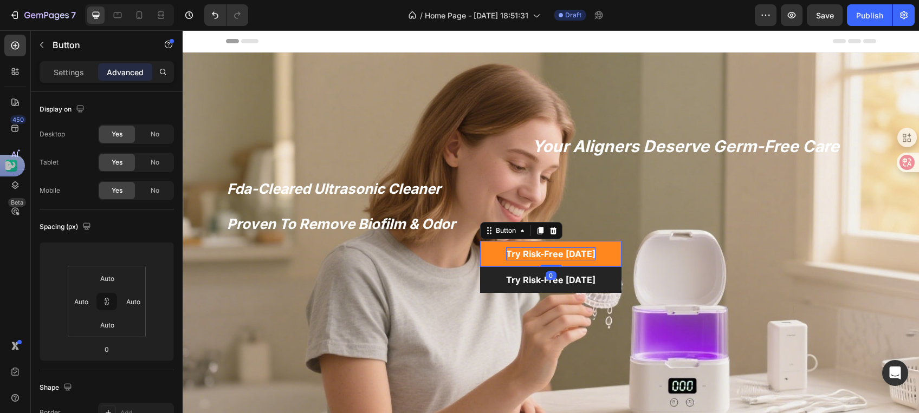
click at [510, 252] on p "Try Risk-Free [DATE]" at bounding box center [550, 254] width 89 height 13
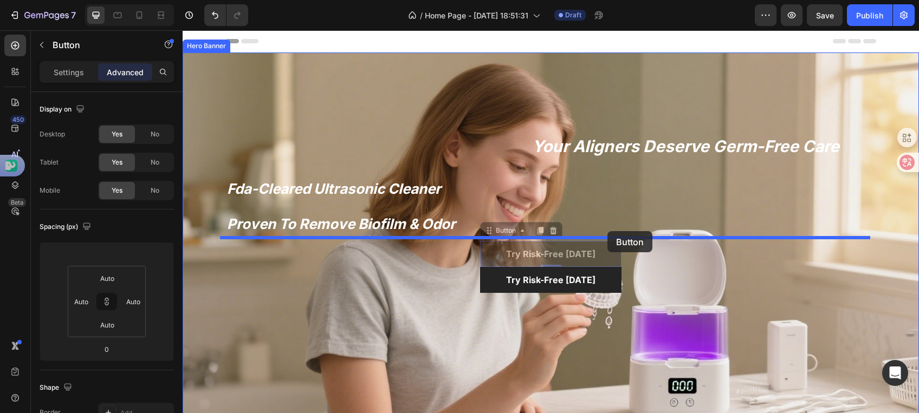
drag, startPoint x: 483, startPoint y: 227, endPoint x: 607, endPoint y: 231, distance: 124.2
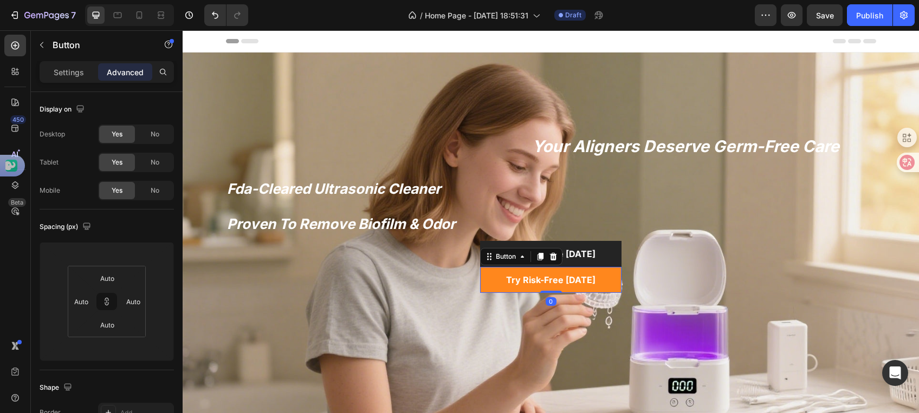
click at [603, 270] on link "Try Risk-Free [DATE]" at bounding box center [550, 280] width 141 height 26
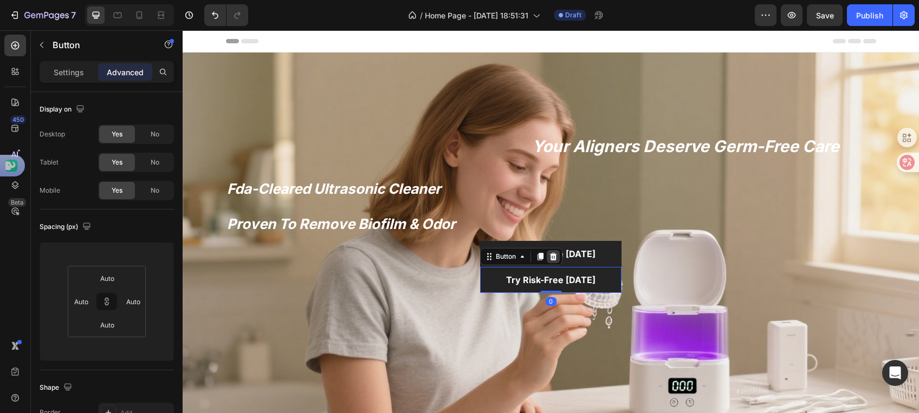
click at [549, 252] on icon at bounding box center [553, 256] width 9 height 9
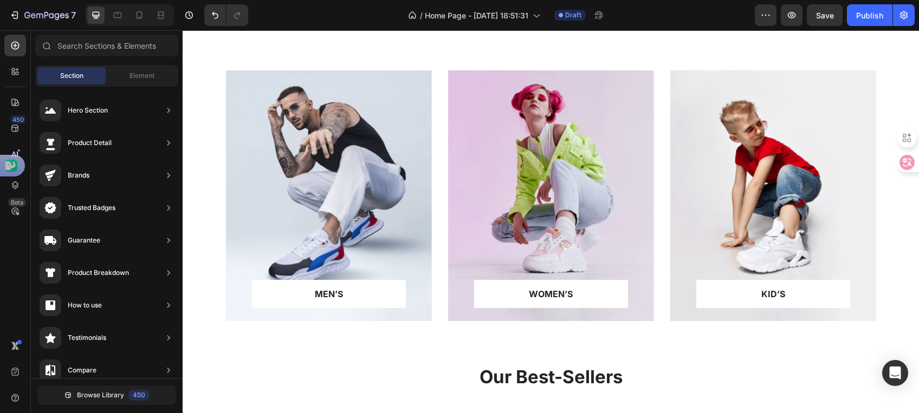
scroll to position [442, 0]
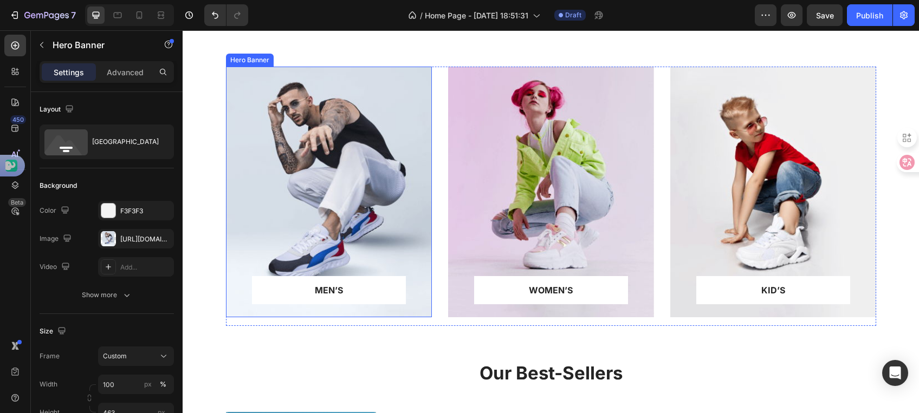
click at [358, 214] on div "Overlay" at bounding box center [329, 192] width 206 height 251
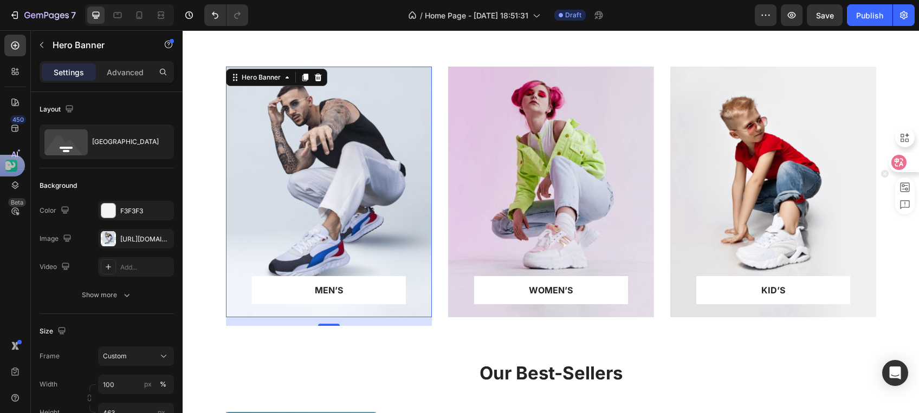
click at [900, 165] on icon at bounding box center [899, 162] width 9 height 9
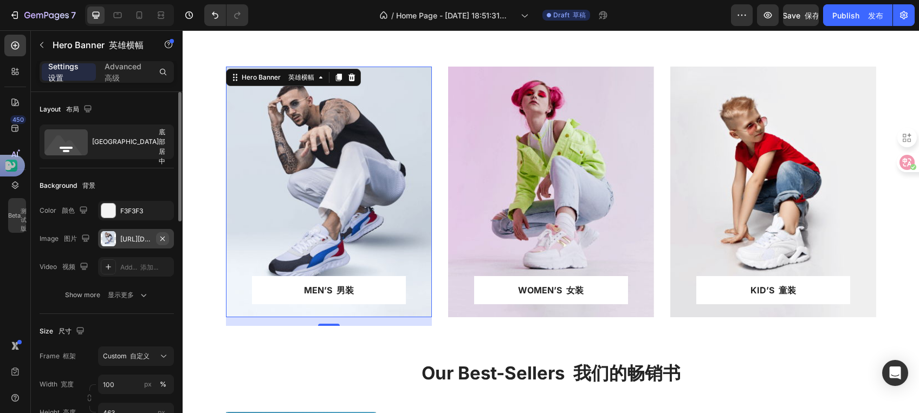
click at [161, 237] on icon "button" at bounding box center [162, 238] width 4 height 4
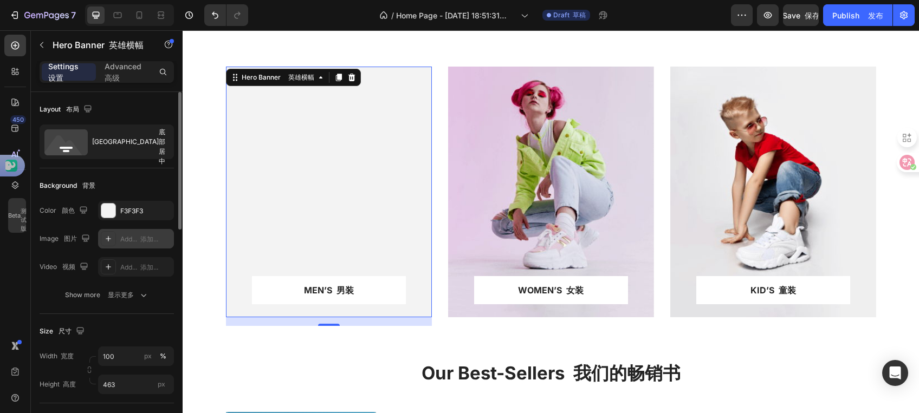
click at [106, 238] on icon at bounding box center [108, 238] width 5 height 5
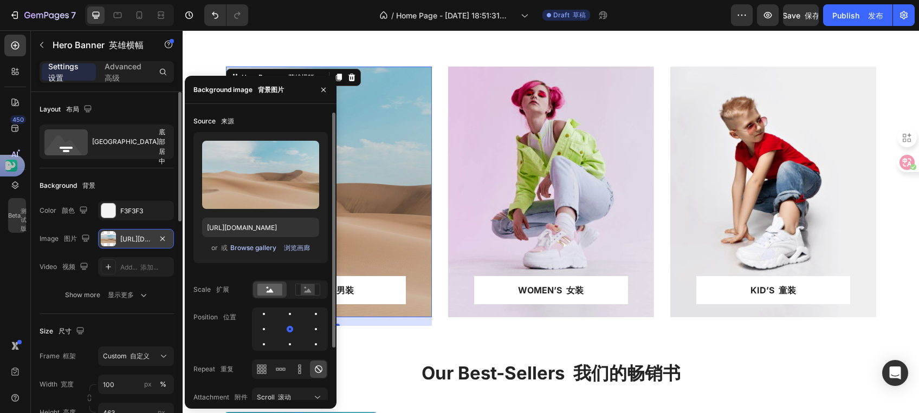
click at [268, 249] on div "Browse gallery 浏览画廊" at bounding box center [270, 248] width 80 height 10
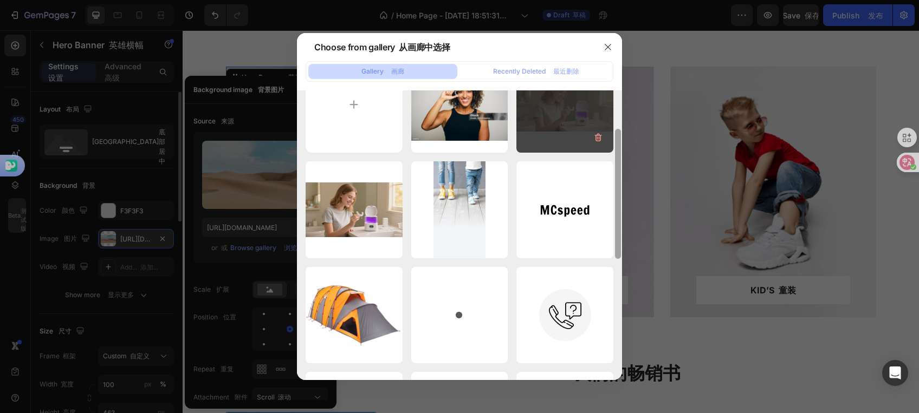
scroll to position [5, 0]
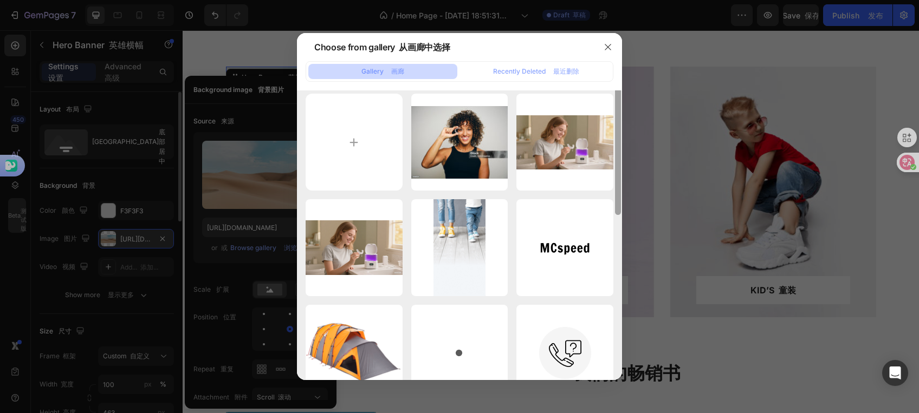
drag, startPoint x: 615, startPoint y: 167, endPoint x: 407, endPoint y: 131, distance: 210.8
click at [585, 148] on div "1111.jpg 75.21 kb 主页图片.jpg 548.40 kb 11111p.png 1239.90 kb banner.png 186.19 kb…" at bounding box center [459, 234] width 325 height 289
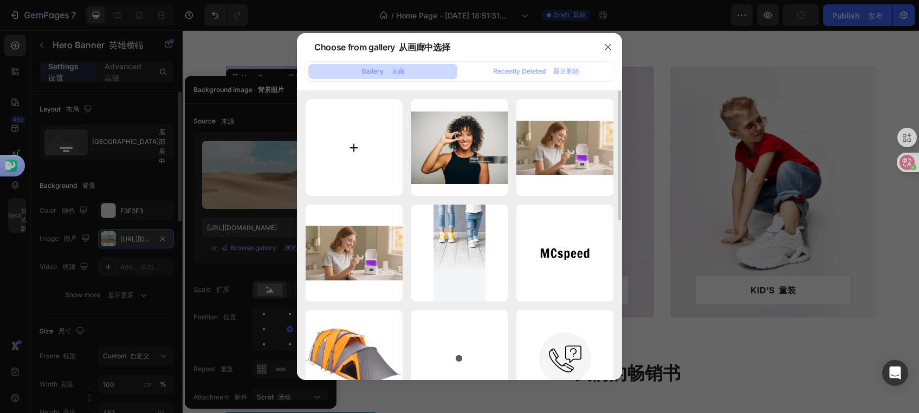
click at [347, 138] on input "file" at bounding box center [354, 147] width 97 height 97
type input "C:\fakepath\hh.jpg"
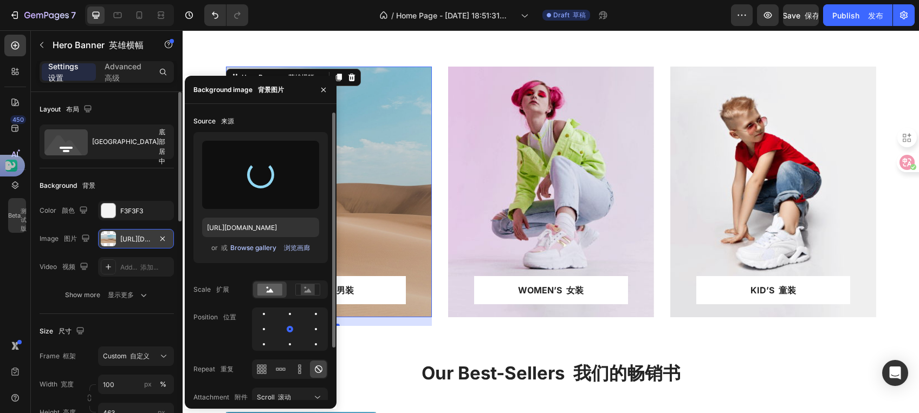
type input "https://cdn.shopify.com/s/files/1/0696/5116/9325/files/gempages_579859019548590…"
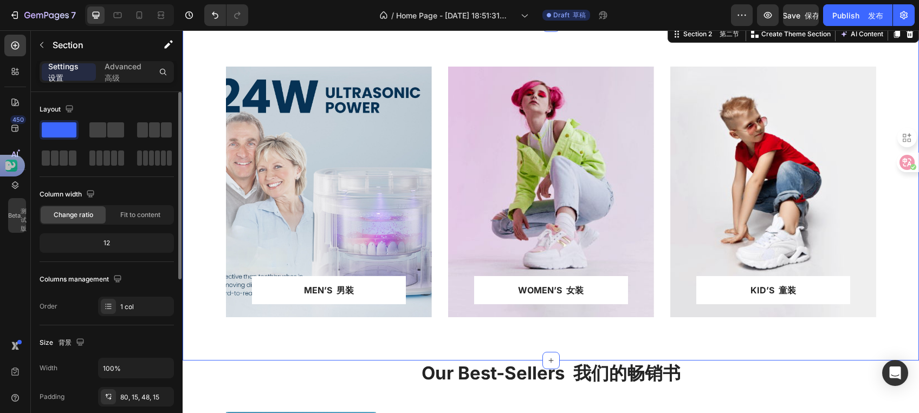
click at [385, 342] on div "MEN’S 男装 Text block 文本块 Row 行 Row 行 Hero Banner 英雄横幅 WOMEN’S 女装 Text block 文本块 …" at bounding box center [551, 192] width 736 height 338
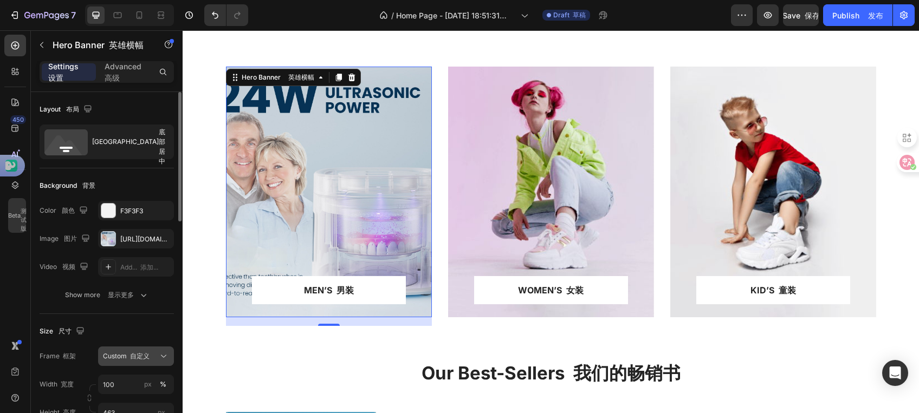
click at [165, 355] on icon at bounding box center [163, 356] width 11 height 11
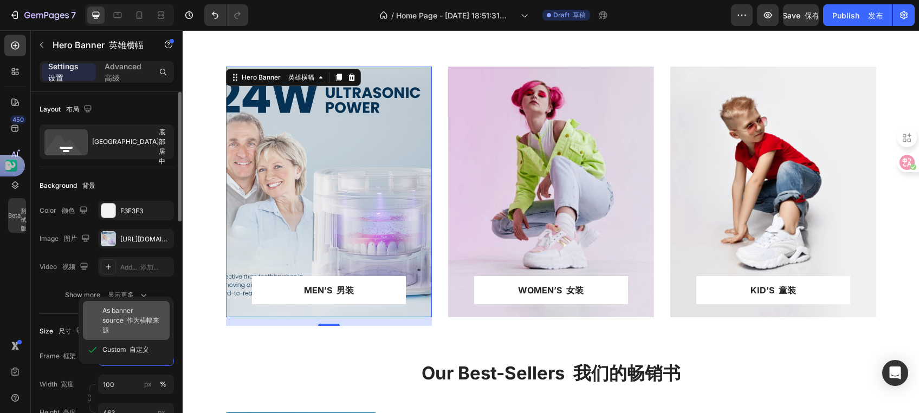
click at [126, 316] on span "As banner source 作为横幅来源" at bounding box center [133, 320] width 63 height 29
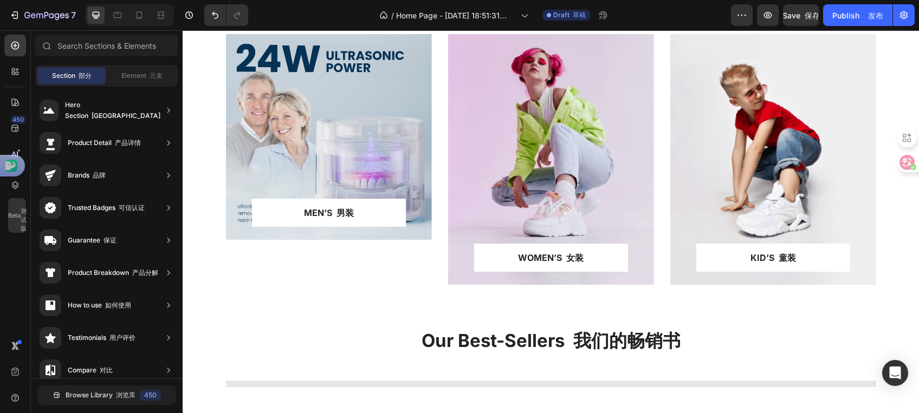
scroll to position [498, 0]
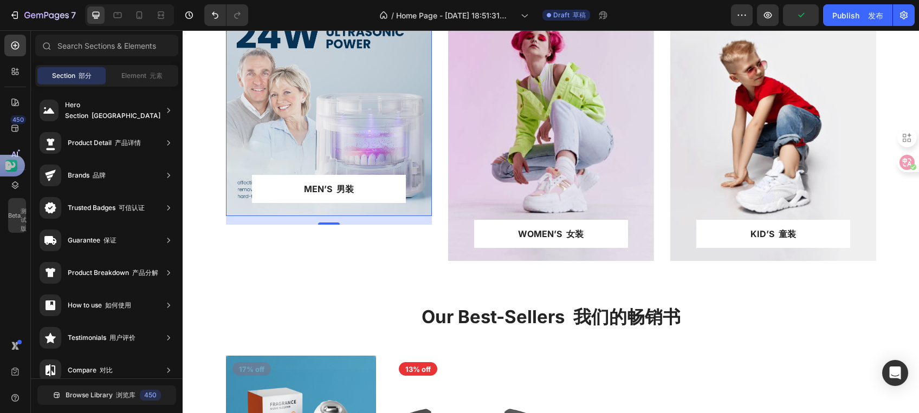
click at [414, 119] on div "Overlay" at bounding box center [329, 113] width 206 height 206
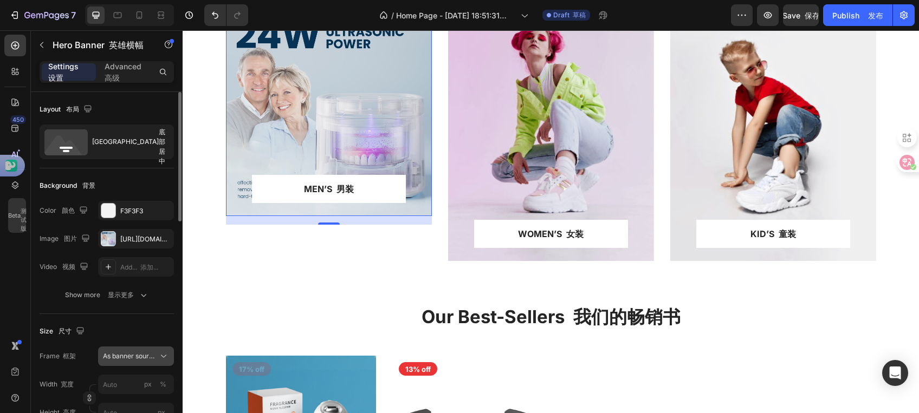
click at [157, 358] on div "As banner source 作为横幅来源" at bounding box center [136, 356] width 66 height 11
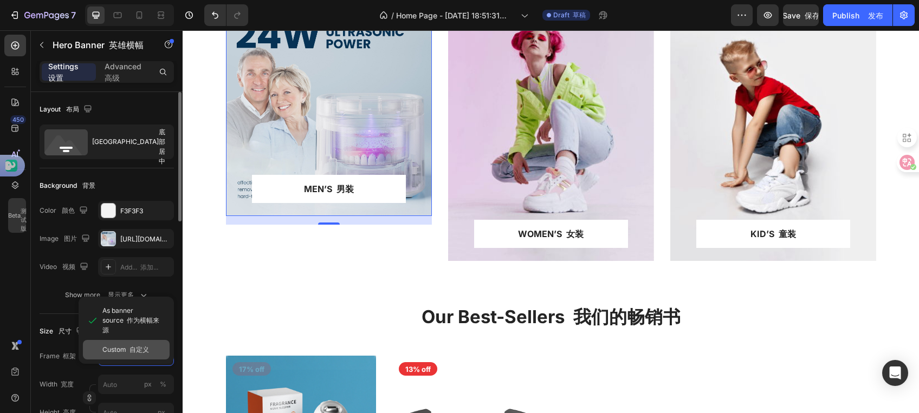
click at [126, 348] on font at bounding box center [127, 350] width 3 height 8
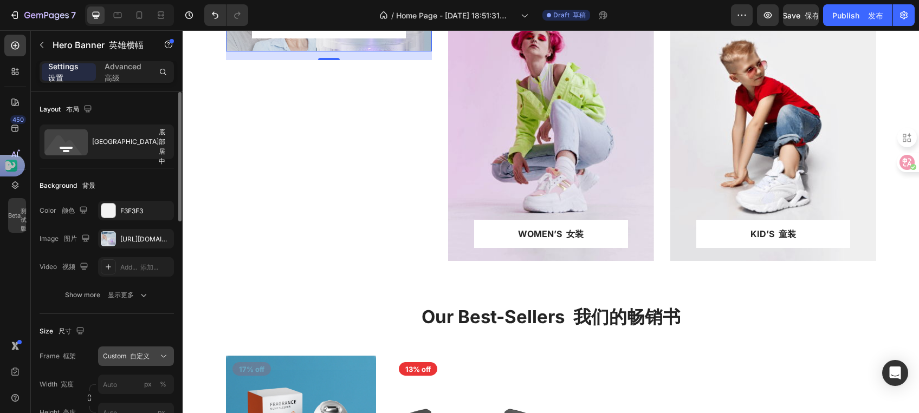
click at [148, 357] on font "自定义" at bounding box center [140, 356] width 20 height 8
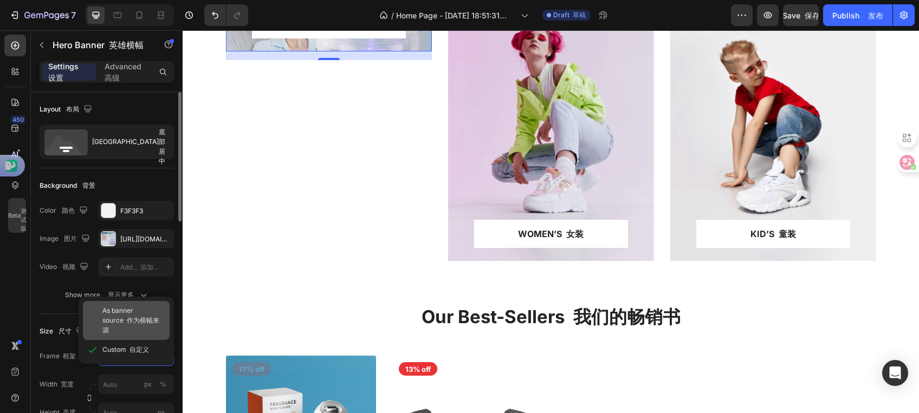
click at [147, 319] on font "作为横幅来源" at bounding box center [130, 325] width 57 height 18
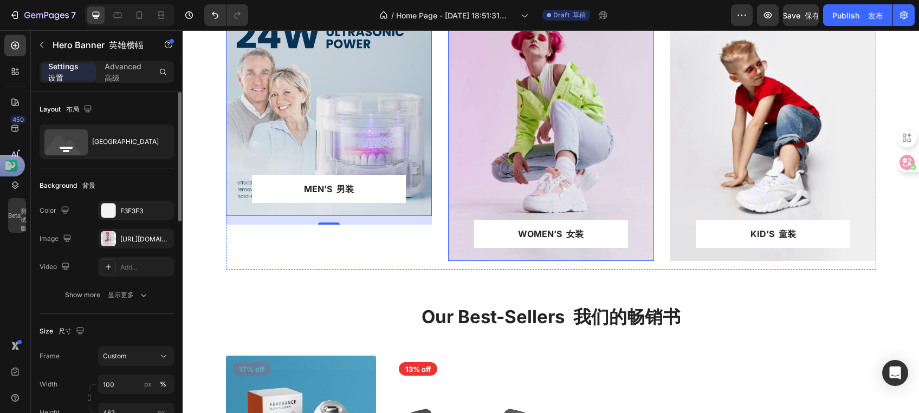
click at [466, 257] on div "WOMEN’S 女装 Text block 文本块 Row 行 Row 行" at bounding box center [551, 240] width 206 height 41
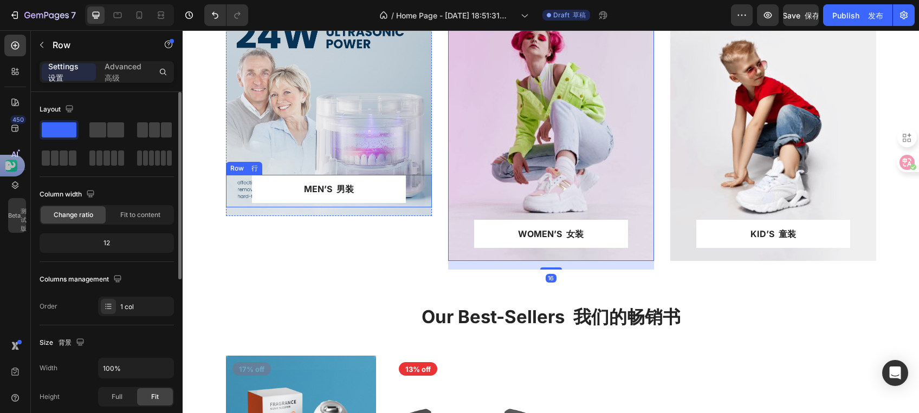
click at [321, 207] on div "MEN’S 男装 Text block 文本块 Row 行 Row 行" at bounding box center [329, 191] width 206 height 33
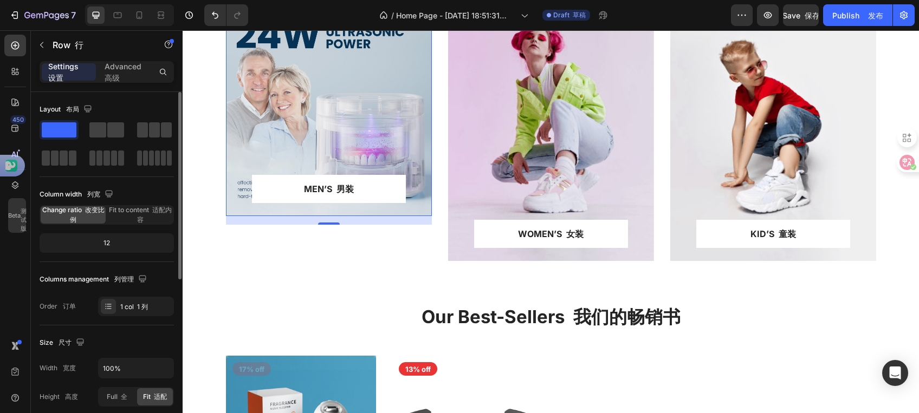
click at [347, 131] on div "Overlay" at bounding box center [329, 113] width 206 height 206
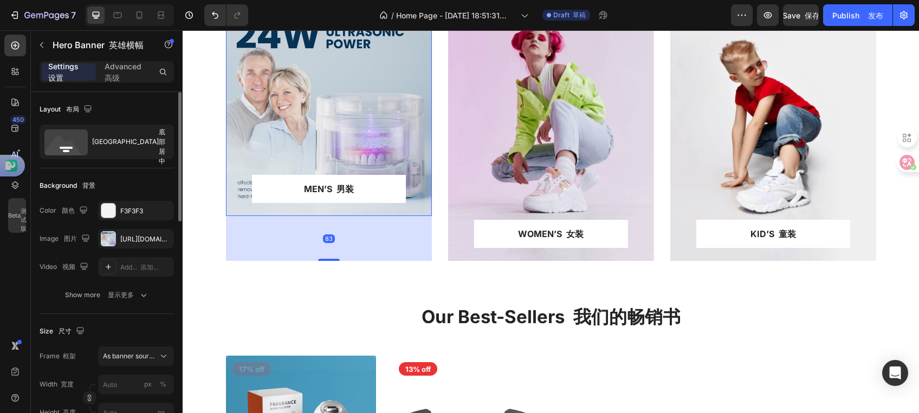
drag, startPoint x: 317, startPoint y: 224, endPoint x: 329, endPoint y: 261, distance: 38.4
click at [329, 261] on div "MEN’S 男装 Text block 文本块 Row 行 Row 行 Hero Banner 英雄横幅 83" at bounding box center [329, 140] width 206 height 260
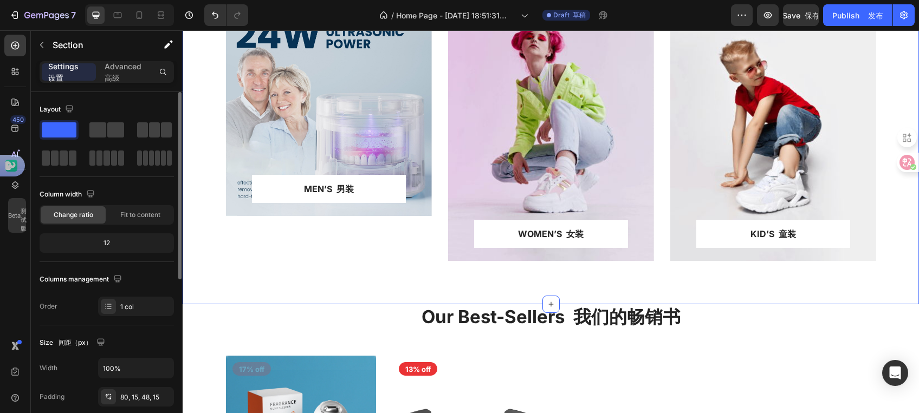
click at [287, 284] on div "MEN’S 男装 Text block 文本块 Row 行 Row 行 Hero Banner 英雄横幅 WOMEN’S 女装 Text block 文本块 …" at bounding box center [551, 136] width 736 height 338
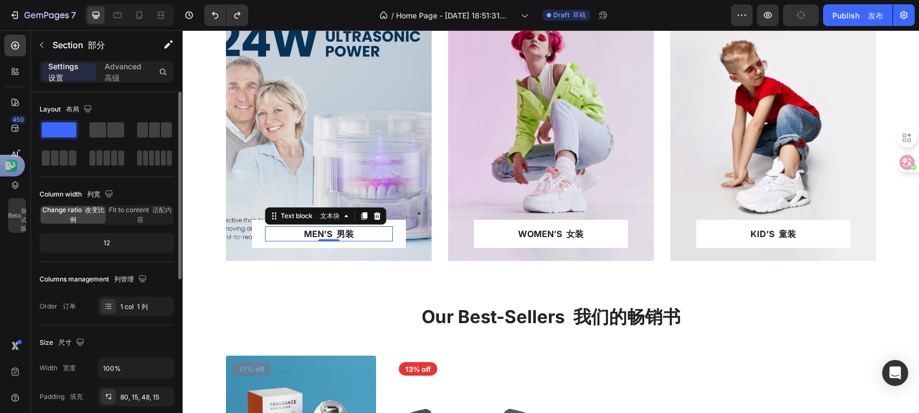
click at [339, 232] on font "男装" at bounding box center [344, 234] width 17 height 11
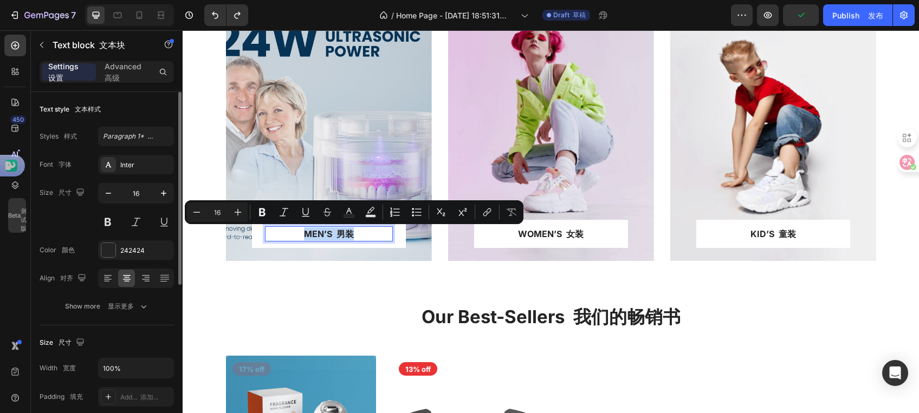
drag, startPoint x: 351, startPoint y: 230, endPoint x: 289, endPoint y: 234, distance: 61.9
click at [289, 234] on p "MEN’S 男装" at bounding box center [329, 234] width 126 height 13
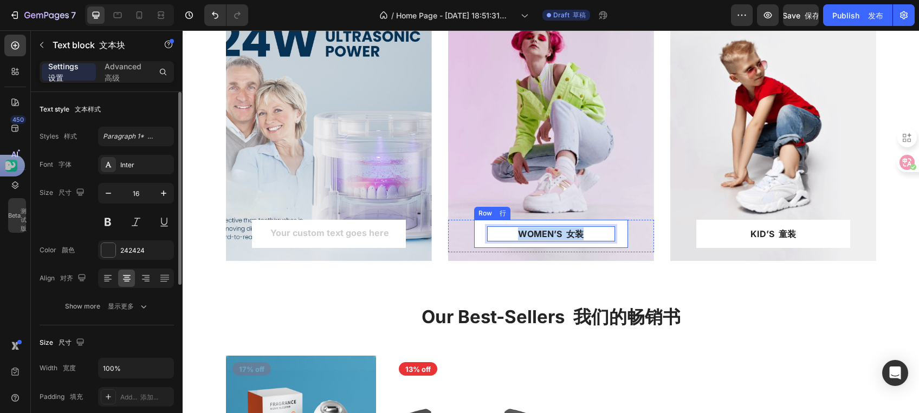
drag, startPoint x: 579, startPoint y: 231, endPoint x: 497, endPoint y: 221, distance: 83.0
click at [497, 221] on div "WOMEN’S 女装 Text block 文本块 0 Row 行" at bounding box center [551, 234] width 154 height 28
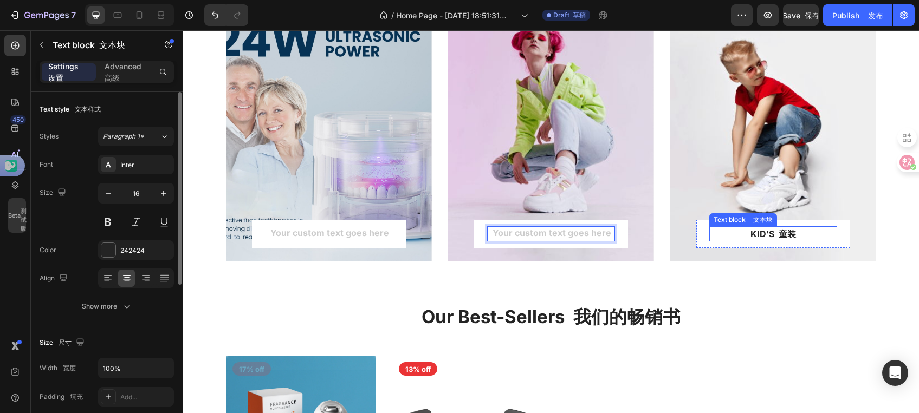
click at [783, 236] on font "童装" at bounding box center [787, 234] width 17 height 11
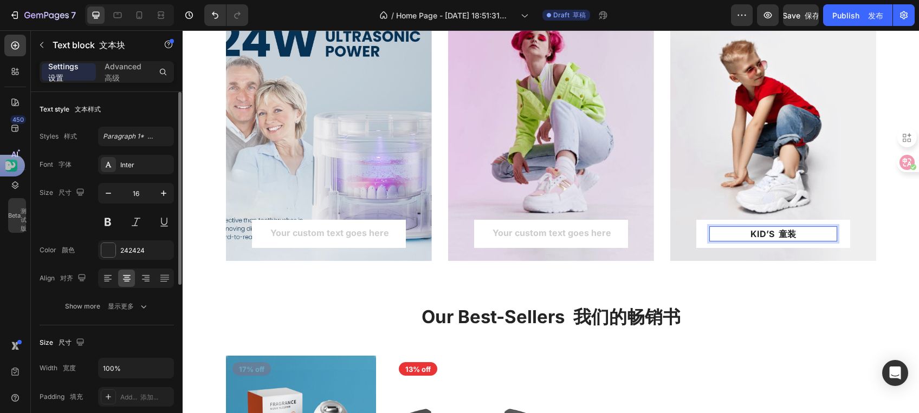
click at [787, 234] on p "KID’S 童装" at bounding box center [773, 234] width 126 height 13
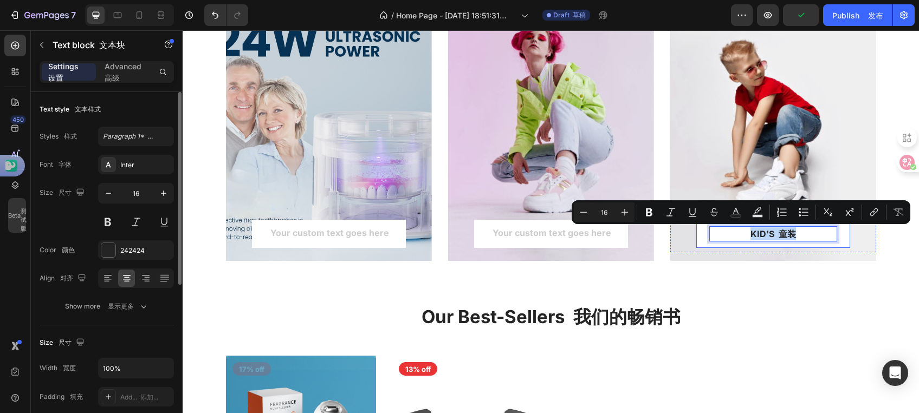
drag, startPoint x: 739, startPoint y: 231, endPoint x: 800, endPoint y: 244, distance: 62.5
click at [800, 244] on div "KID’S 童装 Text block 文本块 0 Row 行" at bounding box center [773, 234] width 154 height 28
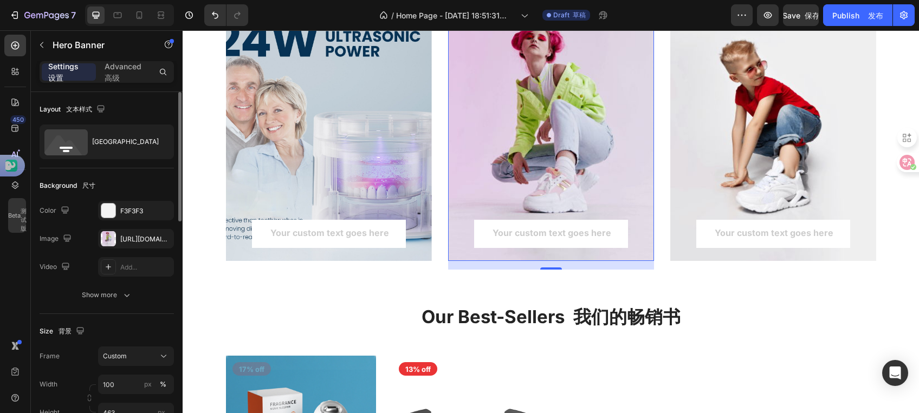
click at [531, 170] on div "Overlay" at bounding box center [551, 135] width 206 height 251
click at [160, 238] on icon "button" at bounding box center [162, 239] width 9 height 9
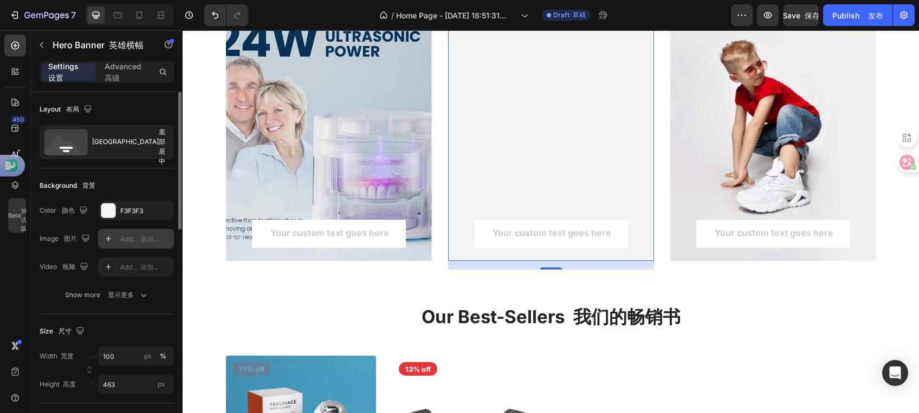
click at [126, 245] on div "Add... 添加..." at bounding box center [136, 239] width 76 height 20
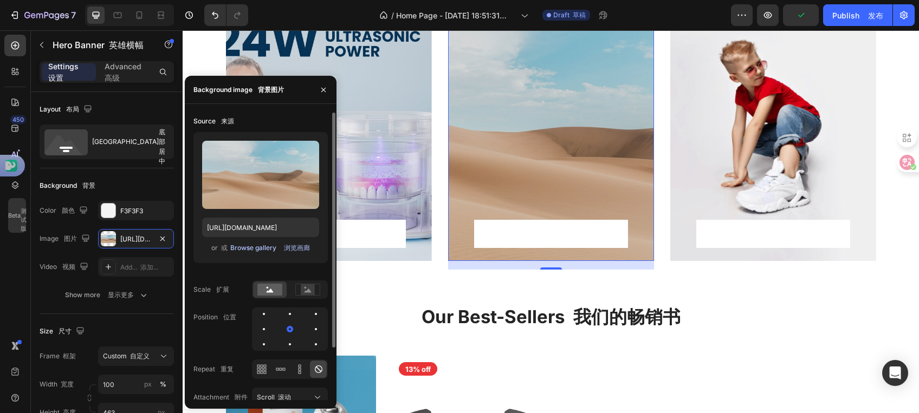
click at [247, 248] on div "Browse gallery 浏览画廊" at bounding box center [270, 248] width 80 height 10
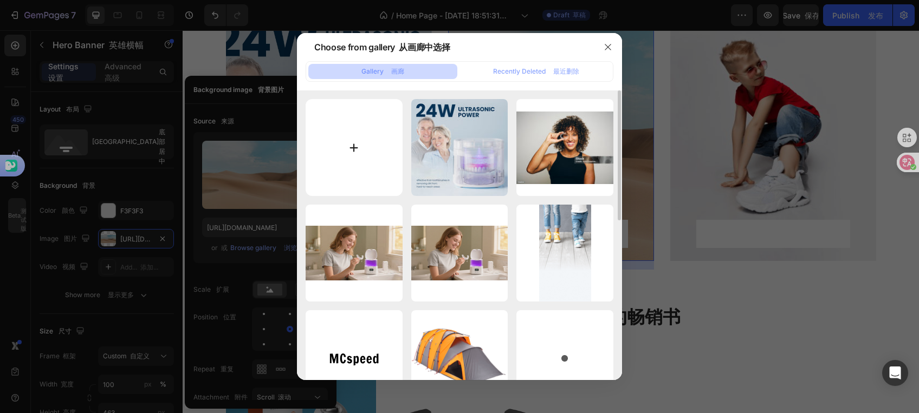
click at [353, 135] on input "file" at bounding box center [354, 147] width 97 height 97
type input "C:\fakepath\afd.jpg"
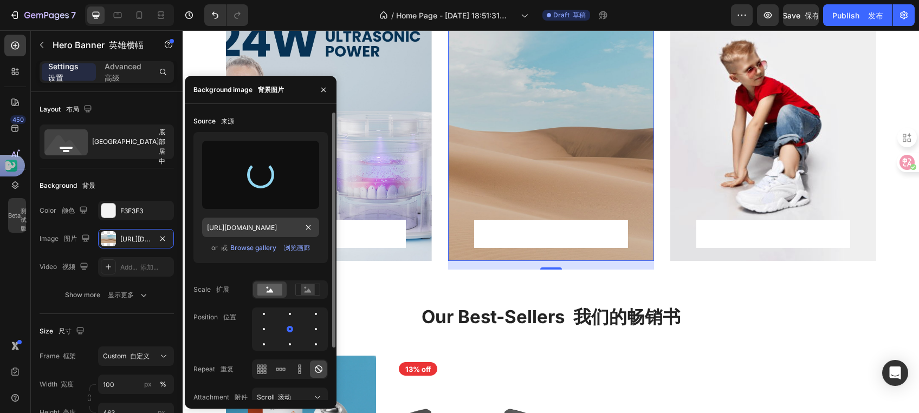
type input "https://cdn.shopify.com/s/files/1/0696/5116/9325/files/gempages_579859019548590…"
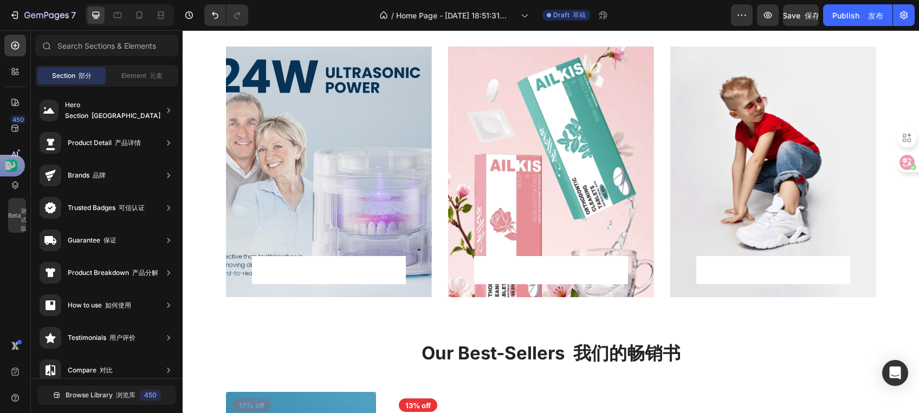
scroll to position [458, 0]
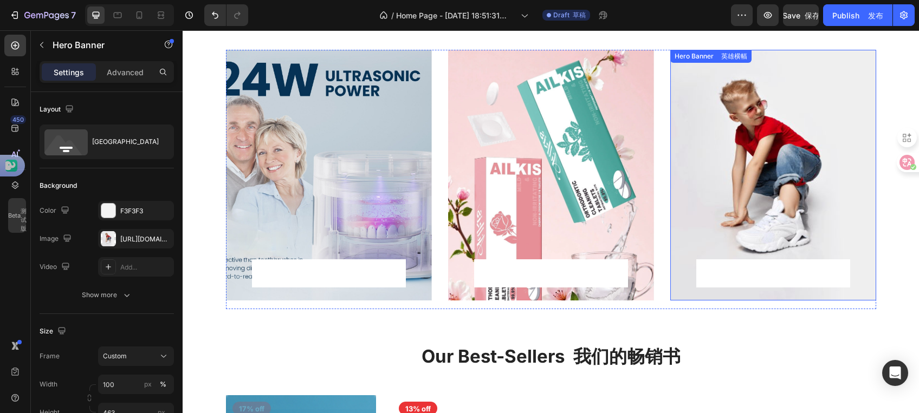
click at [764, 192] on div "Overlay" at bounding box center [773, 175] width 206 height 251
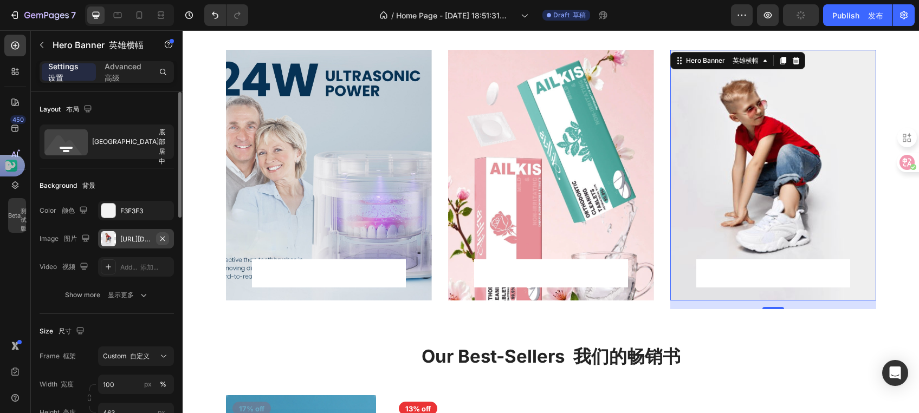
click at [165, 237] on icon "button" at bounding box center [162, 239] width 9 height 9
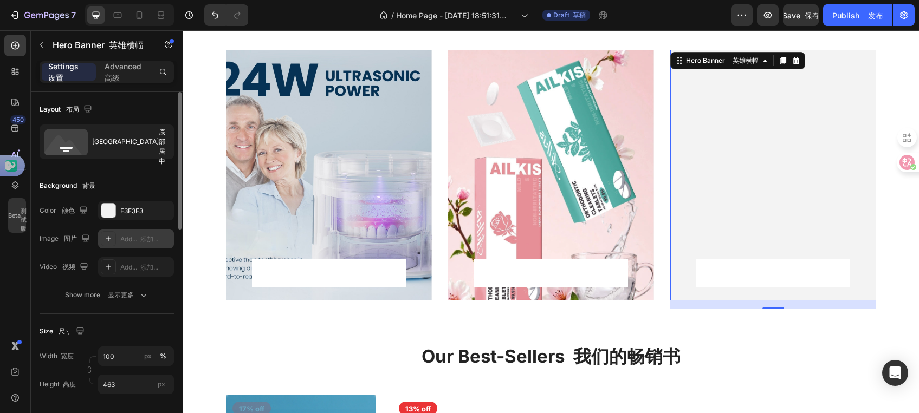
click at [142, 238] on font "添加..." at bounding box center [149, 239] width 18 height 8
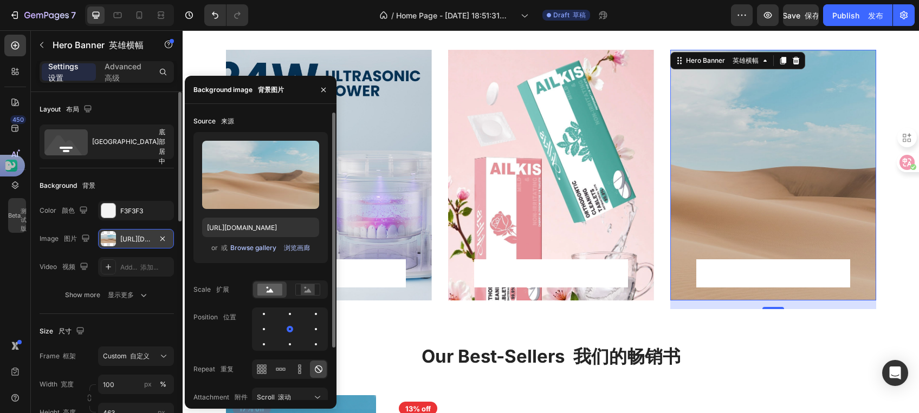
click at [301, 247] on font "浏览画廊" at bounding box center [297, 248] width 26 height 8
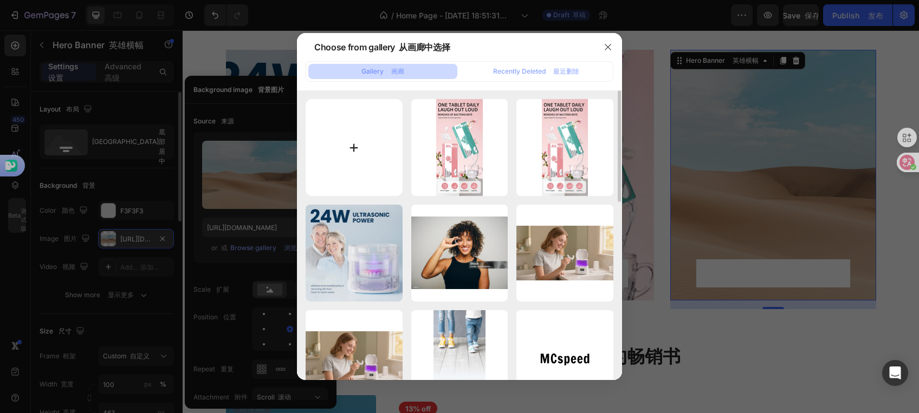
click at [354, 135] on input "file" at bounding box center [354, 147] width 97 height 97
type input "C:\fakepath\ee.jpg"
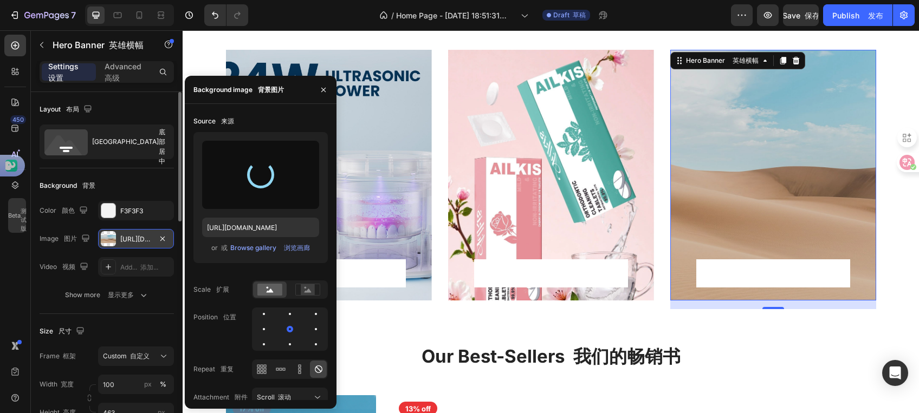
type input "https://cdn.shopify.com/s/files/1/0696/5116/9325/files/gempages_579859019548590…"
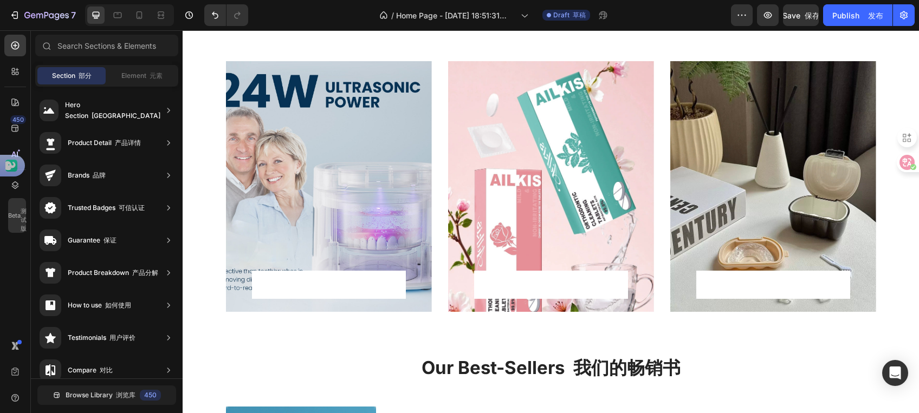
scroll to position [412, 0]
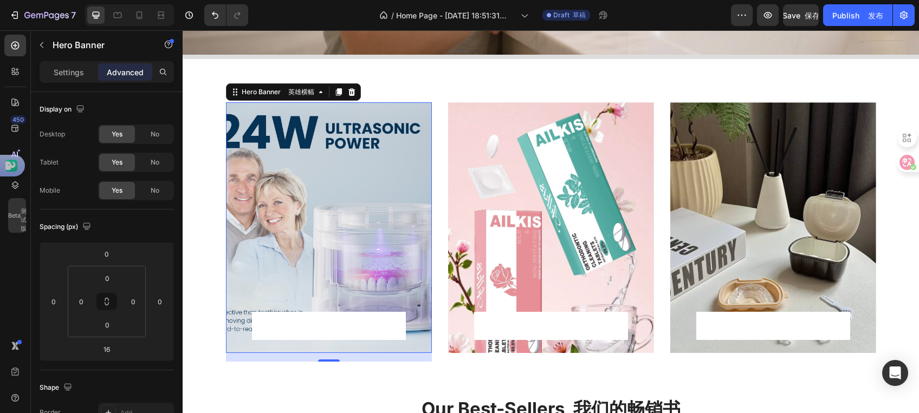
click at [386, 221] on div "Overlay" at bounding box center [329, 227] width 206 height 251
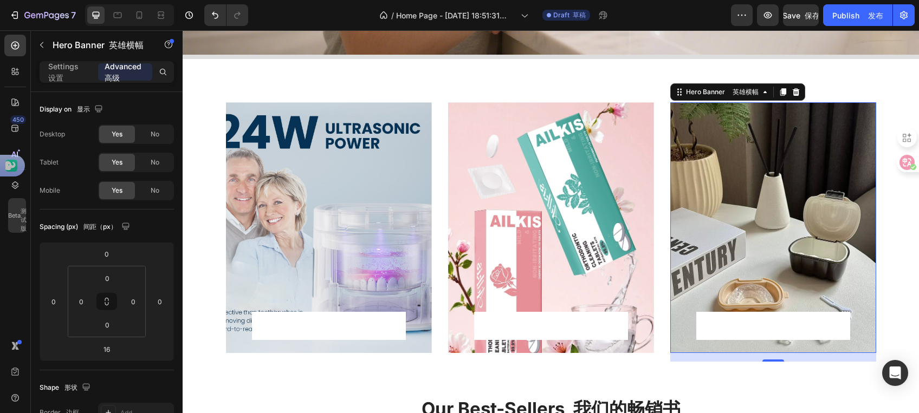
click at [815, 215] on div "Overlay" at bounding box center [773, 227] width 206 height 251
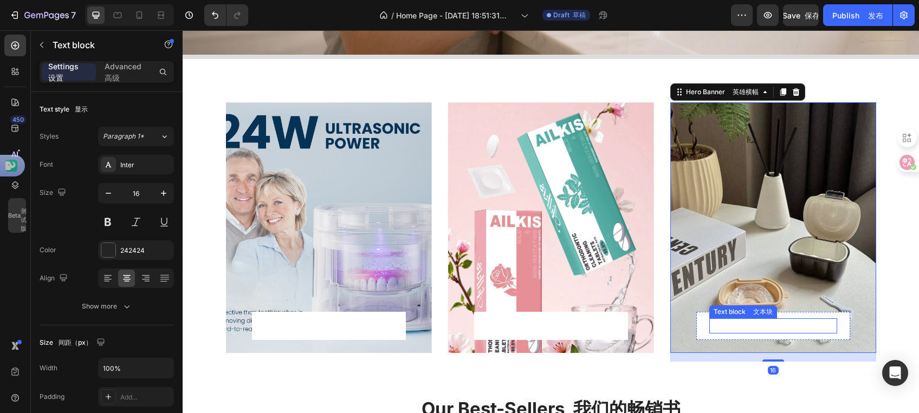
click at [722, 320] on p "Rich Text Editor. Editing area: main" at bounding box center [773, 326] width 126 height 13
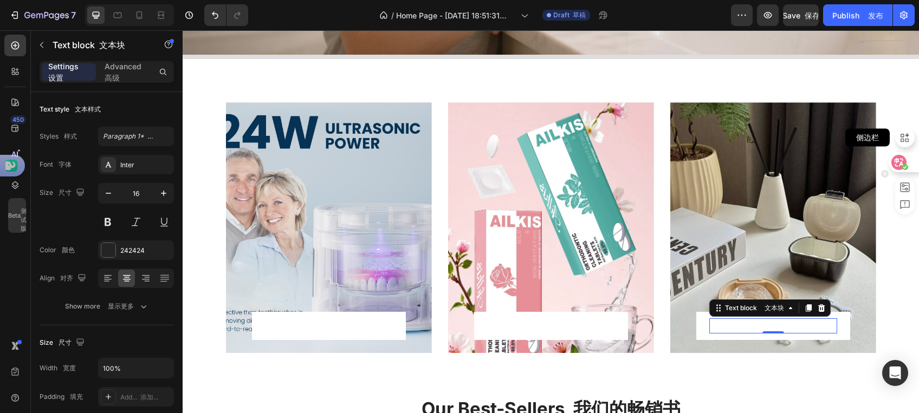
click at [908, 138] on icon at bounding box center [905, 138] width 12 height 12
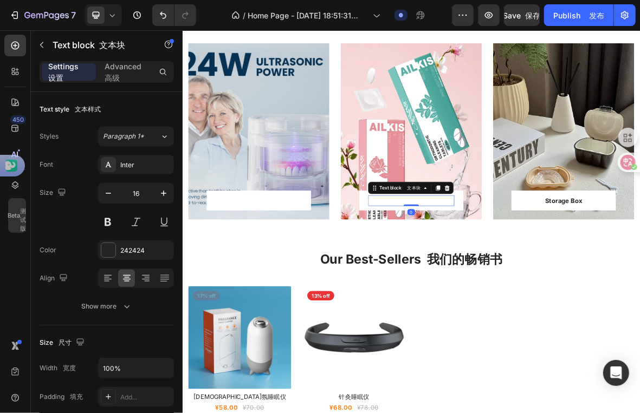
click at [497, 268] on p "Rich Text Editor. Editing area: main" at bounding box center [507, 272] width 120 height 13
click at [491, 273] on div "Rich Text Editor. Editing area: main" at bounding box center [507, 272] width 122 height 15
click at [519, 273] on p "Effervescent tablets" at bounding box center [507, 272] width 120 height 13
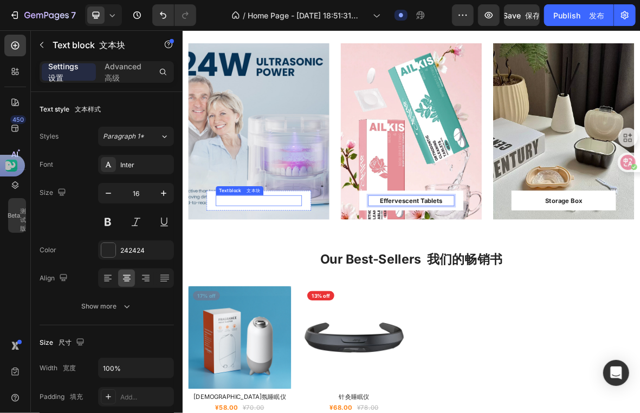
click at [321, 276] on p "Rich Text Editor. Editing area: main" at bounding box center [290, 272] width 120 height 13
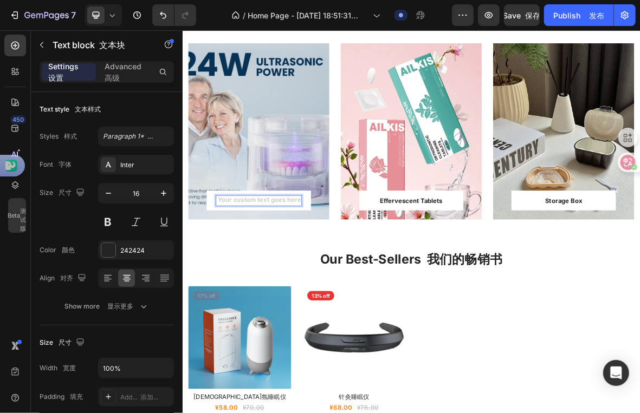
click at [269, 270] on div "Rich Text Editor. Editing area: main" at bounding box center [290, 272] width 122 height 15
click at [296, 274] on p "Ultrasonic cleaner" at bounding box center [290, 272] width 120 height 13
click at [299, 273] on p "Ultrasonic cleaner" at bounding box center [290, 272] width 120 height 13
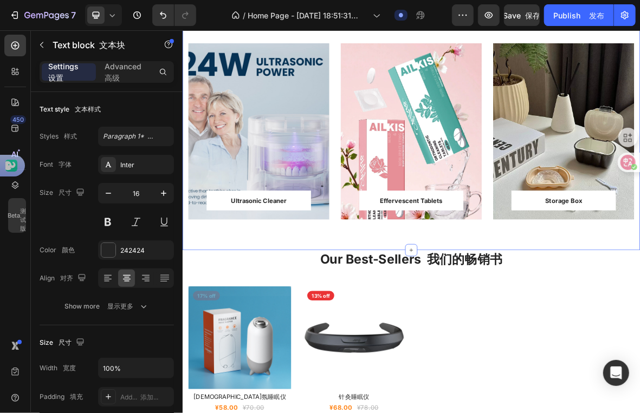
click at [692, 320] on div "Ultrasonic Cleaner Text block 文本块 Row 行 Row 行 Hero Banner 英雄横幅 Effervescent Tab…" at bounding box center [507, 174] width 650 height 338
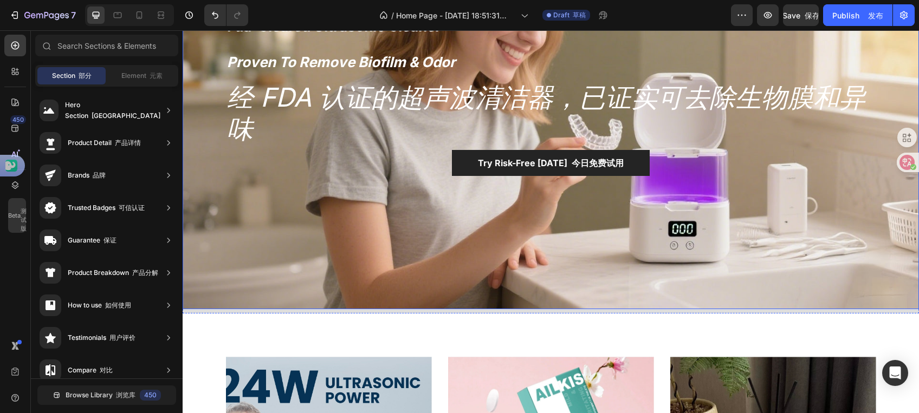
scroll to position [154, 0]
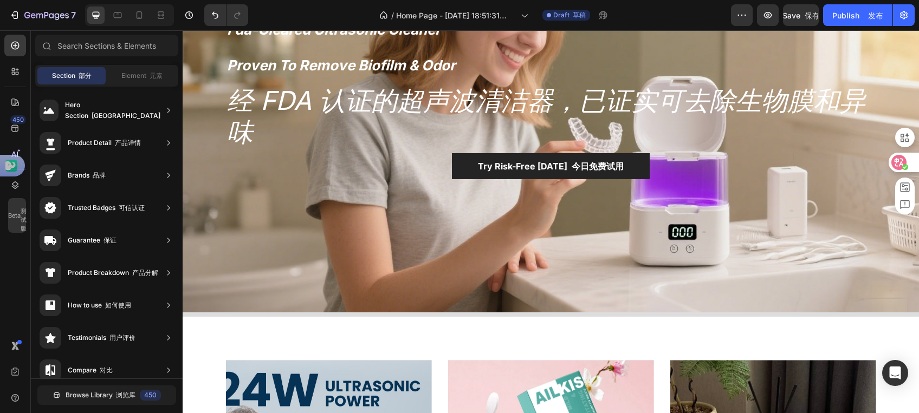
click at [890, 169] on div at bounding box center [903, 163] width 29 height 20
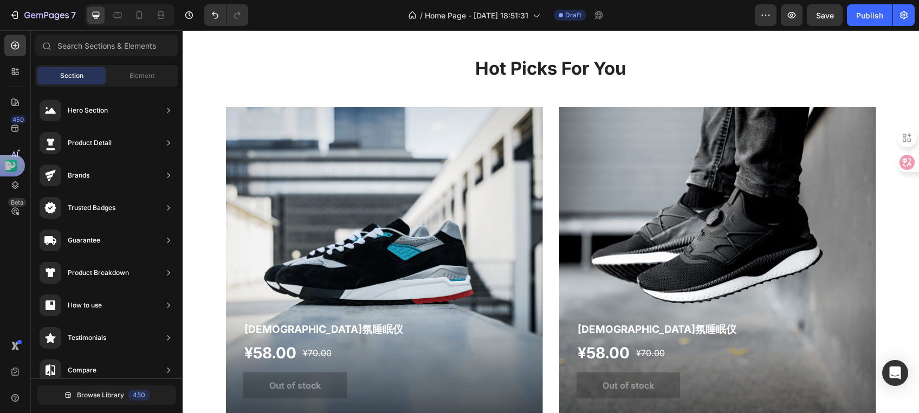
scroll to position [982, 0]
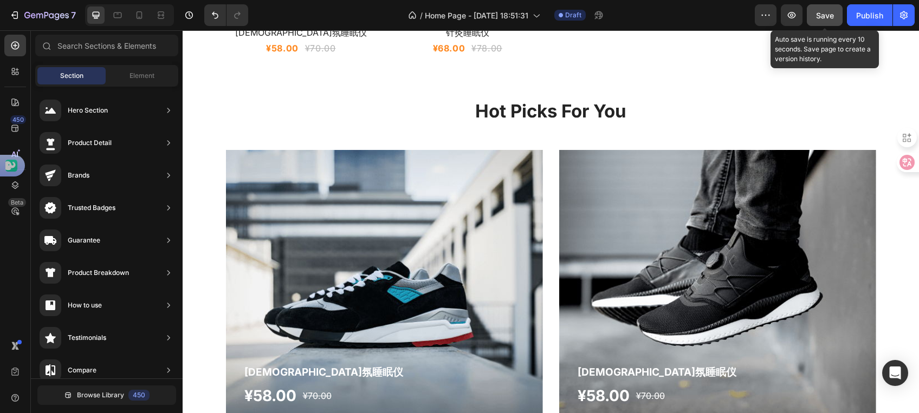
click at [817, 16] on span "Save" at bounding box center [825, 15] width 18 height 9
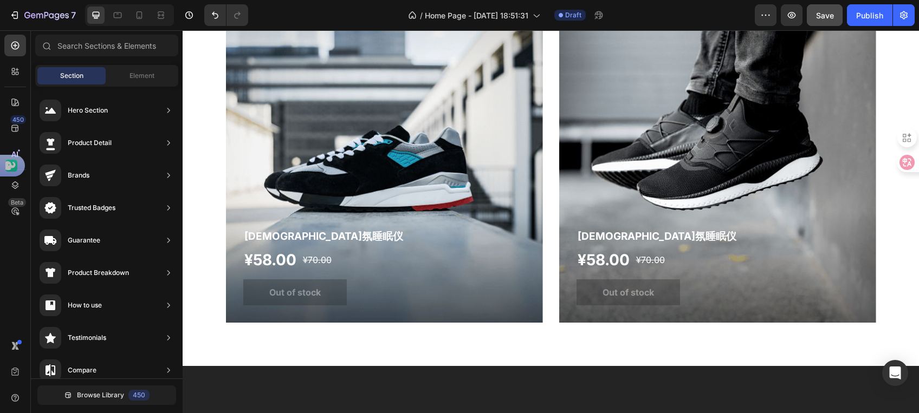
scroll to position [1115, 0]
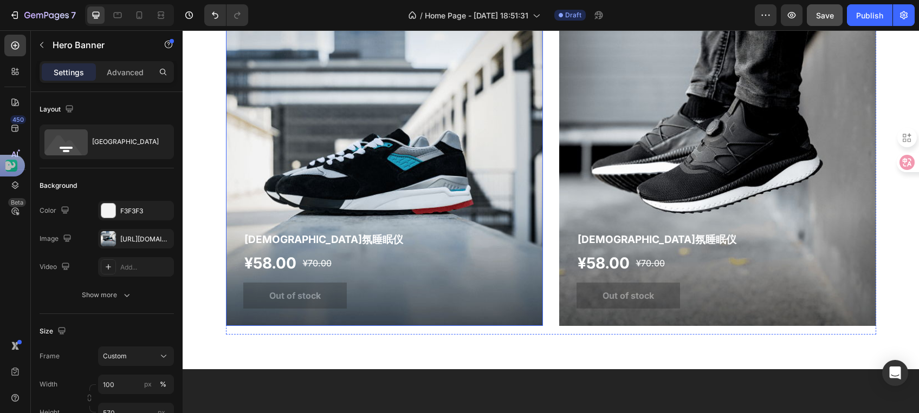
click at [381, 177] on div "Overlay" at bounding box center [384, 171] width 317 height 309
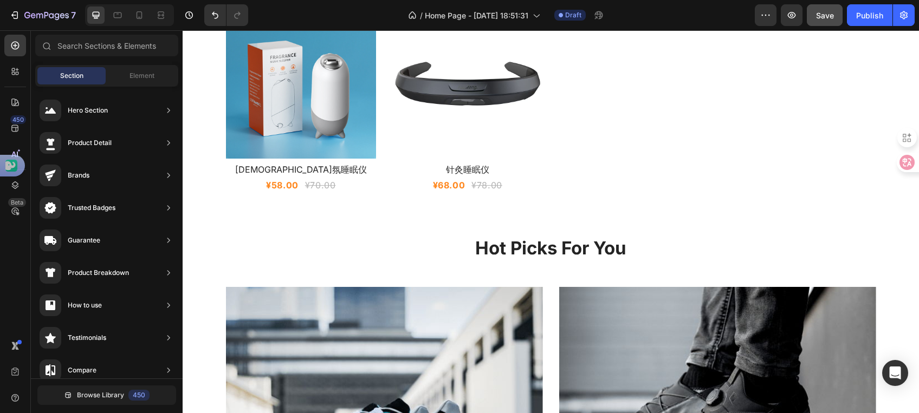
scroll to position [1111, 0]
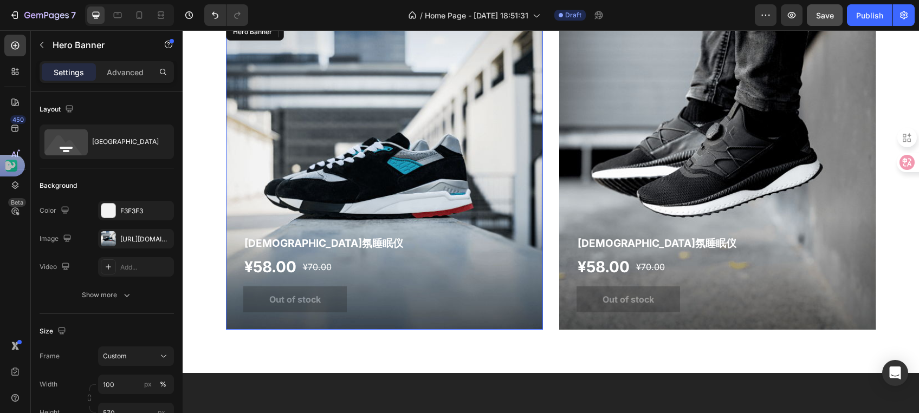
click at [351, 182] on div "Overlay" at bounding box center [384, 175] width 317 height 309
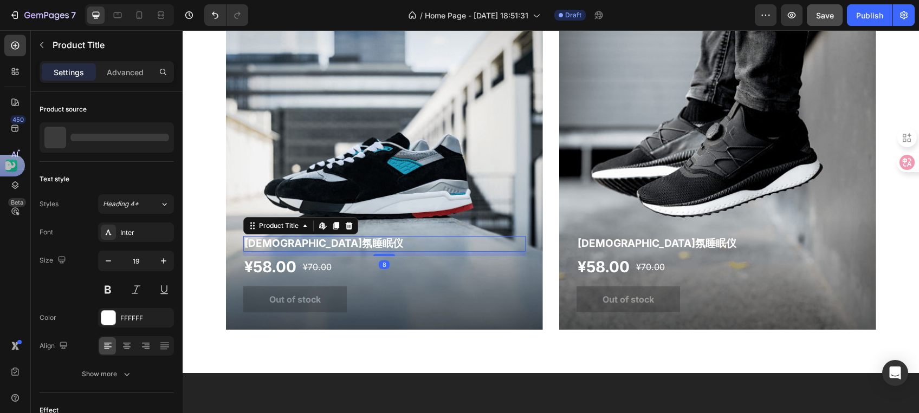
click at [274, 245] on h1 "[DEMOGRAPHIC_DATA]氛睡眠仪" at bounding box center [384, 244] width 282 height 16
click at [282, 244] on h1 "[DEMOGRAPHIC_DATA]氛睡眠仪" at bounding box center [384, 244] width 282 height 16
click at [282, 245] on h1 "[DEMOGRAPHIC_DATA]氛睡眠仪" at bounding box center [384, 244] width 282 height 16
click at [265, 242] on h1 "[DEMOGRAPHIC_DATA]氛睡眠仪" at bounding box center [384, 244] width 282 height 16
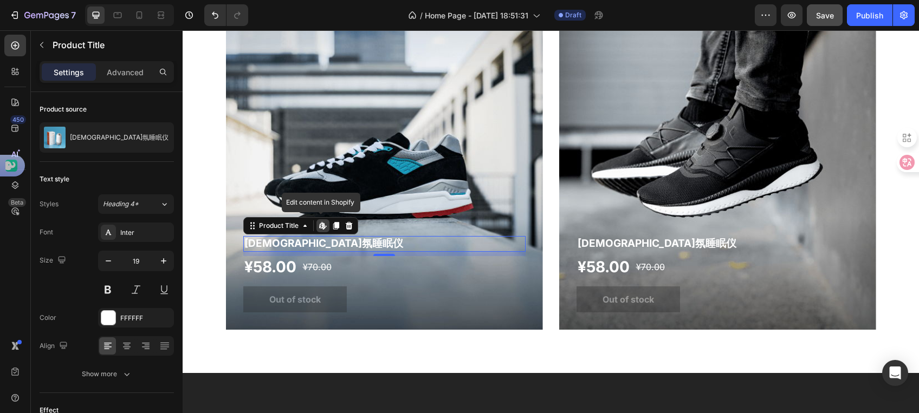
click at [319, 227] on icon at bounding box center [323, 226] width 9 height 9
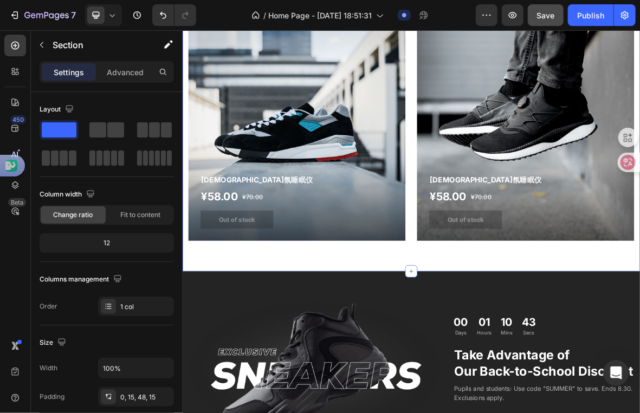
click at [333, 361] on div "Hot Picks For You Heading Row 香氛睡眠仪 Product Title ¥58.00 Product Price Product …" at bounding box center [507, 172] width 650 height 404
click at [510, 10] on icon "button" at bounding box center [512, 15] width 11 height 11
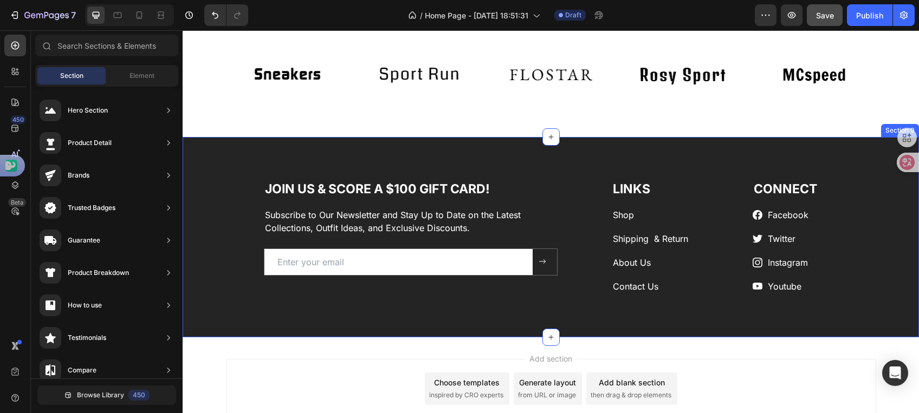
scroll to position [2011, 0]
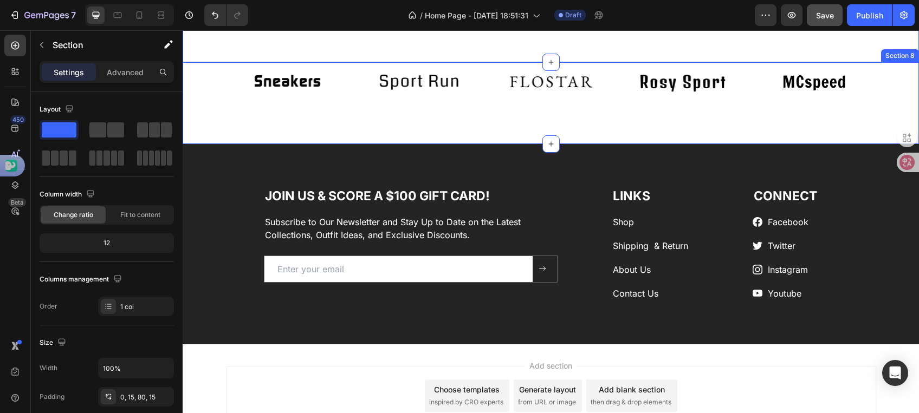
click at [217, 101] on div "Image Image Image Image Image Carousel Row" at bounding box center [551, 81] width 720 height 38
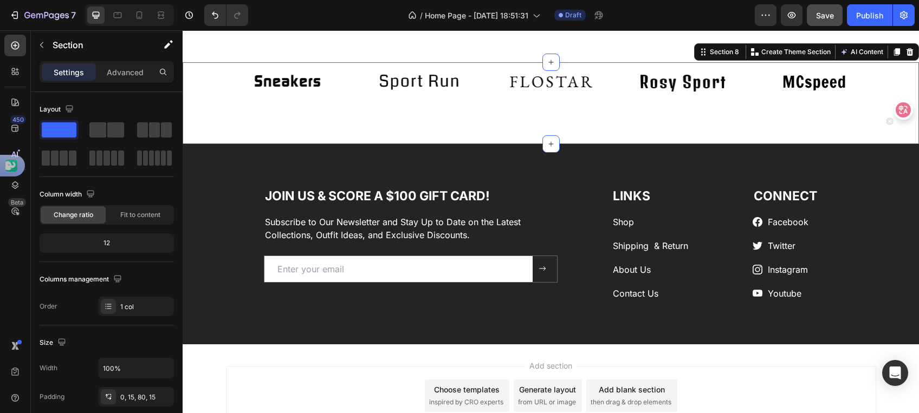
drag, startPoint x: 899, startPoint y: 165, endPoint x: 904, endPoint y: 109, distance: 55.5
click at [904, 109] on icon at bounding box center [903, 109] width 15 height 15
click at [906, 56] on icon at bounding box center [909, 52] width 7 height 8
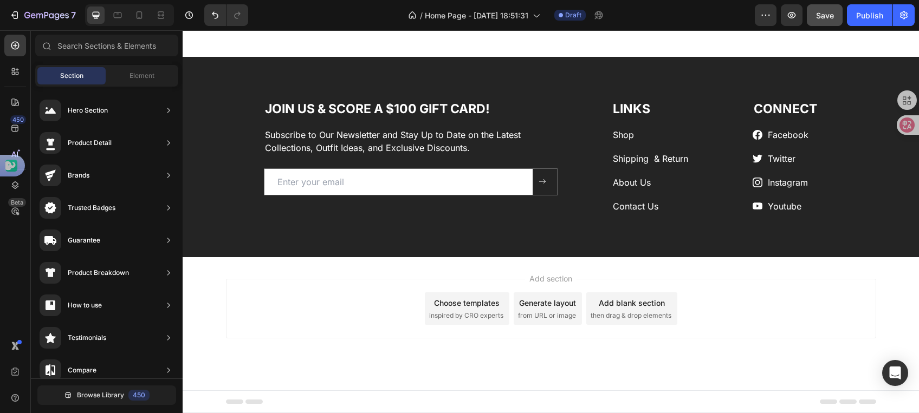
scroll to position [2141, 0]
click at [821, 295] on div "Add section Choose templates inspired by CRO experts Generate layout from URL o…" at bounding box center [551, 309] width 650 height 60
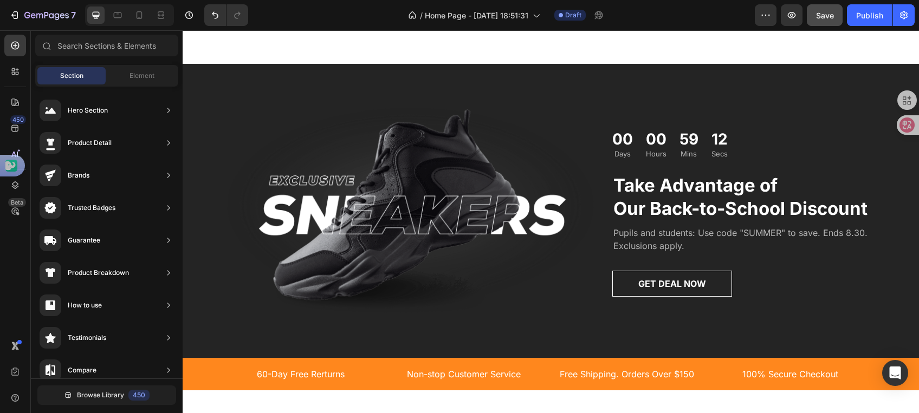
scroll to position [1417, 0]
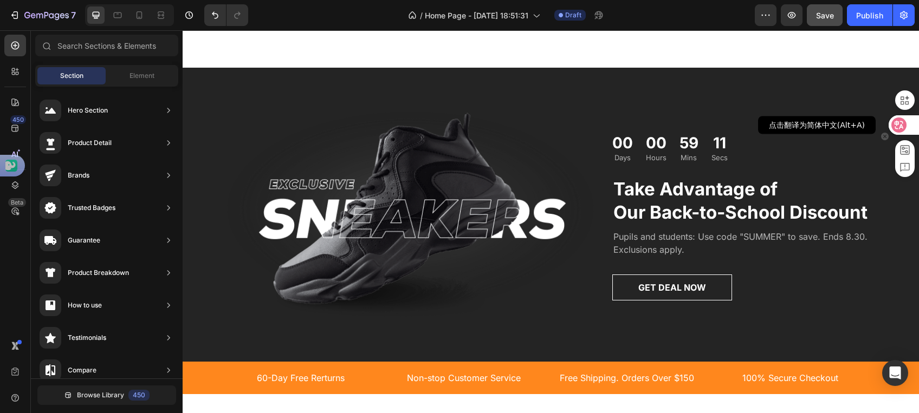
click at [899, 123] on icon at bounding box center [898, 125] width 11 height 11
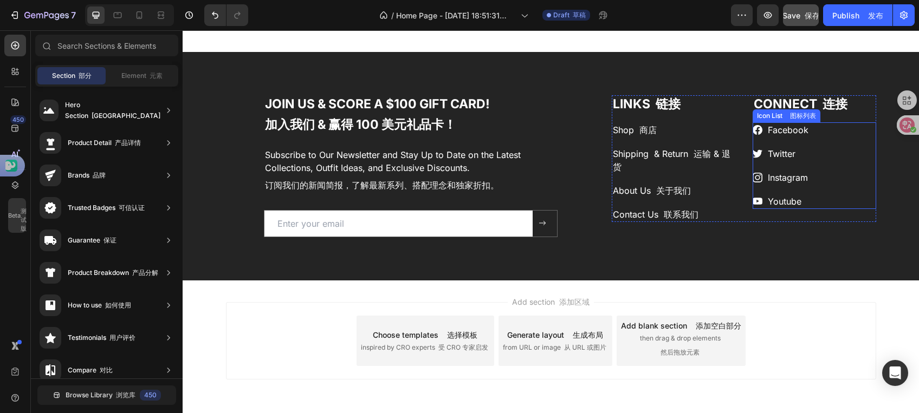
scroll to position [2245, 0]
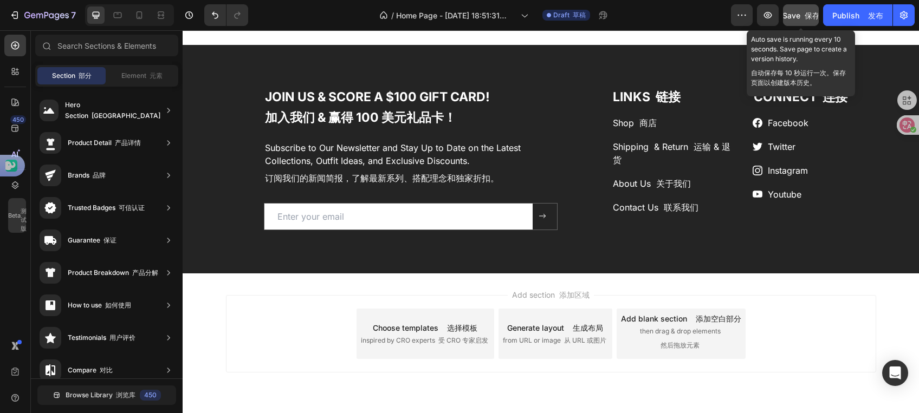
click at [796, 15] on span "Save 保存" at bounding box center [800, 15] width 37 height 9
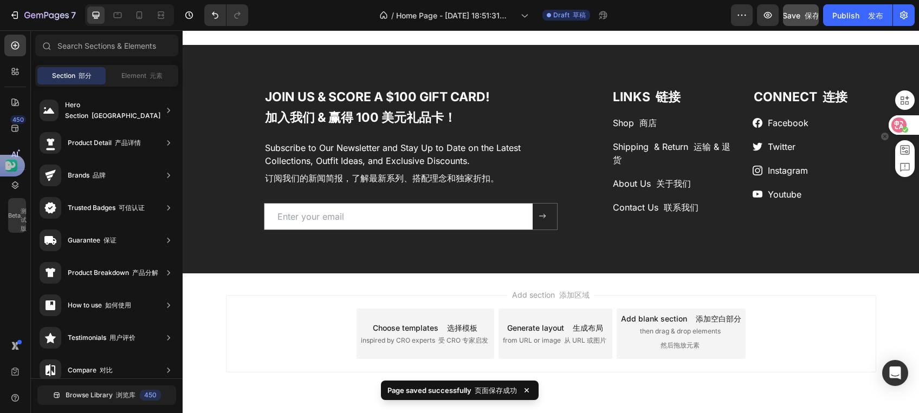
click at [897, 125] on icon at bounding box center [899, 125] width 9 height 9
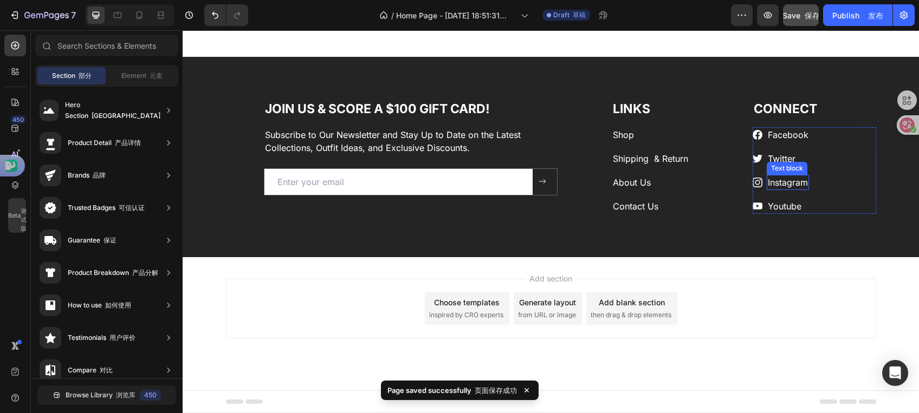
scroll to position [2172, 0]
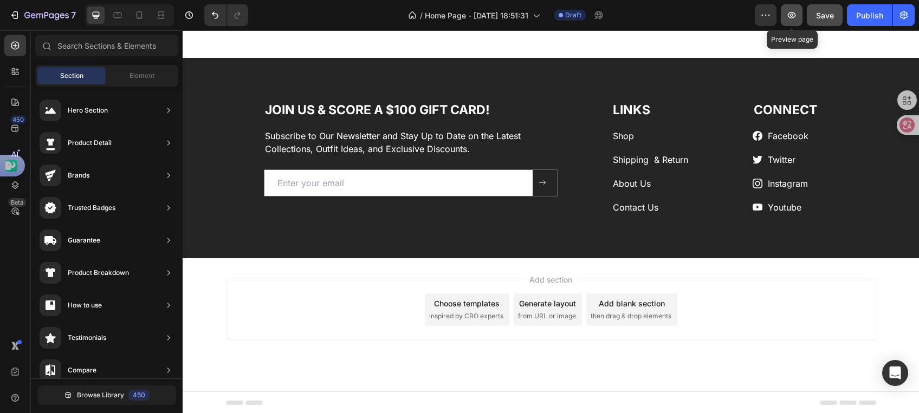
click at [790, 12] on icon "button" at bounding box center [791, 15] width 11 height 11
click at [139, 81] on div "Element" at bounding box center [142, 75] width 68 height 17
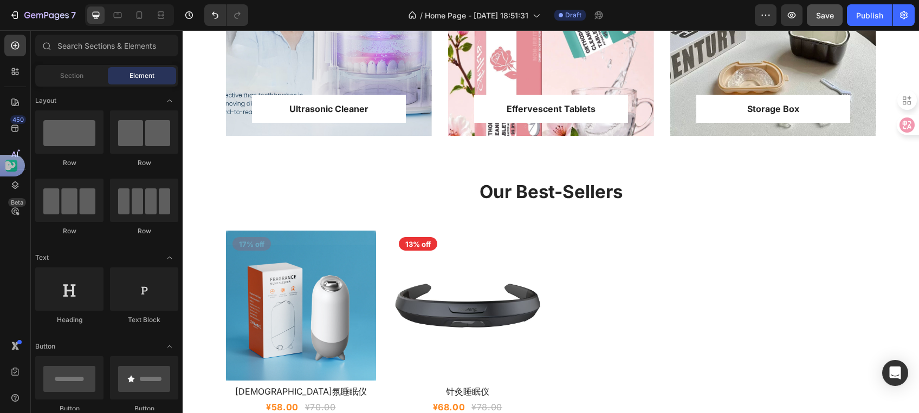
scroll to position [647, 0]
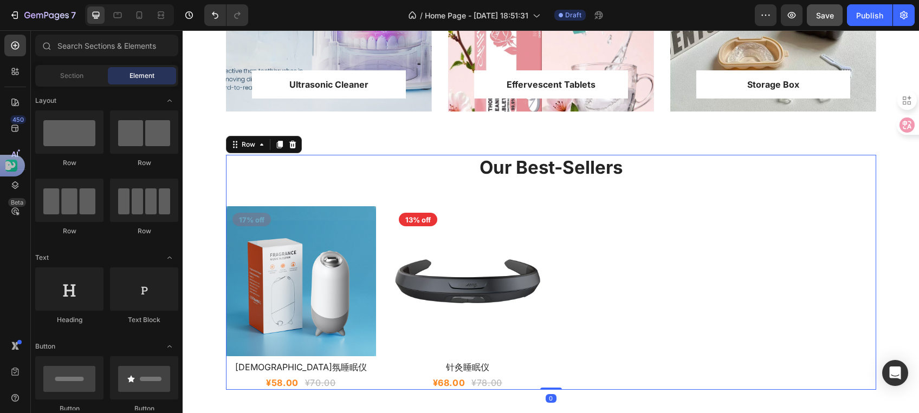
click at [566, 193] on div "Our Best-Sellers Heading Product Images 17% off Product Badge Row 香氛睡眠仪 Product…" at bounding box center [551, 272] width 650 height 235
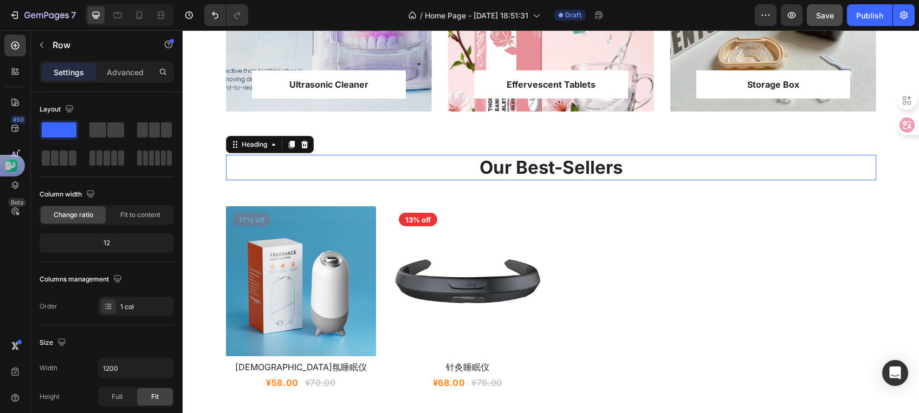
click at [370, 177] on p "Our Best-Sellers" at bounding box center [551, 167] width 648 height 23
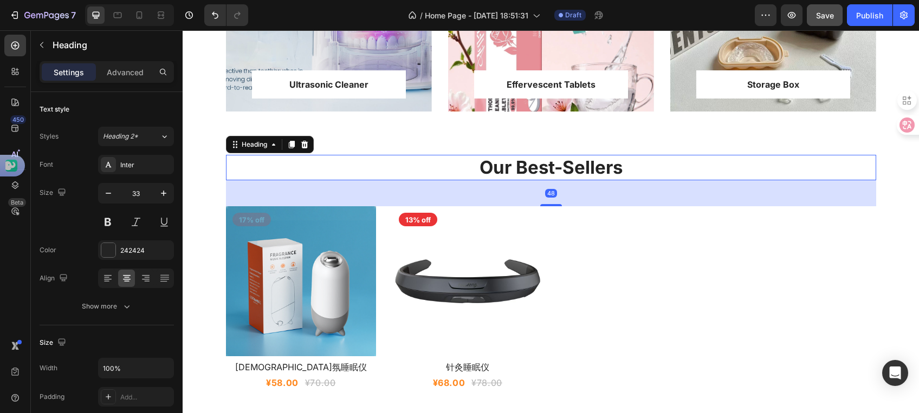
click at [412, 166] on p "Our Best-Sellers" at bounding box center [551, 167] width 648 height 23
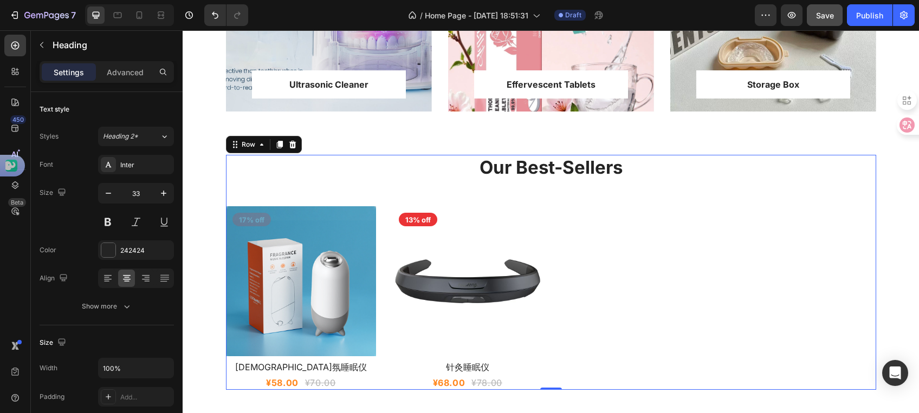
click at [300, 189] on div "Our Best-Sellers Heading Product Images 17% off Product Badge Row 香氛睡眠仪 Product…" at bounding box center [551, 272] width 650 height 235
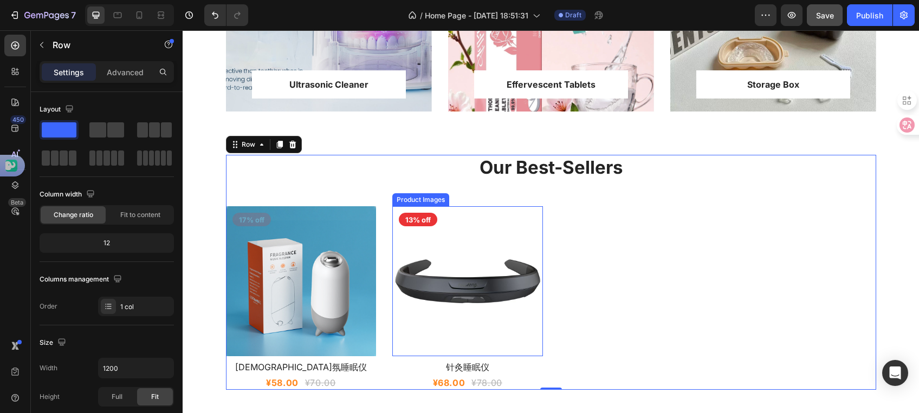
click at [444, 296] on img at bounding box center [467, 281] width 151 height 151
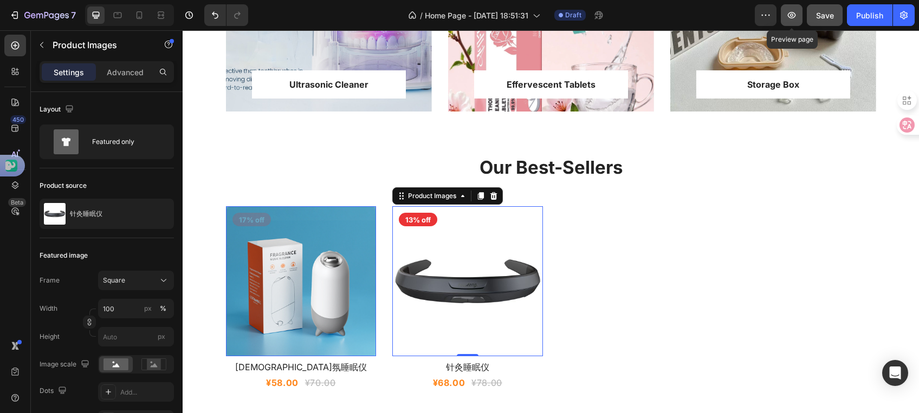
click at [783, 14] on button "button" at bounding box center [792, 15] width 22 height 22
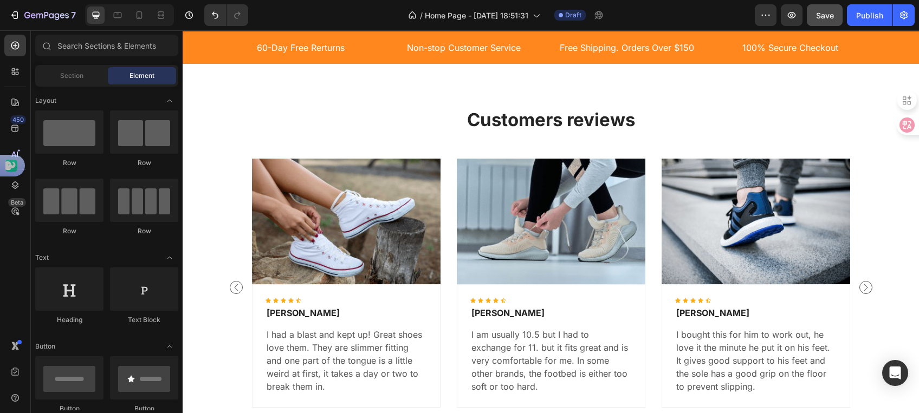
scroll to position [1741, 0]
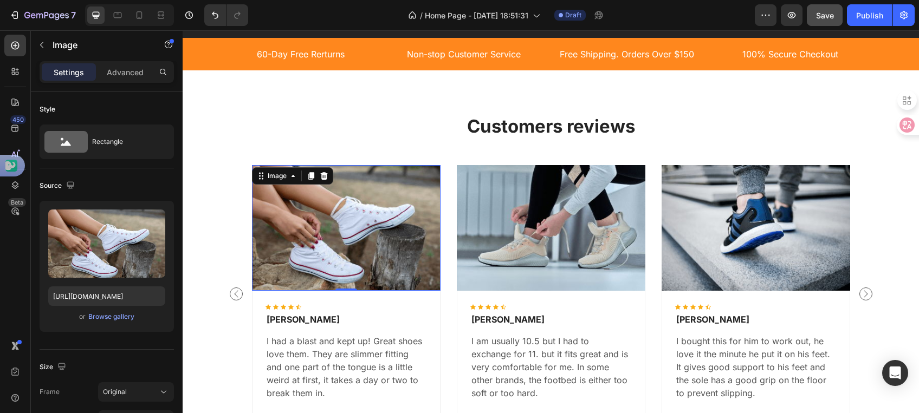
click at [370, 230] on img at bounding box center [346, 227] width 189 height 125
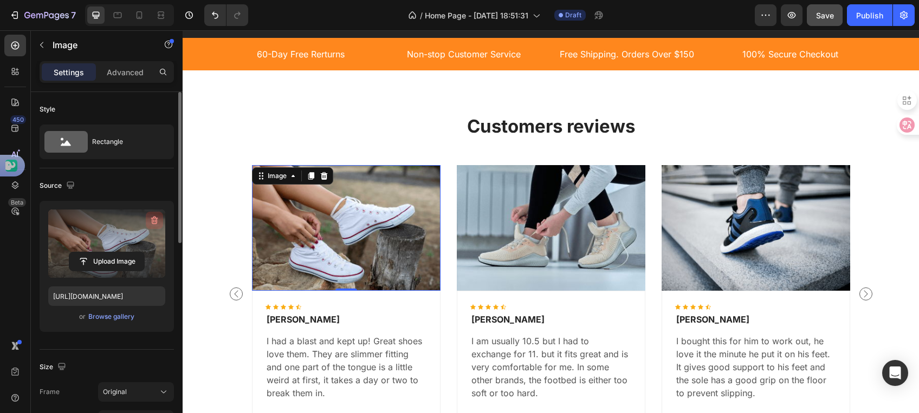
click at [153, 219] on icon "button" at bounding box center [154, 220] width 11 height 11
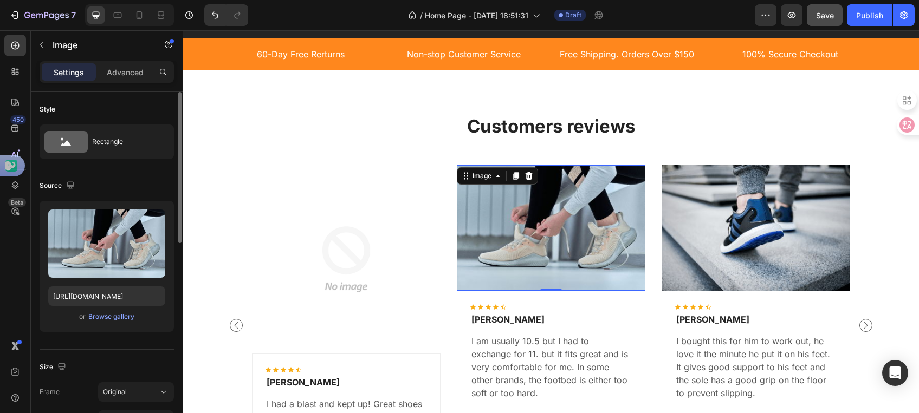
click at [539, 237] on img at bounding box center [551, 227] width 189 height 125
click at [524, 176] on icon at bounding box center [528, 176] width 9 height 9
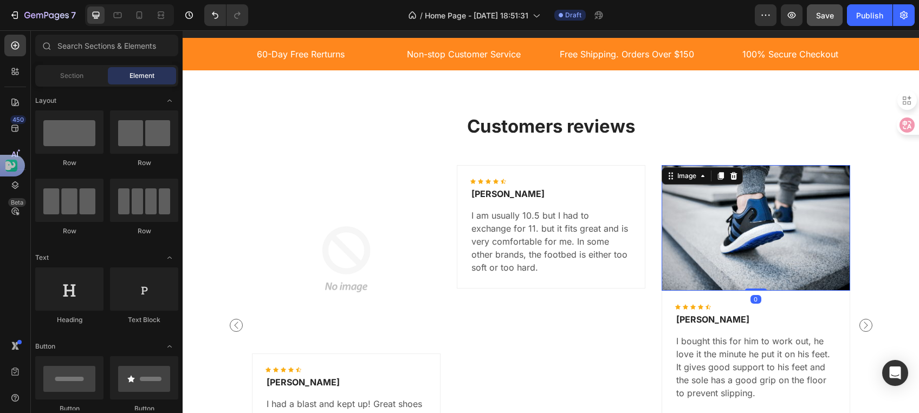
click at [715, 219] on img at bounding box center [756, 227] width 189 height 125
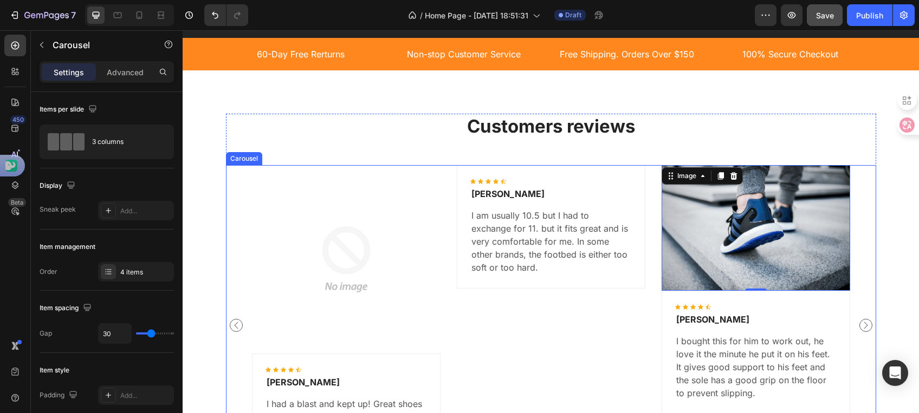
click at [535, 329] on div "Icon Icon Icon Icon Icon Icon List Hoz Jennifer Deery Text block I am usually 1…" at bounding box center [551, 325] width 189 height 321
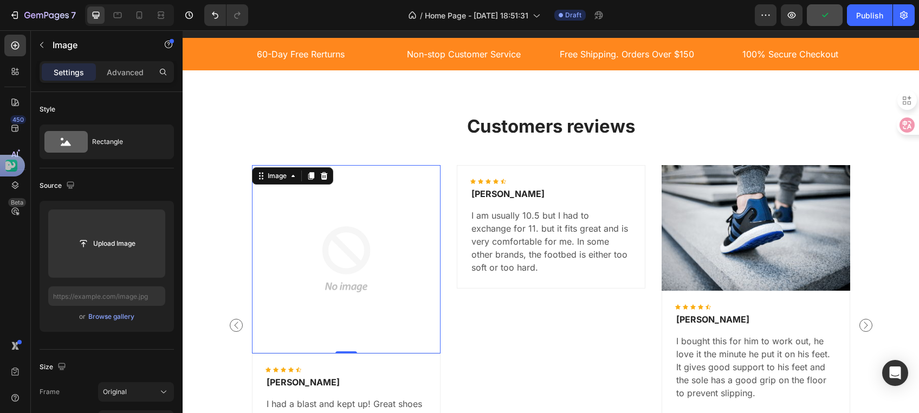
click at [362, 216] on img at bounding box center [346, 259] width 189 height 189
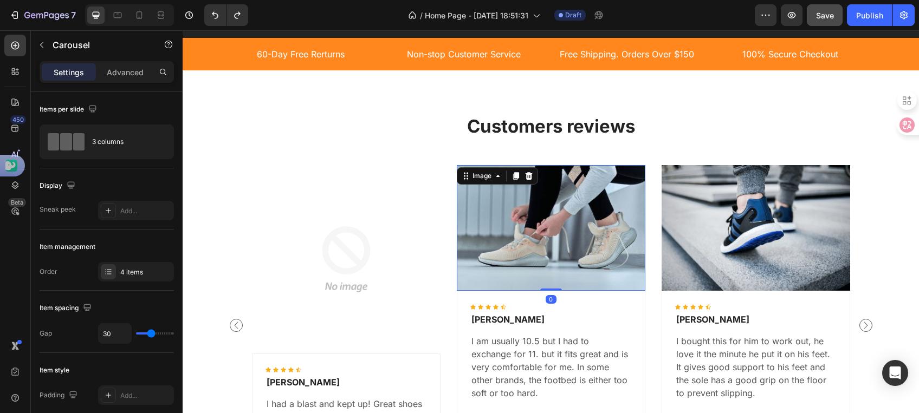
click at [553, 238] on img at bounding box center [551, 227] width 189 height 125
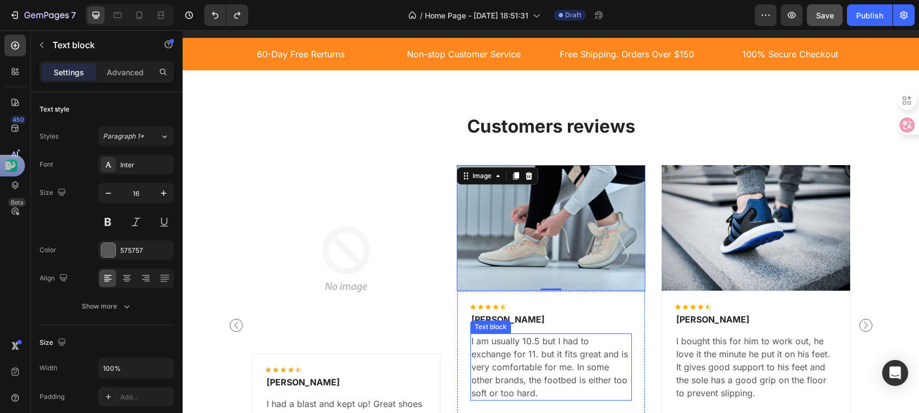
click at [490, 349] on p "I am usually 10.5 but I had to exchange for 11. but it fits great and is very c…" at bounding box center [550, 367] width 159 height 65
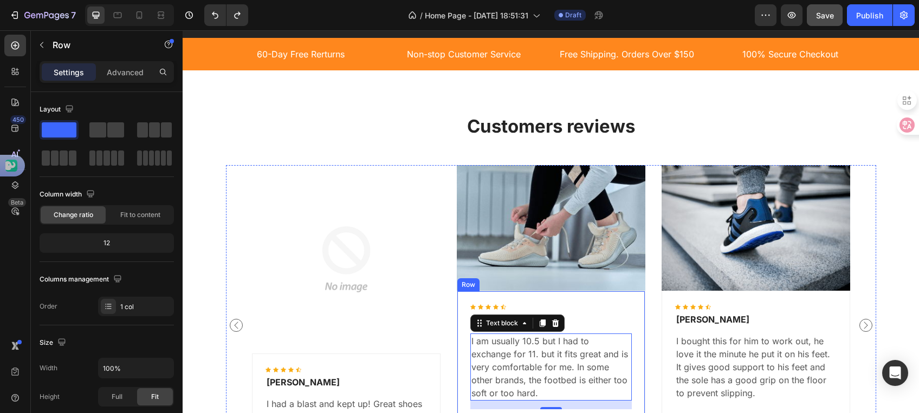
click at [468, 303] on div "Icon Icon Icon Icon Icon Icon List Hoz Jennifer Deery Text block I am usually 1…" at bounding box center [551, 353] width 189 height 124
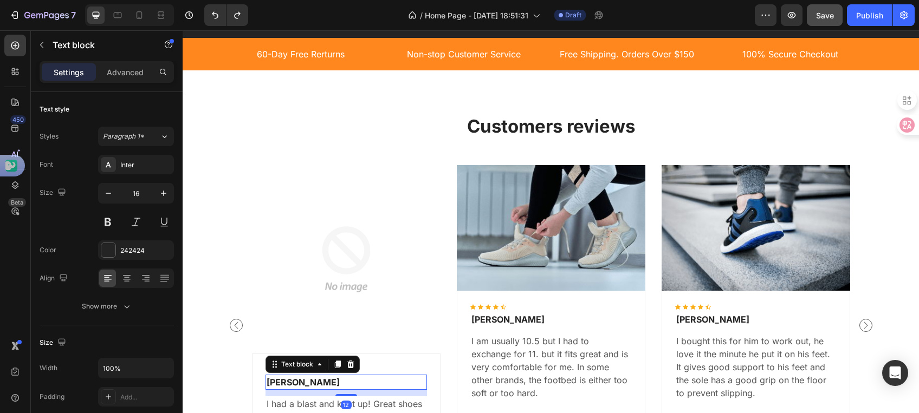
click at [286, 379] on p "Luis Nova" at bounding box center [346, 382] width 159 height 13
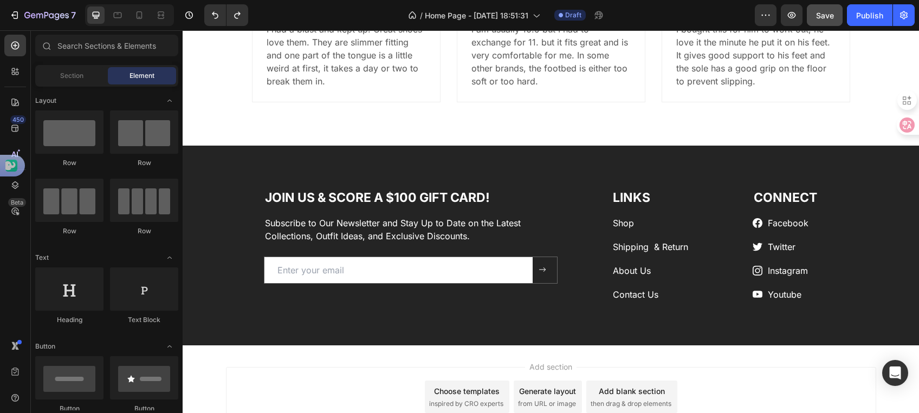
scroll to position [2050, 0]
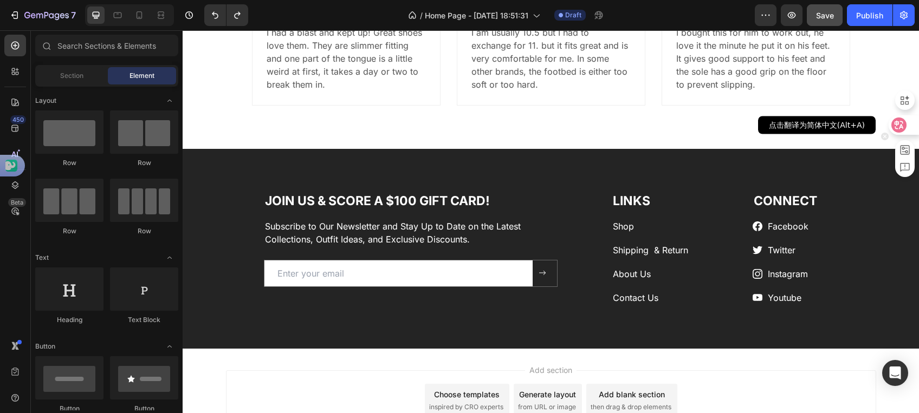
click at [903, 126] on icon at bounding box center [898, 125] width 11 height 11
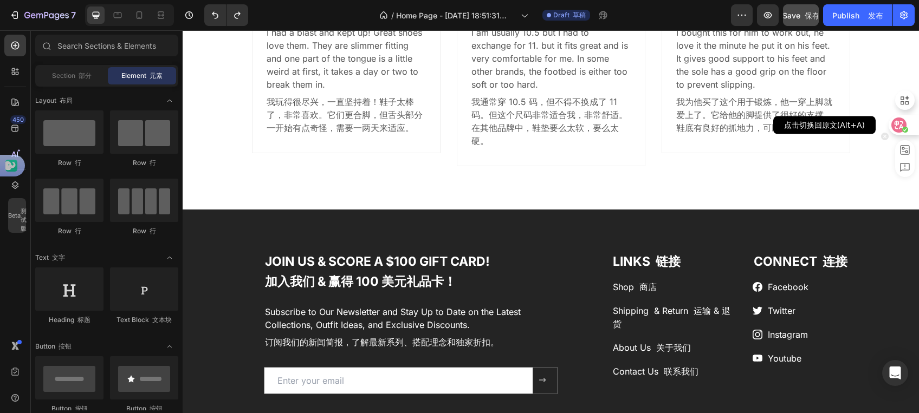
click at [900, 126] on icon at bounding box center [899, 125] width 9 height 9
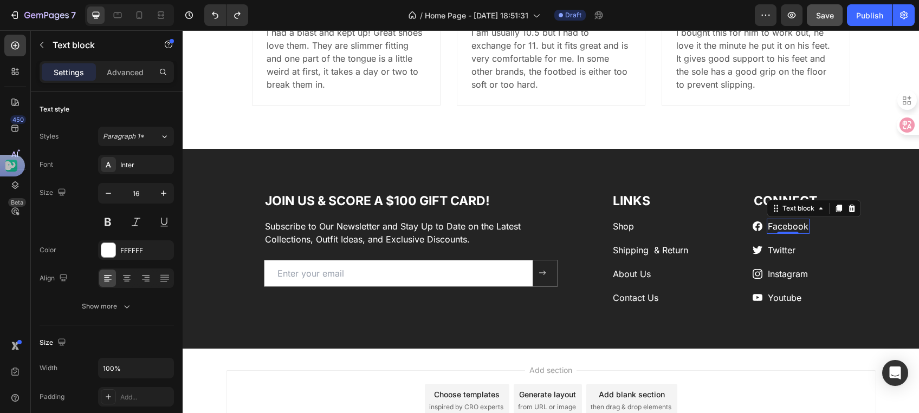
click at [786, 225] on link "Facebook" at bounding box center [788, 226] width 41 height 11
click at [753, 226] on div "Icon 0" at bounding box center [758, 227] width 10 height 10
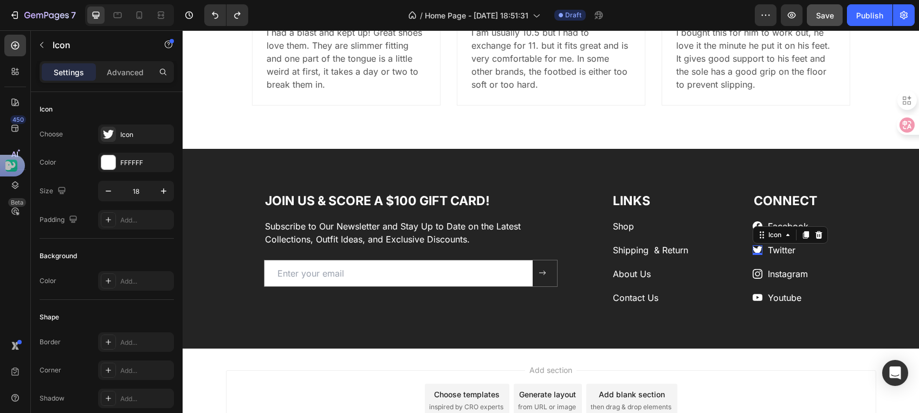
click at [753, 250] on div "Icon 0" at bounding box center [758, 250] width 10 height 10
click at [753, 271] on icon at bounding box center [758, 274] width 10 height 10
click at [753, 296] on icon at bounding box center [758, 298] width 10 height 10
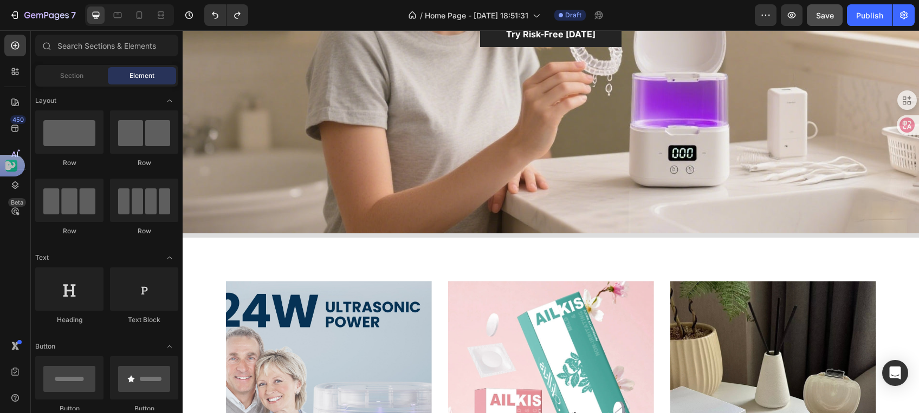
scroll to position [282, 0]
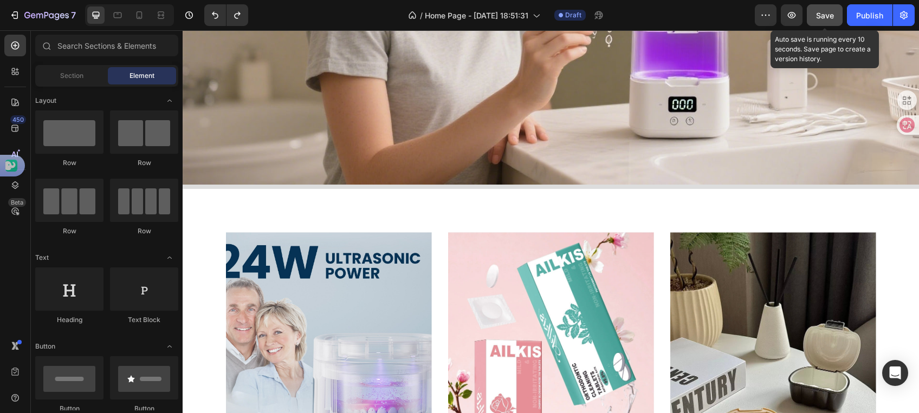
click at [826, 14] on span "Save" at bounding box center [825, 15] width 18 height 9
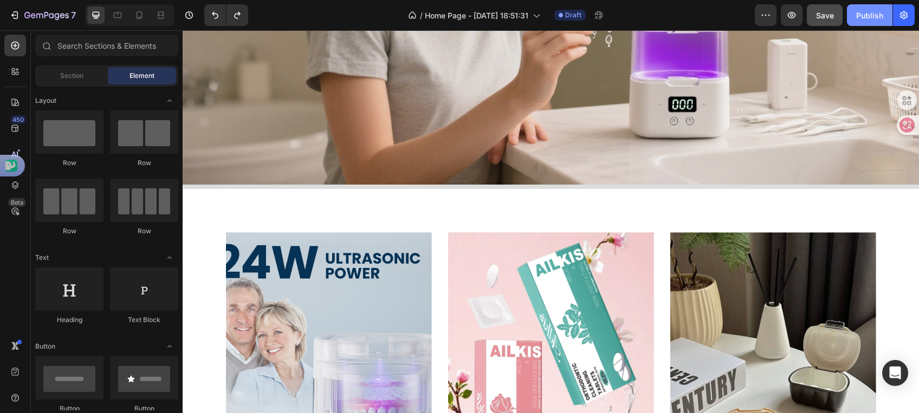
click at [861, 17] on div "Publish" at bounding box center [869, 15] width 27 height 11
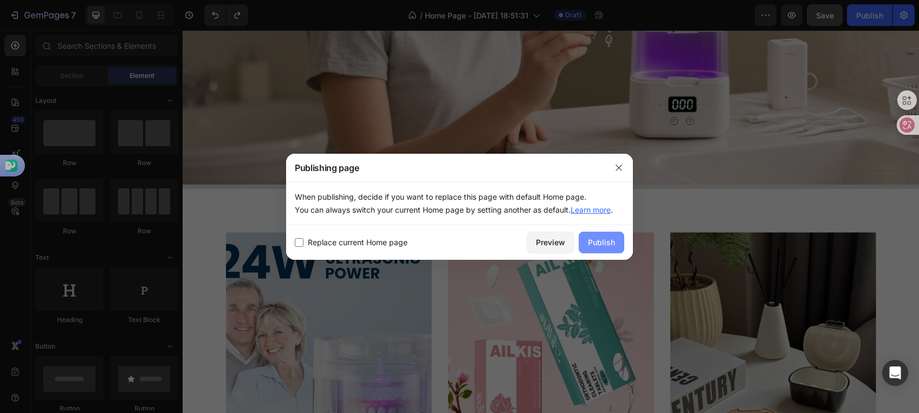
click at [600, 245] on div "Publish" at bounding box center [601, 242] width 27 height 11
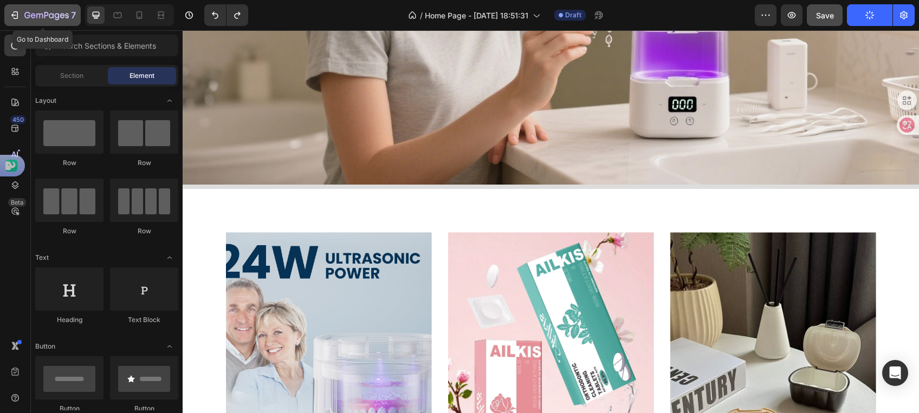
click at [17, 16] on icon "button" at bounding box center [16, 15] width 5 height 8
